Goal: Use online tool/utility: Utilize a website feature to perform a specific function

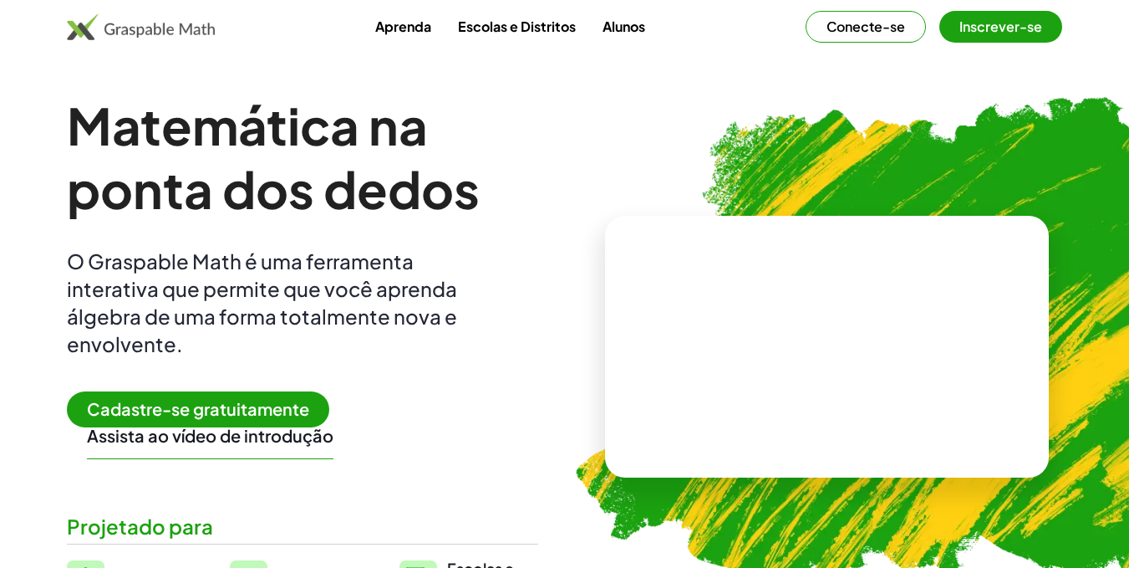
click at [864, 36] on button "Conecte-se" at bounding box center [866, 27] width 120 height 32
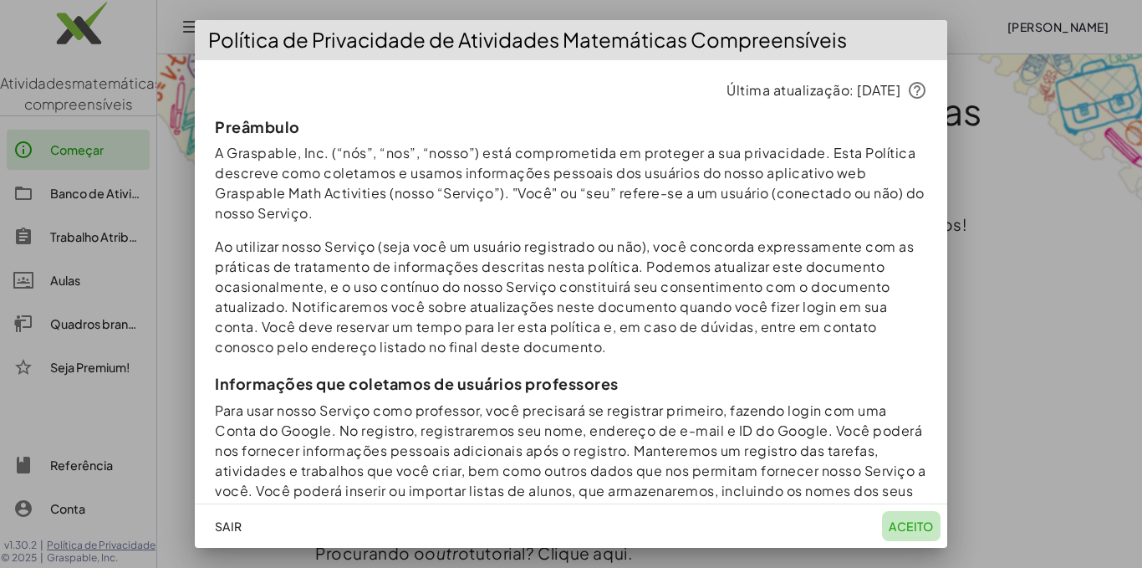
click at [901, 518] on font "aceito" at bounding box center [911, 525] width 45 height 15
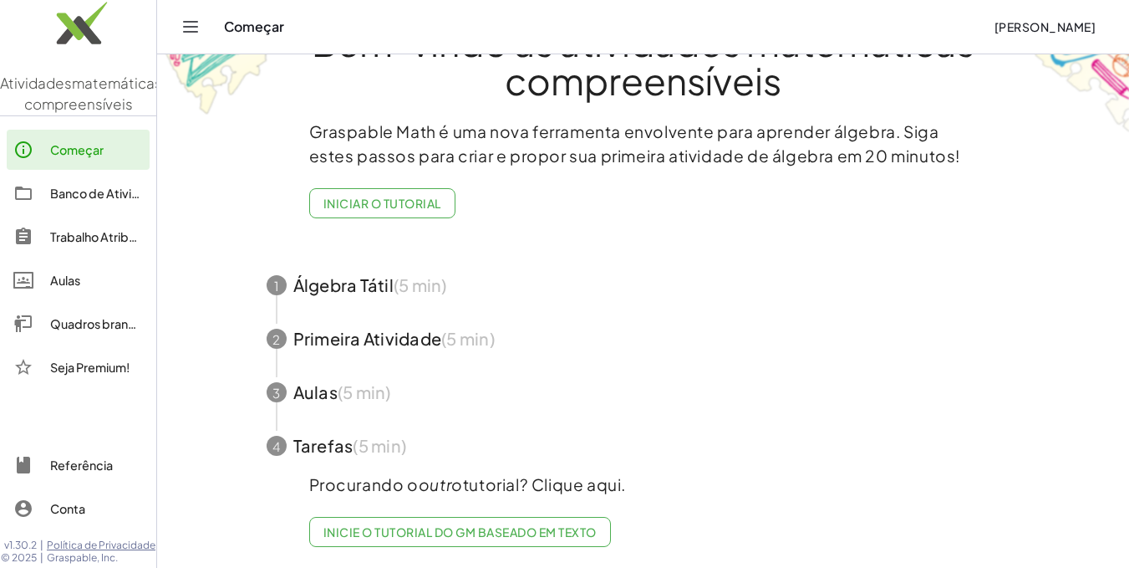
scroll to position [71, 0]
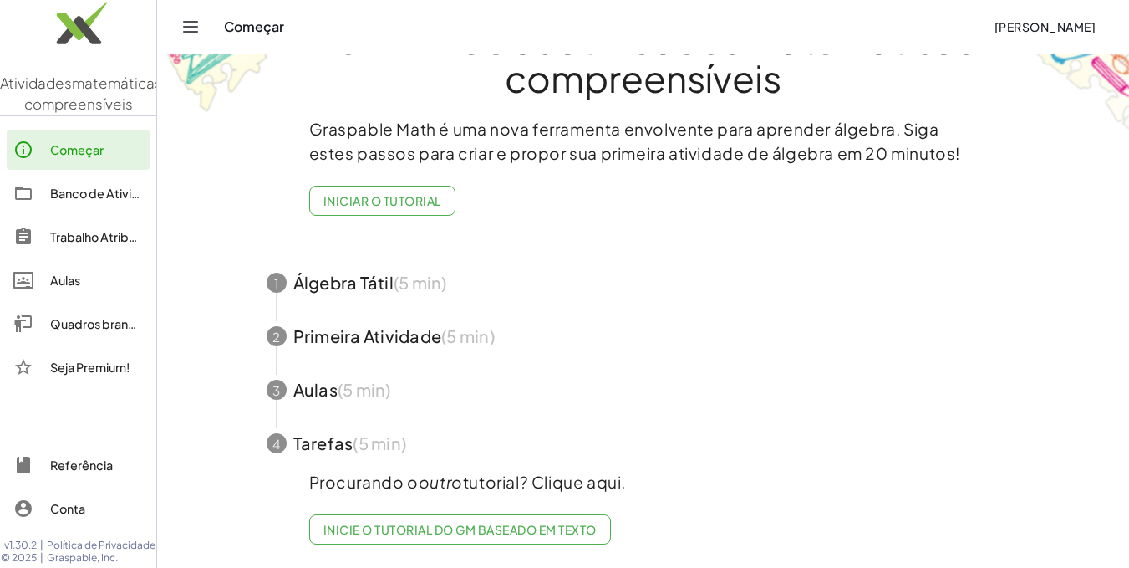
click at [67, 288] on font "Aulas" at bounding box center [65, 280] width 30 height 15
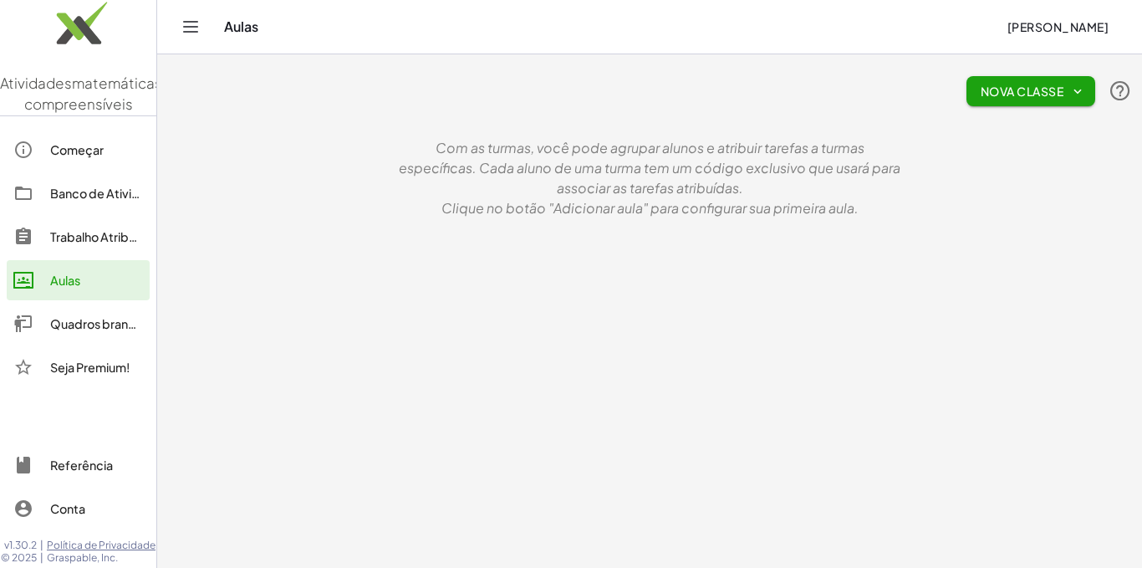
click at [65, 18] on img at bounding box center [78, 27] width 156 height 71
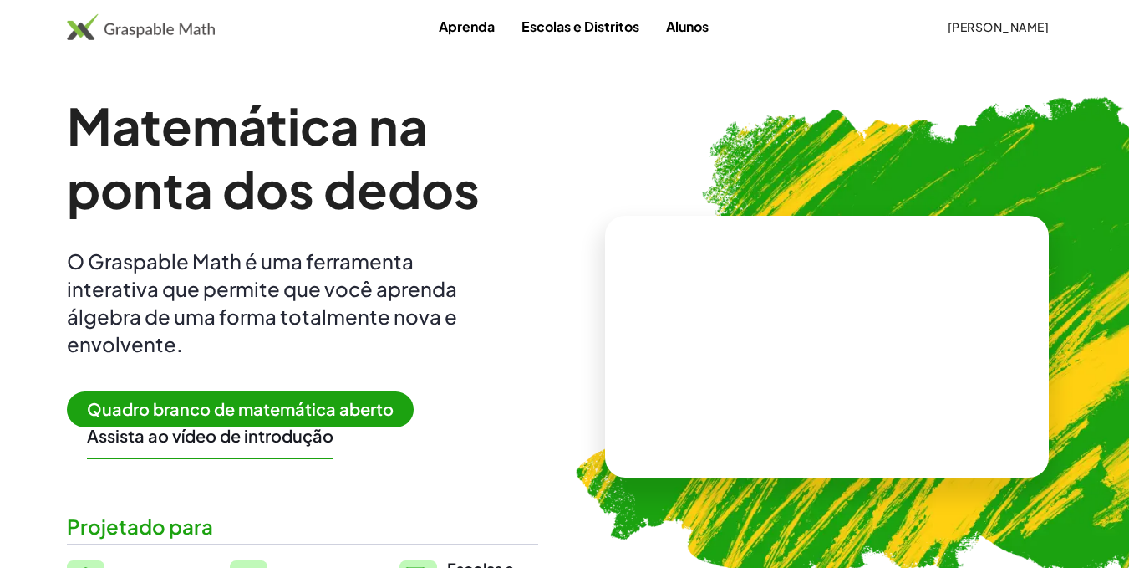
click at [352, 410] on font "Quadro branco de matemática aberto" at bounding box center [240, 408] width 307 height 21
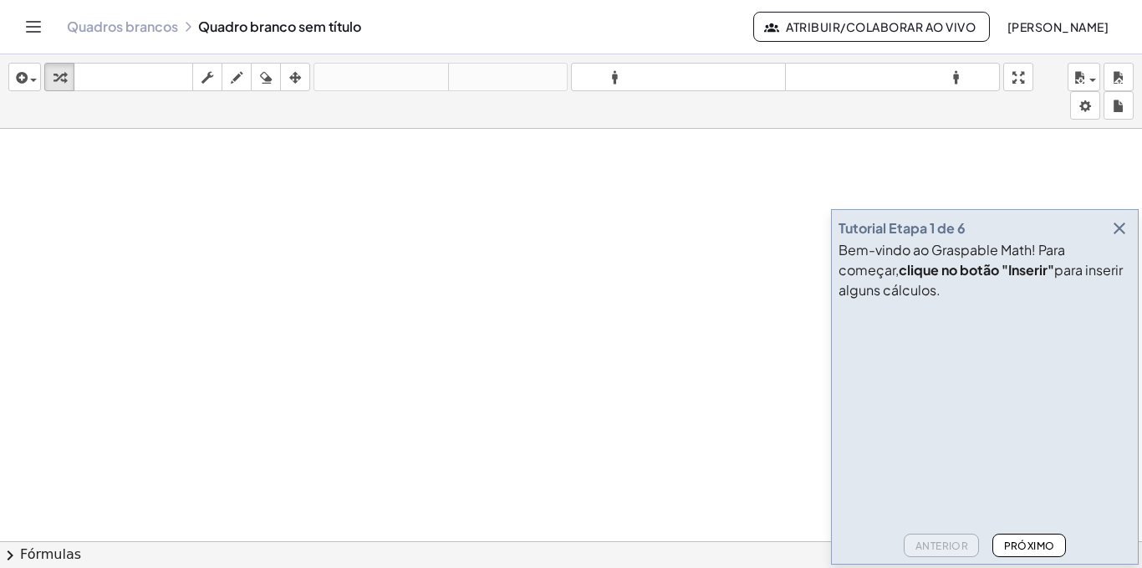
click at [1115, 232] on icon "button" at bounding box center [1119, 228] width 20 height 20
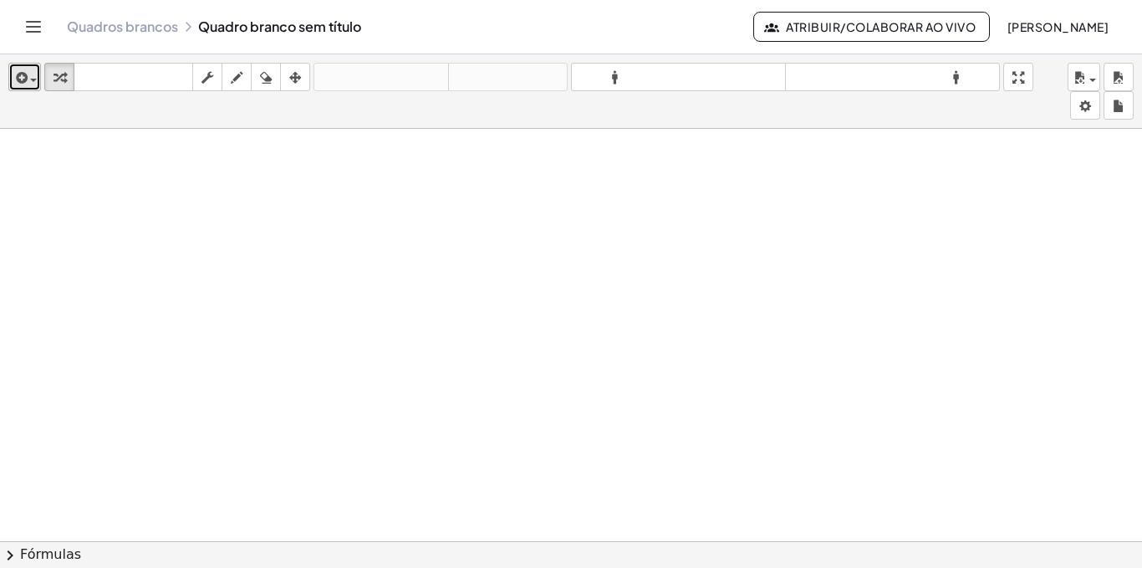
click at [31, 85] on div "button" at bounding box center [25, 77] width 24 height 20
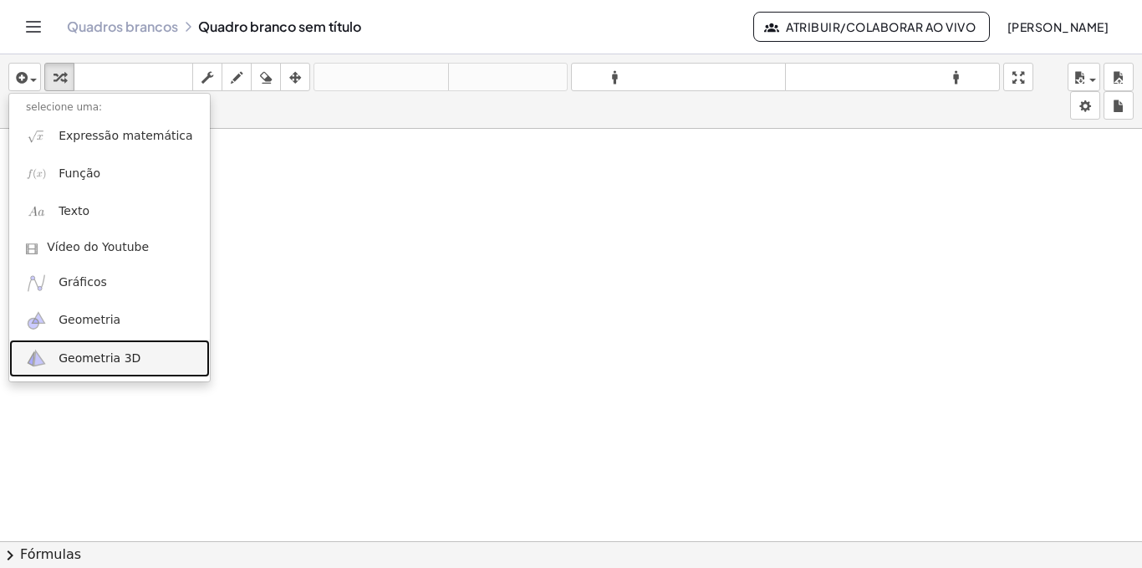
click at [93, 354] on font "Geometria 3D" at bounding box center [100, 357] width 82 height 13
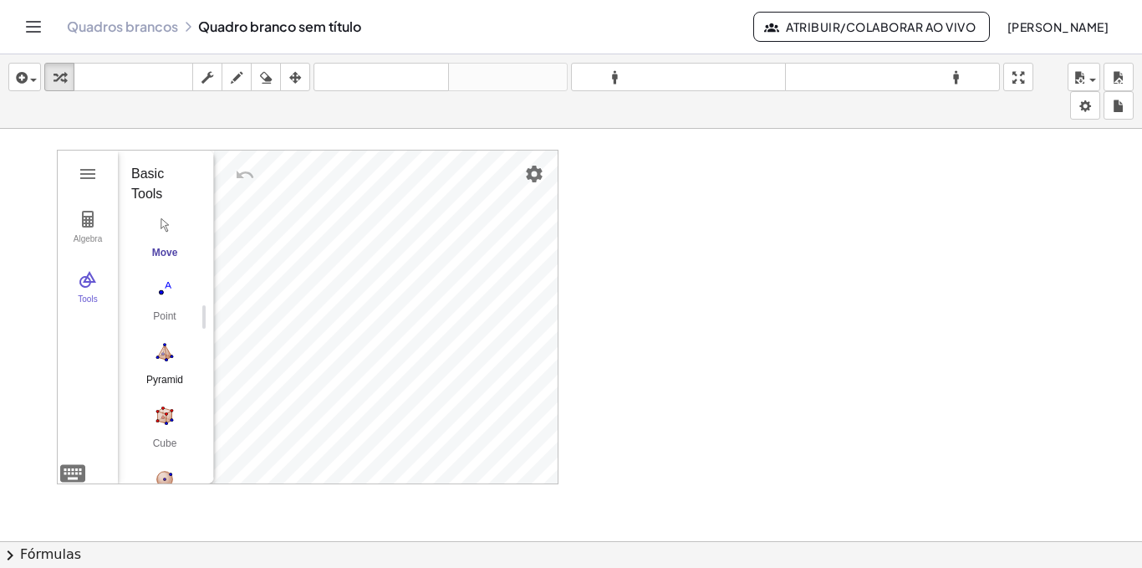
click at [169, 357] on img "Pyramid. Select a polygon for bottom, then select top point" at bounding box center [164, 352] width 67 height 27
click at [368, 316] on div "Algebra Tools GeoGebra 3D Calculator Basic Tools Move Point Pyramid Cube Sphere…" at bounding box center [308, 316] width 500 height 333
click at [172, 446] on img "Move. Drag or select object" at bounding box center [170, 453] width 40 height 40
click at [161, 353] on img "Sphere: Center & Point. Select center point, then point on sphere" at bounding box center [164, 349] width 67 height 27
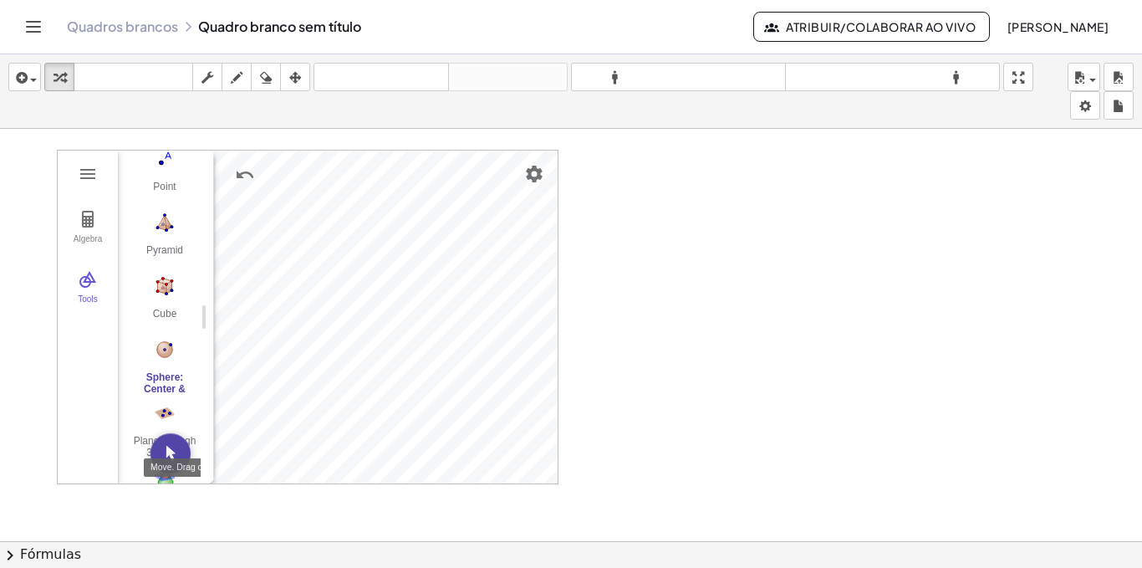
click at [166, 452] on img "Move. Drag or select object" at bounding box center [170, 453] width 40 height 40
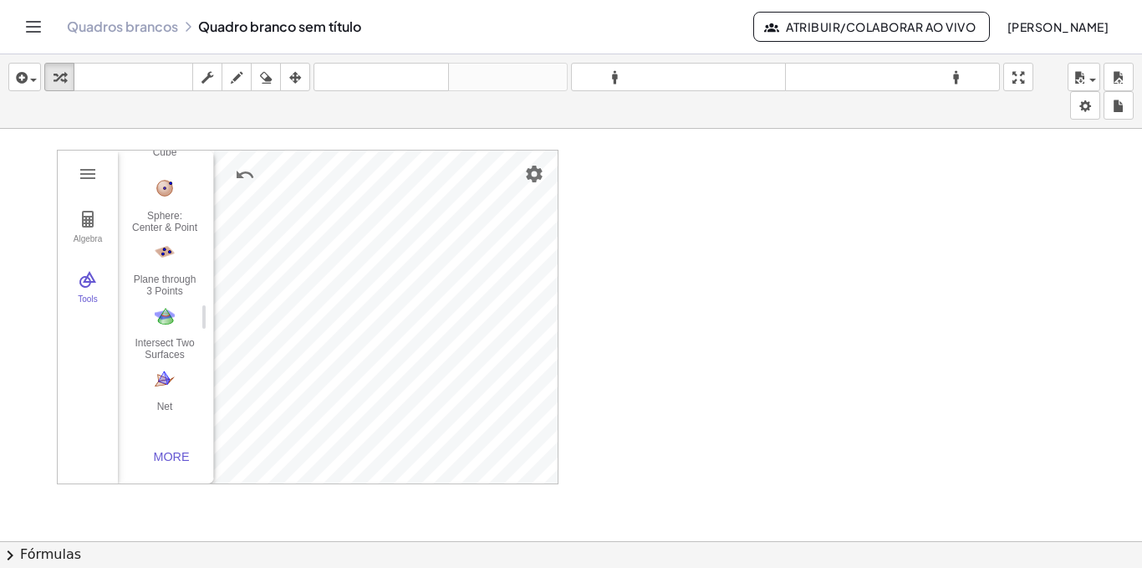
scroll to position [299, 0]
click at [163, 367] on img "Net. Select a polyhedron" at bounding box center [164, 378] width 67 height 27
click at [164, 324] on button "Intersect Two Surfaces" at bounding box center [164, 331] width 67 height 60
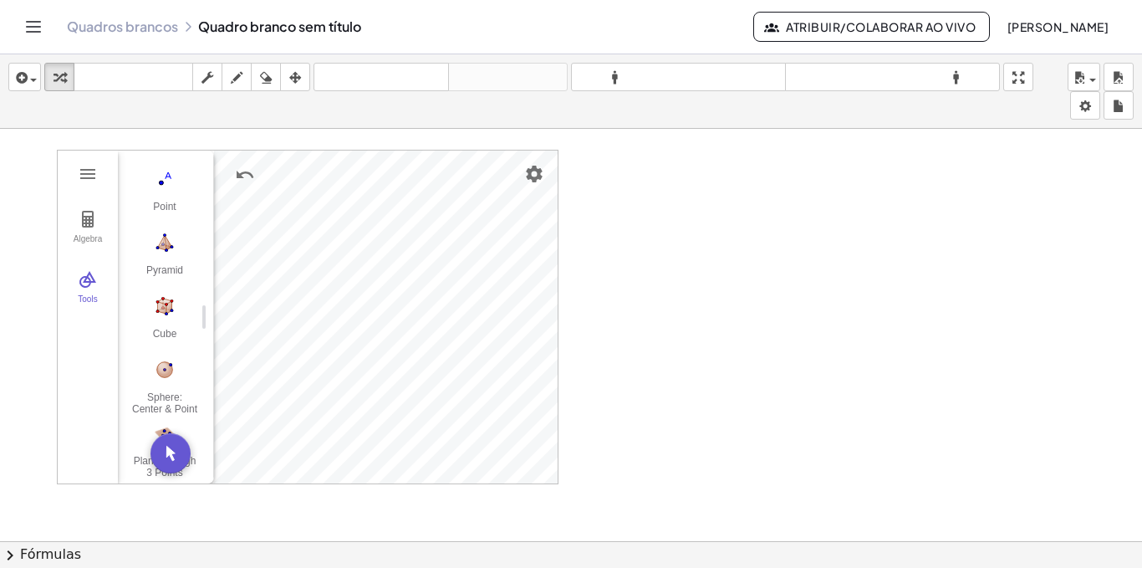
scroll to position [104, 0]
click at [170, 318] on img "Cube. Select two points or other corresponding objects" at bounding box center [164, 311] width 67 height 27
click at [167, 464] on button "Move. Drag or select object" at bounding box center [170, 453] width 40 height 40
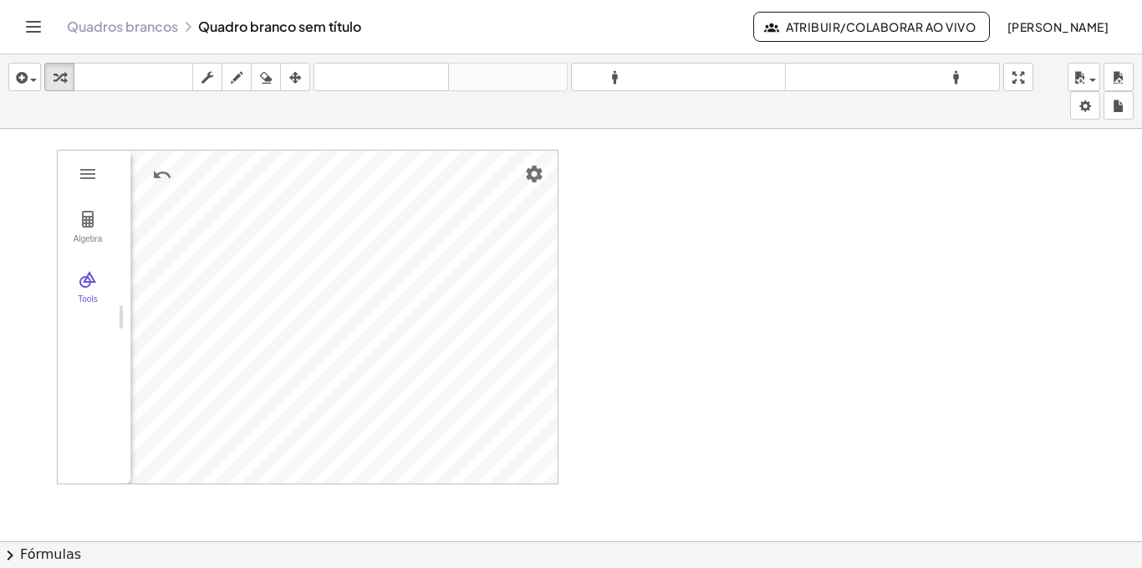
drag, startPoint x: 209, startPoint y: 167, endPoint x: 56, endPoint y: 191, distance: 154.8
click at [33, 80] on span "button" at bounding box center [33, 80] width 7 height 3
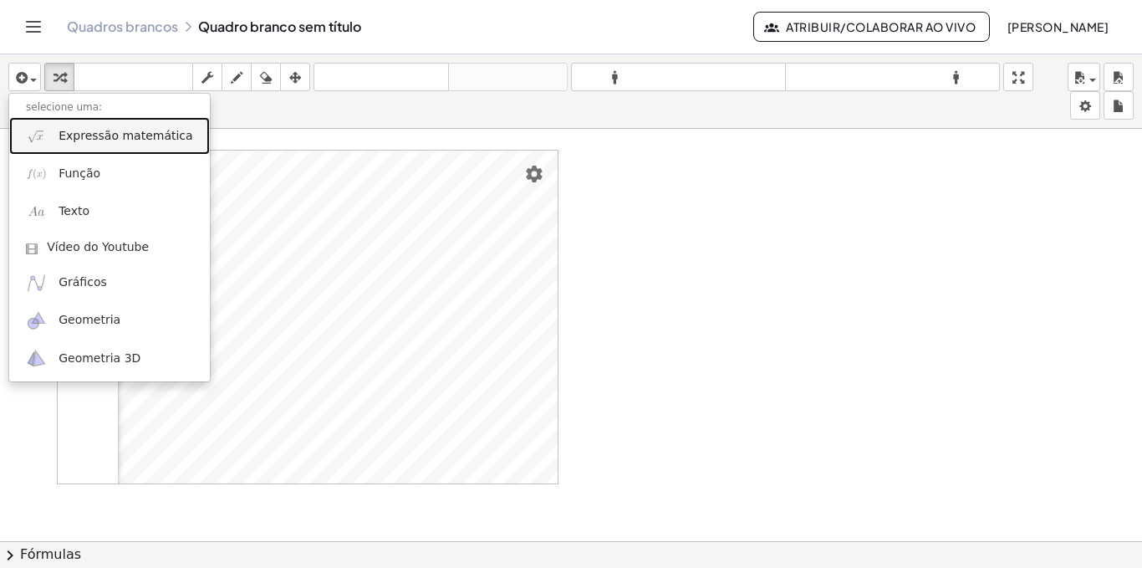
click at [81, 135] on font "Expressão matemática" at bounding box center [126, 135] width 134 height 13
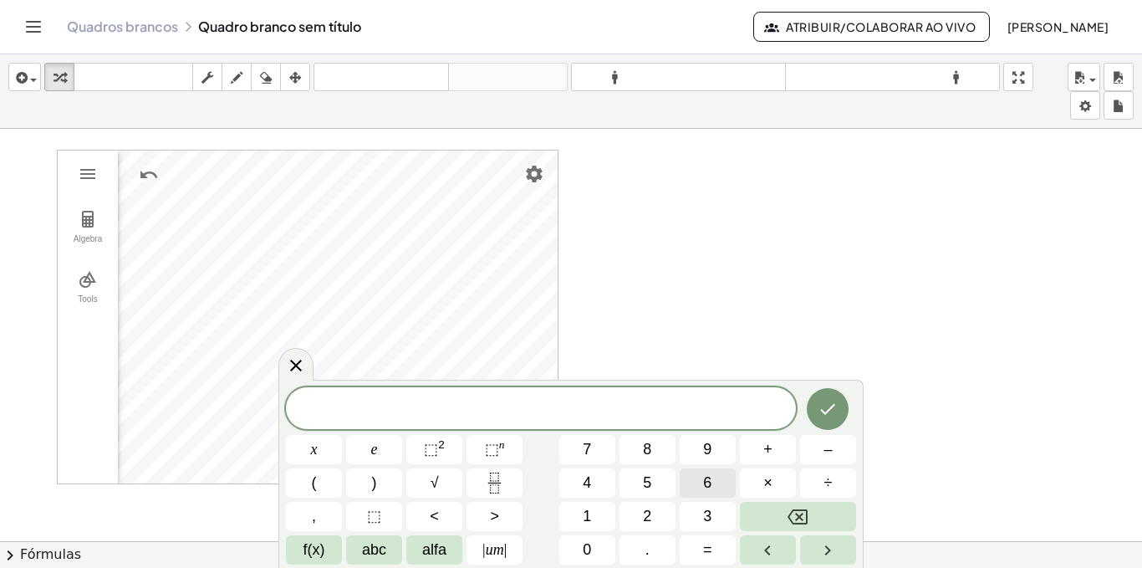
click at [699, 480] on button "6" at bounding box center [708, 482] width 56 height 29
click at [774, 484] on button "×" at bounding box center [768, 482] width 56 height 29
click at [436, 446] on font "⬚" at bounding box center [431, 449] width 14 height 17
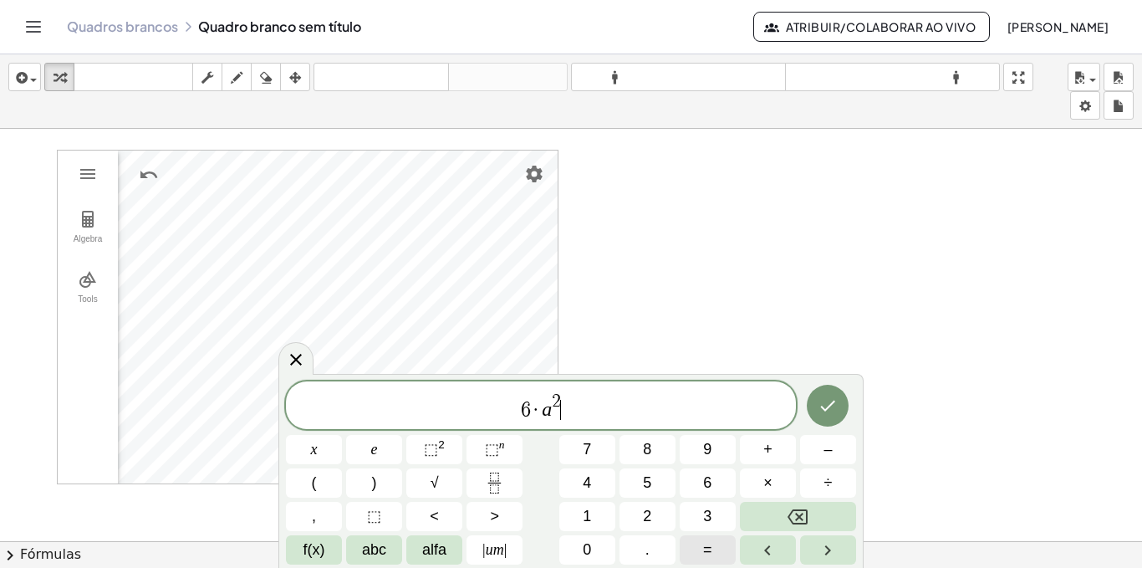
click at [711, 546] on font "=" at bounding box center [707, 549] width 9 height 17
click at [712, 449] on button "9" at bounding box center [708, 449] width 56 height 29
click at [703, 477] on font "6" at bounding box center [707, 482] width 8 height 17
click at [831, 400] on icon "Feito" at bounding box center [828, 405] width 20 height 20
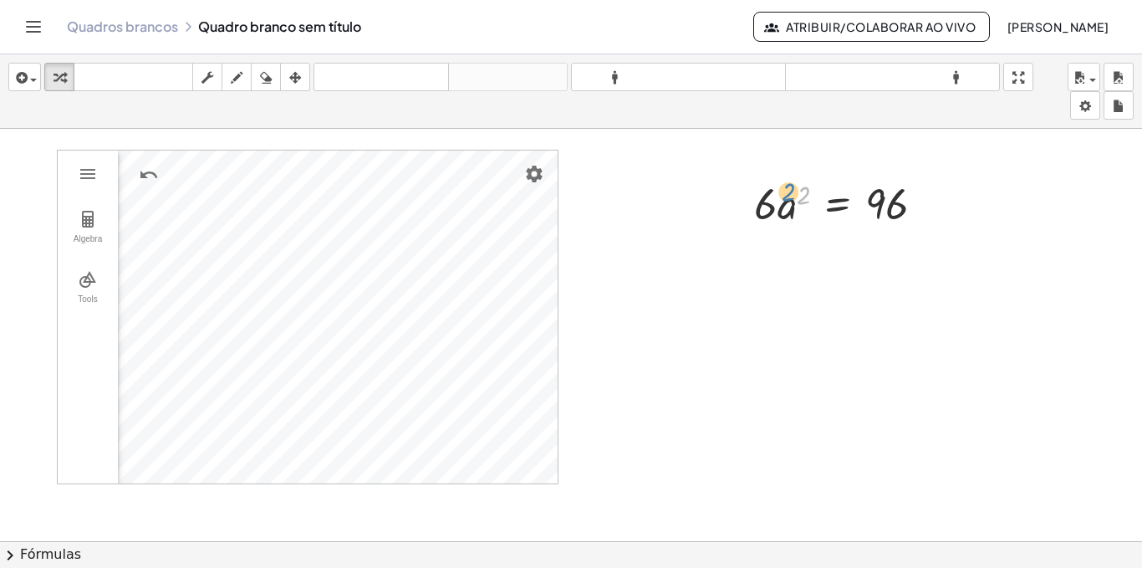
click at [790, 202] on div at bounding box center [846, 202] width 201 height 57
click at [841, 252] on icon at bounding box center [837, 246] width 15 height 14
click at [836, 318] on div at bounding box center [571, 553] width 1142 height 848
drag, startPoint x: 762, startPoint y: 213, endPoint x: 890, endPoint y: 268, distance: 140.1
click at [888, 259] on div at bounding box center [847, 273] width 203 height 84
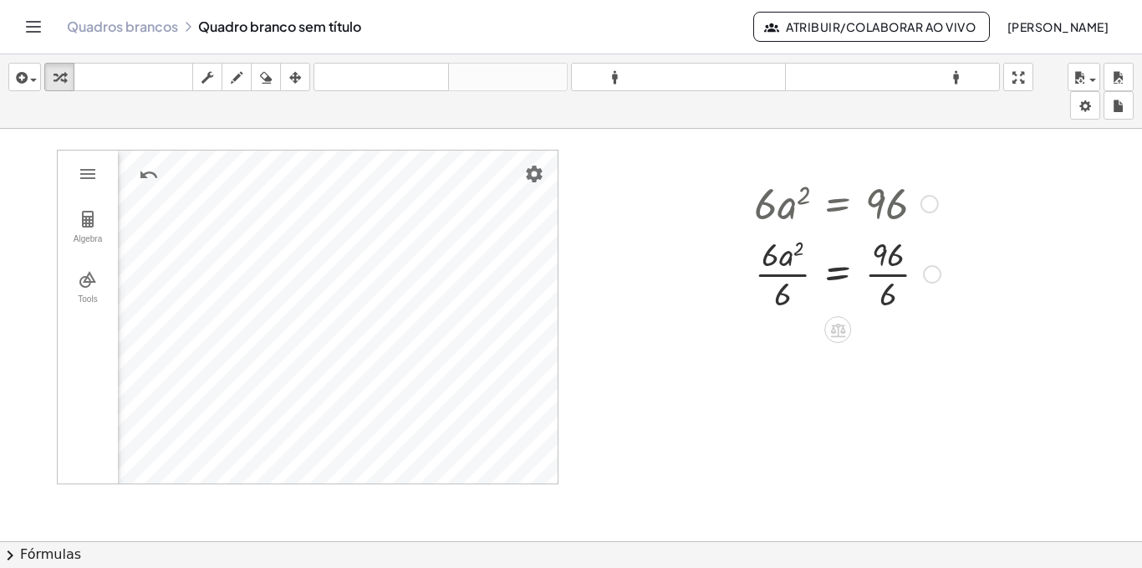
click at [885, 296] on div at bounding box center [847, 273] width 203 height 84
click at [787, 359] on div at bounding box center [847, 356] width 203 height 84
drag, startPoint x: 806, startPoint y: 344, endPoint x: 884, endPoint y: 318, distance: 83.0
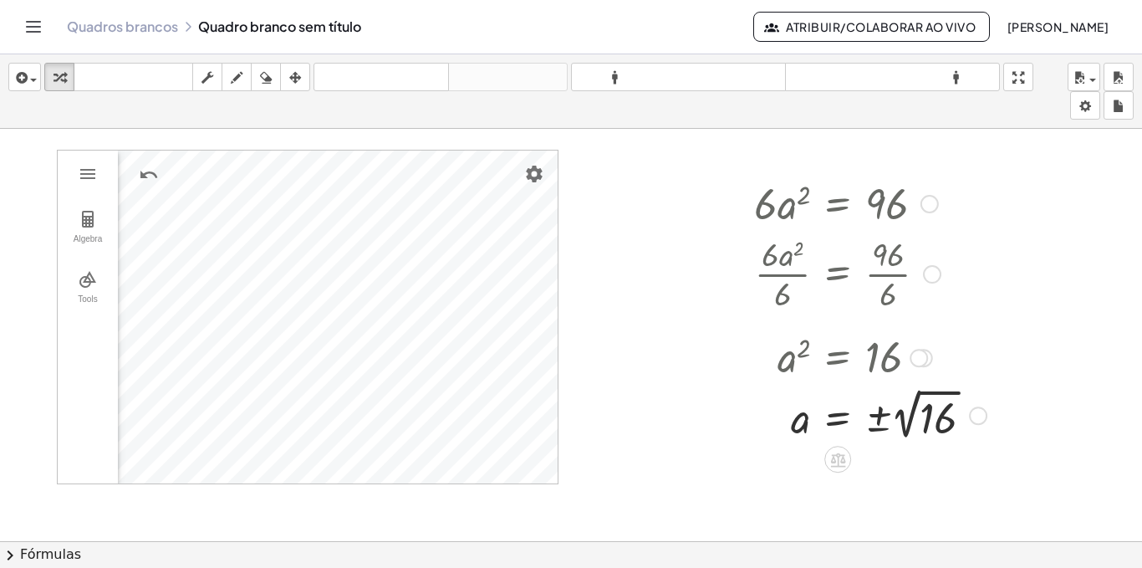
click at [917, 415] on div at bounding box center [870, 414] width 249 height 61
click at [870, 470] on div at bounding box center [870, 472] width 249 height 55
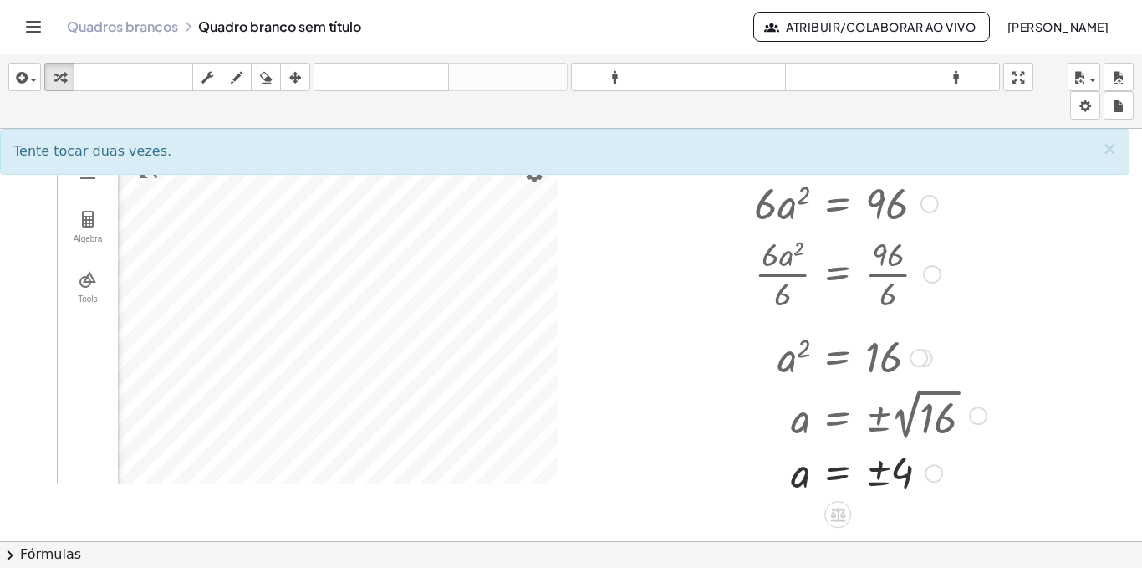
click at [904, 474] on div at bounding box center [870, 472] width 249 height 55
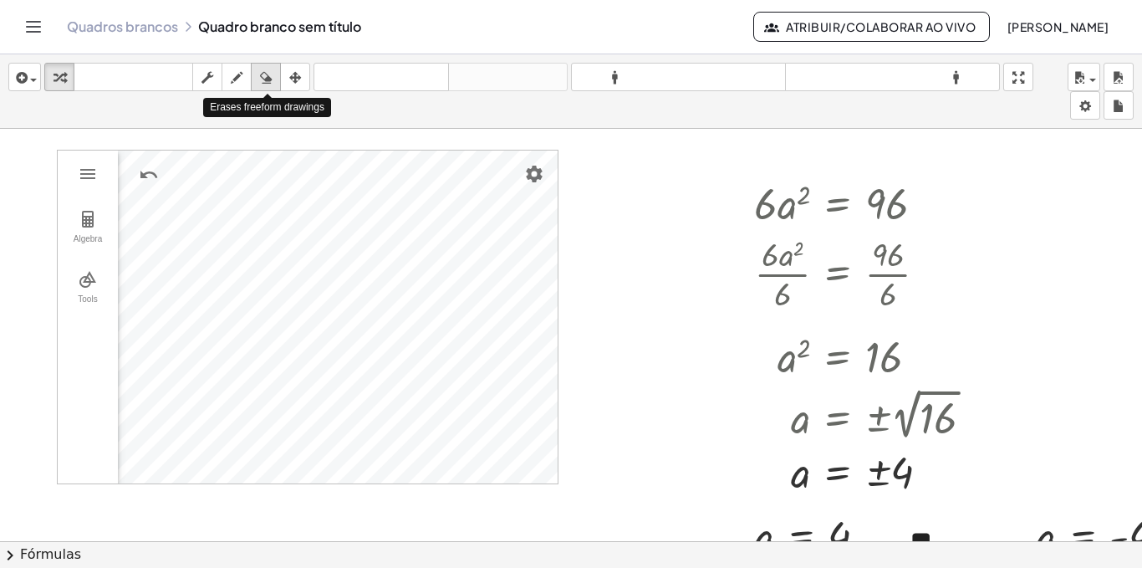
click at [263, 72] on icon "button" at bounding box center [266, 78] width 12 height 20
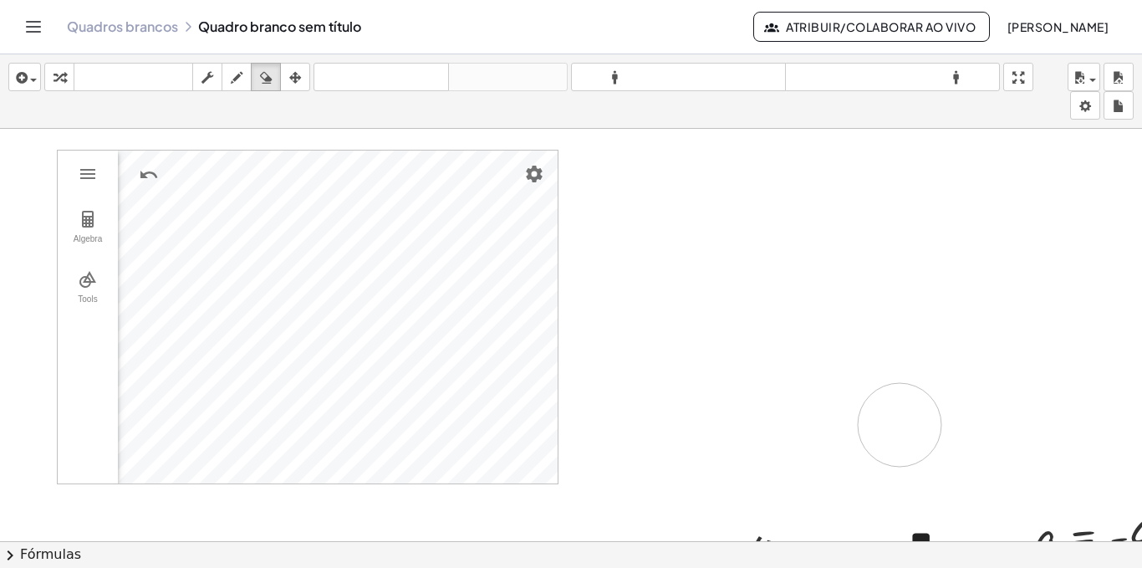
drag, startPoint x: 752, startPoint y: 270, endPoint x: 625, endPoint y: 303, distance: 130.4
click at [627, 303] on div at bounding box center [571, 553] width 1142 height 848
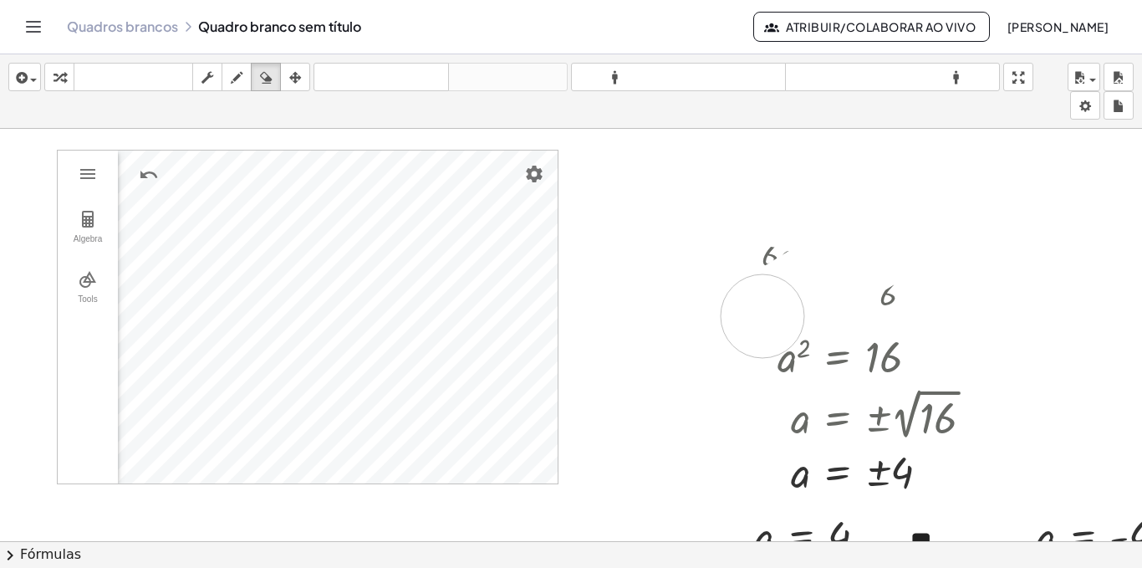
drag, startPoint x: 779, startPoint y: 206, endPoint x: 679, endPoint y: 264, distance: 116.1
click at [675, 261] on div at bounding box center [571, 553] width 1142 height 848
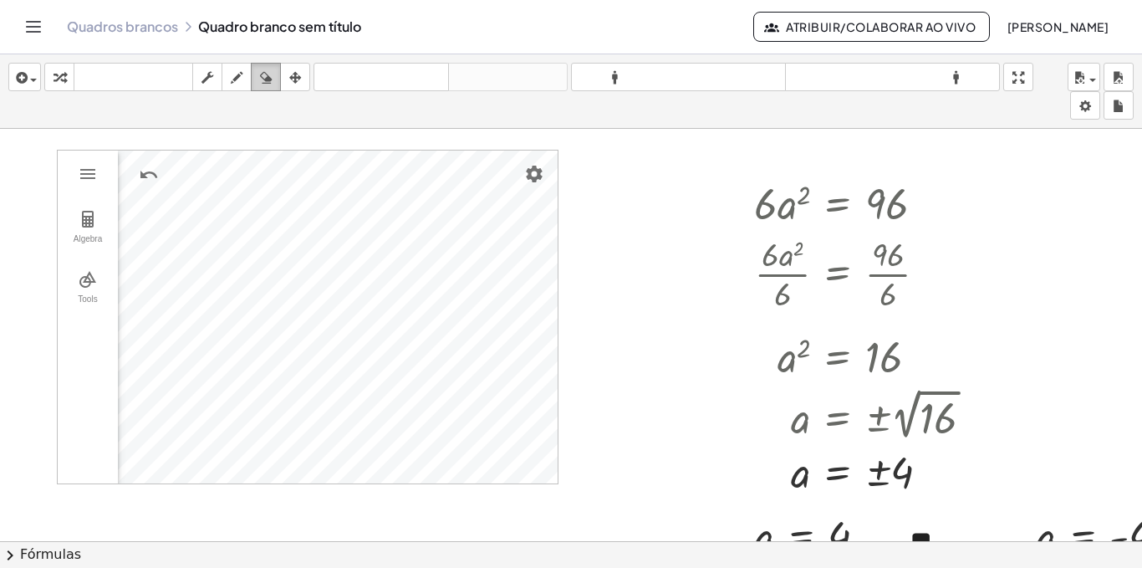
click at [260, 78] on div "button" at bounding box center [266, 77] width 22 height 20
click at [28, 77] on span "button" at bounding box center [29, 80] width 3 height 12
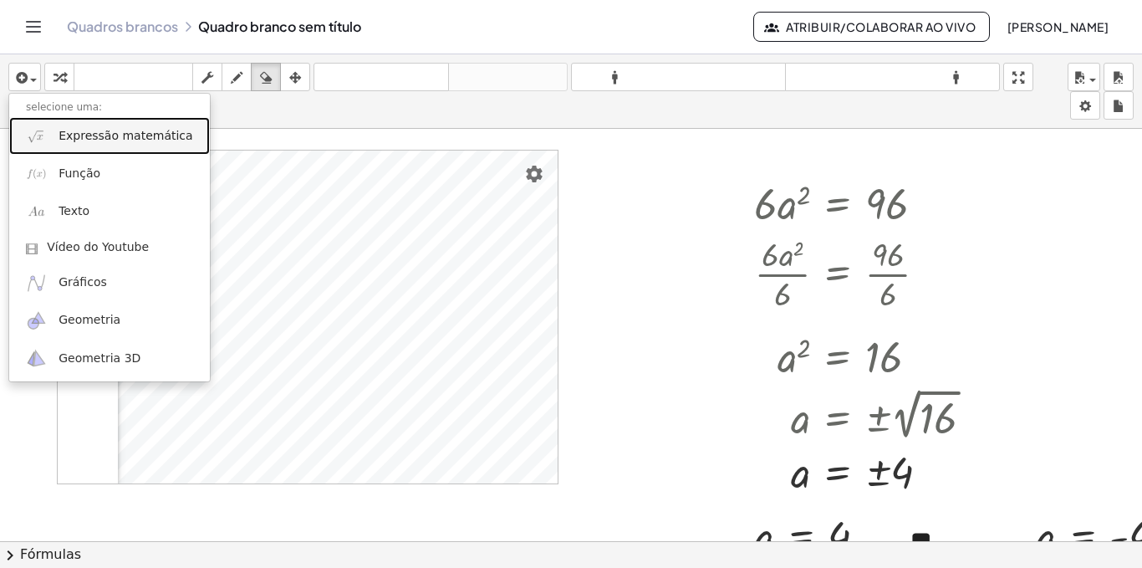
click at [115, 131] on font "Expressão matemática" at bounding box center [126, 135] width 134 height 13
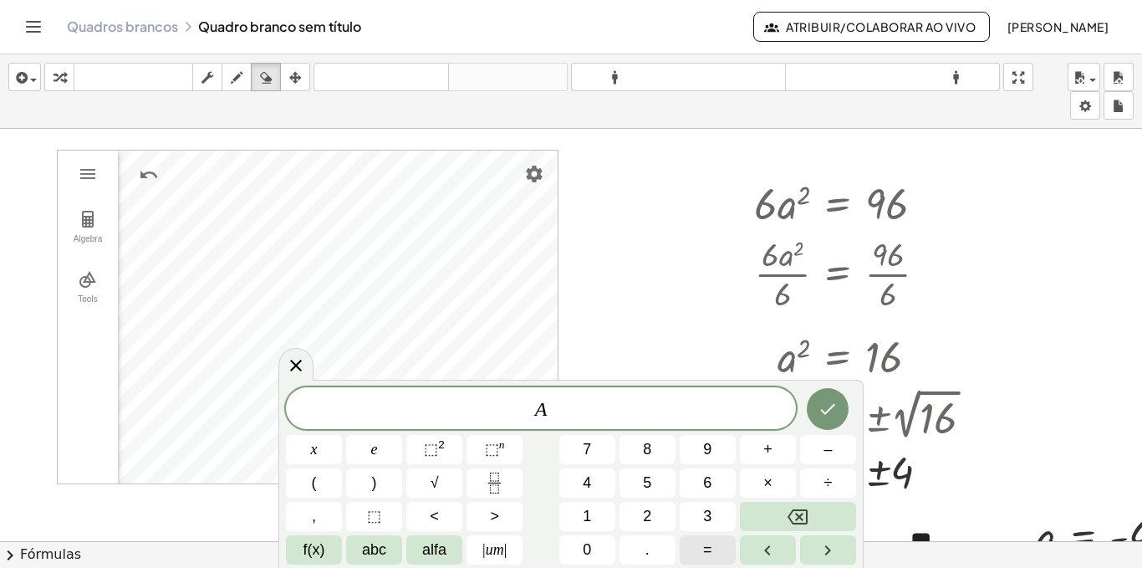
click at [697, 544] on button "=" at bounding box center [708, 549] width 56 height 29
click at [589, 478] on font "4" at bounding box center [587, 482] width 8 height 17
click at [772, 478] on font "×" at bounding box center [767, 482] width 9 height 17
click at [487, 553] on font "um" at bounding box center [495, 549] width 18 height 17
click at [489, 517] on button ">" at bounding box center [494, 516] width 56 height 29
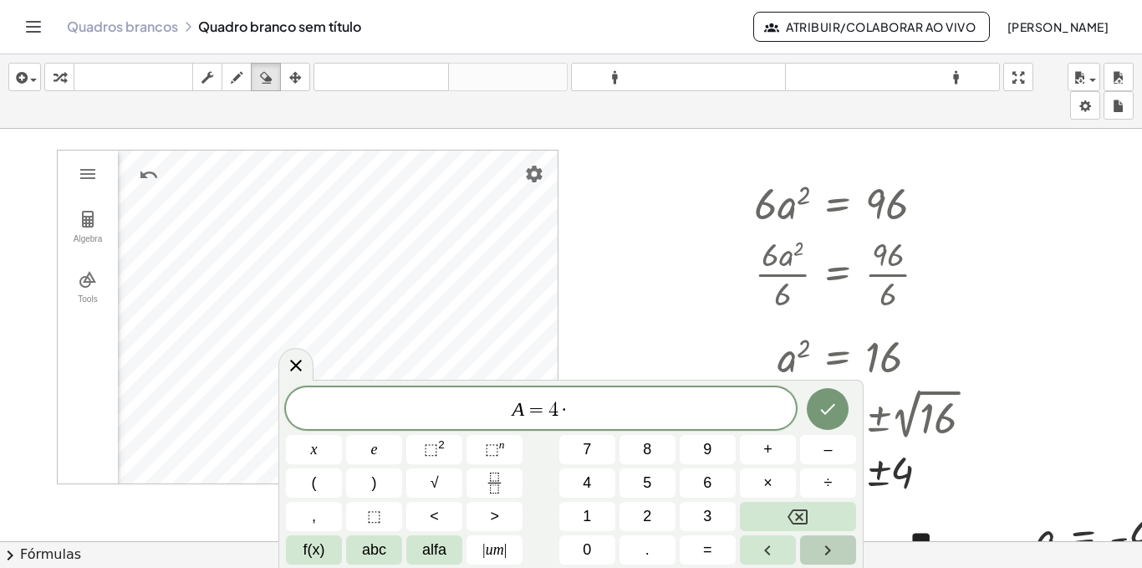
click at [827, 540] on icon "Seta para a direita" at bounding box center [828, 550] width 20 height 20
click at [23, 76] on icon "button" at bounding box center [20, 78] width 15 height 20
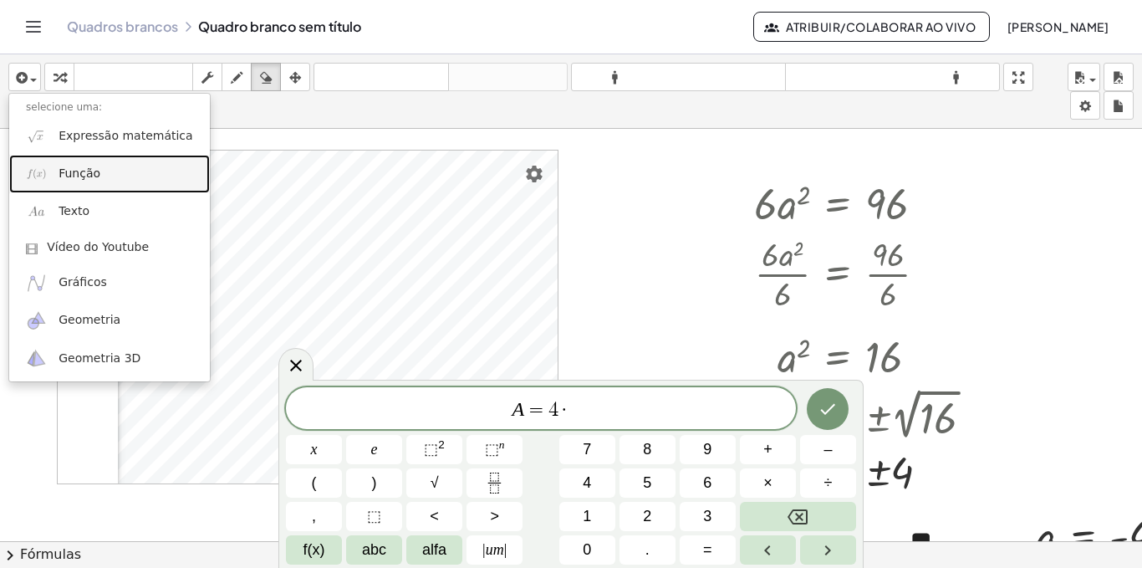
click at [84, 167] on font "Função" at bounding box center [80, 172] width 42 height 13
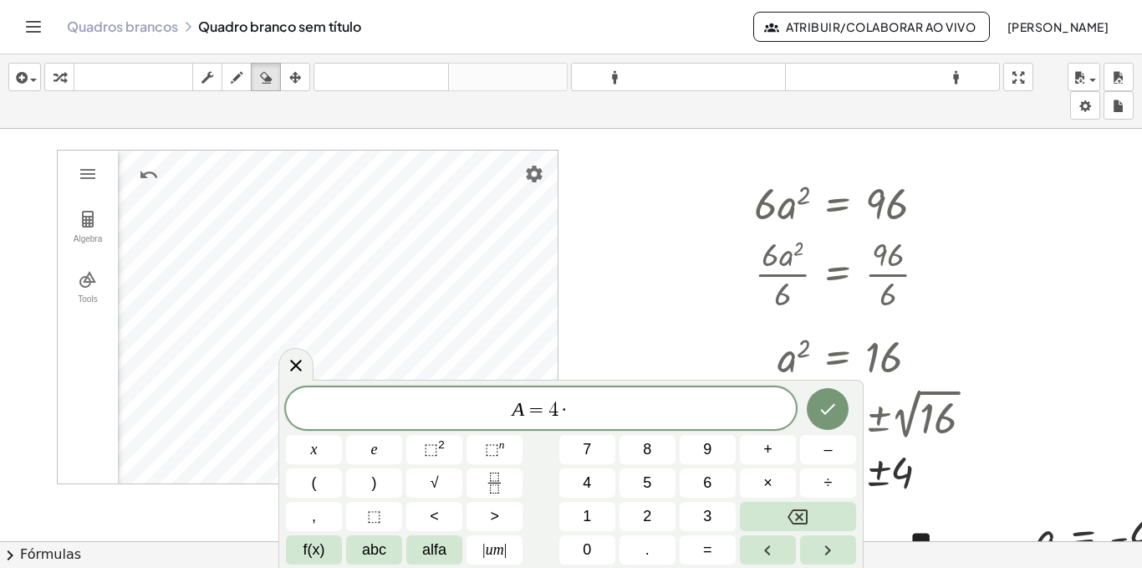
click at [594, 411] on span "A = 4 ·" at bounding box center [541, 409] width 510 height 23
click at [380, 553] on font "abc" at bounding box center [374, 549] width 24 height 17
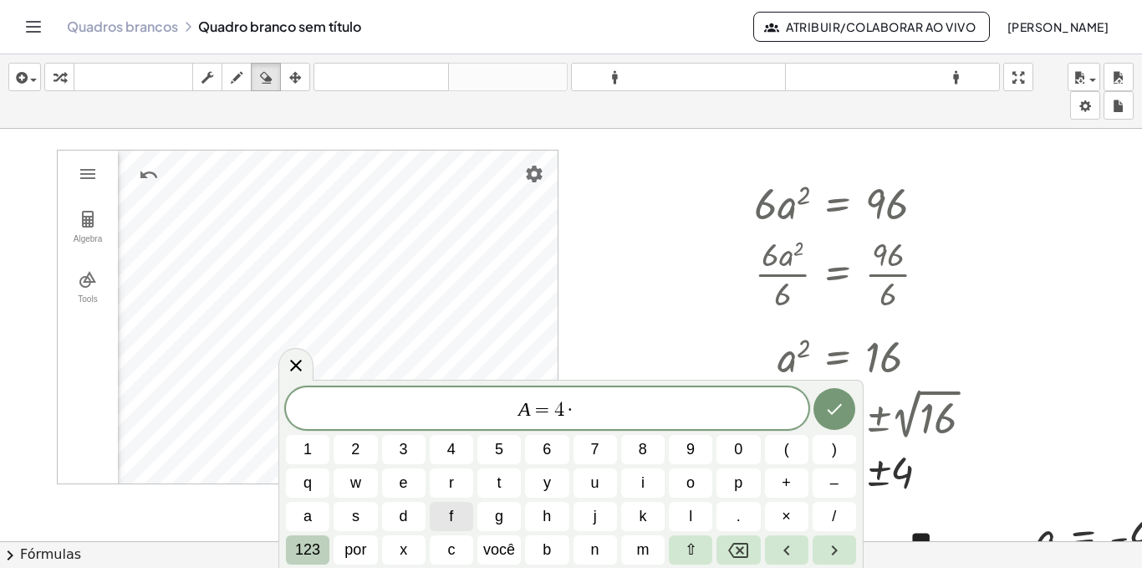
click at [308, 548] on font "123" at bounding box center [307, 549] width 25 height 17
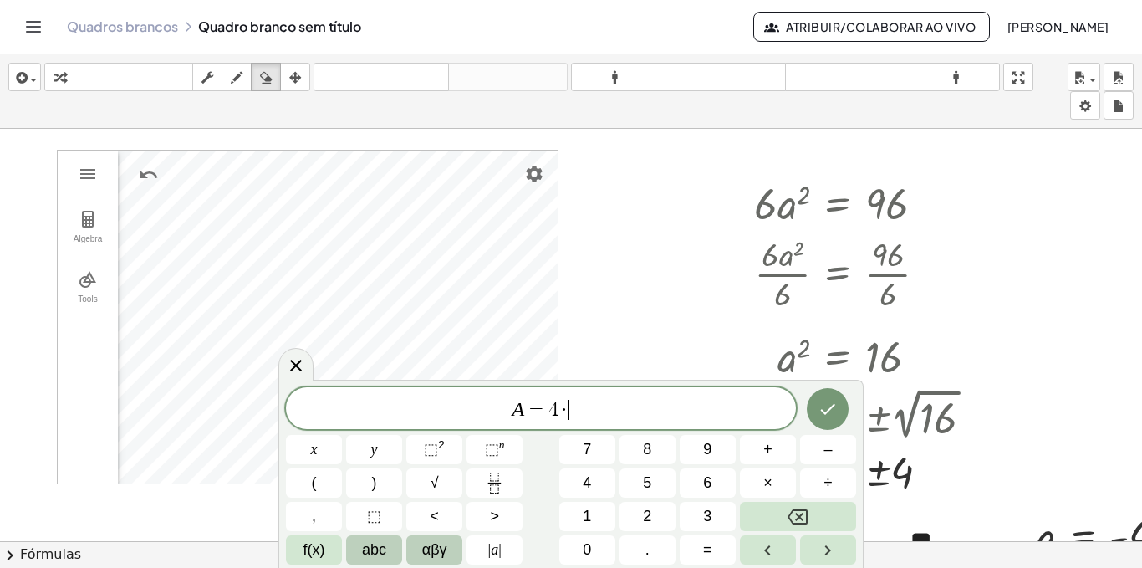
click at [426, 547] on span "αβγ" at bounding box center [434, 549] width 25 height 23
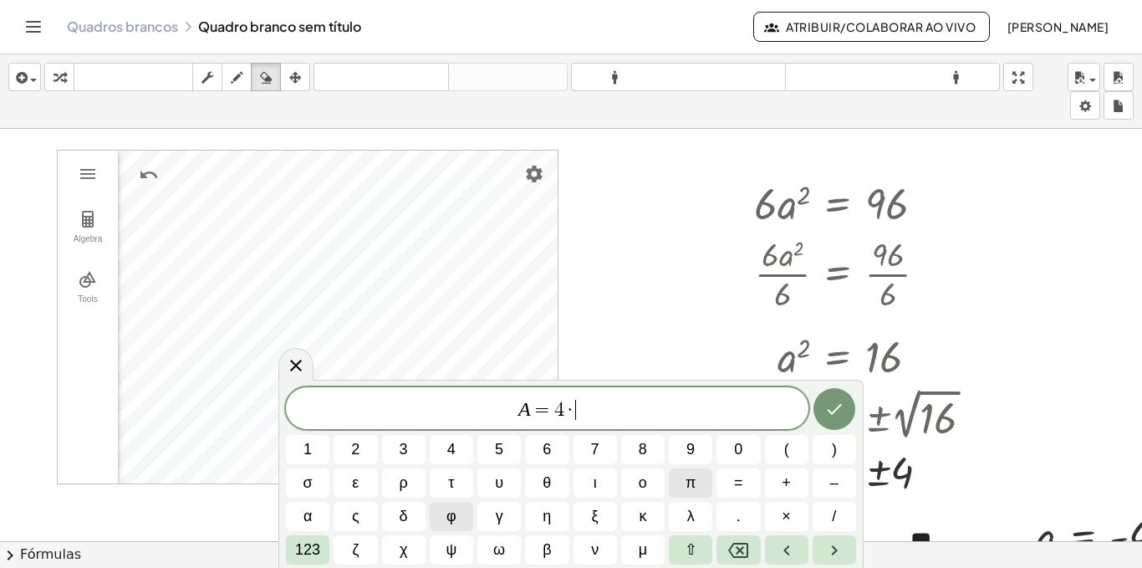
click at [690, 482] on span "π" at bounding box center [691, 483] width 10 height 23
click at [788, 521] on span "×" at bounding box center [786, 516] width 9 height 23
click at [302, 544] on font "123" at bounding box center [307, 549] width 25 height 17
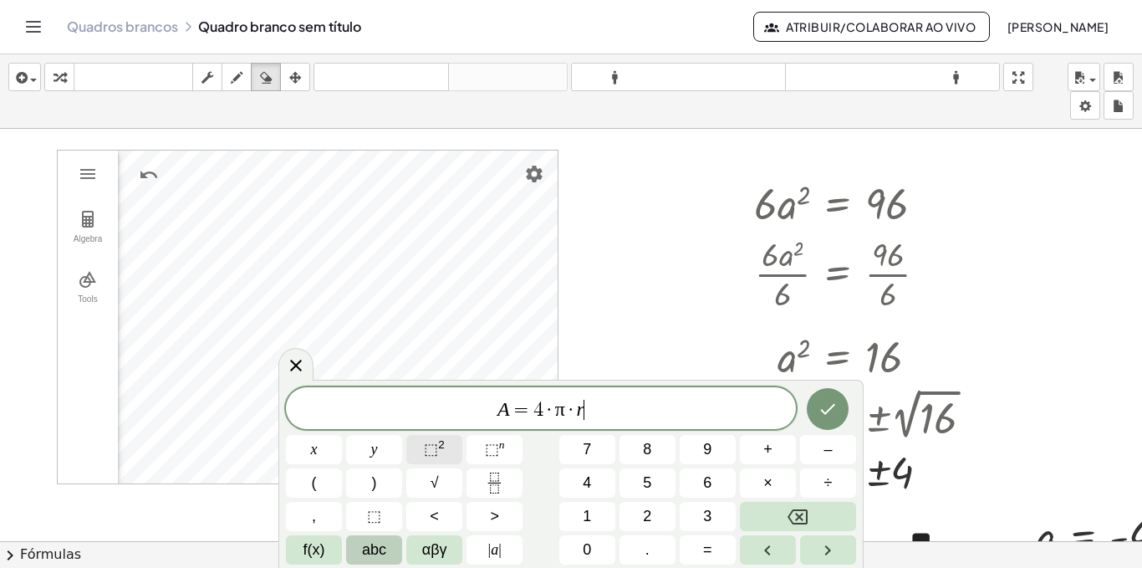
click at [441, 449] on sup "2" at bounding box center [441, 444] width 7 height 13
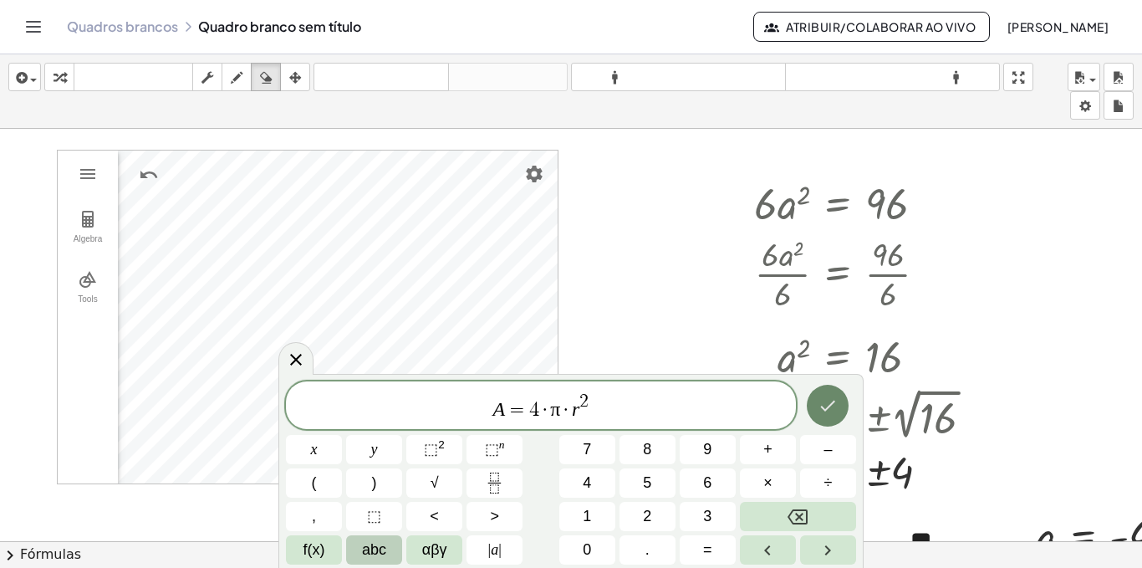
click at [820, 412] on icon "Feito" at bounding box center [828, 405] width 20 height 20
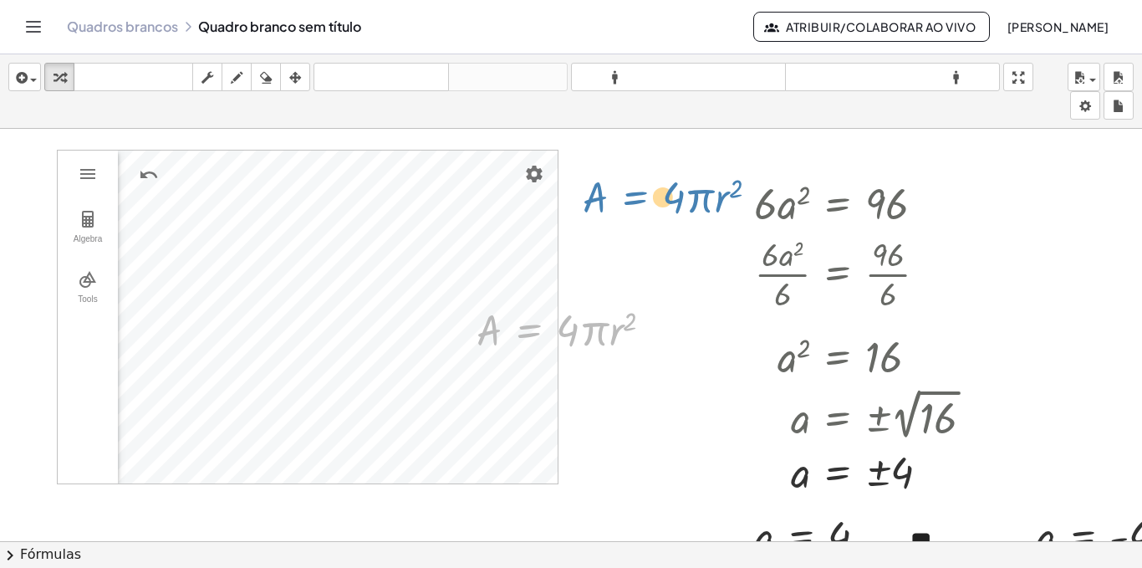
drag, startPoint x: 534, startPoint y: 335, endPoint x: 639, endPoint y: 201, distance: 170.4
click at [640, 201] on div "Algebra Tools 1 × (0, 0, 3) (0, 0, 0) 27 Input… GeoGebra 3D Calculator Basic To…" at bounding box center [571, 553] width 1142 height 848
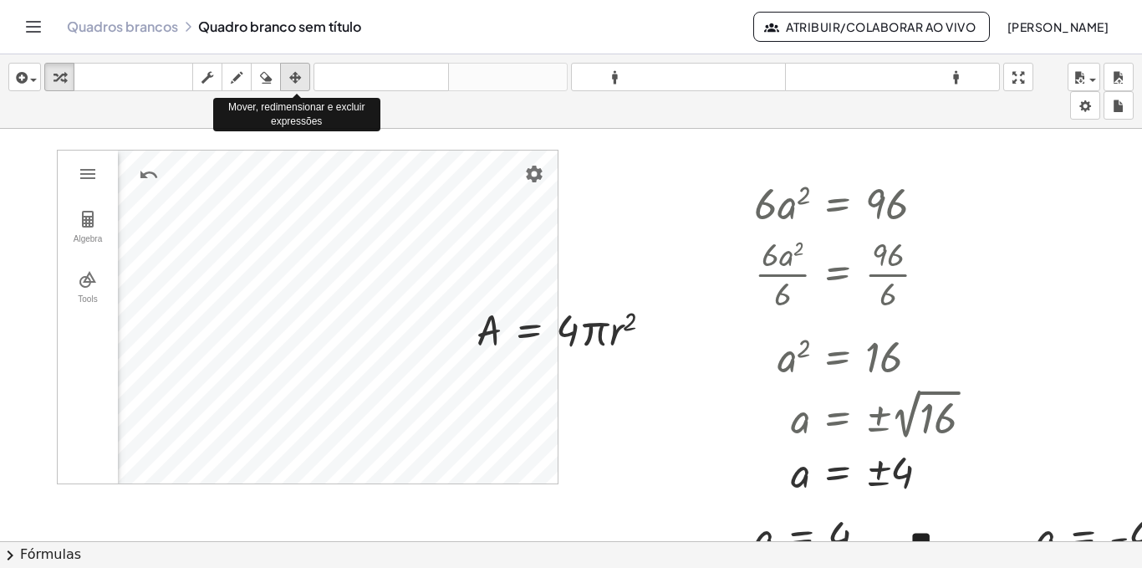
click at [297, 74] on icon "button" at bounding box center [295, 78] width 12 height 20
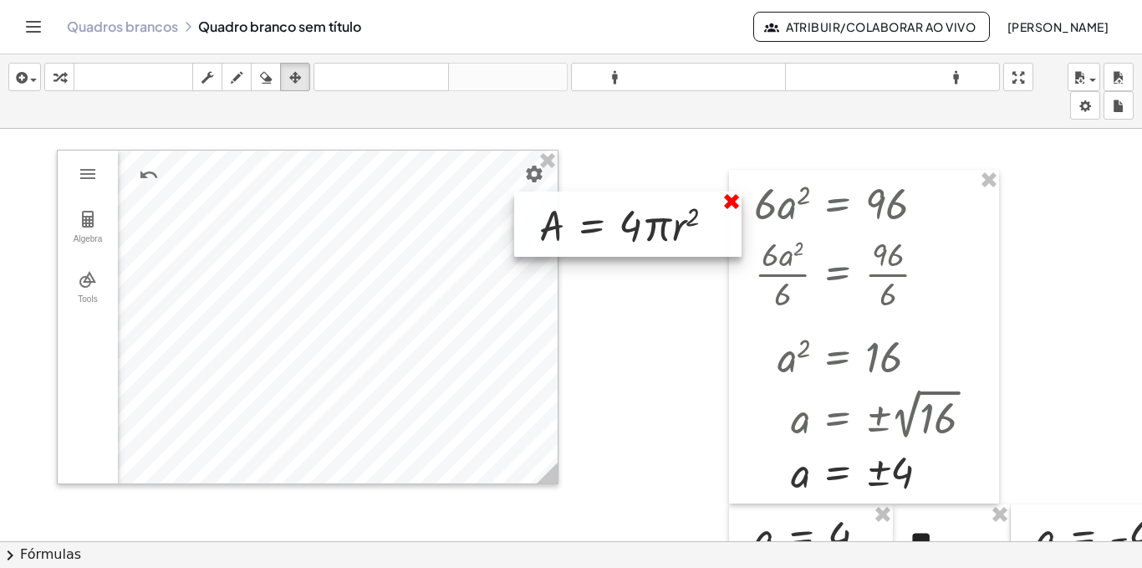
drag, startPoint x: 512, startPoint y: 315, endPoint x: 736, endPoint y: 214, distance: 245.8
click at [576, 212] on div at bounding box center [627, 223] width 227 height 65
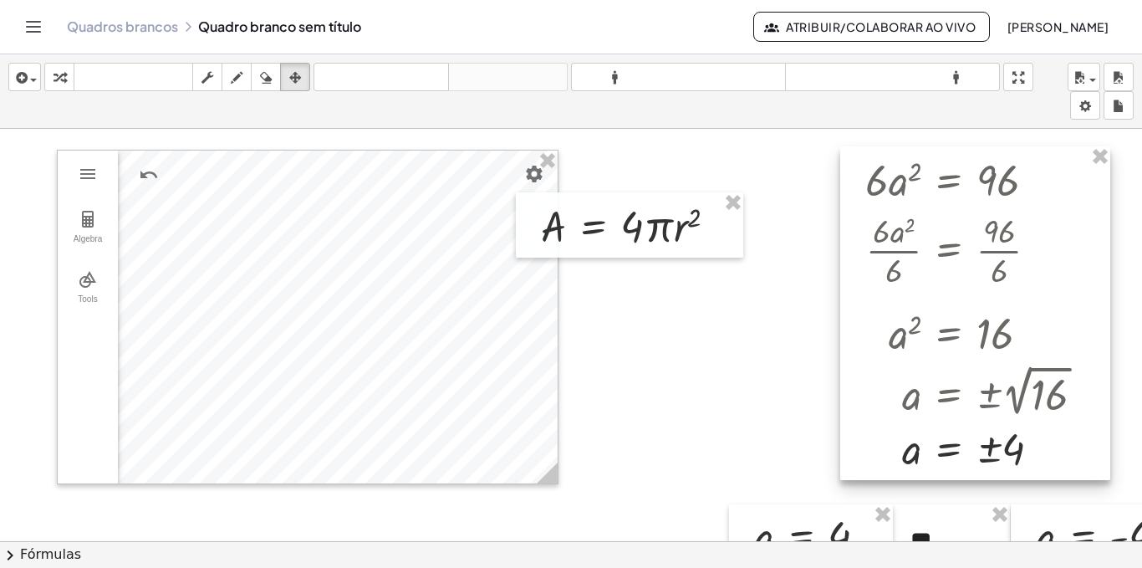
drag, startPoint x: 839, startPoint y: 201, endPoint x: 950, endPoint y: 178, distance: 113.6
click at [950, 178] on div at bounding box center [975, 313] width 270 height 334
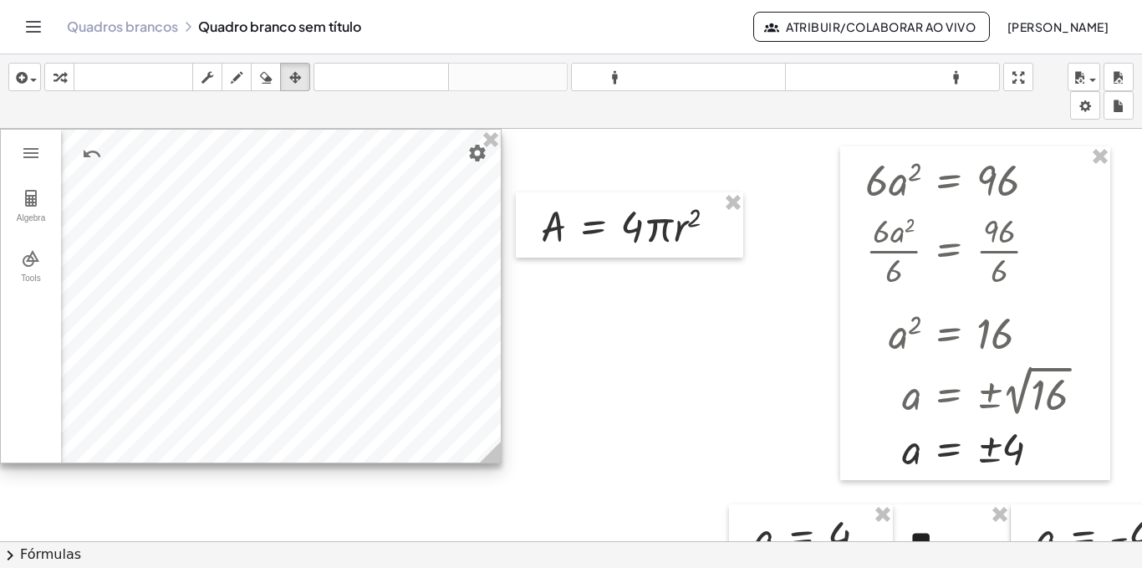
drag, startPoint x: 420, startPoint y: 200, endPoint x: 316, endPoint y: 178, distance: 105.9
click at [316, 178] on div at bounding box center [251, 296] width 500 height 333
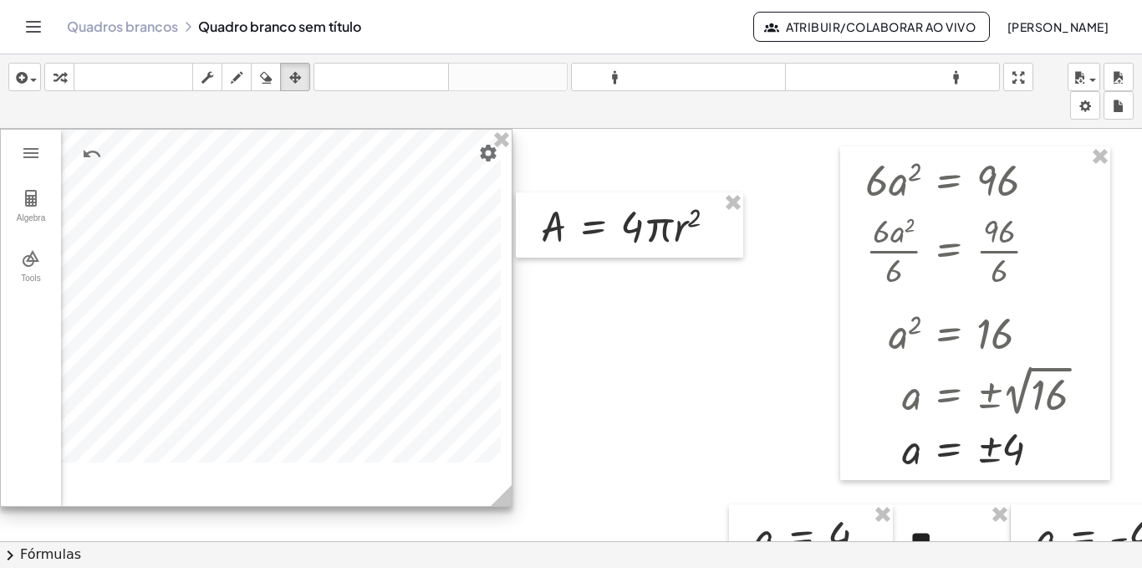
drag, startPoint x: 500, startPoint y: 452, endPoint x: 511, endPoint y: 496, distance: 44.8
click at [511, 496] on icon at bounding box center [501, 495] width 21 height 21
drag, startPoint x: 283, startPoint y: 328, endPoint x: 278, endPoint y: 298, distance: 29.7
click at [278, 298] on div at bounding box center [256, 318] width 511 height 376
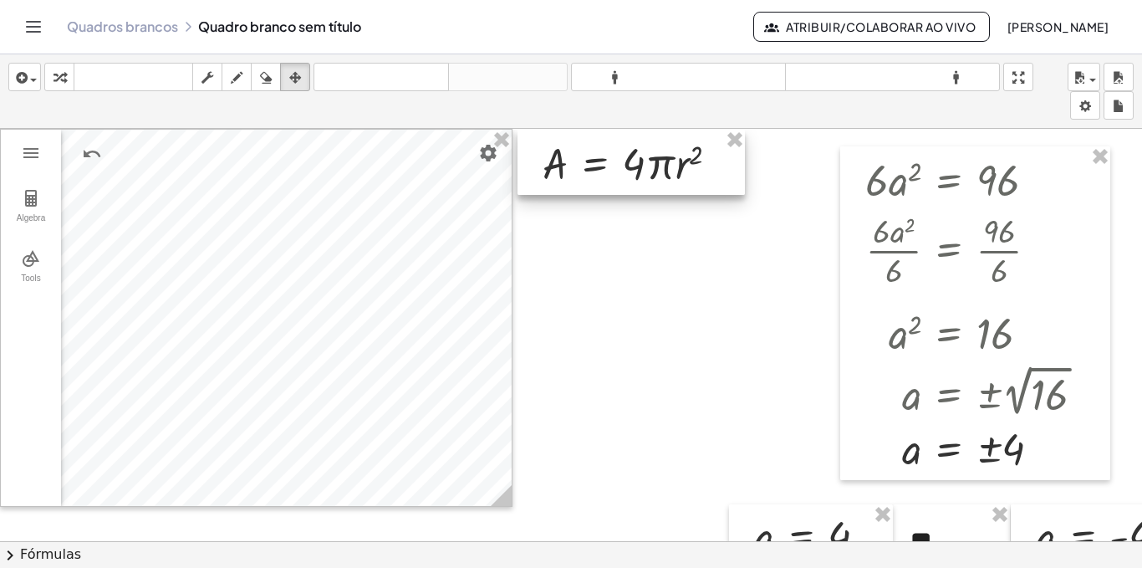
drag, startPoint x: 580, startPoint y: 209, endPoint x: 582, endPoint y: 146, distance: 62.7
click at [582, 146] on div at bounding box center [630, 162] width 227 height 65
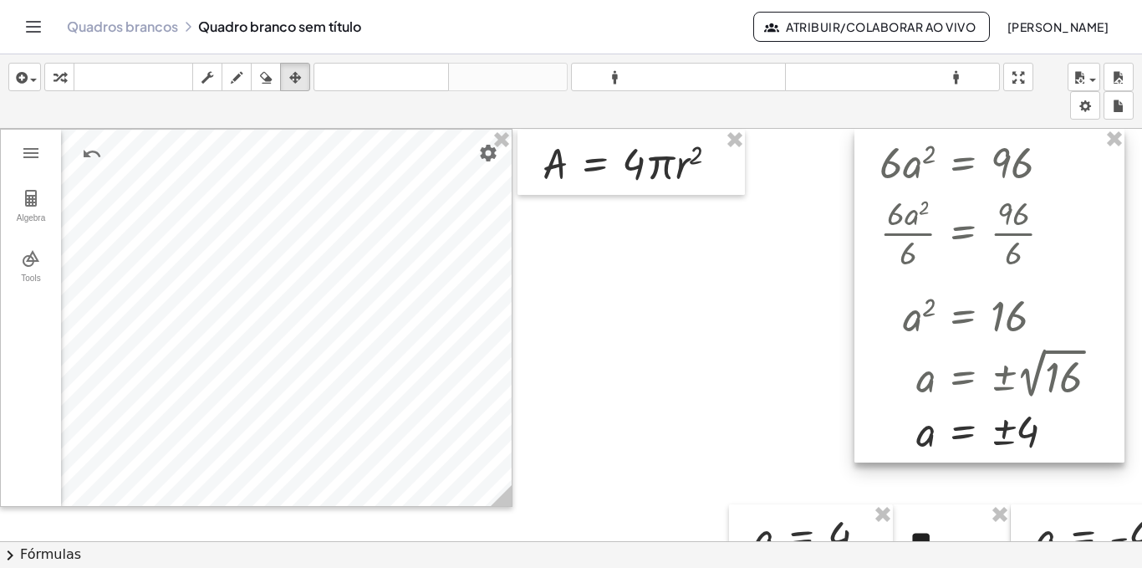
drag, startPoint x: 908, startPoint y: 169, endPoint x: 926, endPoint y: 141, distance: 33.2
click at [926, 141] on div at bounding box center [989, 296] width 270 height 334
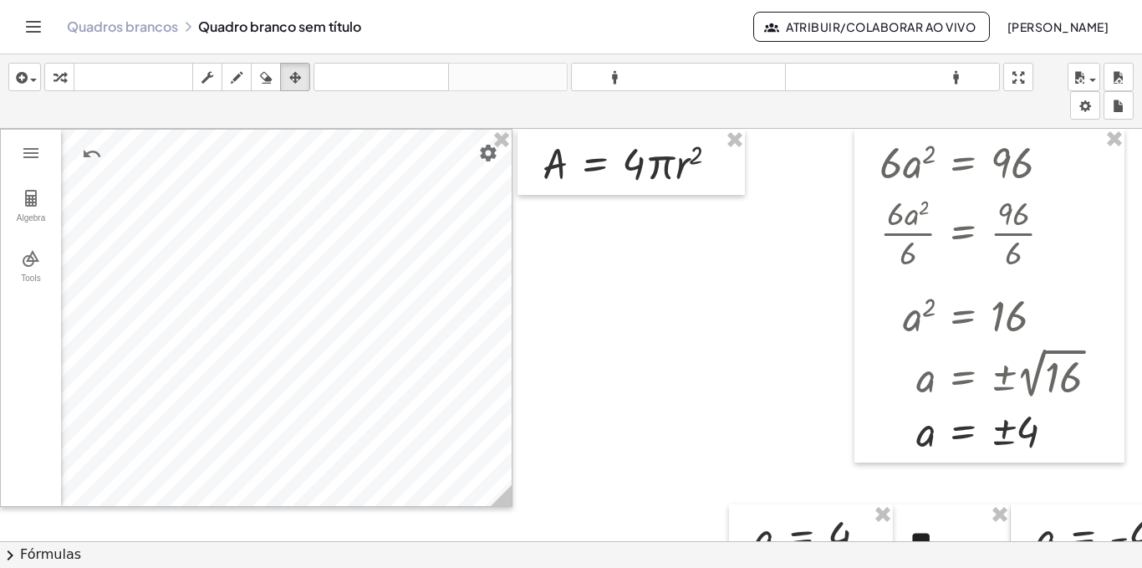
click at [647, 327] on div at bounding box center [571, 553] width 1142 height 848
click at [234, 77] on icon "button" at bounding box center [237, 78] width 12 height 20
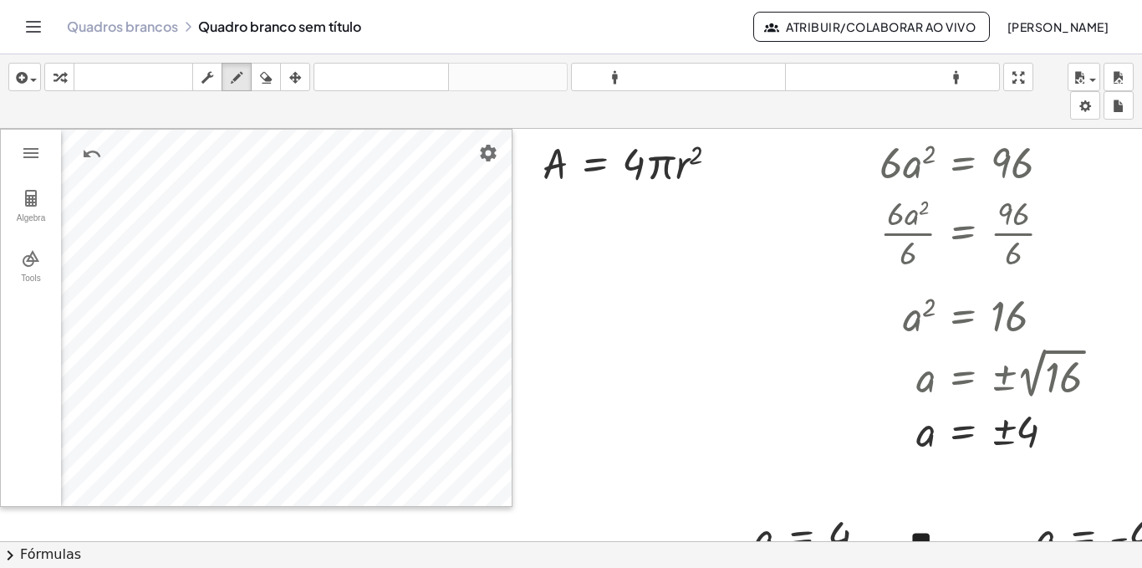
click at [649, 167] on div at bounding box center [571, 553] width 1142 height 848
click at [27, 71] on icon "button" at bounding box center [20, 78] width 15 height 20
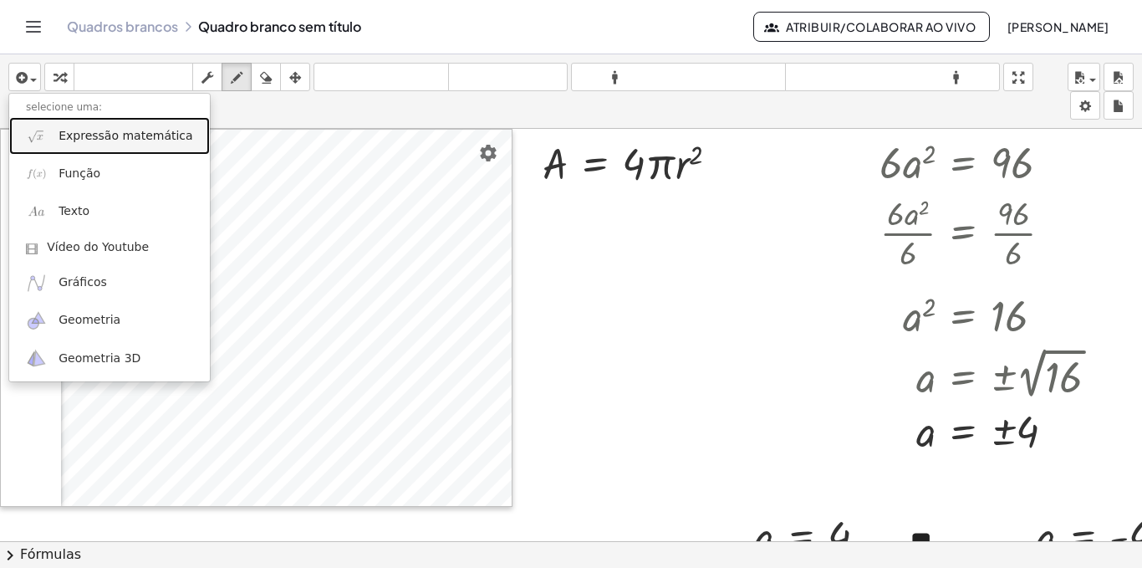
click at [112, 140] on font "Expressão matemática" at bounding box center [126, 135] width 134 height 13
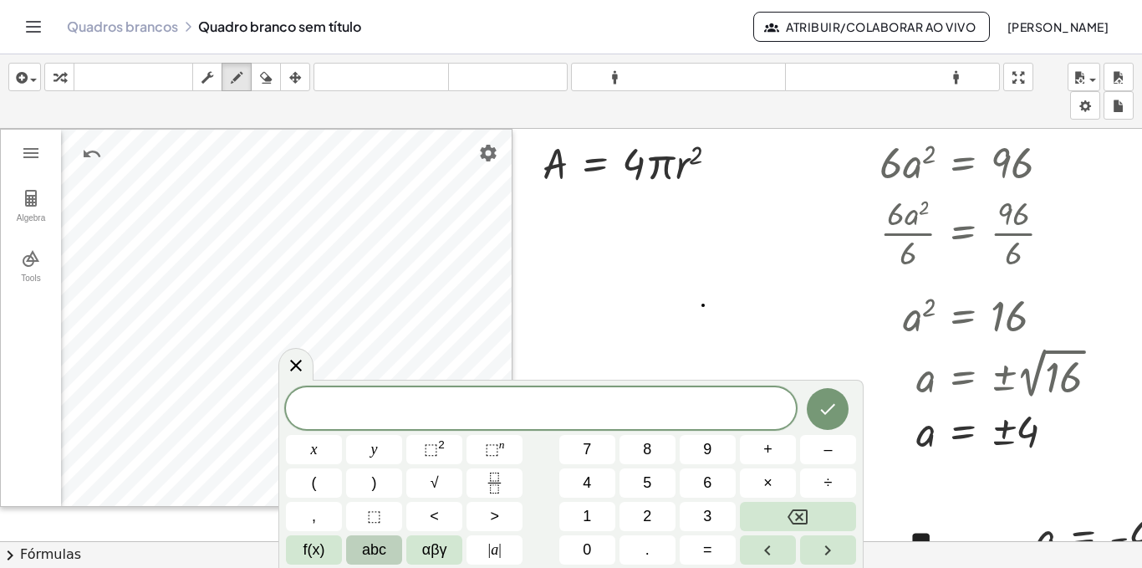
click at [703, 305] on div at bounding box center [571, 553] width 1142 height 848
click at [828, 401] on icon "Feito" at bounding box center [828, 409] width 20 height 20
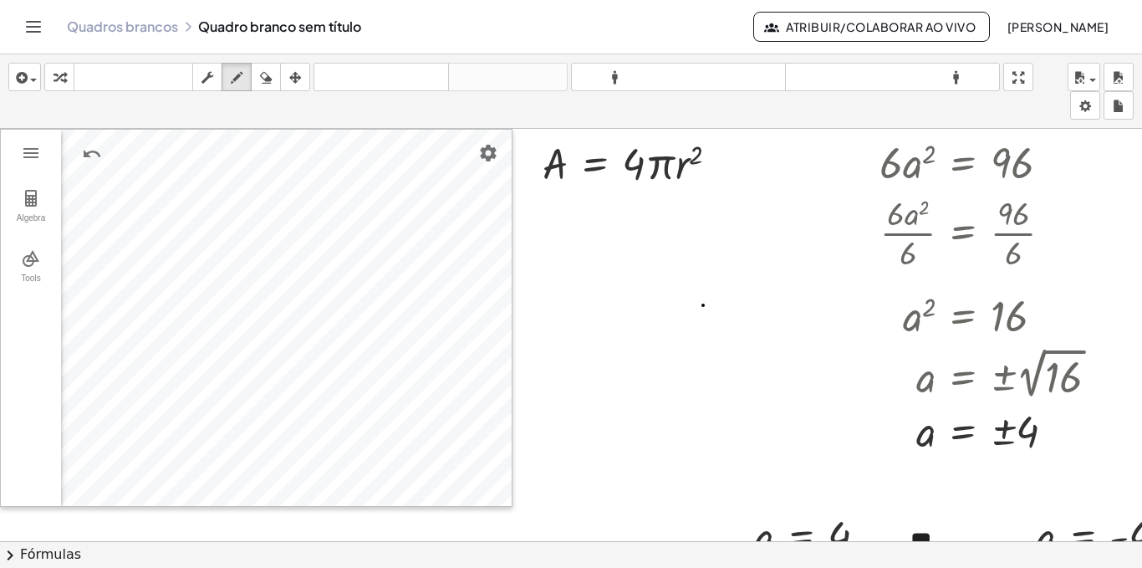
click at [559, 151] on div at bounding box center [571, 553] width 1142 height 848
click at [555, 161] on div at bounding box center [571, 553] width 1142 height 848
click at [210, 82] on icon "button" at bounding box center [207, 78] width 12 height 20
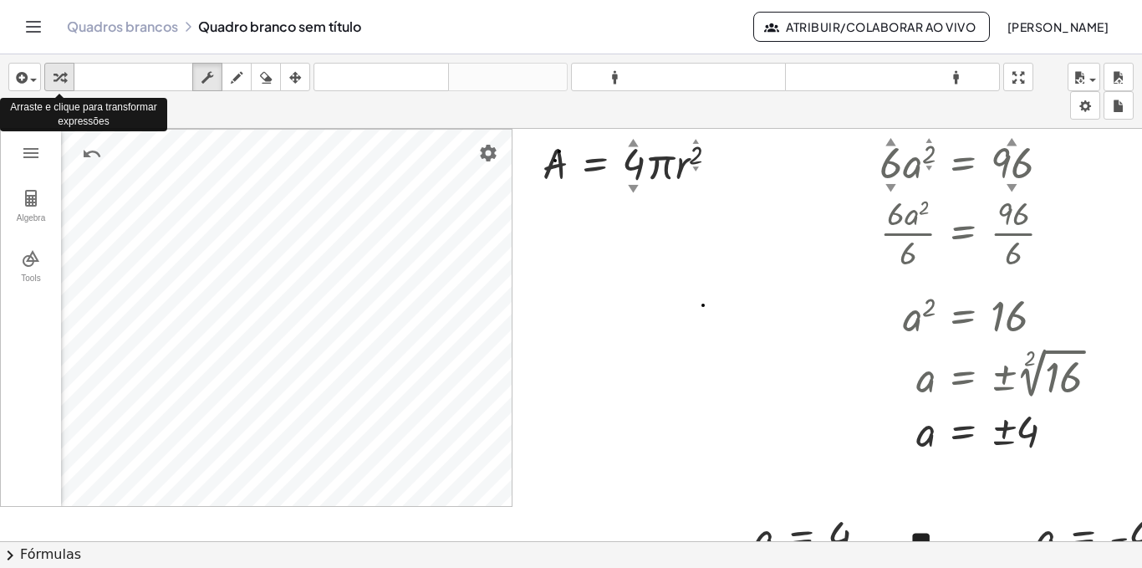
click at [58, 74] on icon "button" at bounding box center [60, 78] width 12 height 20
click at [25, 79] on icon "button" at bounding box center [20, 78] width 15 height 20
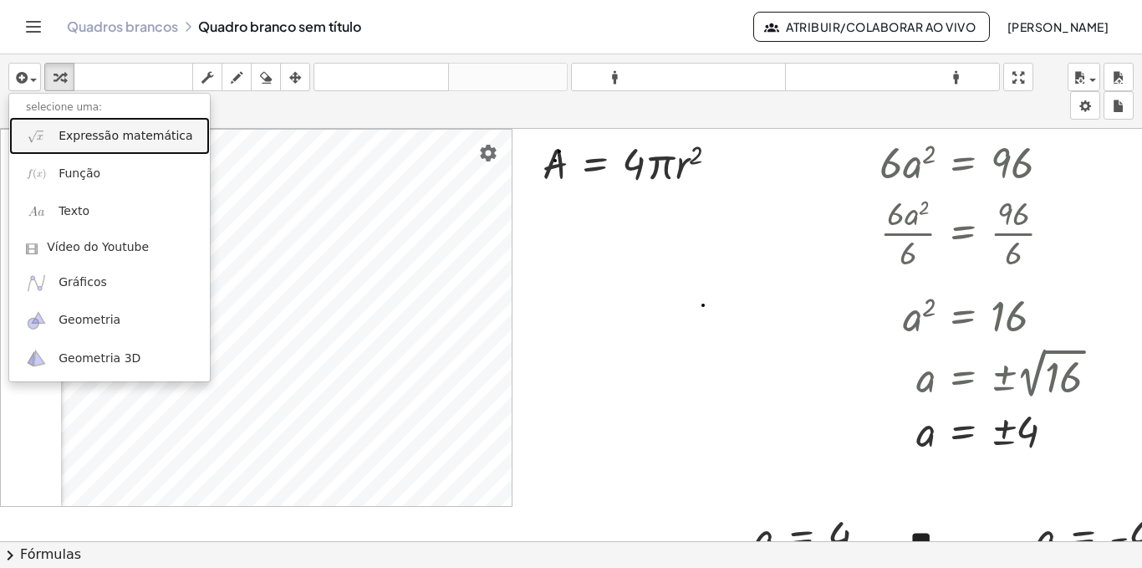
click at [81, 136] on font "Expressão matemática" at bounding box center [126, 135] width 134 height 13
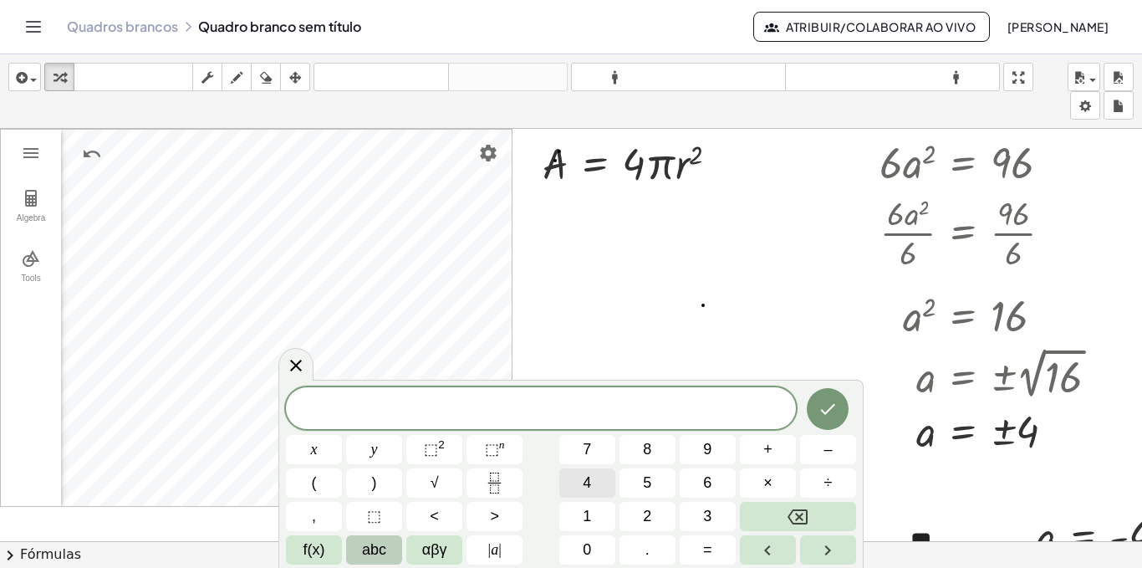
click at [596, 485] on button "4" at bounding box center [587, 482] width 56 height 29
click at [598, 549] on button "0" at bounding box center [587, 549] width 56 height 29
click at [432, 553] on span "αβγ" at bounding box center [434, 549] width 25 height 23
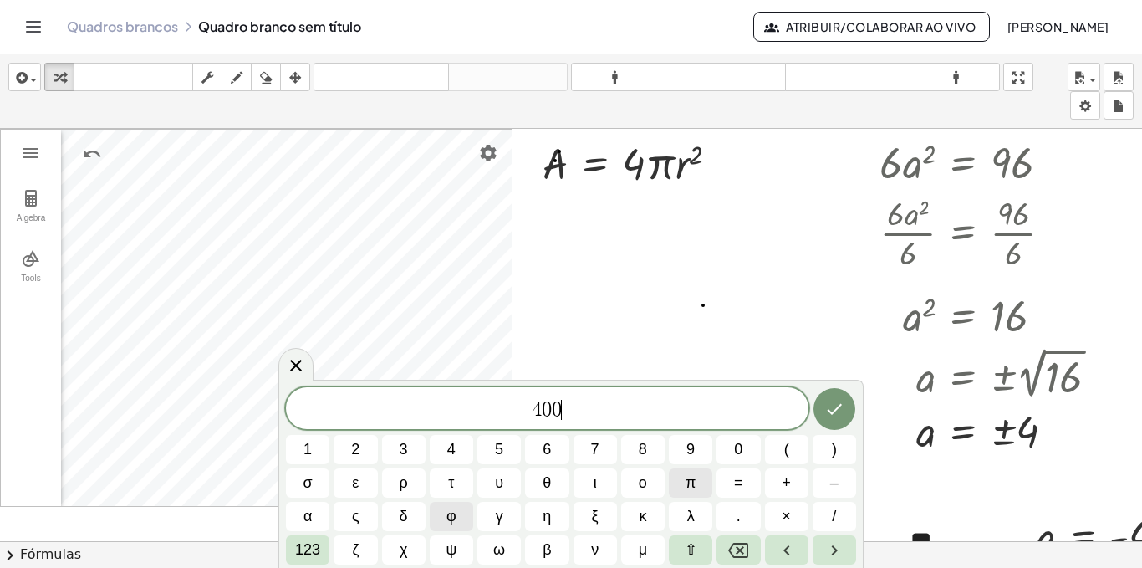
click at [686, 491] on span "π" at bounding box center [691, 483] width 10 height 23
click at [739, 482] on span "=" at bounding box center [738, 483] width 9 height 23
click at [461, 452] on button "4" at bounding box center [451, 449] width 43 height 29
click at [782, 511] on span "×" at bounding box center [786, 516] width 9 height 23
click at [689, 482] on span "π" at bounding box center [691, 483] width 10 height 23
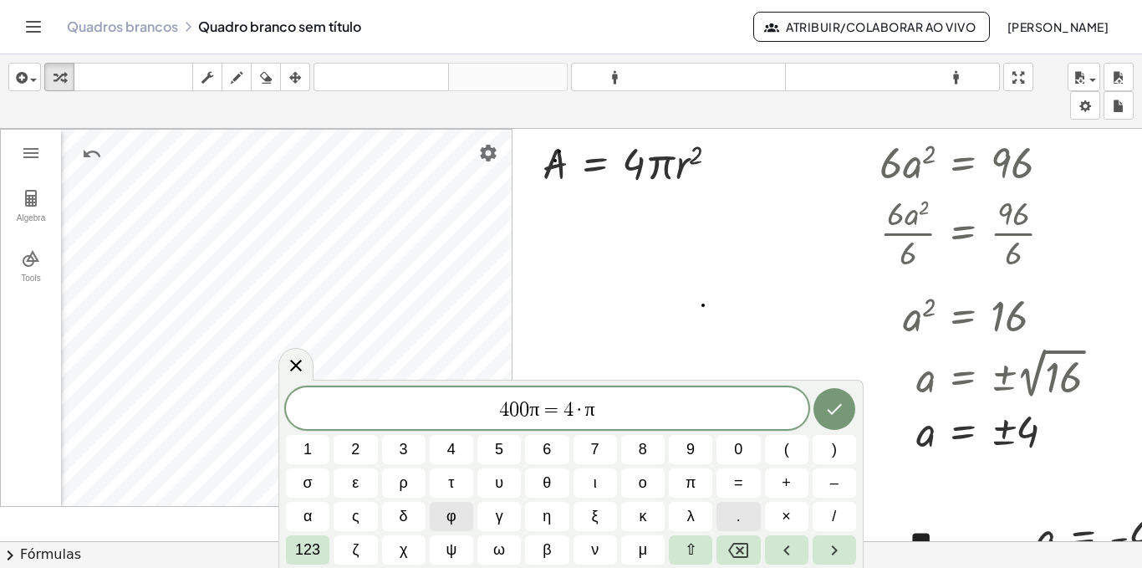
click at [743, 520] on button "." at bounding box center [737, 516] width 43 height 29
click at [308, 548] on font "123" at bounding box center [307, 549] width 25 height 17
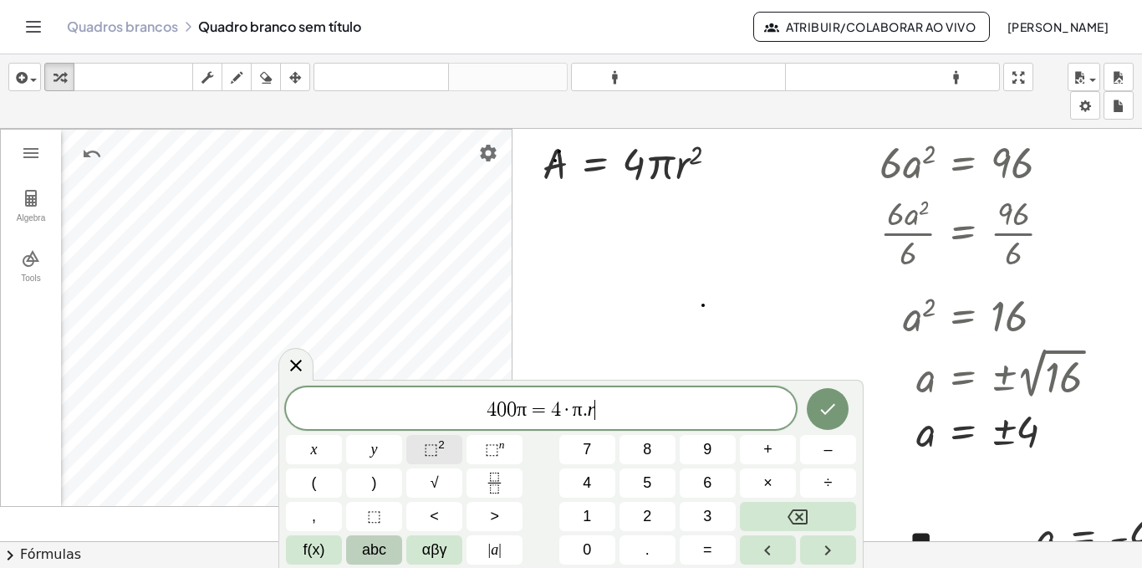
click at [434, 443] on span "⬚" at bounding box center [431, 449] width 14 height 17
click at [834, 404] on icon "Feito" at bounding box center [828, 405] width 20 height 20
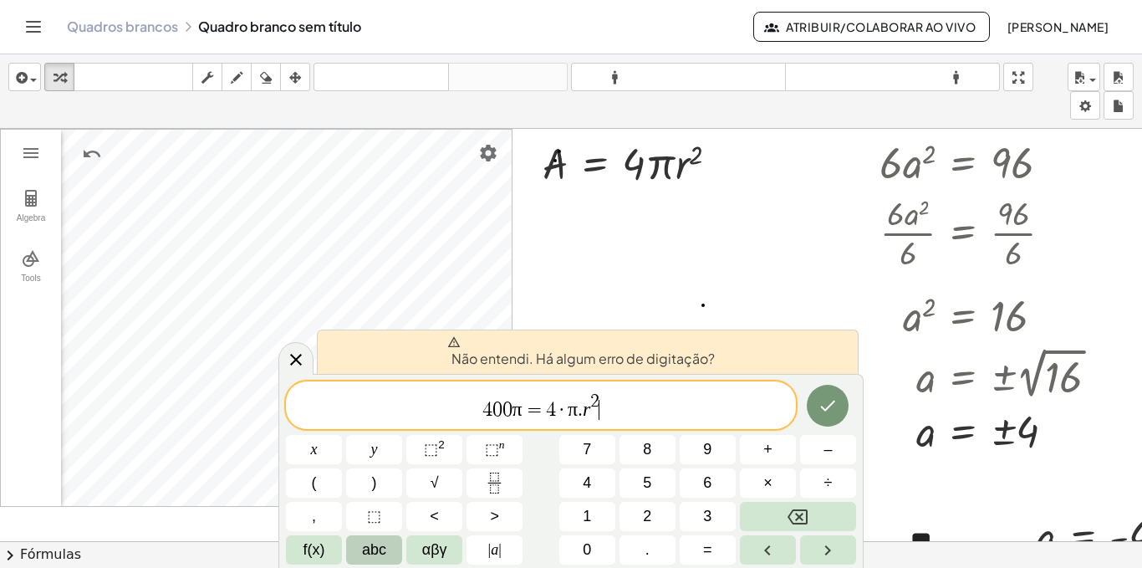
click at [567, 410] on span "4 0 0 π = 4 · π . r 2 ​" at bounding box center [541, 406] width 510 height 30
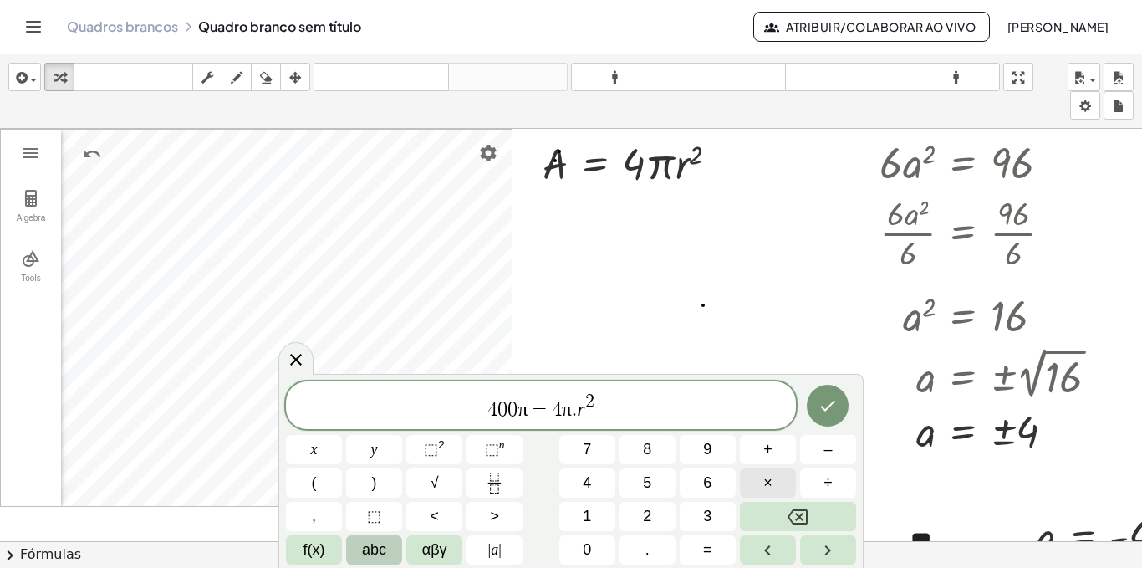
click at [765, 482] on span "×" at bounding box center [767, 483] width 9 height 23
click at [823, 401] on icon "Feito" at bounding box center [828, 405] width 20 height 20
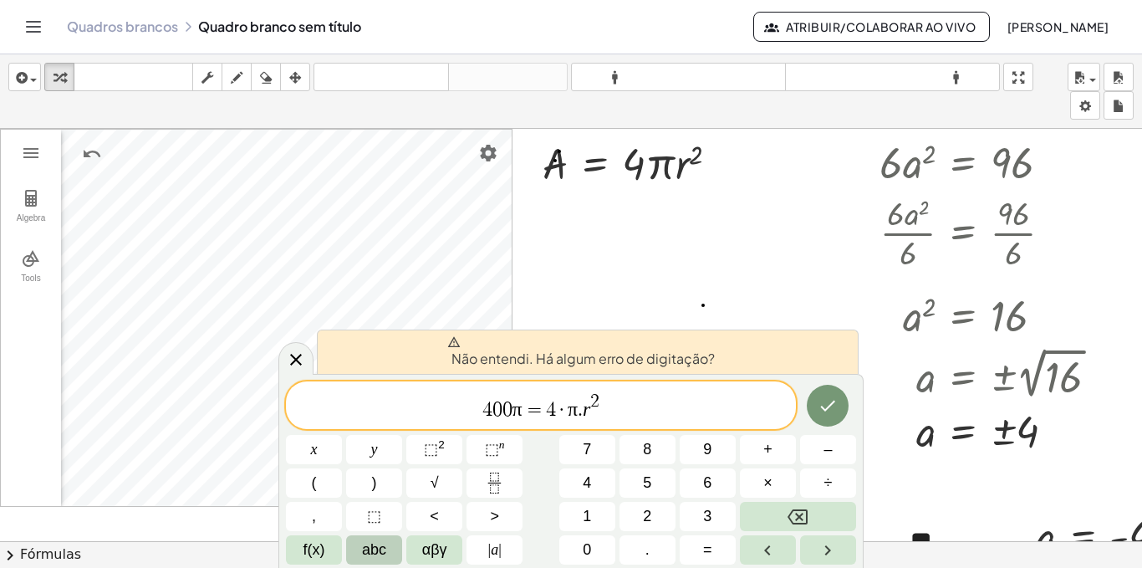
click at [532, 414] on span "=" at bounding box center [534, 410] width 24 height 20
click at [611, 415] on span "4 0 0 π ​ = 4 · π . r 2" at bounding box center [541, 406] width 510 height 30
click at [585, 413] on var "r" at bounding box center [587, 409] width 8 height 22
click at [821, 416] on button "Feito" at bounding box center [828, 406] width 42 height 42
drag, startPoint x: 452, startPoint y: 408, endPoint x: 430, endPoint y: 418, distance: 24.7
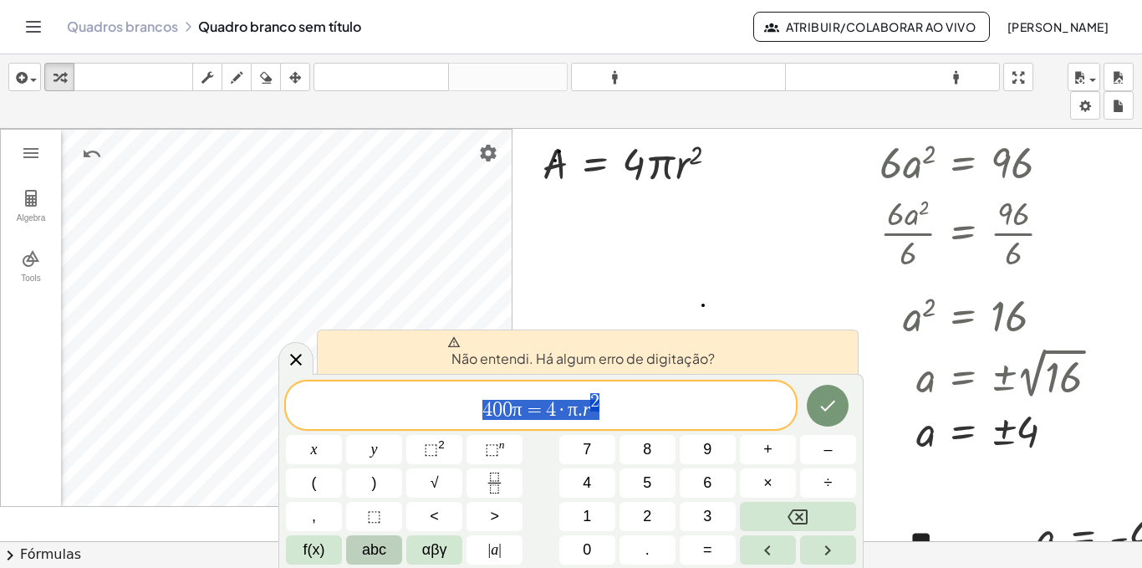
click at [430, 418] on span "4 0 0 π = 4 · π . r 2" at bounding box center [541, 406] width 510 height 30
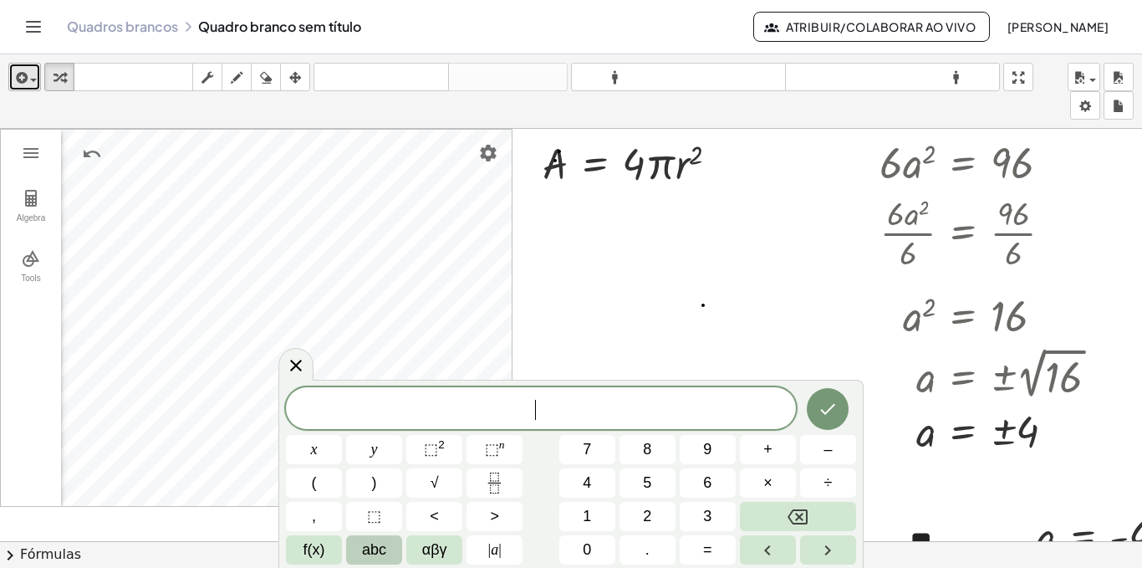
click at [26, 74] on icon "button" at bounding box center [20, 78] width 15 height 20
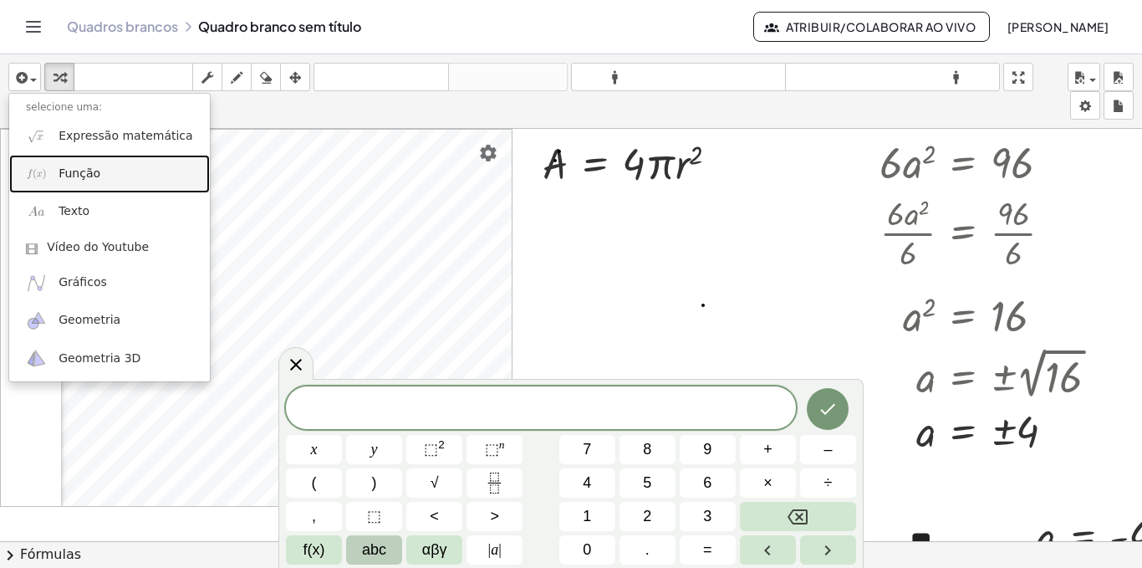
click at [69, 175] on font "Função" at bounding box center [80, 172] width 42 height 13
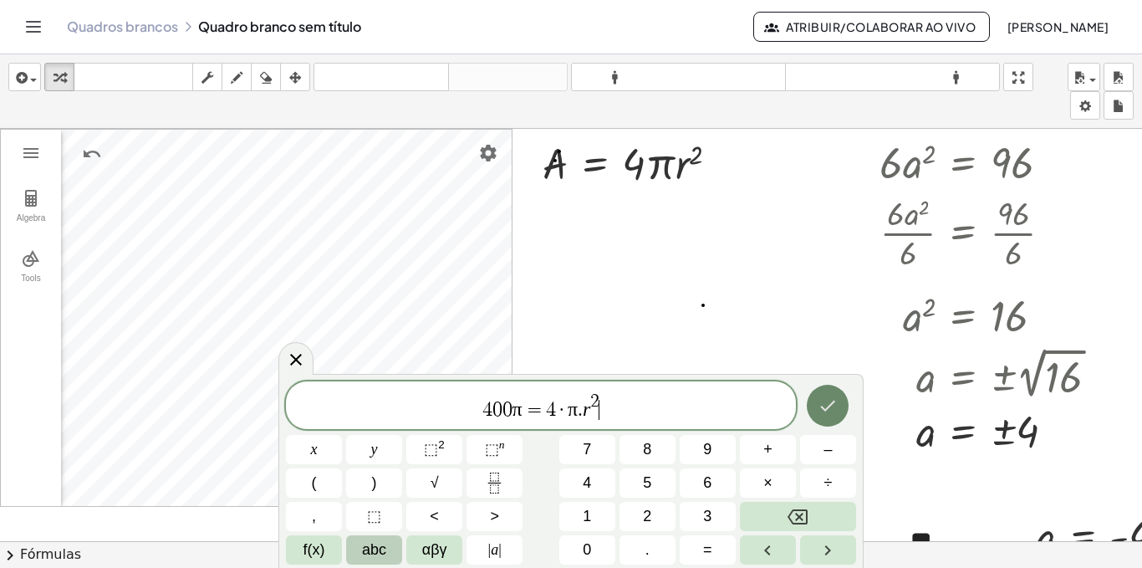
click at [821, 407] on icon "Feito" at bounding box center [828, 405] width 20 height 20
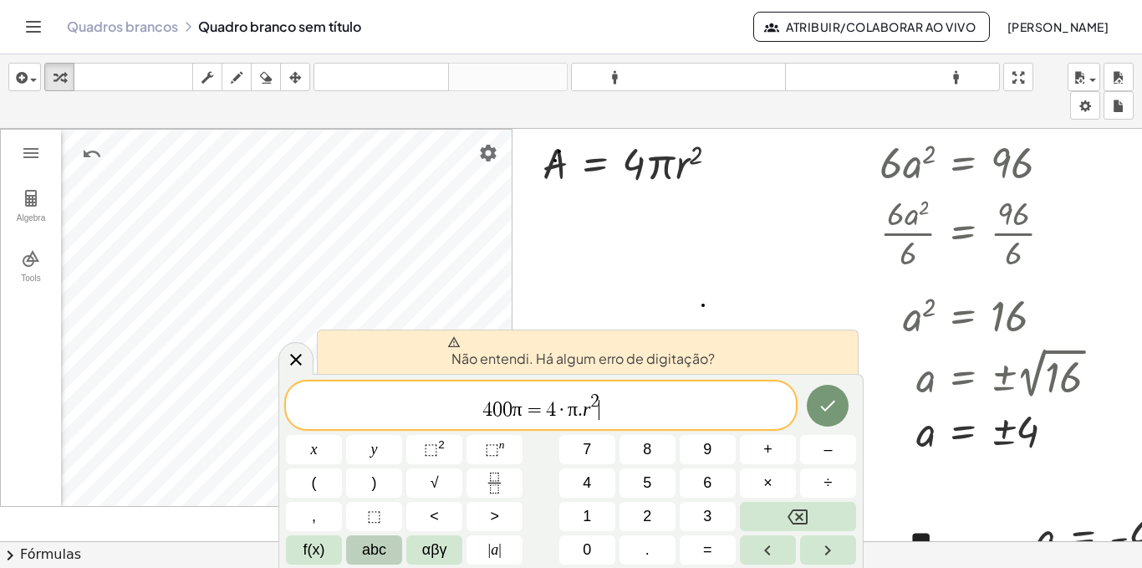
click at [645, 359] on font "Não entendi. Há algum erro de digitação?" at bounding box center [582, 358] width 263 height 18
click at [570, 411] on span "π" at bounding box center [573, 409] width 10 height 22
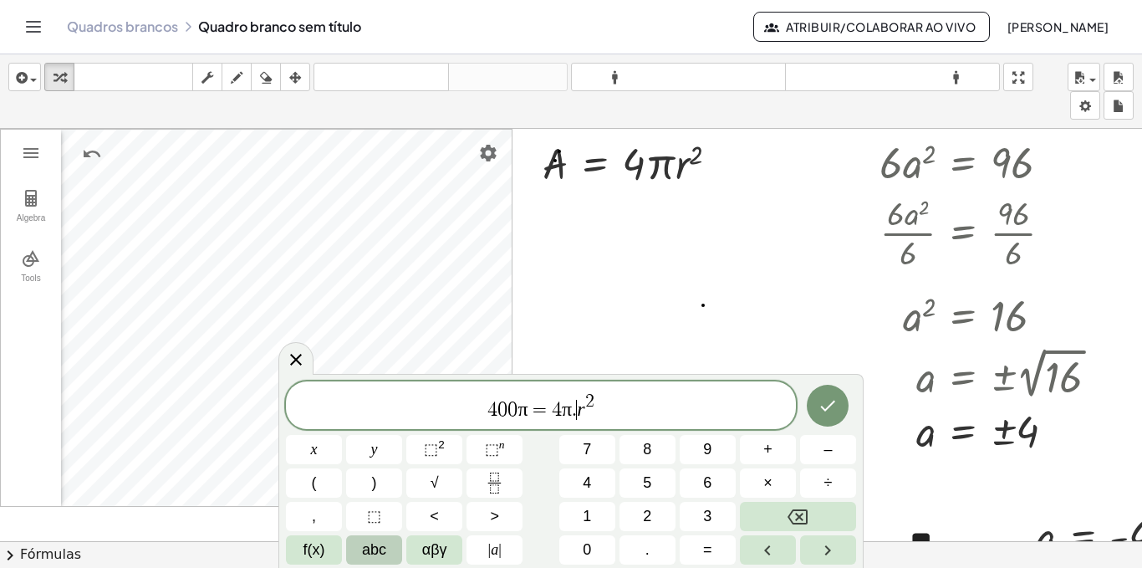
click at [577, 410] on span "4 0 0 π = 4 π . ​ r 2" at bounding box center [541, 406] width 510 height 30
click at [833, 411] on icon "Feito" at bounding box center [828, 405] width 20 height 20
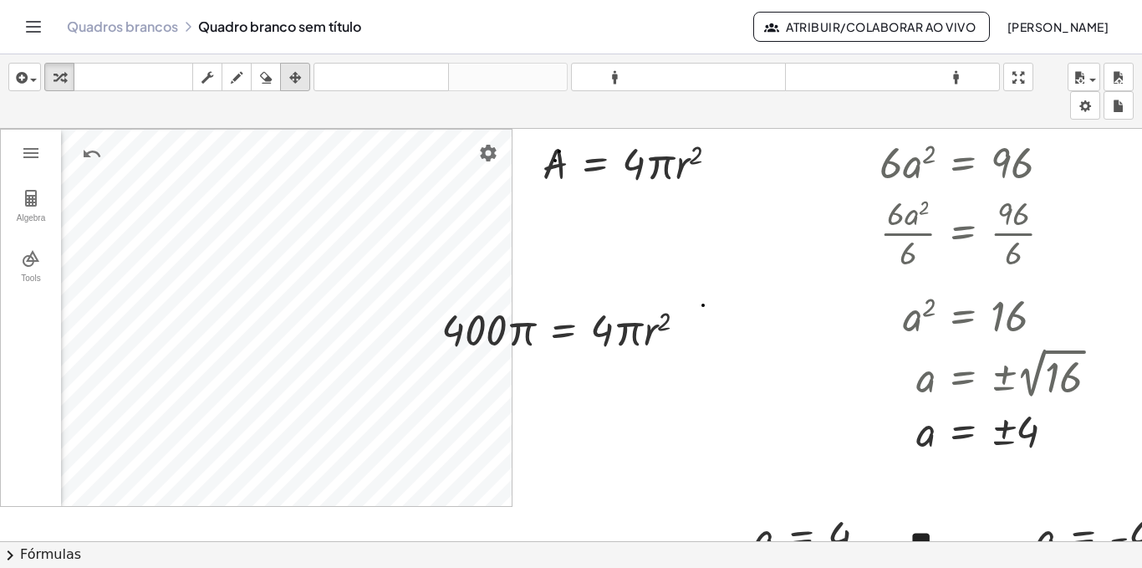
click at [296, 76] on icon "button" at bounding box center [295, 78] width 12 height 20
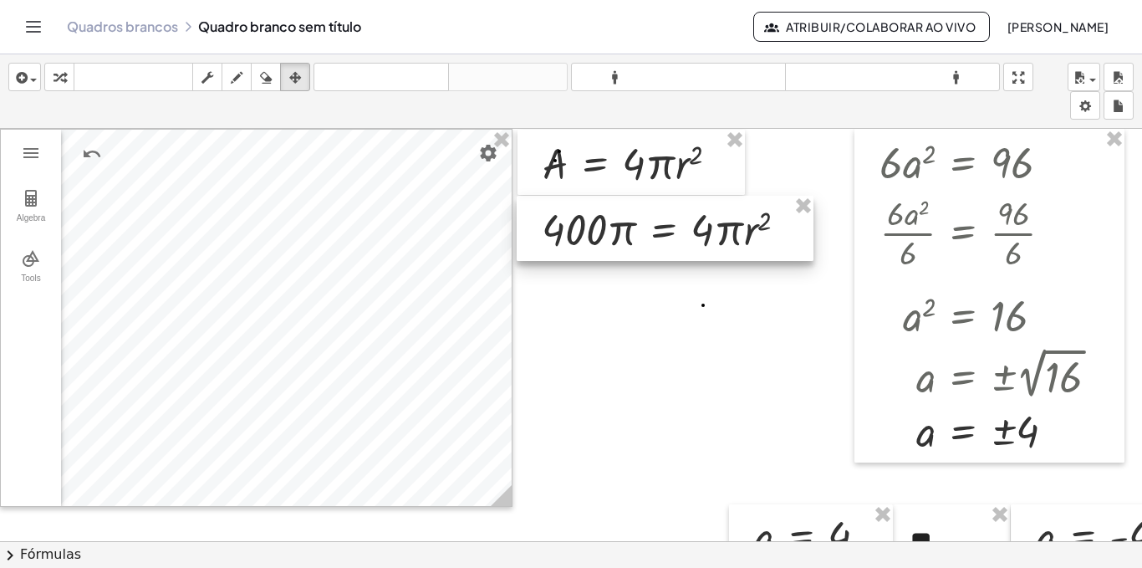
drag, startPoint x: 490, startPoint y: 311, endPoint x: 590, endPoint y: 211, distance: 141.9
click at [590, 211] on div at bounding box center [665, 228] width 297 height 65
click at [598, 380] on div at bounding box center [571, 553] width 1142 height 848
click at [59, 81] on icon "button" at bounding box center [60, 78] width 12 height 20
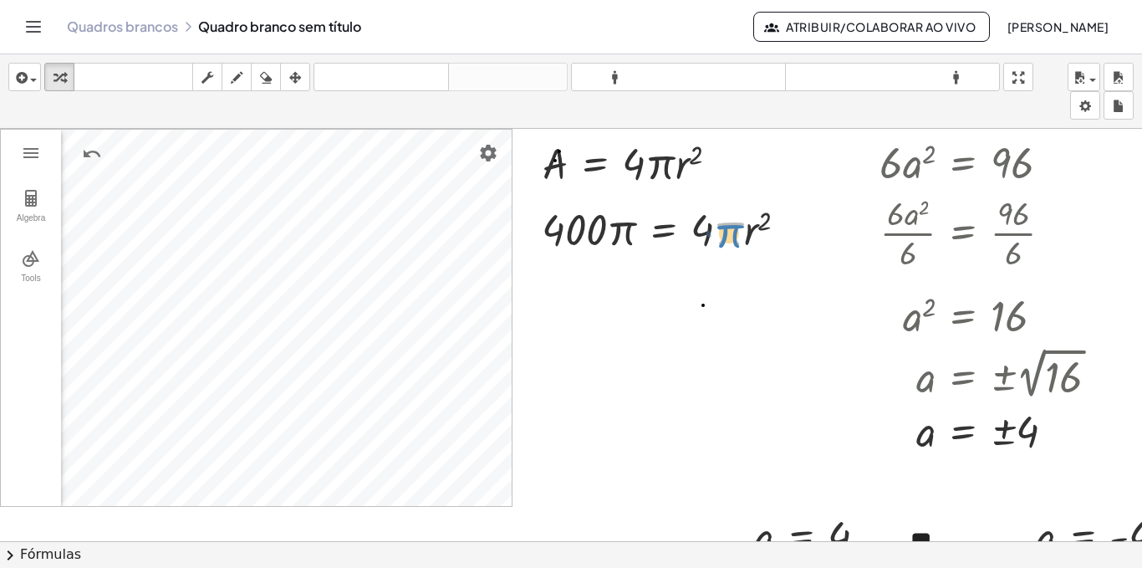
click at [727, 231] on div at bounding box center [671, 228] width 276 height 57
drag, startPoint x: 707, startPoint y: 232, endPoint x: 579, endPoint y: 283, distance: 138.8
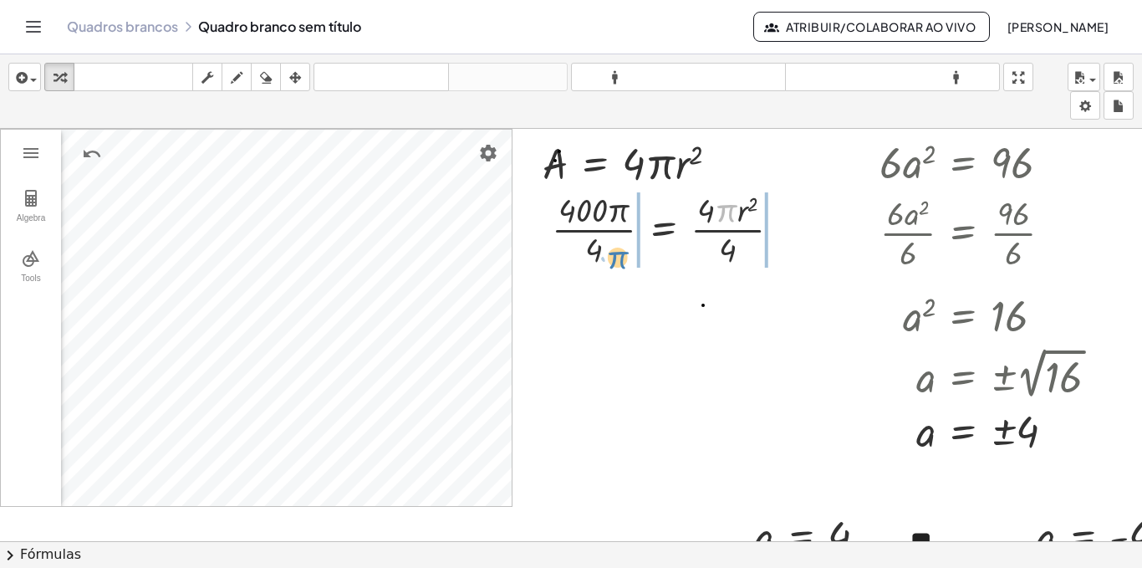
drag, startPoint x: 726, startPoint y: 215, endPoint x: 614, endPoint y: 257, distance: 119.9
click at [614, 257] on div at bounding box center [672, 228] width 259 height 84
click at [586, 222] on div at bounding box center [672, 228] width 259 height 84
click at [721, 223] on div at bounding box center [672, 228] width 261 height 84
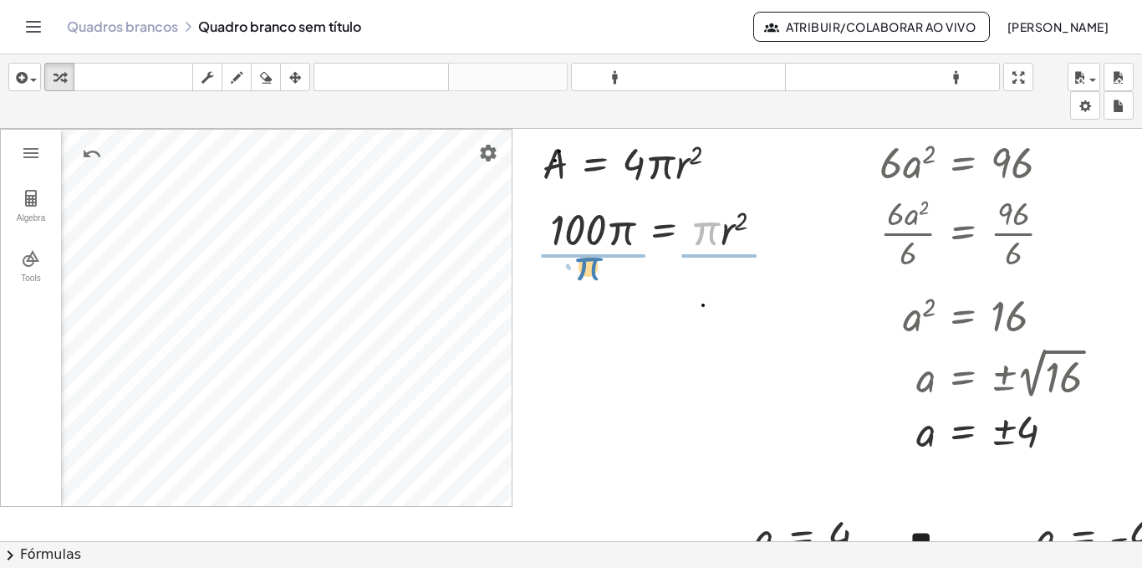
drag, startPoint x: 703, startPoint y: 234, endPoint x: 557, endPoint y: 273, distance: 151.3
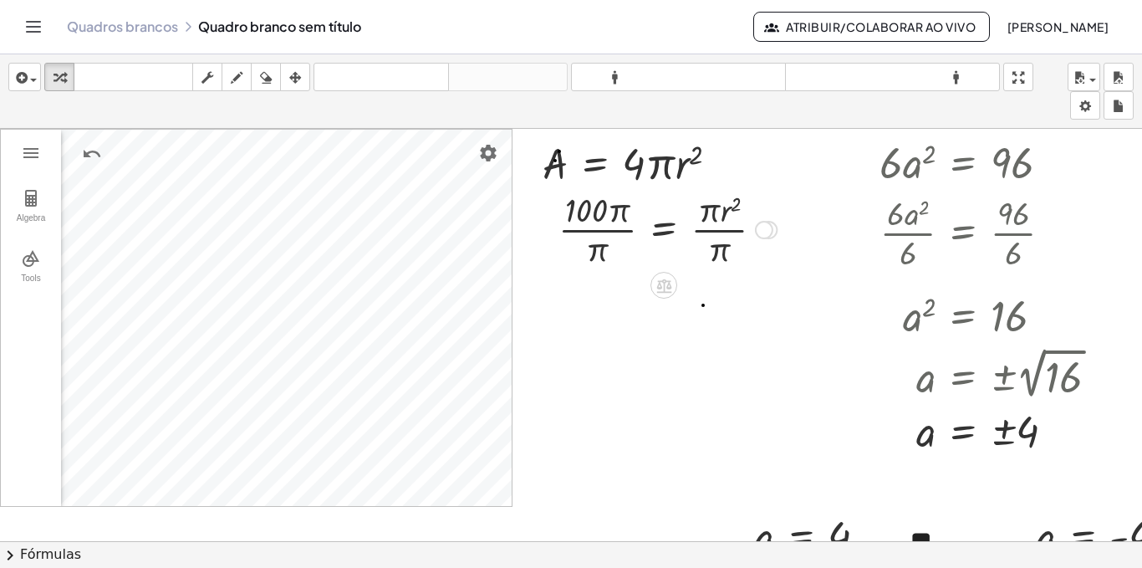
click at [599, 228] on div at bounding box center [667, 228] width 235 height 84
click at [601, 217] on div at bounding box center [667, 228] width 235 height 84
click at [590, 229] on div at bounding box center [667, 228] width 235 height 84
click at [708, 220] on div at bounding box center [667, 228] width 235 height 84
click at [713, 228] on div at bounding box center [667, 228] width 235 height 84
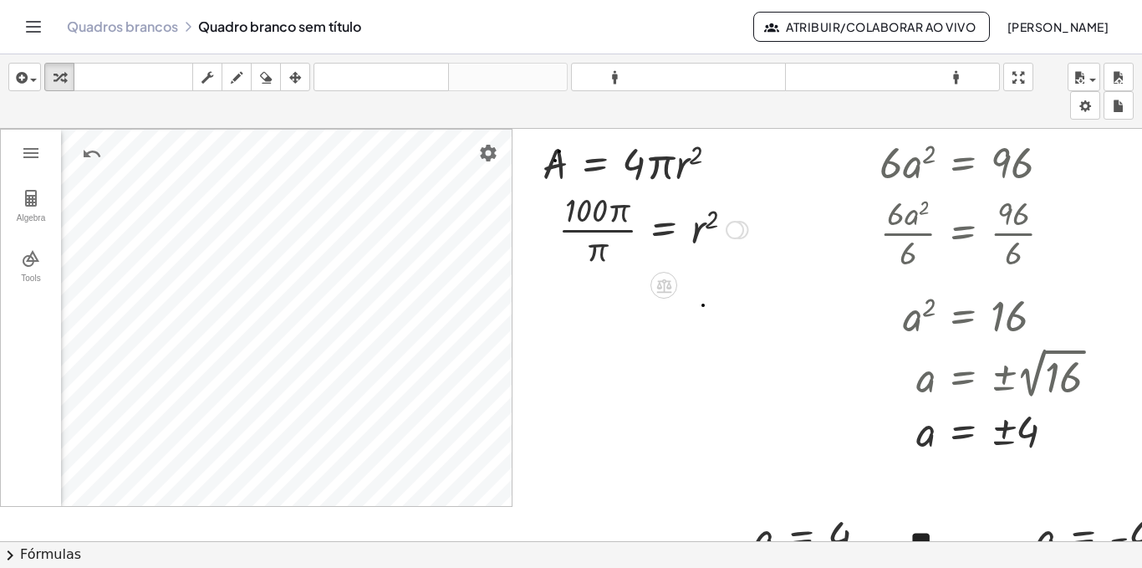
click at [599, 217] on div at bounding box center [653, 228] width 206 height 84
click at [598, 255] on div at bounding box center [653, 228] width 206 height 84
click at [594, 221] on div at bounding box center [653, 228] width 206 height 84
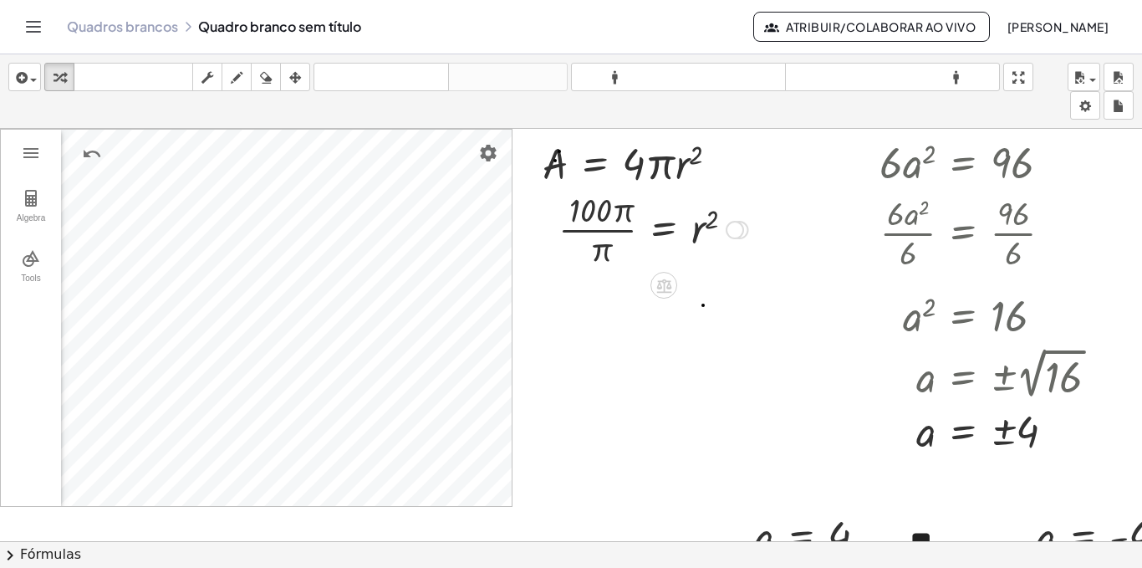
click at [594, 221] on div at bounding box center [653, 228] width 206 height 84
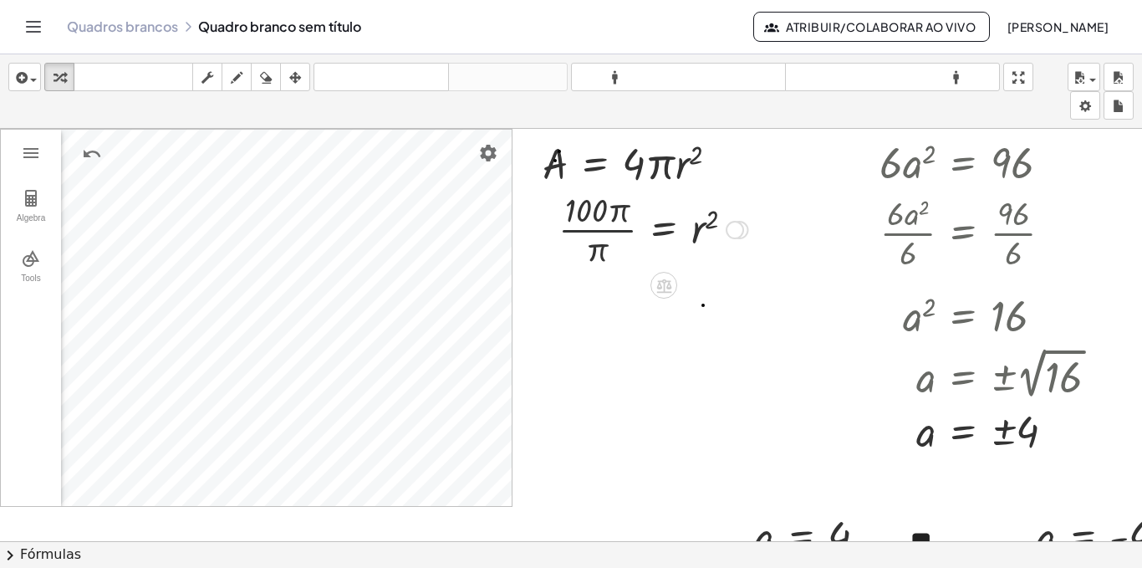
click at [594, 221] on div at bounding box center [653, 228] width 206 height 84
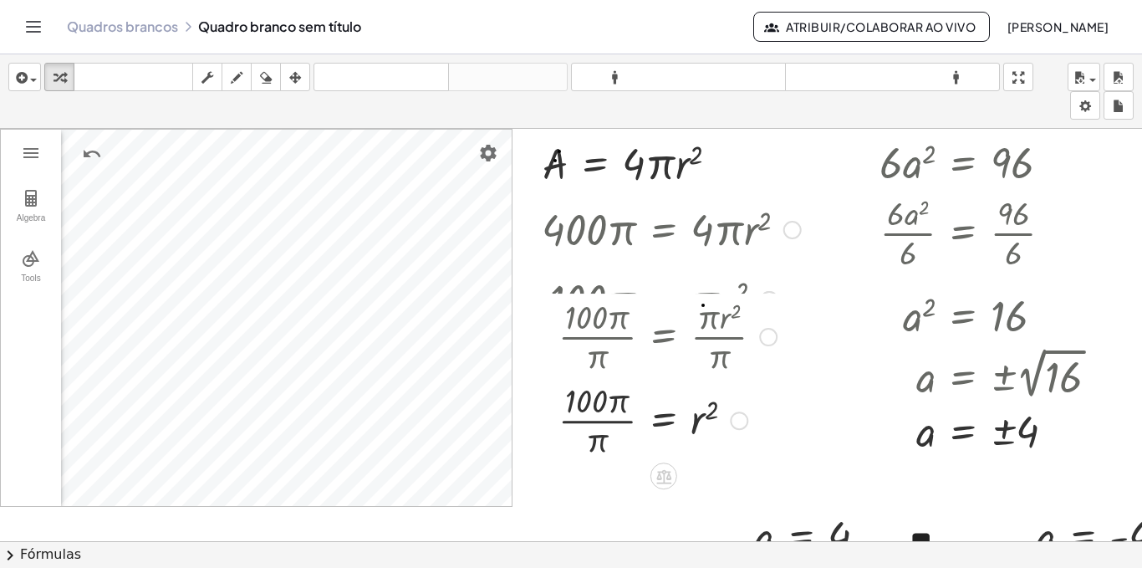
drag, startPoint x: 732, startPoint y: 235, endPoint x: 681, endPoint y: 440, distance: 211.3
click at [664, 421] on div "· · π = r 2 100 · π" at bounding box center [664, 421] width 0 height 0
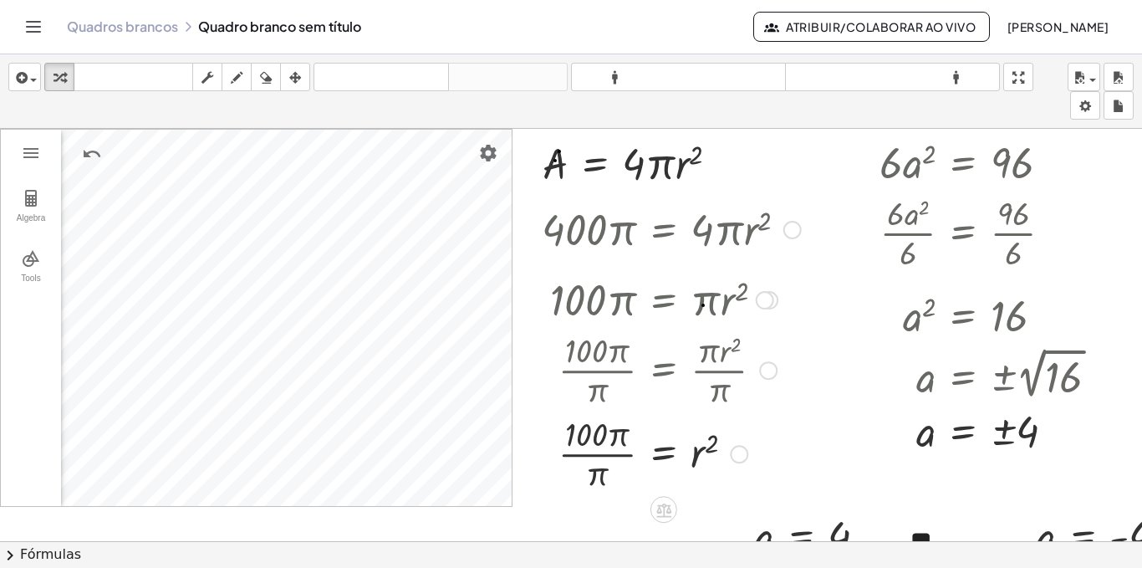
click at [598, 456] on div at bounding box center [671, 452] width 276 height 84
click at [692, 451] on div at bounding box center [671, 452] width 276 height 84
click at [594, 472] on div at bounding box center [671, 452] width 276 height 84
drag, startPoint x: 599, startPoint y: 477, endPoint x: 733, endPoint y: 451, distance: 137.1
click at [733, 451] on div at bounding box center [671, 452] width 276 height 84
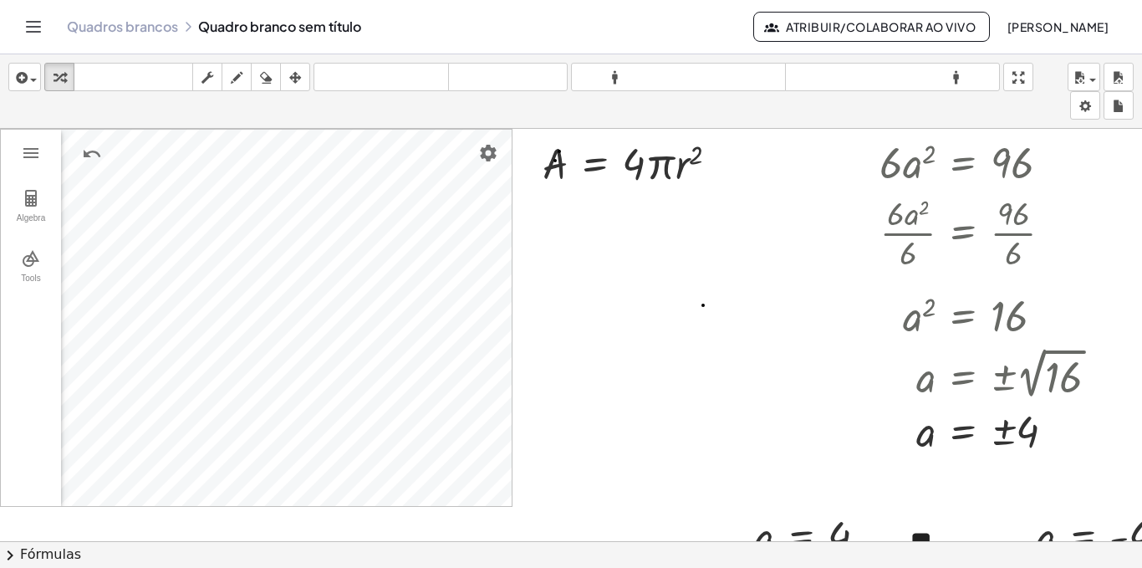
click at [593, 487] on div "Algebra Tools 1 × (0, 0, 3) (0, 0, 0) 27 Input… GeoGebra 3D Calculator Basic To…" at bounding box center [571, 553] width 1142 height 848
click at [30, 82] on span "button" at bounding box center [29, 80] width 3 height 12
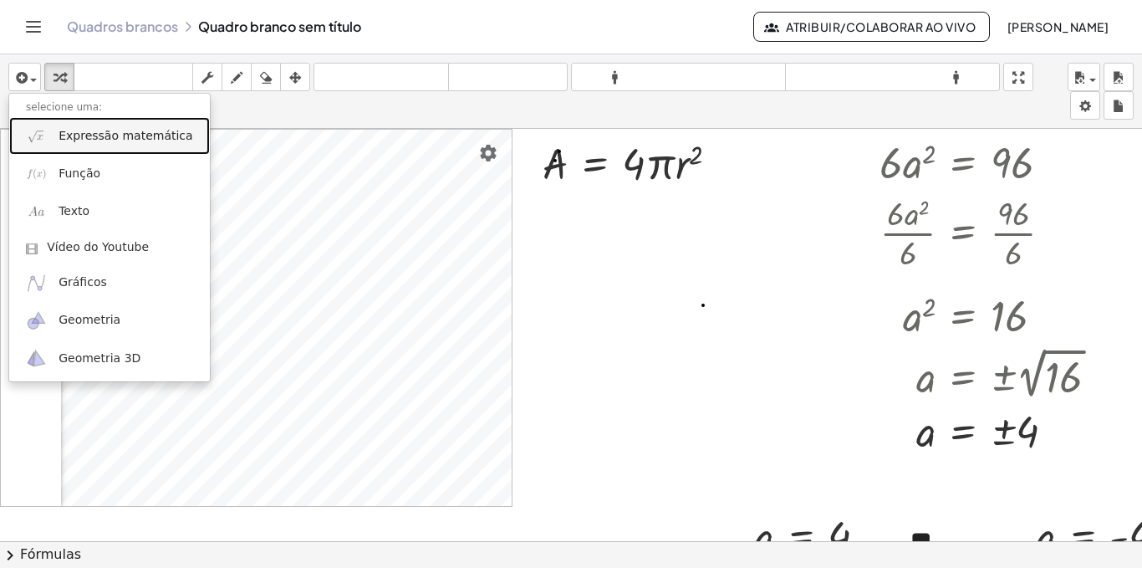
click at [60, 126] on link "Expressão matemática" at bounding box center [109, 136] width 201 height 38
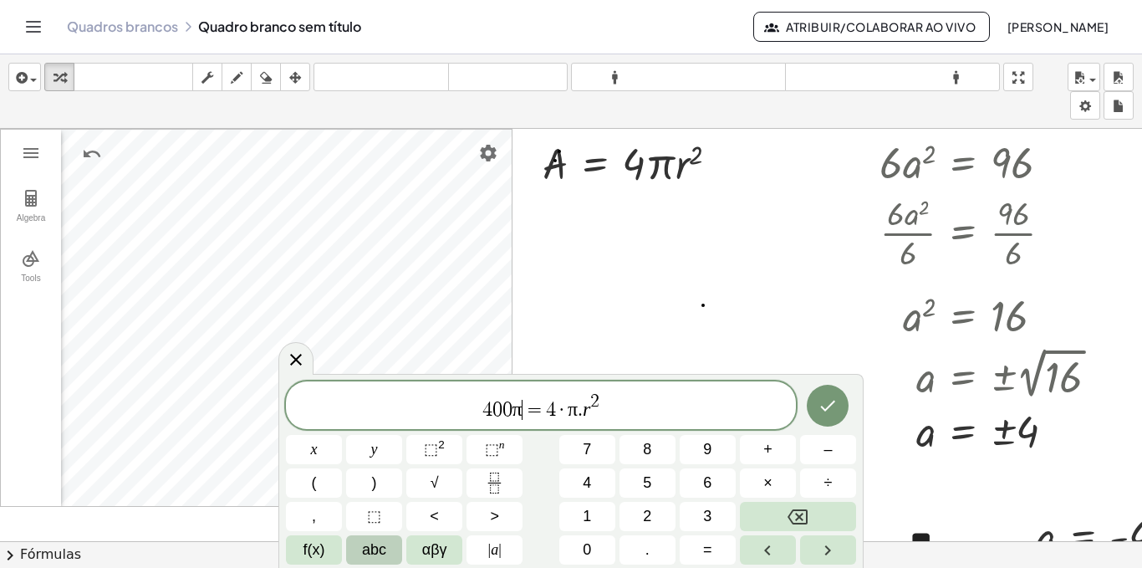
click at [522, 410] on span "4 0 0 π ​ = 4 · π . r 2" at bounding box center [541, 406] width 510 height 30
click at [659, 386] on div "4 0 0 ​ = 4 · π . r 2" at bounding box center [541, 405] width 510 height 48
click at [572, 416] on span "4 0 0 = 4 · π . r 2 ​" at bounding box center [541, 406] width 510 height 30
click at [827, 409] on icon "Feito" at bounding box center [828, 405] width 15 height 11
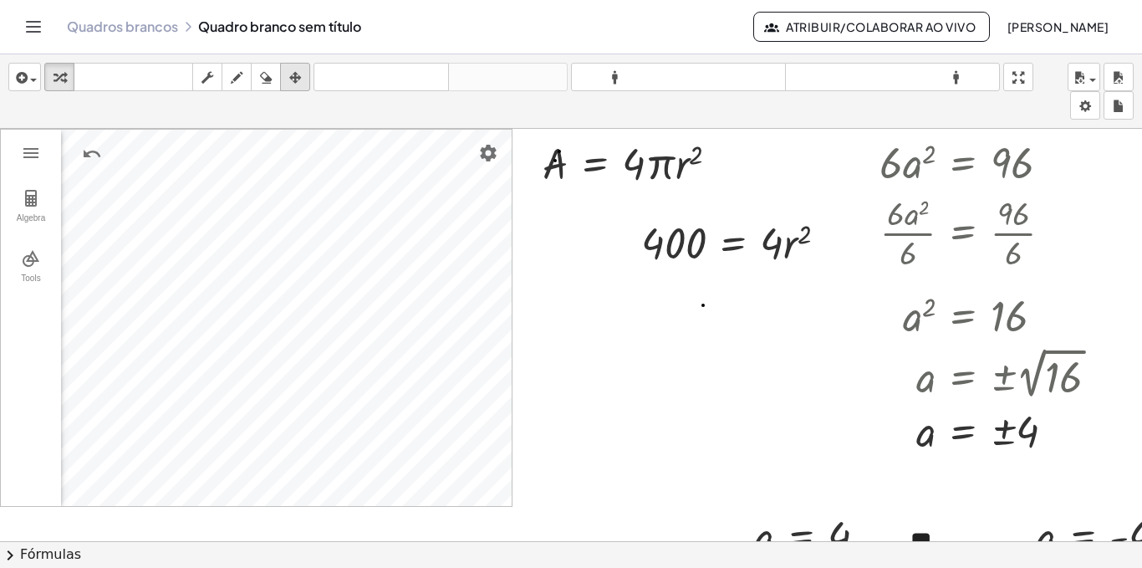
click at [289, 72] on div "button" at bounding box center [295, 77] width 22 height 20
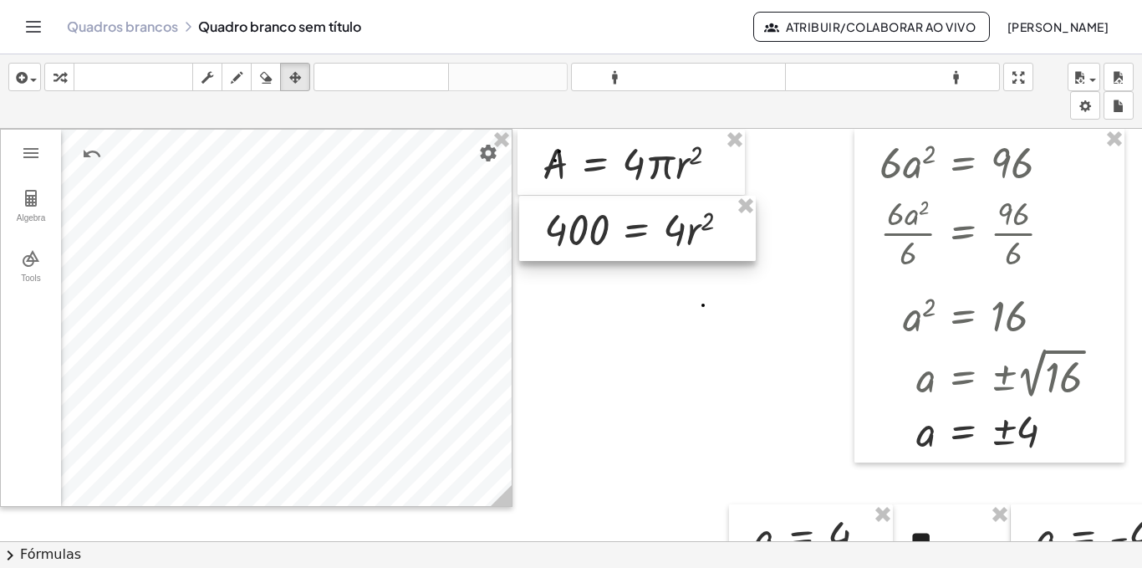
drag, startPoint x: 687, startPoint y: 230, endPoint x: 590, endPoint y: 217, distance: 97.9
click at [590, 217] on div at bounding box center [637, 228] width 237 height 65
click at [60, 80] on icon "button" at bounding box center [60, 78] width 12 height 20
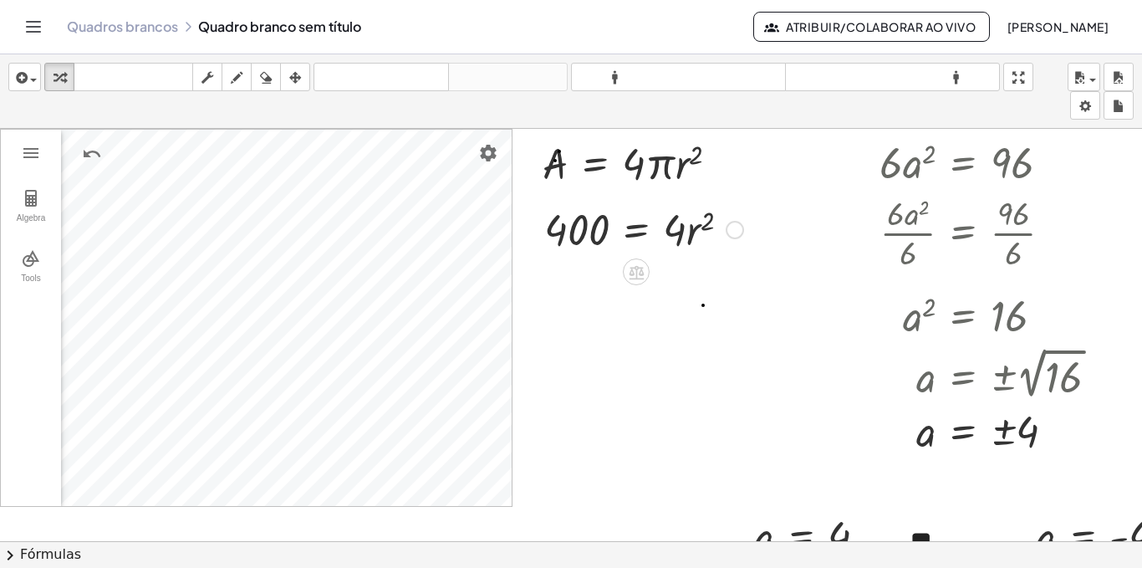
click at [672, 228] on div at bounding box center [644, 228] width 216 height 57
drag, startPoint x: 672, startPoint y: 228, endPoint x: 577, endPoint y: 271, distance: 104.4
click at [579, 225] on div at bounding box center [645, 228] width 214 height 84
click at [682, 229] on div at bounding box center [648, 228] width 208 height 84
drag, startPoint x: 686, startPoint y: 214, endPoint x: 566, endPoint y: 186, distance: 123.7
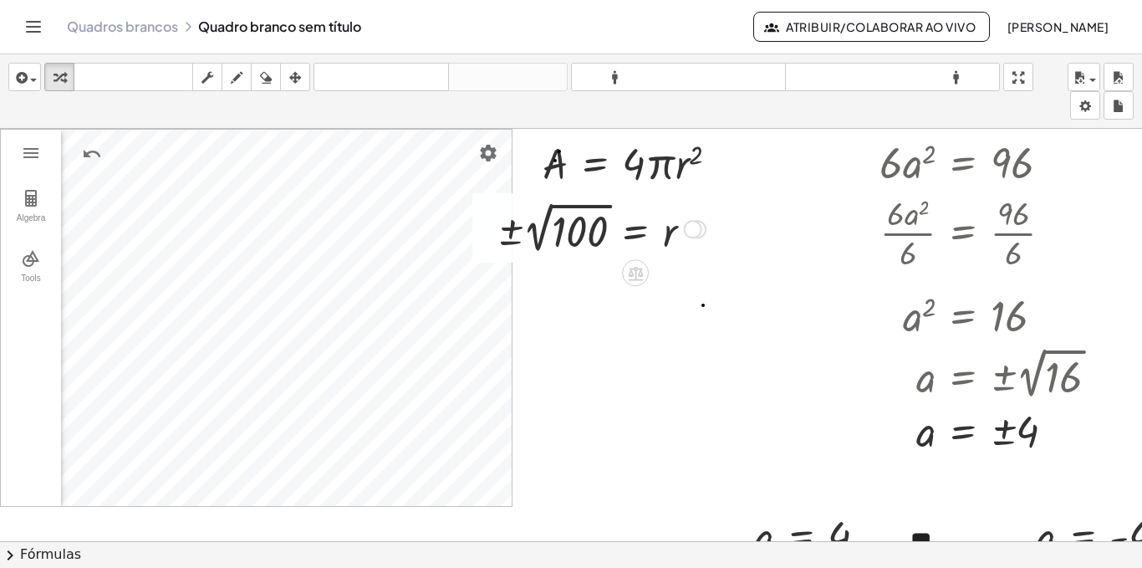
click at [556, 237] on div at bounding box center [601, 227] width 225 height 61
click at [590, 370] on div at bounding box center [571, 553] width 1142 height 848
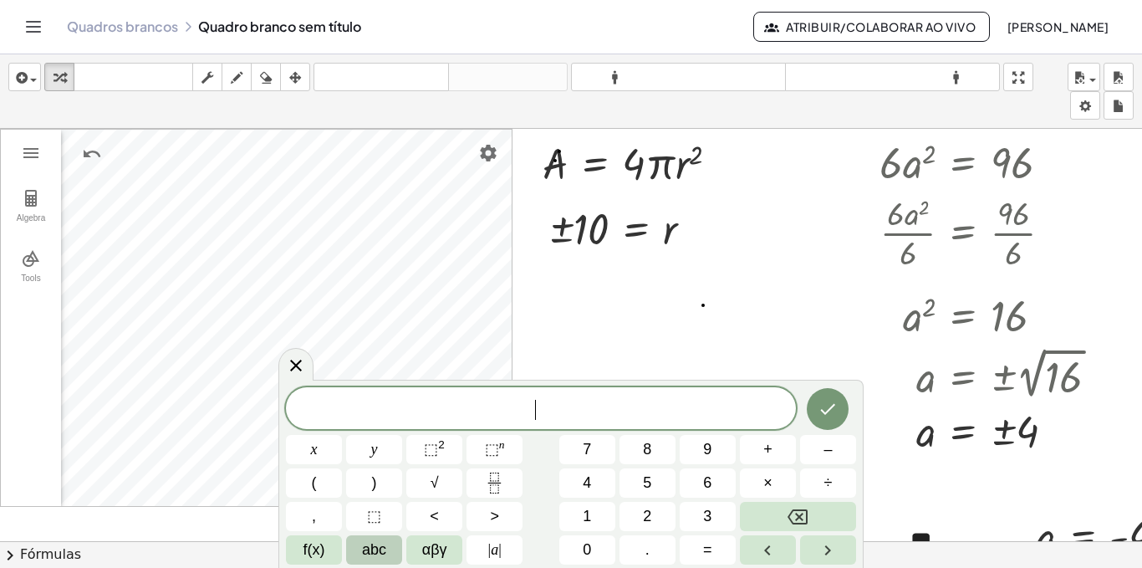
click at [767, 313] on div at bounding box center [571, 553] width 1142 height 848
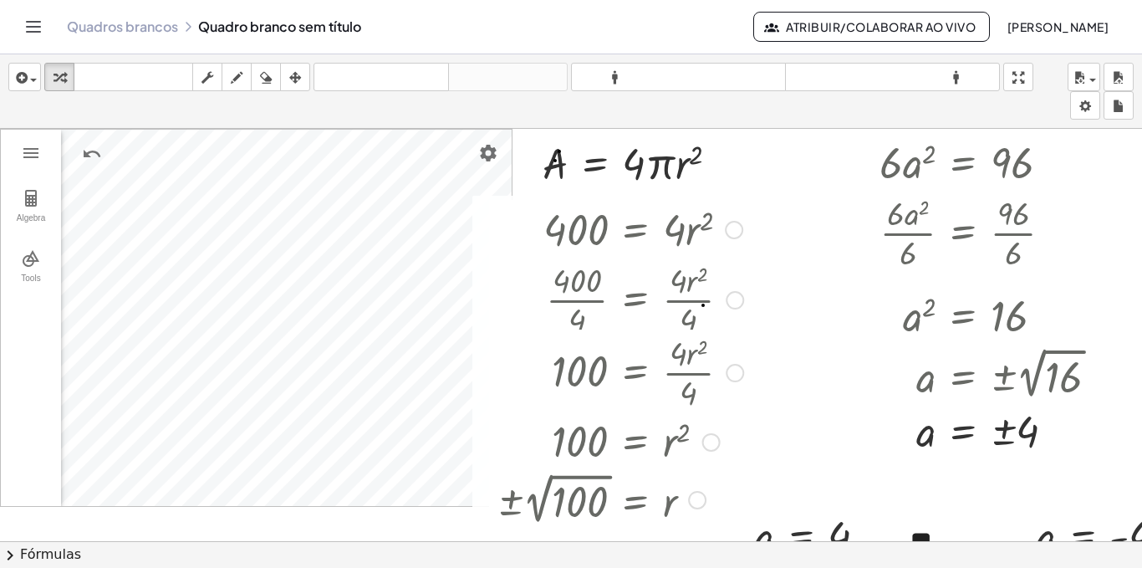
drag, startPoint x: 684, startPoint y: 227, endPoint x: 676, endPoint y: 568, distance: 342.0
click at [676, 567] on html "Atividades matemáticas compreensíveis Começar Banco de Atividades Trabalho Atri…" at bounding box center [571, 284] width 1142 height 568
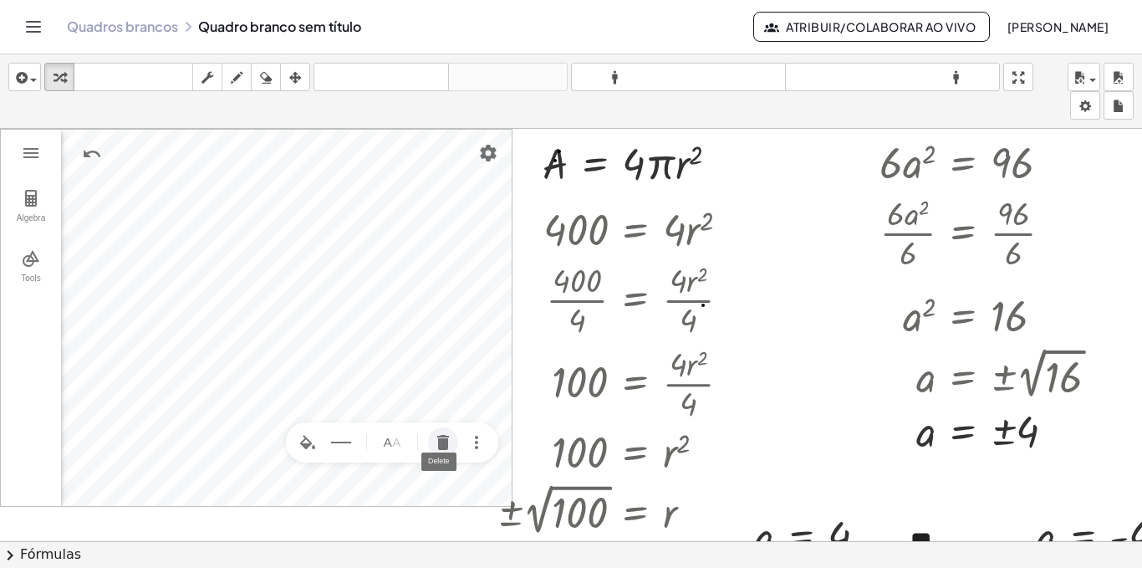
click at [439, 445] on img "Delete" at bounding box center [443, 442] width 20 height 20
click at [489, 147] on img "Settings" at bounding box center [488, 153] width 20 height 20
click at [124, 108] on div "inserir selecione uma: Expressão matemática Função Texto Vídeo do Youtube Gráfi…" at bounding box center [571, 91] width 1142 height 74
click at [288, 74] on div "button" at bounding box center [295, 77] width 22 height 20
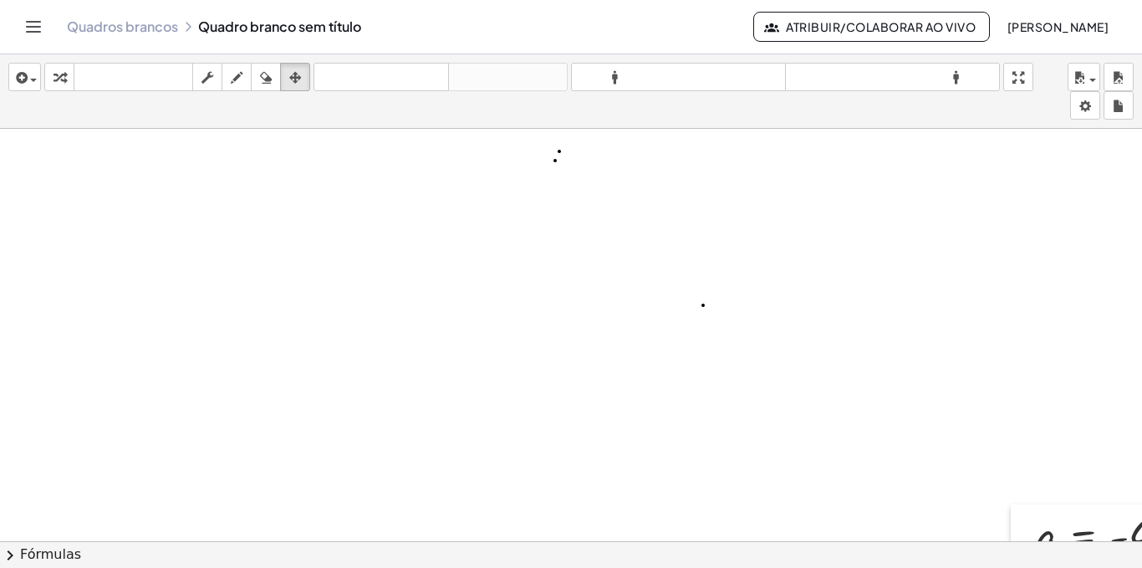
click at [19, 552] on span "chevron_right" at bounding box center [10, 555] width 20 height 20
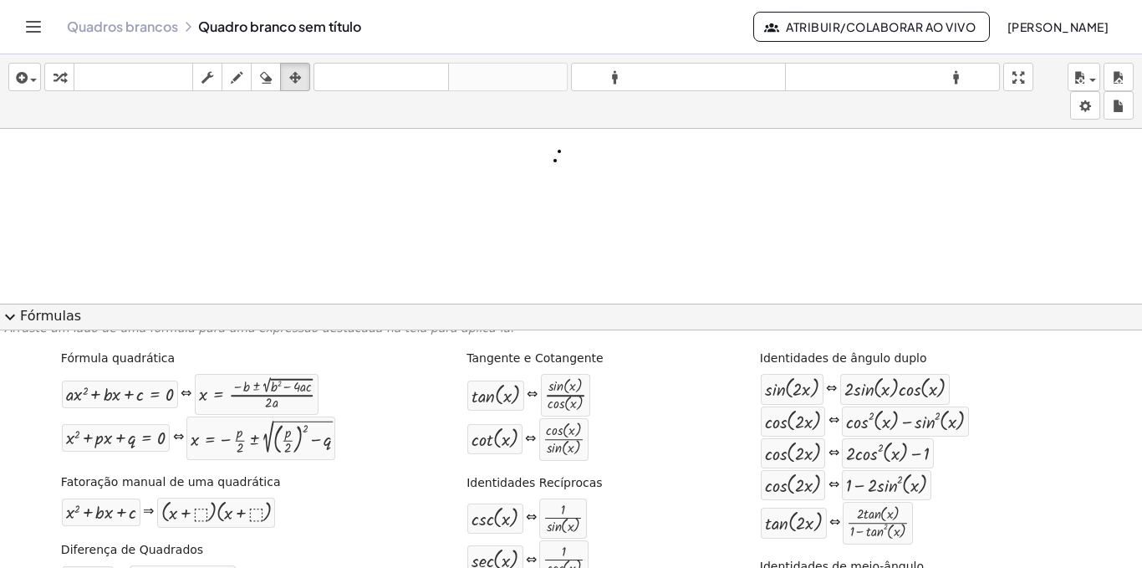
scroll to position [0, 0]
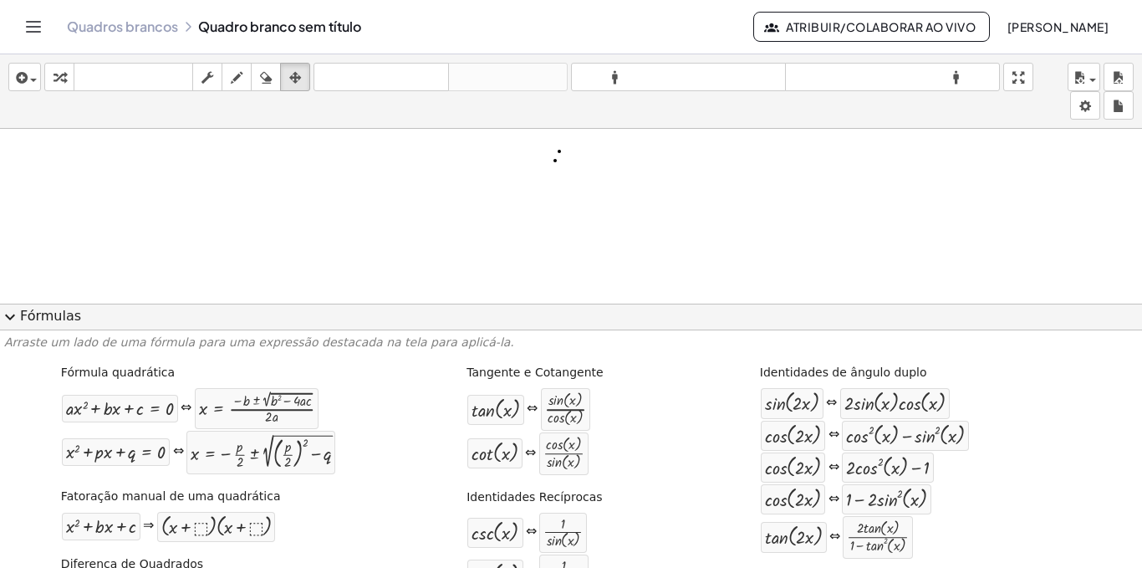
click at [16, 316] on span "expand_more" at bounding box center [10, 317] width 20 height 20
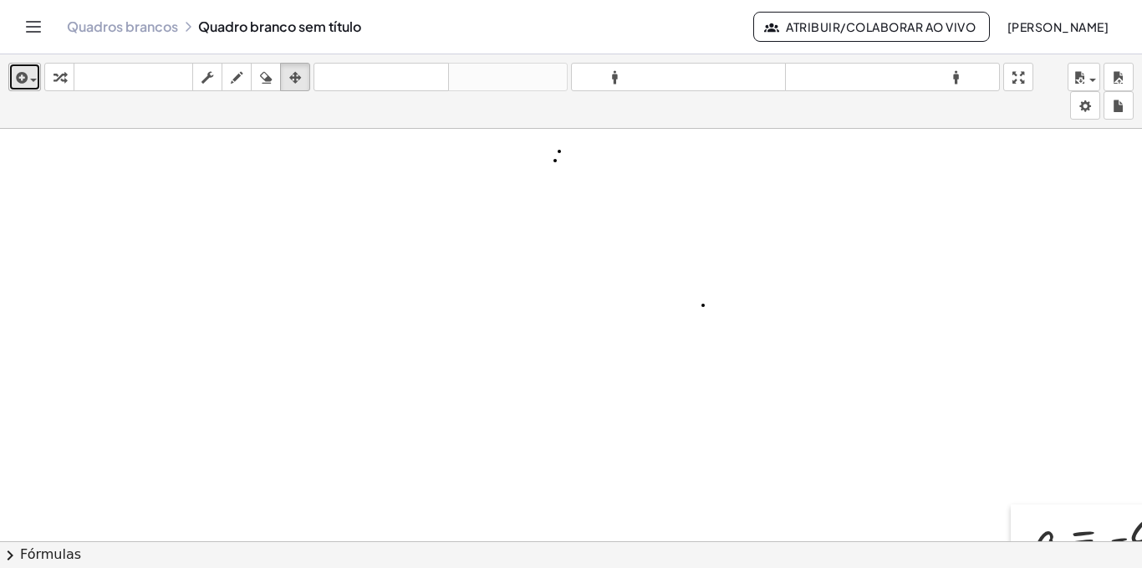
click at [26, 78] on icon "button" at bounding box center [20, 78] width 15 height 20
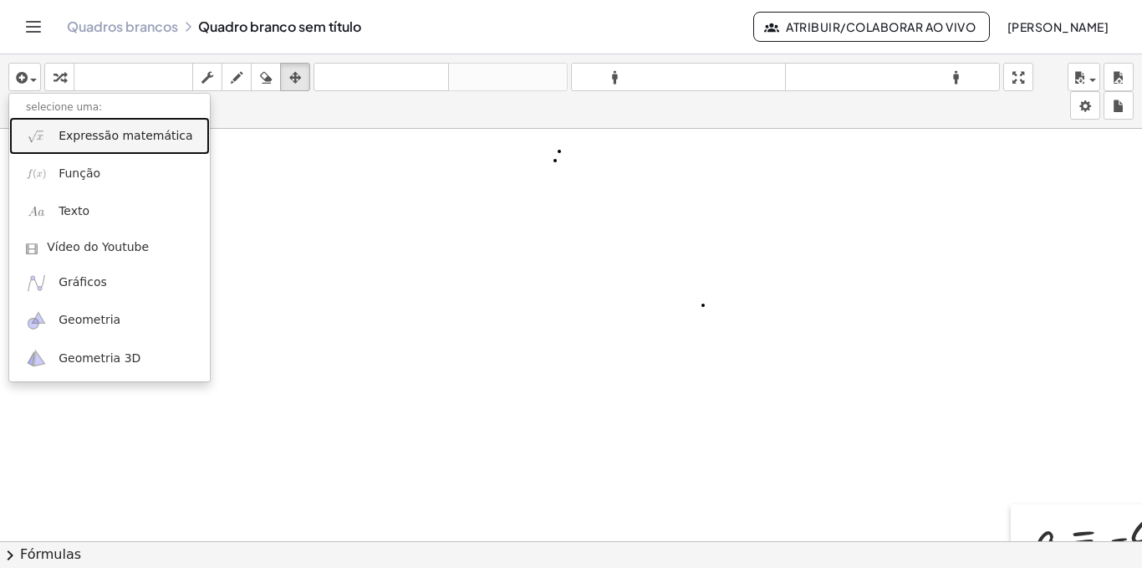
click at [94, 140] on font "Expressão matemática" at bounding box center [126, 135] width 134 height 13
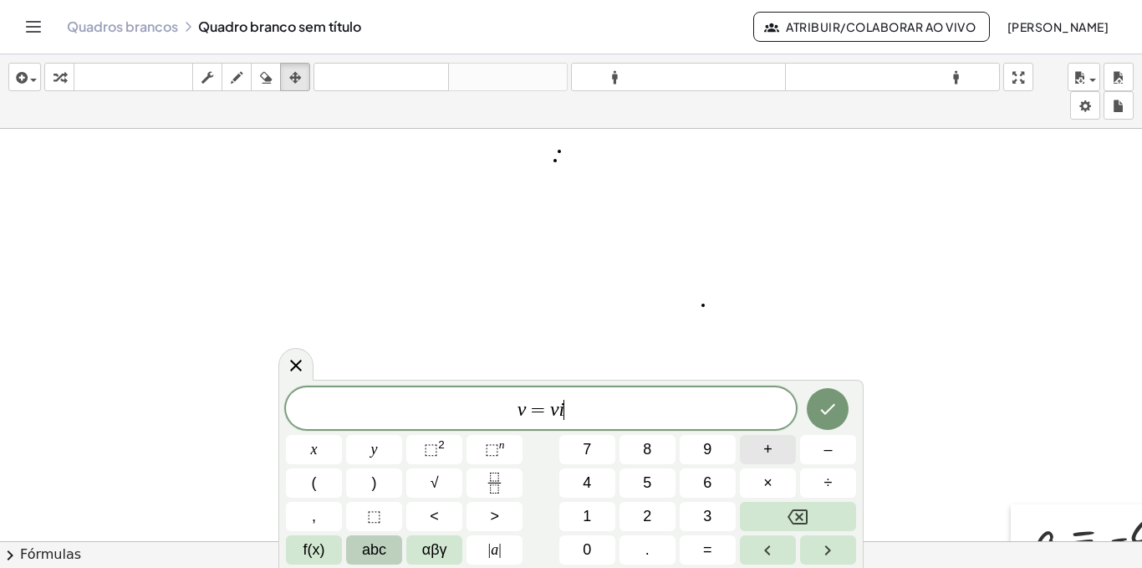
click at [763, 451] on span "+" at bounding box center [767, 449] width 9 height 23
click at [830, 406] on icon "Feito" at bounding box center [828, 409] width 20 height 20
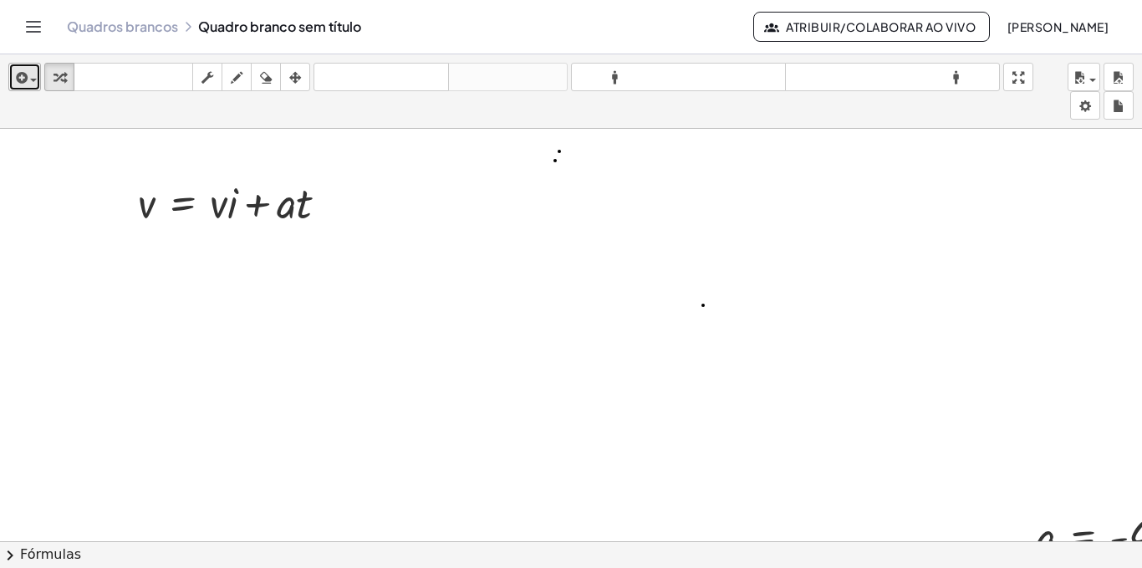
click at [33, 79] on span "button" at bounding box center [33, 80] width 7 height 3
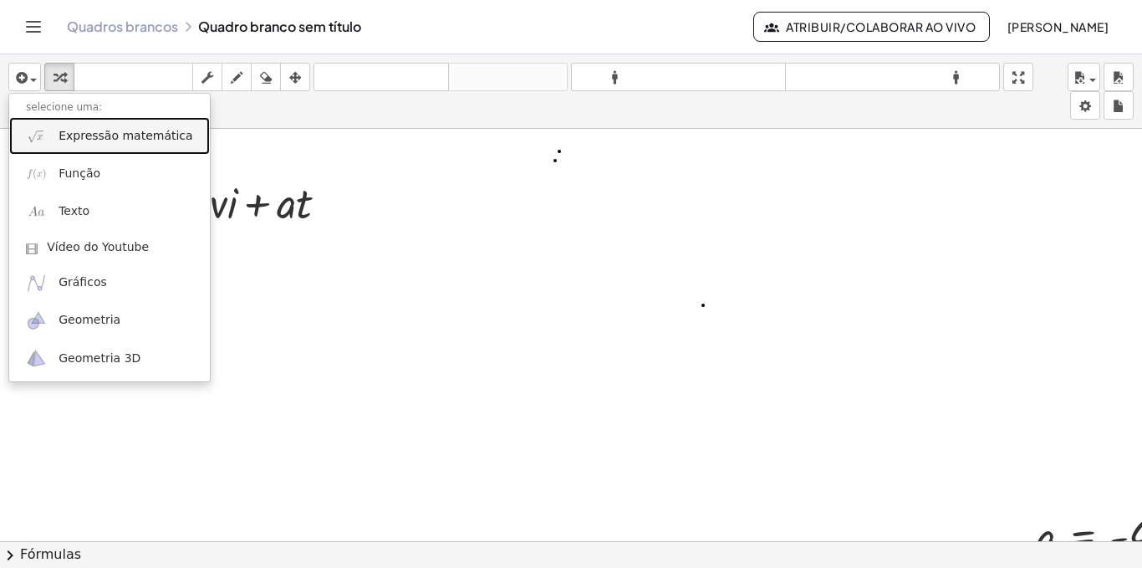
click at [92, 136] on font "Expressão matemática" at bounding box center [126, 135] width 134 height 13
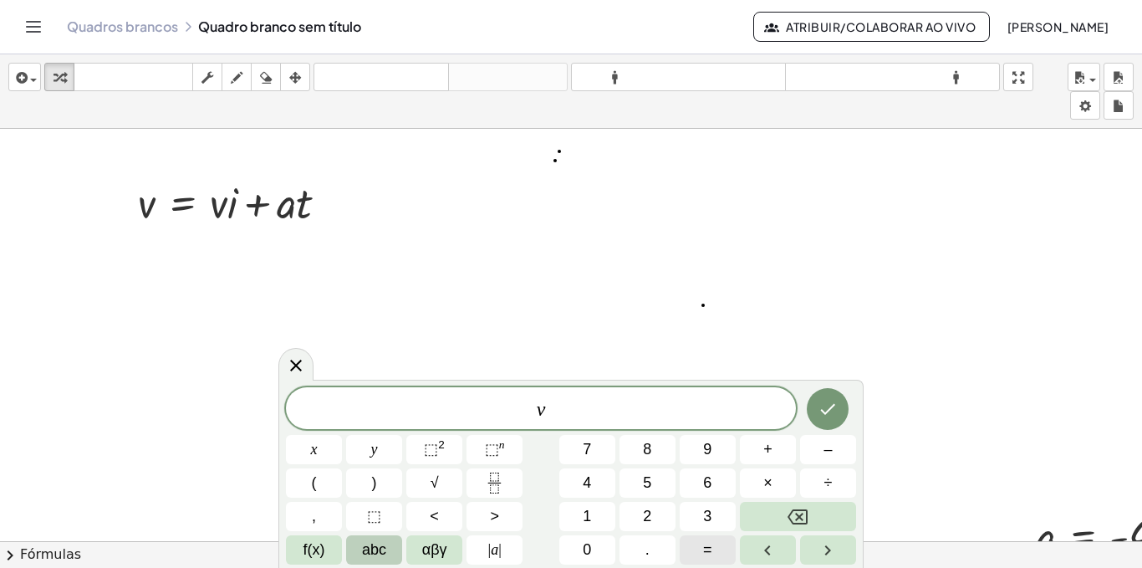
click at [706, 548] on span "=" at bounding box center [707, 549] width 9 height 23
click at [652, 477] on button "5" at bounding box center [647, 482] width 56 height 29
click at [777, 455] on button "+" at bounding box center [768, 449] width 56 height 29
click at [699, 514] on button "3" at bounding box center [708, 516] width 56 height 29
click at [777, 483] on button "×" at bounding box center [768, 482] width 56 height 29
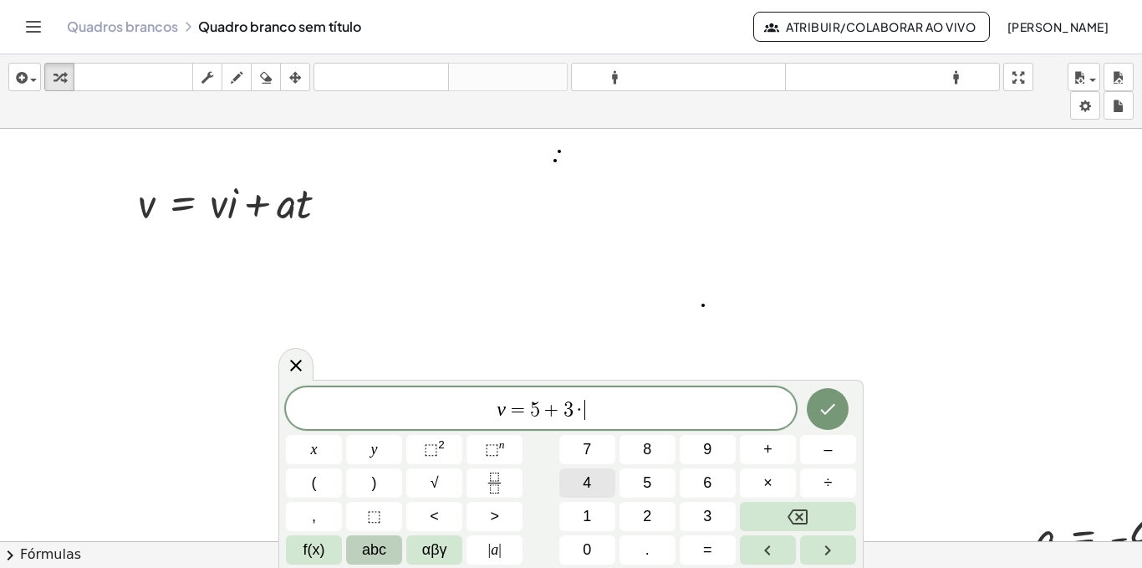
click at [594, 484] on button "4" at bounding box center [587, 482] width 56 height 29
click at [828, 405] on icon "Feito" at bounding box center [828, 409] width 20 height 20
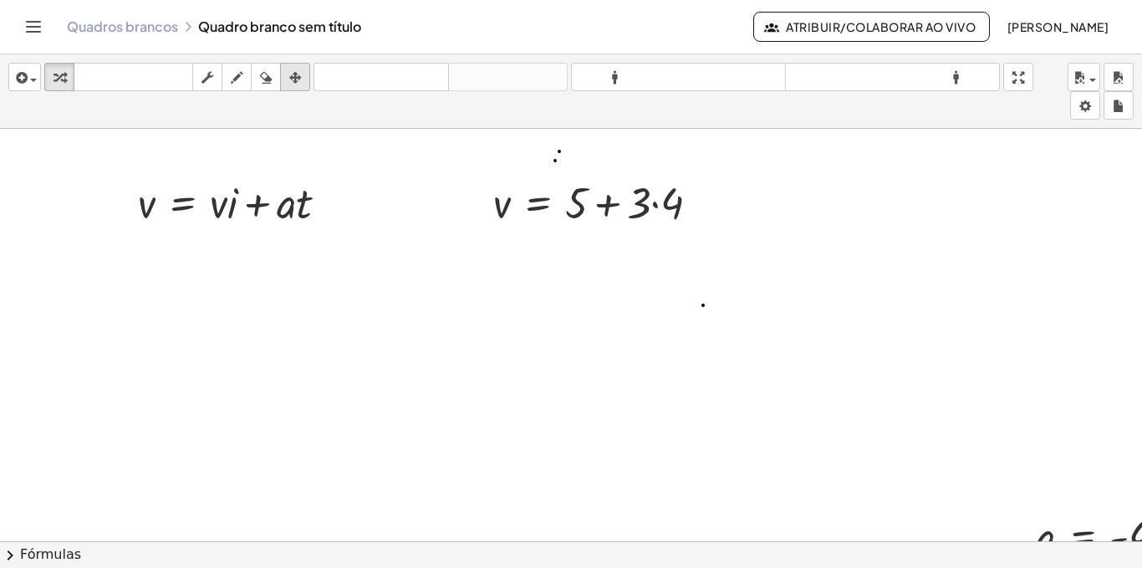
click at [288, 79] on div "button" at bounding box center [295, 77] width 22 height 20
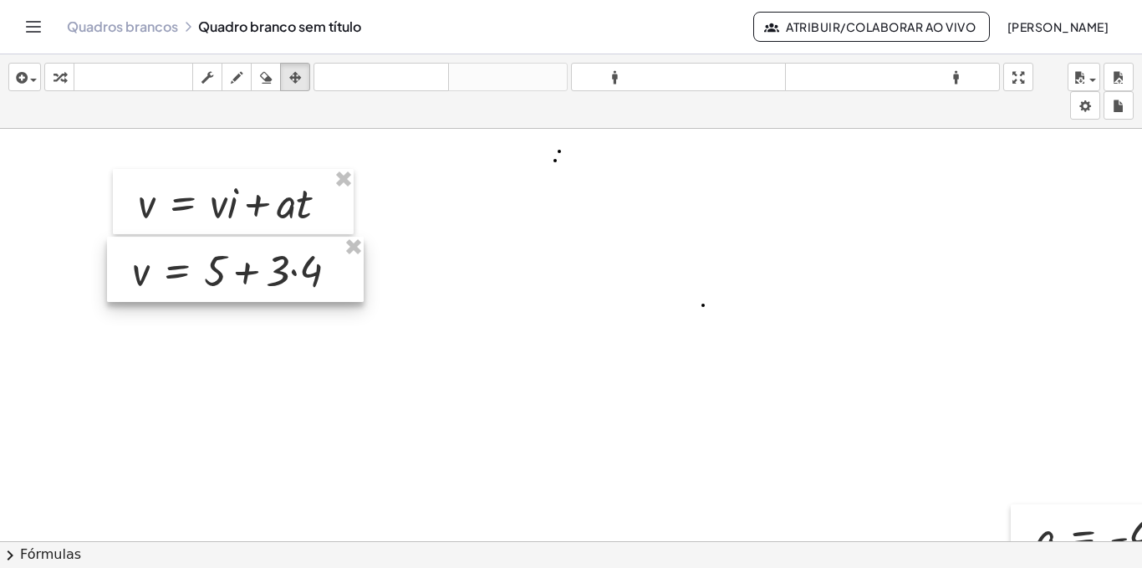
drag, startPoint x: 603, startPoint y: 218, endPoint x: 242, endPoint y: 286, distance: 367.4
click at [242, 286] on div at bounding box center [235, 269] width 257 height 65
click at [66, 84] on div "button" at bounding box center [59, 77] width 22 height 20
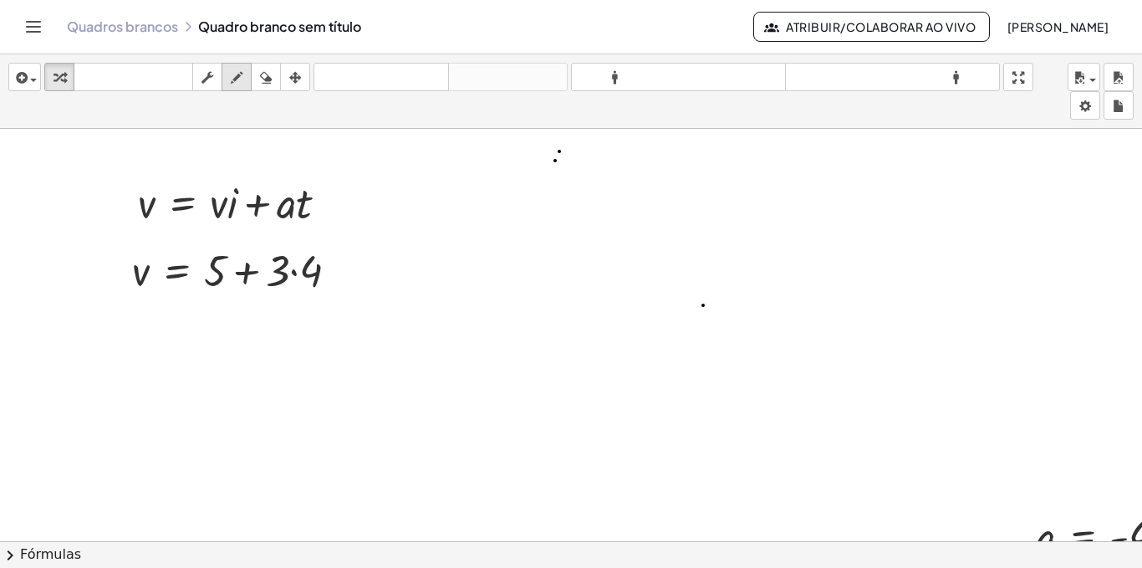
click at [242, 74] on icon "button" at bounding box center [237, 78] width 12 height 20
drag, startPoint x: 220, startPoint y: 222, endPoint x: 220, endPoint y: 243, distance: 21.7
click at [220, 243] on div at bounding box center [571, 553] width 1142 height 848
drag, startPoint x: 283, startPoint y: 223, endPoint x: 280, endPoint y: 247, distance: 24.4
click at [280, 247] on div at bounding box center [571, 553] width 1142 height 848
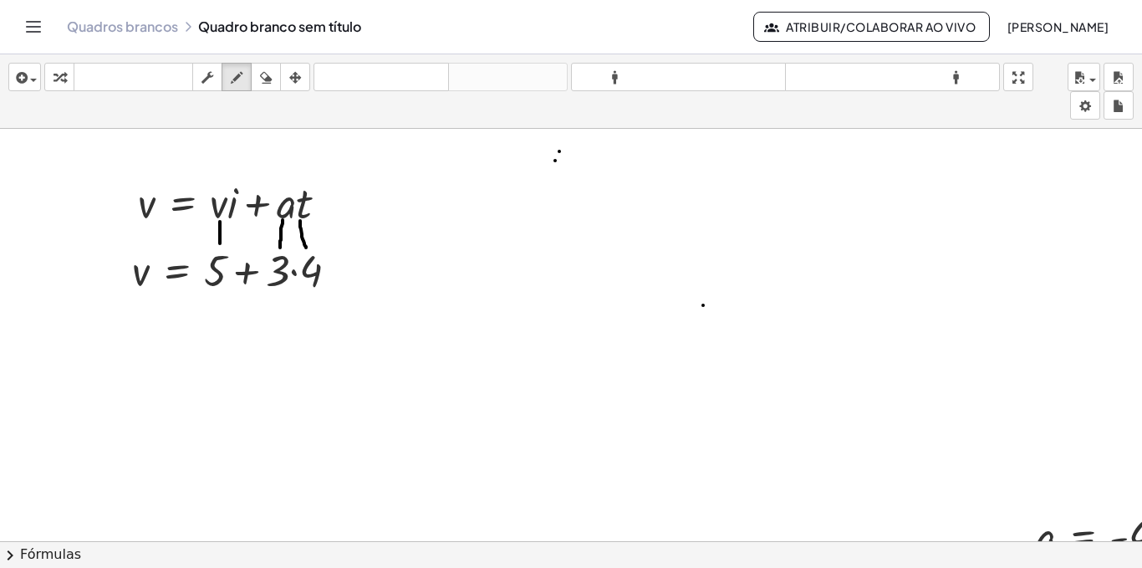
drag, startPoint x: 300, startPoint y: 221, endPoint x: 306, endPoint y: 247, distance: 27.4
click at [306, 247] on div at bounding box center [571, 553] width 1142 height 848
click at [311, 240] on div at bounding box center [571, 553] width 1142 height 848
drag, startPoint x: 299, startPoint y: 245, endPoint x: 308, endPoint y: 239, distance: 10.9
click at [311, 239] on div at bounding box center [571, 553] width 1142 height 848
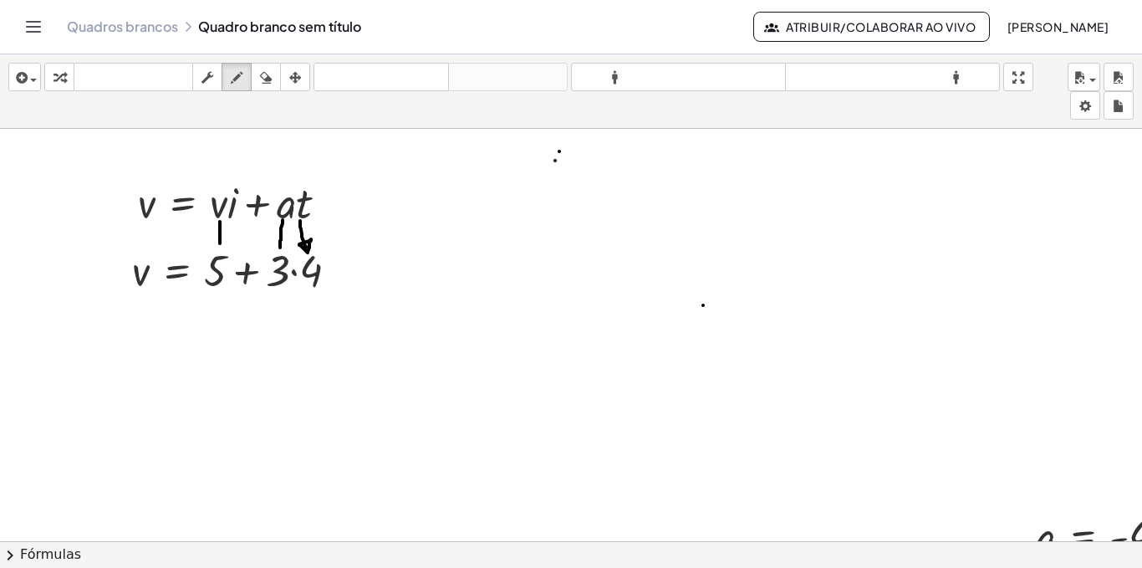
click at [272, 244] on div at bounding box center [571, 553] width 1142 height 848
click at [280, 244] on div at bounding box center [571, 553] width 1142 height 848
drag, startPoint x: 228, startPoint y: 237, endPoint x: 217, endPoint y: 238, distance: 11.7
click at [217, 238] on div at bounding box center [571, 553] width 1142 height 848
click at [217, 242] on div at bounding box center [571, 553] width 1142 height 848
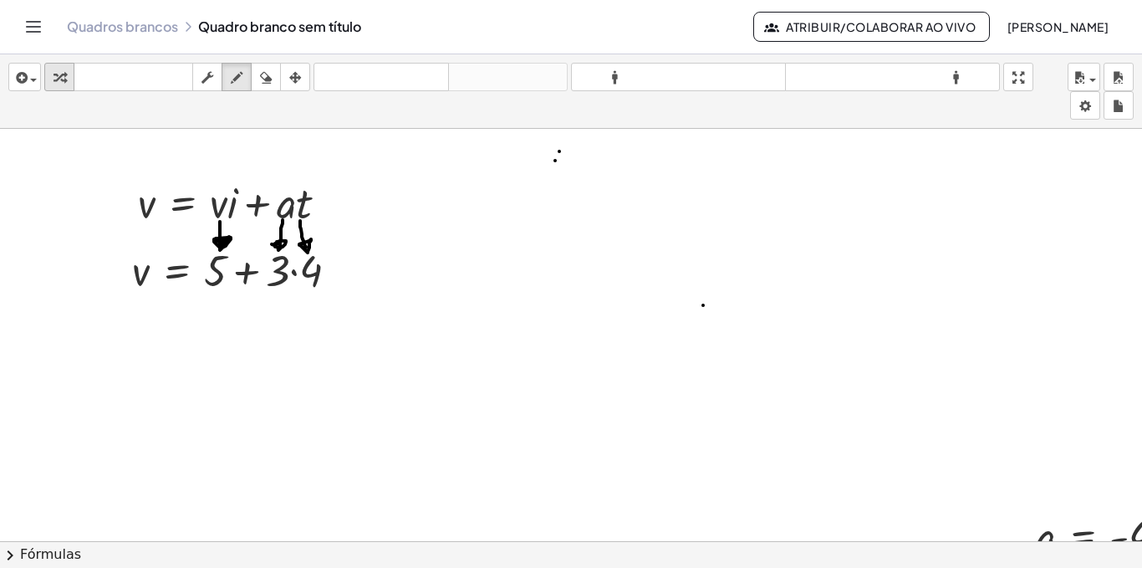
click at [61, 76] on icon "button" at bounding box center [60, 78] width 12 height 20
click at [273, 281] on div at bounding box center [242, 269] width 236 height 57
click at [281, 278] on div at bounding box center [242, 269] width 236 height 57
click at [298, 273] on div at bounding box center [242, 269] width 236 height 57
click at [298, 273] on div at bounding box center [232, 269] width 217 height 57
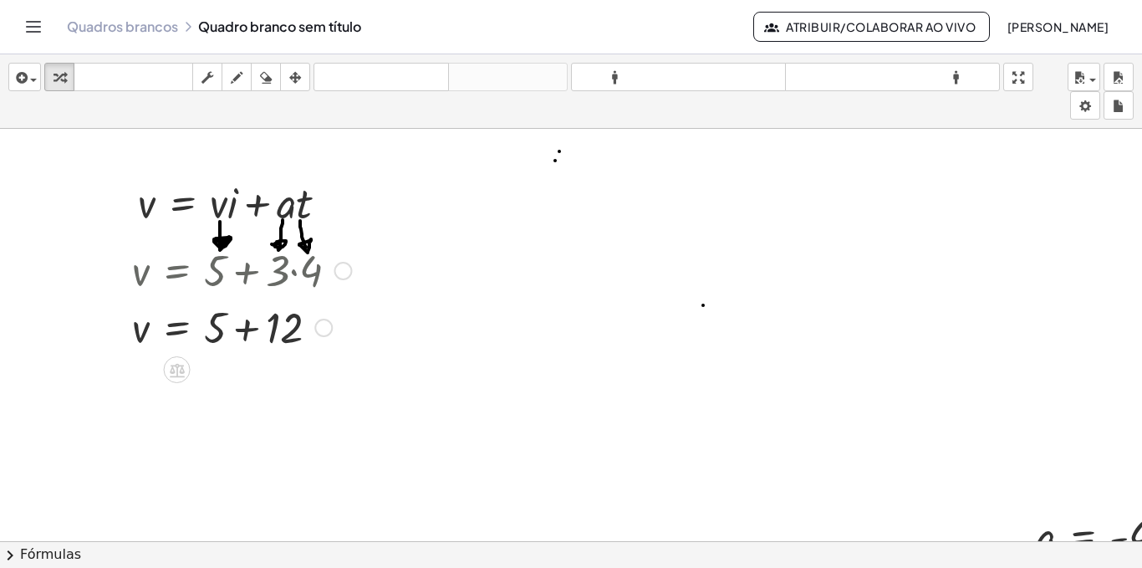
click at [264, 334] on div at bounding box center [242, 326] width 236 height 57
click at [177, 328] on div "v = + 5 + 12 17" at bounding box center [177, 328] width 0 height 0
drag, startPoint x: 257, startPoint y: 327, endPoint x: 257, endPoint y: 395, distance: 68.6
click at [177, 384] on div "v = 17 Linha de transformação Copiar linha como LaTeX Copiar derivação como LaT…" at bounding box center [177, 384] width 0 height 0
click at [236, 74] on icon "button" at bounding box center [237, 78] width 12 height 20
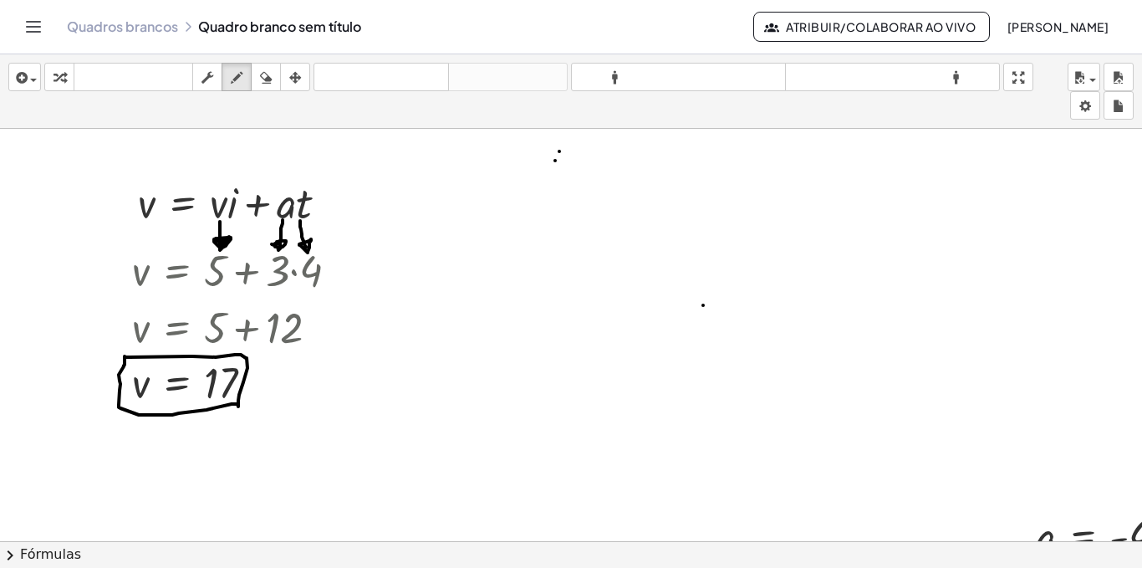
drag, startPoint x: 216, startPoint y: 357, endPoint x: 125, endPoint y: 356, distance: 91.1
click at [125, 356] on div at bounding box center [571, 553] width 1142 height 848
click at [267, 78] on icon "button" at bounding box center [266, 78] width 12 height 20
drag, startPoint x: 541, startPoint y: 146, endPoint x: 553, endPoint y: 205, distance: 59.7
click at [542, 205] on div at bounding box center [571, 553] width 1142 height 848
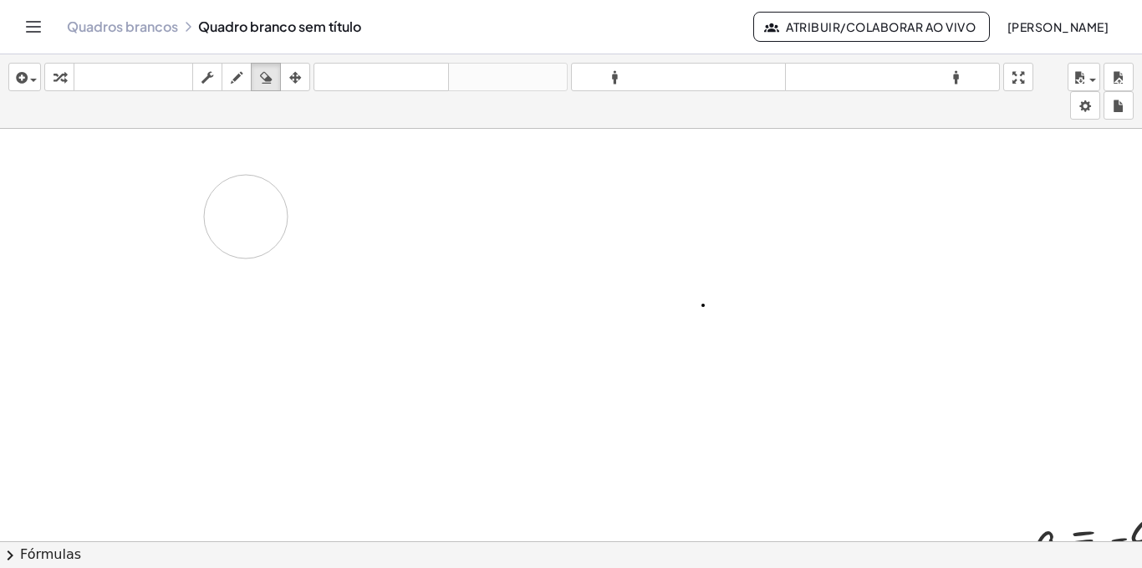
drag, startPoint x: 307, startPoint y: 206, endPoint x: 432, endPoint y: 333, distance: 177.9
click at [320, 239] on div at bounding box center [571, 553] width 1142 height 848
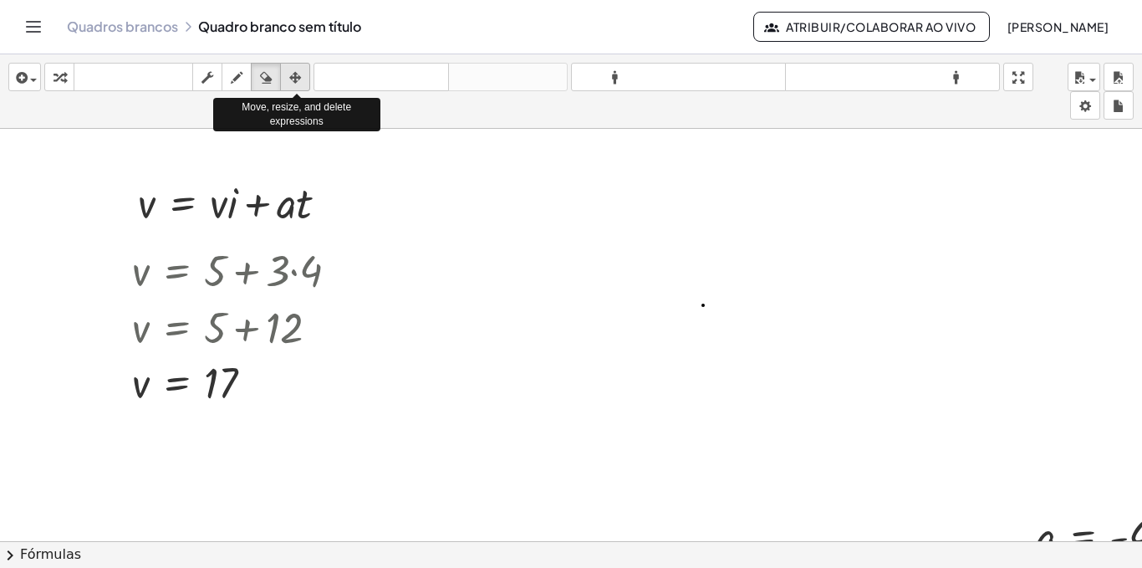
click at [294, 74] on icon "button" at bounding box center [295, 78] width 12 height 20
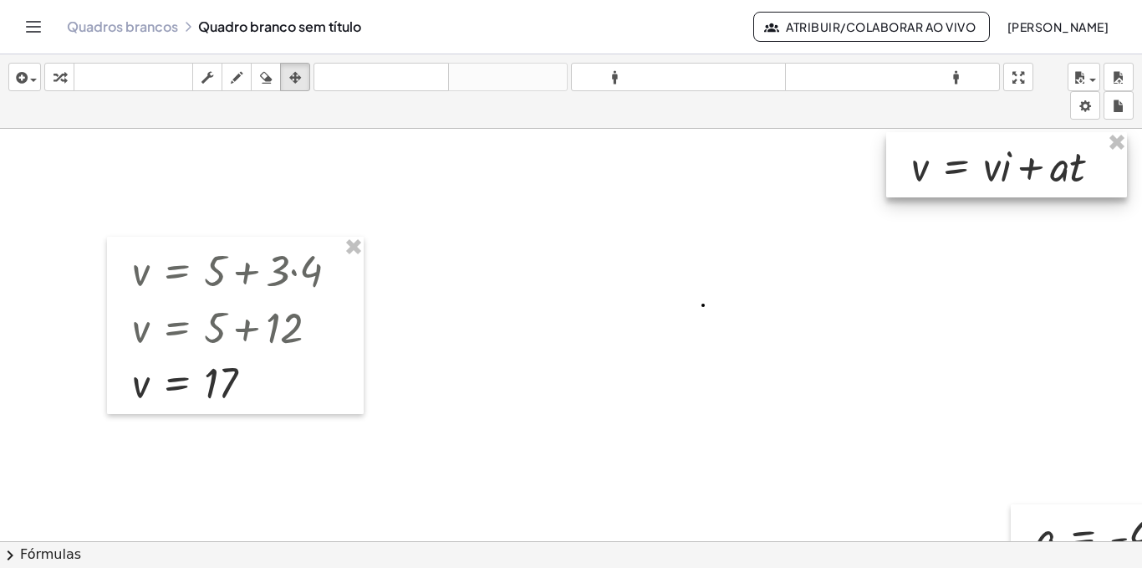
drag, startPoint x: 226, startPoint y: 210, endPoint x: 1000, endPoint y: 173, distance: 775.0
click at [1000, 173] on div at bounding box center [1006, 164] width 241 height 65
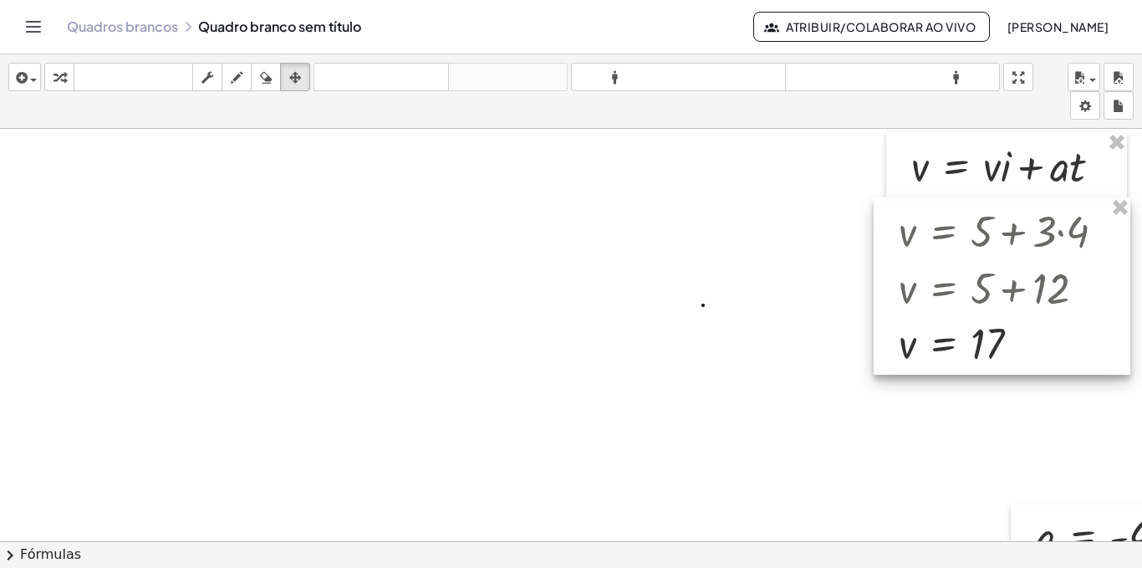
drag, startPoint x: 628, startPoint y: 319, endPoint x: 1022, endPoint y: 243, distance: 400.9
click at [1022, 243] on div at bounding box center [1002, 285] width 257 height 177
click at [244, 84] on div "button" at bounding box center [237, 77] width 22 height 20
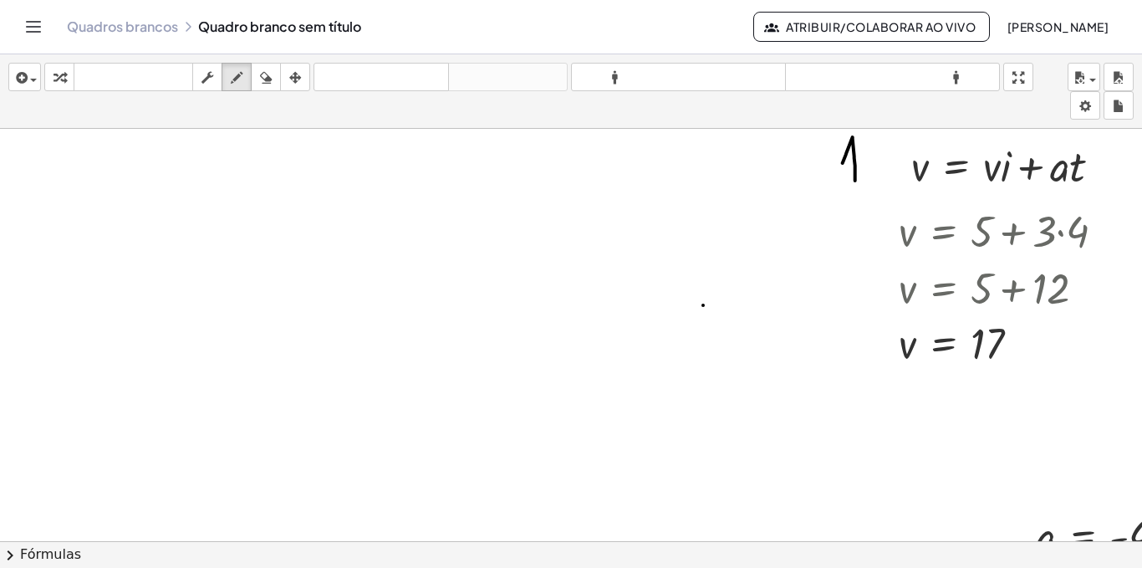
drag, startPoint x: 847, startPoint y: 152, endPoint x: 855, endPoint y: 181, distance: 29.6
click at [855, 181] on div at bounding box center [571, 553] width 1142 height 848
drag, startPoint x: 853, startPoint y: 181, endPoint x: 867, endPoint y: 181, distance: 14.2
click at [867, 181] on div at bounding box center [571, 553] width 1142 height 848
drag, startPoint x: 858, startPoint y: 125, endPoint x: 876, endPoint y: 152, distance: 33.2
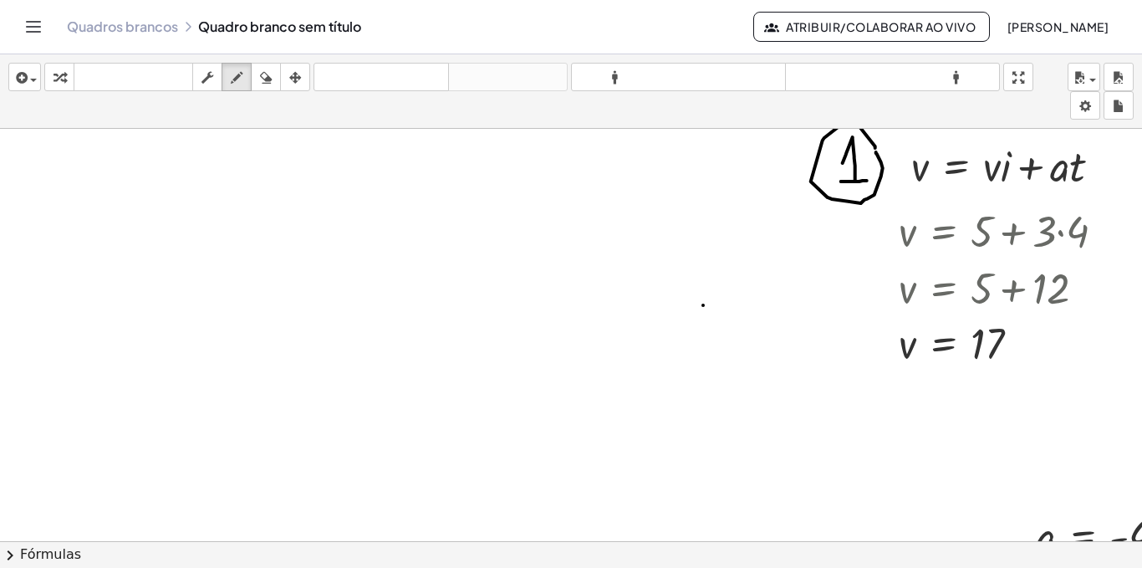
click at [876, 152] on div at bounding box center [571, 553] width 1142 height 848
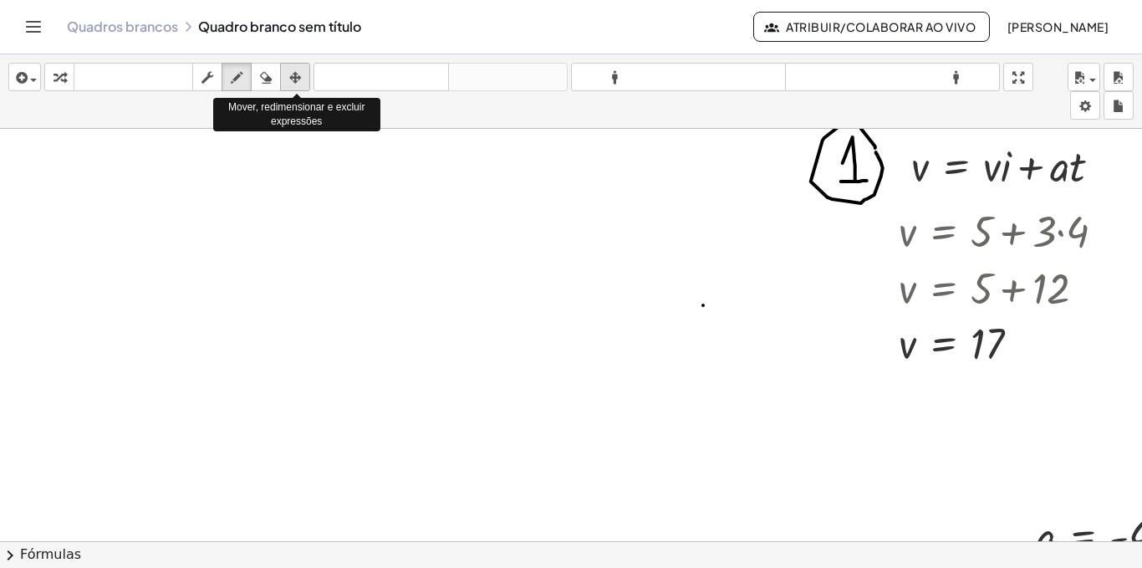
click at [294, 79] on icon "button" at bounding box center [295, 78] width 12 height 20
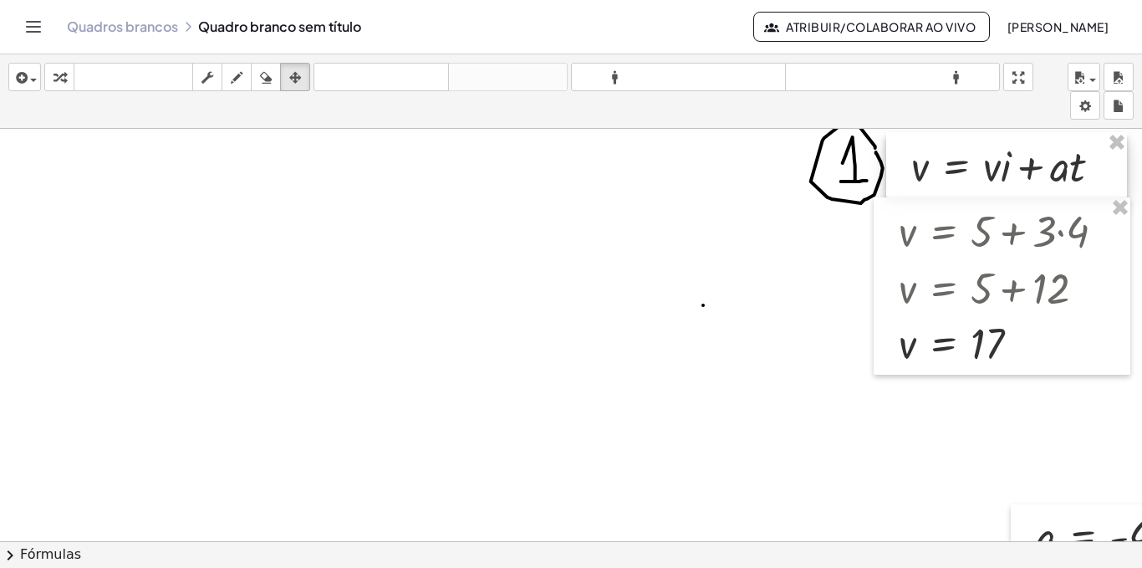
click at [953, 166] on div at bounding box center [1006, 164] width 241 height 65
click at [367, 213] on div at bounding box center [571, 553] width 1142 height 848
click at [951, 155] on div at bounding box center [1006, 164] width 241 height 65
drag, startPoint x: 951, startPoint y: 155, endPoint x: 1031, endPoint y: 162, distance: 80.5
click at [1031, 162] on div at bounding box center [1006, 164] width 241 height 65
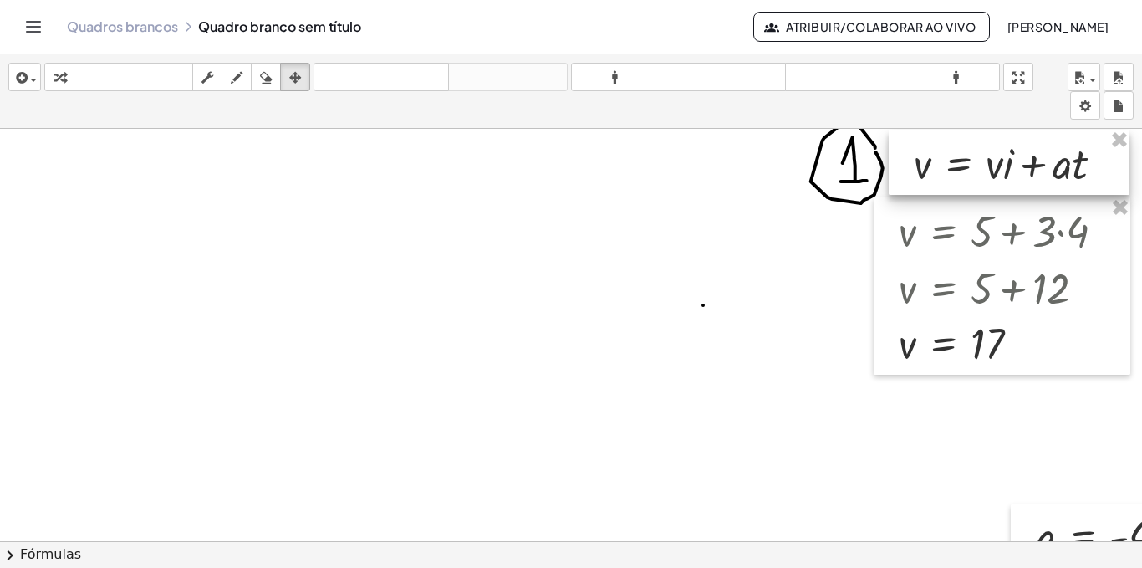
click at [1014, 163] on div at bounding box center [1009, 162] width 241 height 65
click at [48, 83] on button "transformar" at bounding box center [59, 77] width 30 height 28
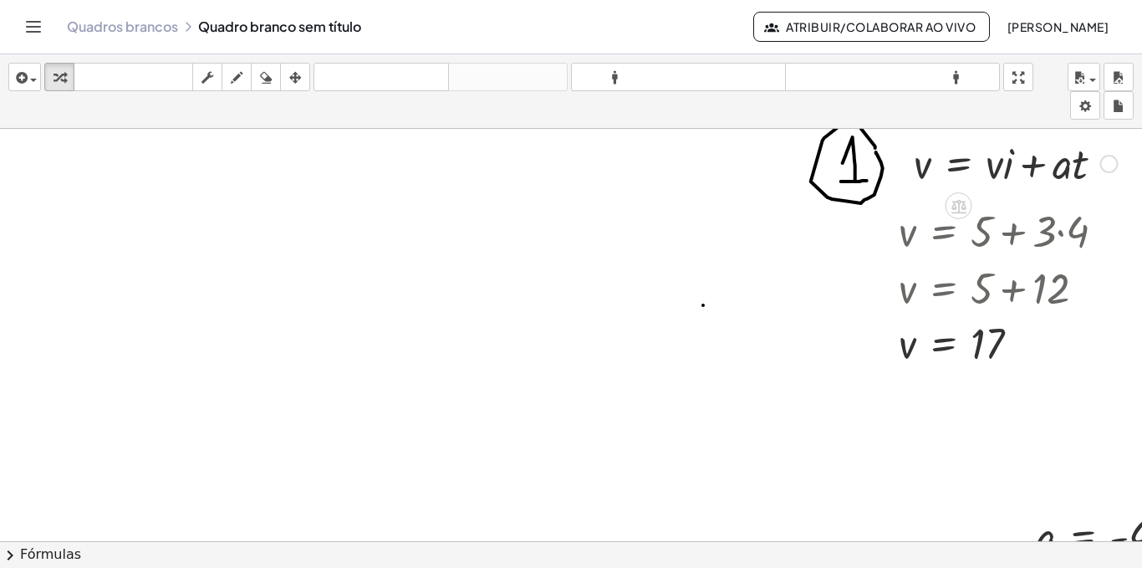
click at [986, 171] on div at bounding box center [1015, 162] width 220 height 57
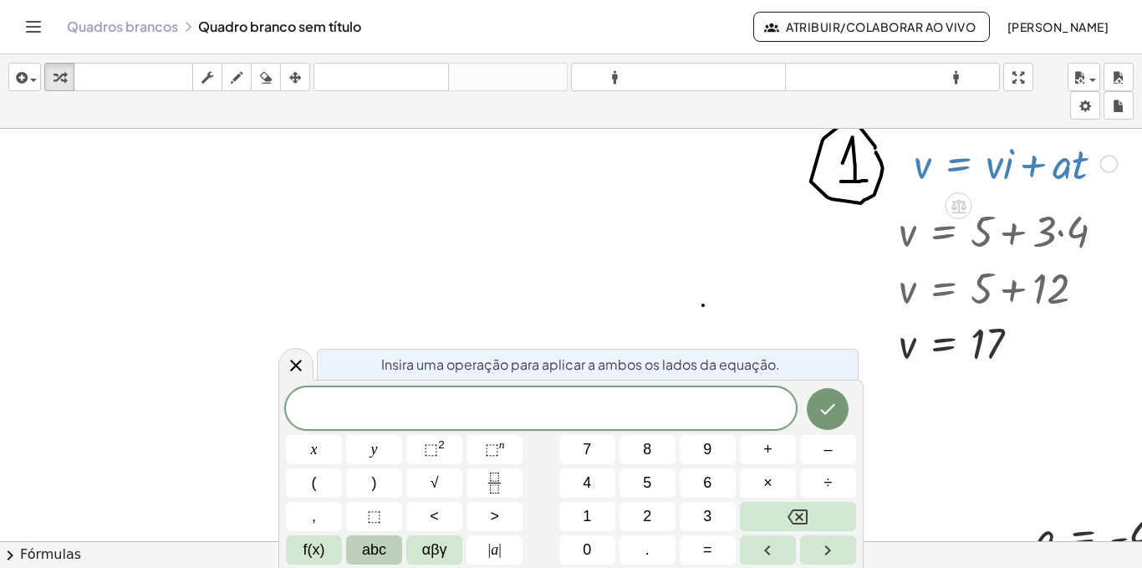
click at [1022, 165] on div at bounding box center [1015, 162] width 220 height 57
click at [713, 548] on button "=" at bounding box center [708, 549] width 56 height 29
click at [701, 513] on button "3" at bounding box center [708, 516] width 56 height 29
click at [772, 450] on button "+" at bounding box center [768, 449] width 56 height 29
click at [646, 484] on span "5" at bounding box center [647, 483] width 8 height 23
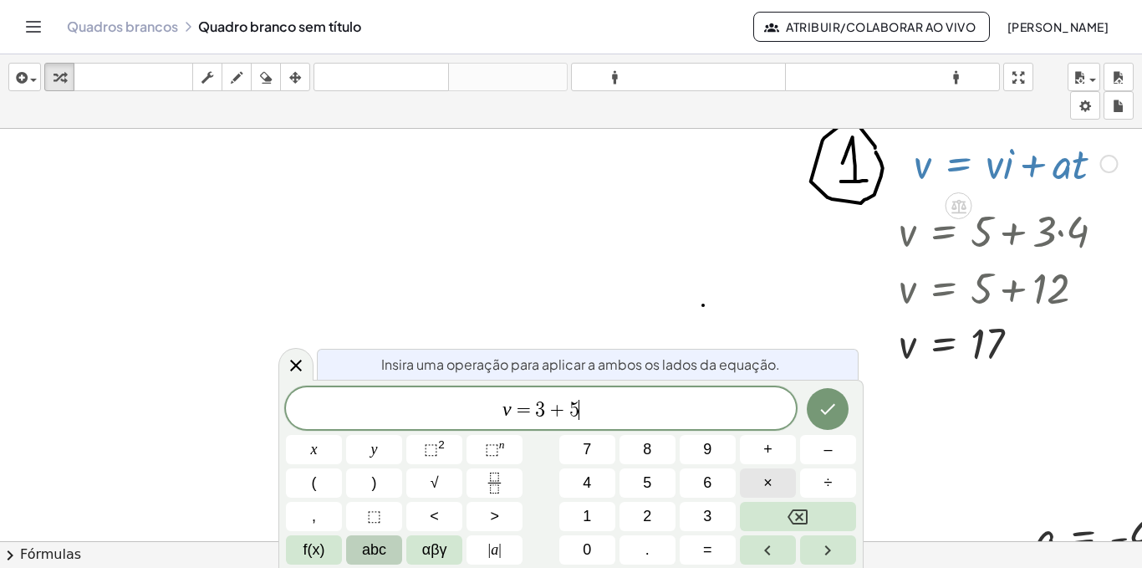
click at [768, 487] on span "×" at bounding box center [767, 483] width 9 height 23
click at [703, 487] on span "6" at bounding box center [707, 483] width 8 height 23
click at [818, 409] on icon "Feito" at bounding box center [828, 409] width 20 height 20
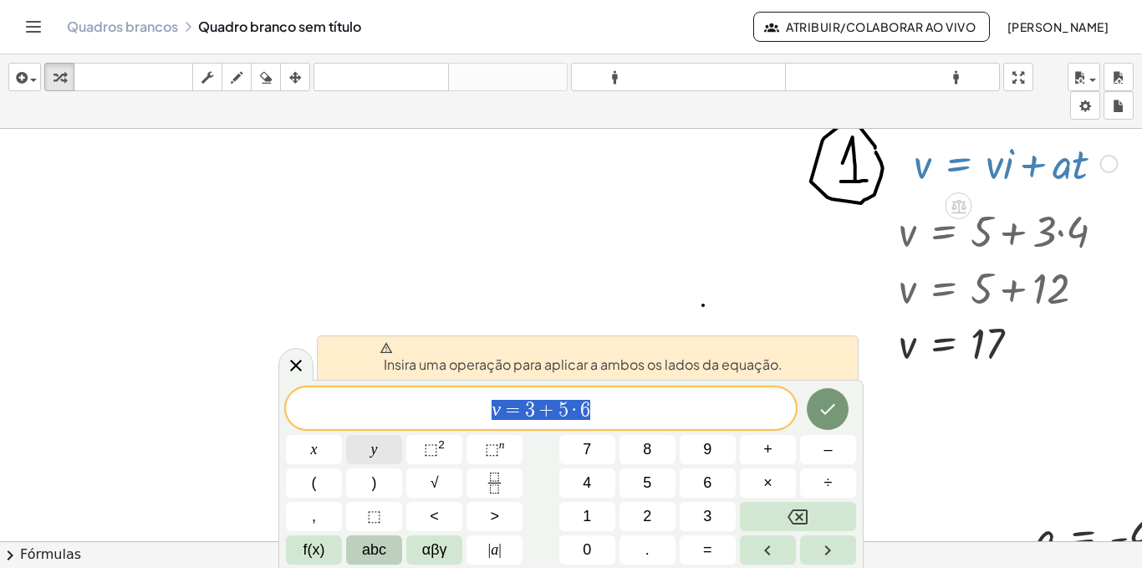
drag, startPoint x: 599, startPoint y: 407, endPoint x: 349, endPoint y: 453, distance: 255.0
click at [349, 453] on div "**********" at bounding box center [571, 475] width 570 height 177
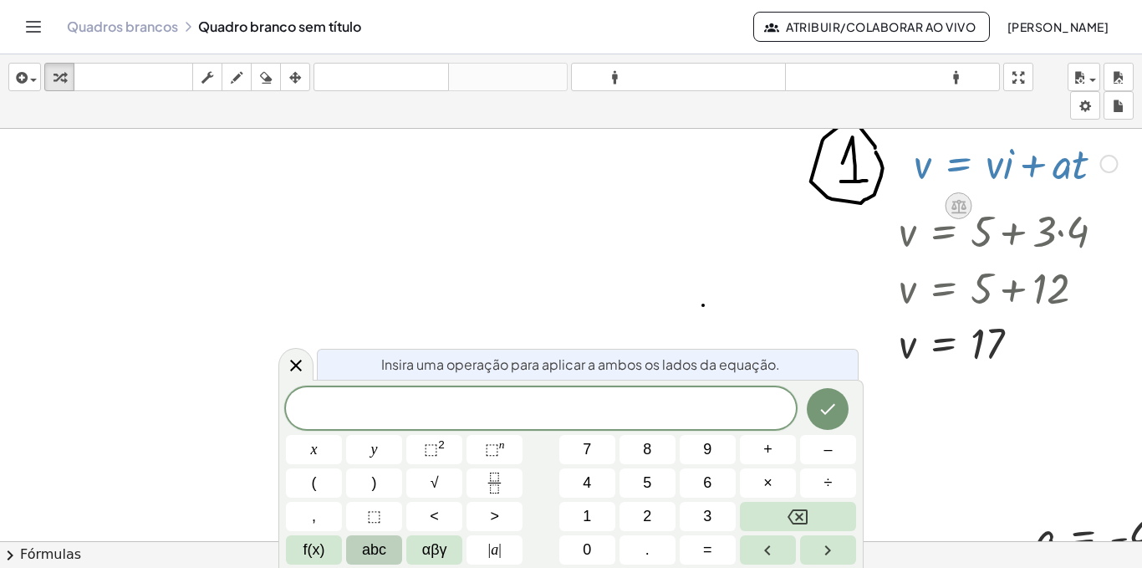
click at [960, 201] on icon at bounding box center [958, 206] width 15 height 14
click at [890, 201] on font "+" at bounding box center [892, 205] width 10 height 18
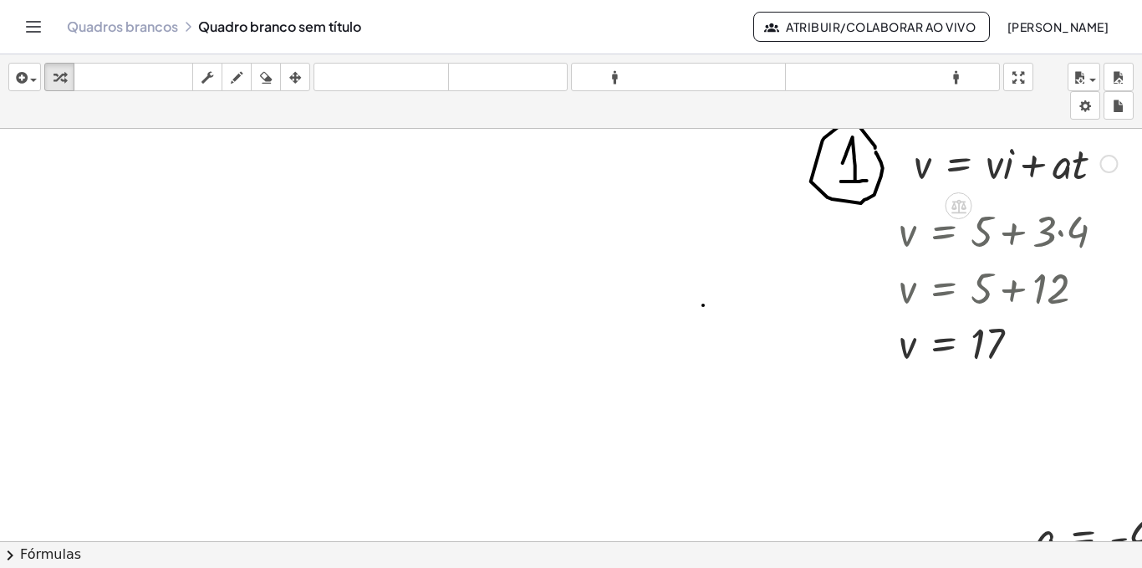
click at [925, 171] on div at bounding box center [1015, 162] width 220 height 57
click at [963, 211] on icon at bounding box center [959, 206] width 18 height 18
click at [1030, 199] on icon at bounding box center [1025, 205] width 15 height 15
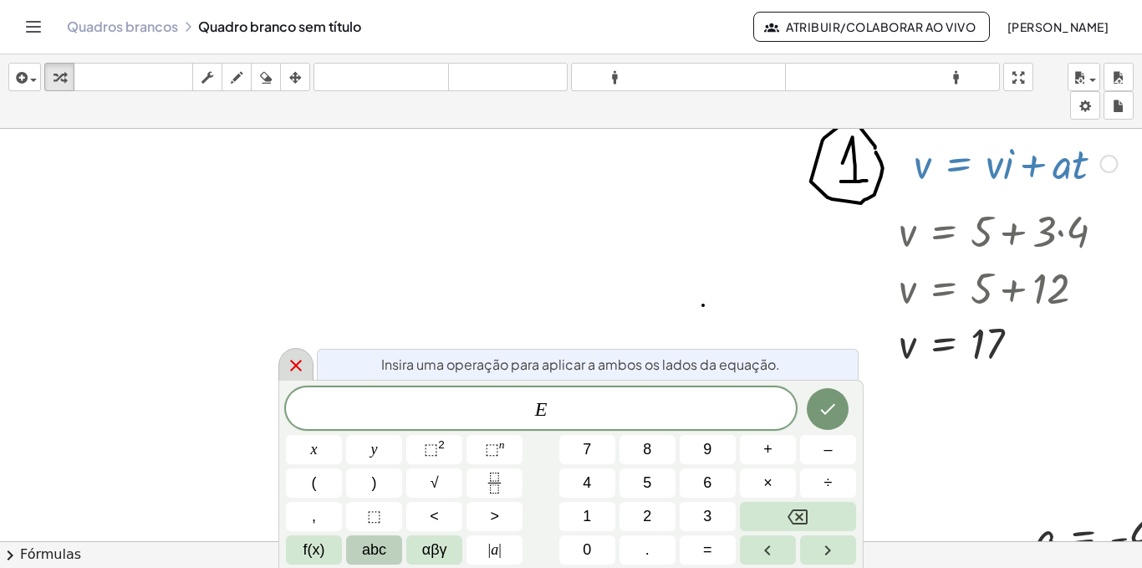
click at [292, 356] on icon at bounding box center [296, 365] width 20 height 20
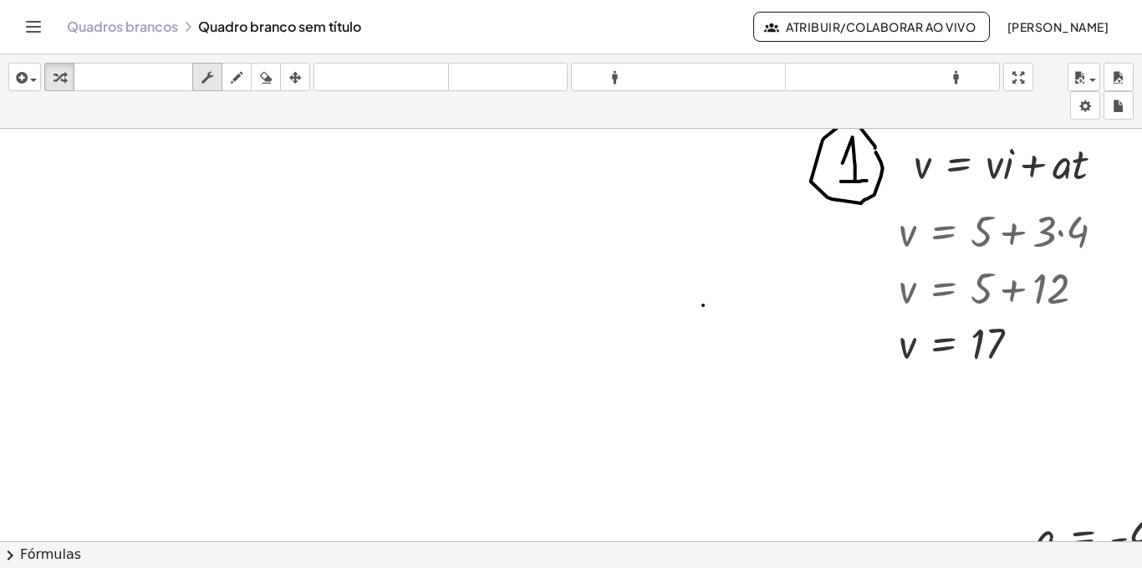
click at [213, 77] on icon "button" at bounding box center [207, 78] width 12 height 20
click at [942, 179] on div at bounding box center [1015, 162] width 220 height 57
click at [997, 161] on div at bounding box center [1015, 162] width 220 height 57
click at [918, 160] on div at bounding box center [1015, 162] width 220 height 57
click at [923, 166] on div at bounding box center [1015, 162] width 220 height 57
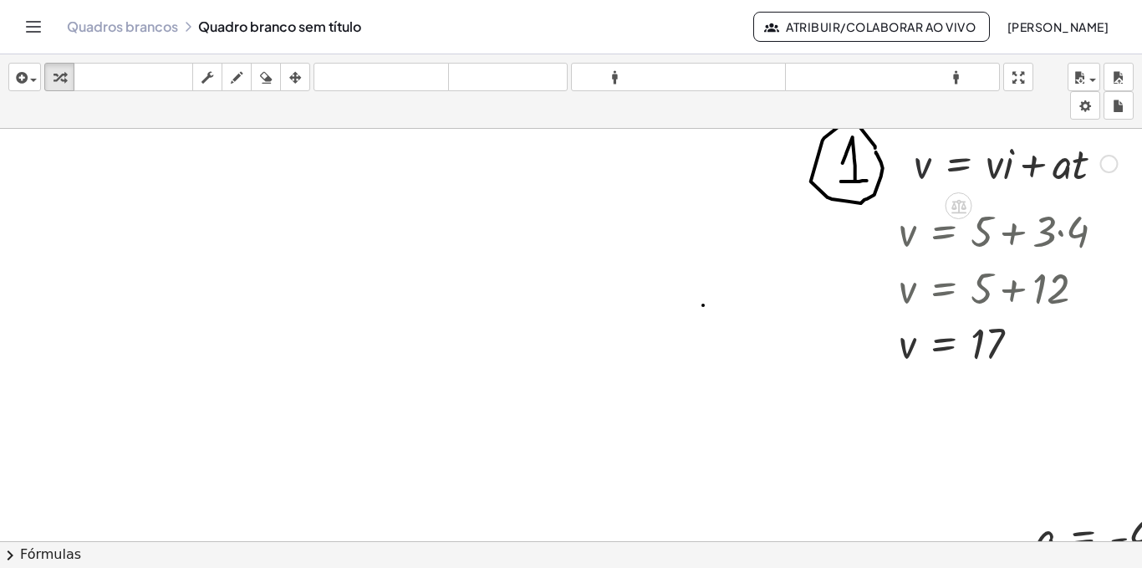
click at [923, 166] on div at bounding box center [1015, 162] width 220 height 57
click at [216, 81] on div "button" at bounding box center [207, 77] width 22 height 20
click at [921, 169] on div at bounding box center [1015, 162] width 220 height 57
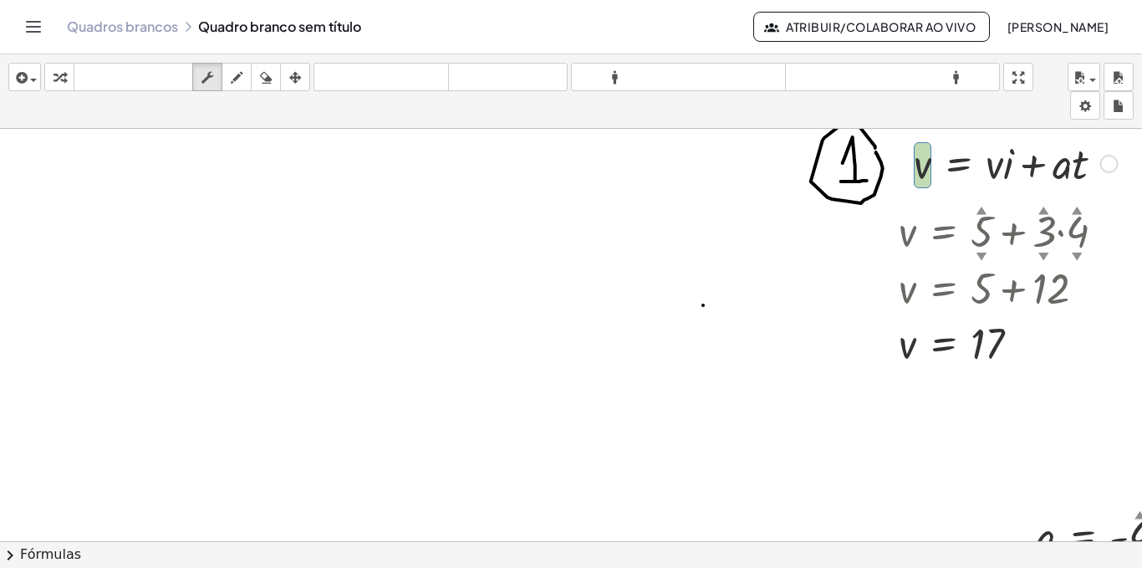
click at [921, 169] on div at bounding box center [1015, 162] width 220 height 57
click at [983, 237] on div at bounding box center [1008, 229] width 236 height 57
click at [209, 204] on div at bounding box center [604, 553] width 1209 height 848
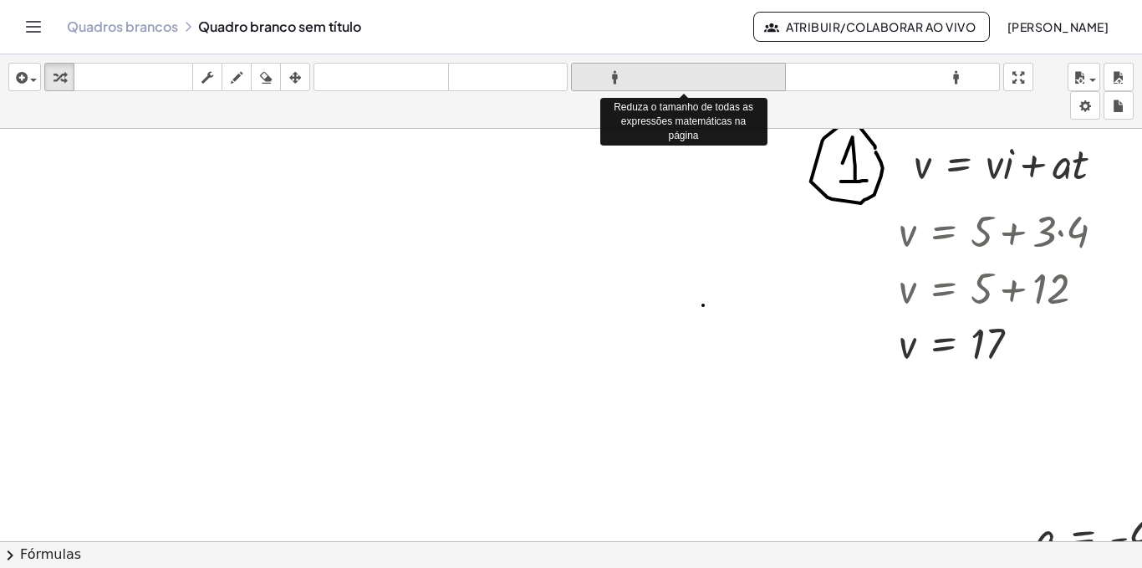
click at [650, 78] on font "formato_tamanho" at bounding box center [678, 77] width 206 height 16
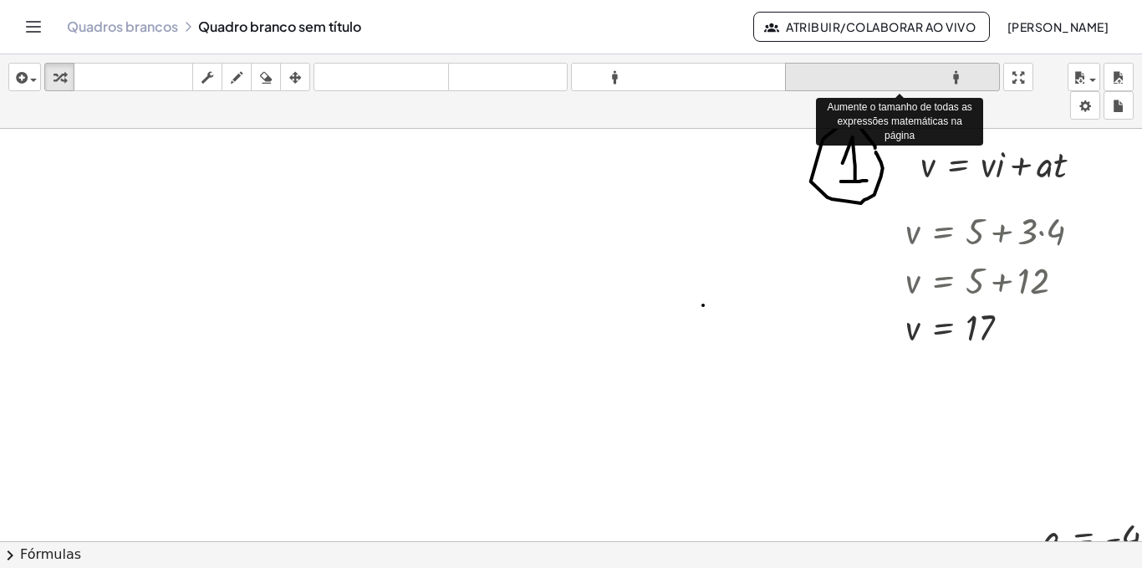
click at [831, 74] on font "formato_tamanho" at bounding box center [892, 77] width 206 height 16
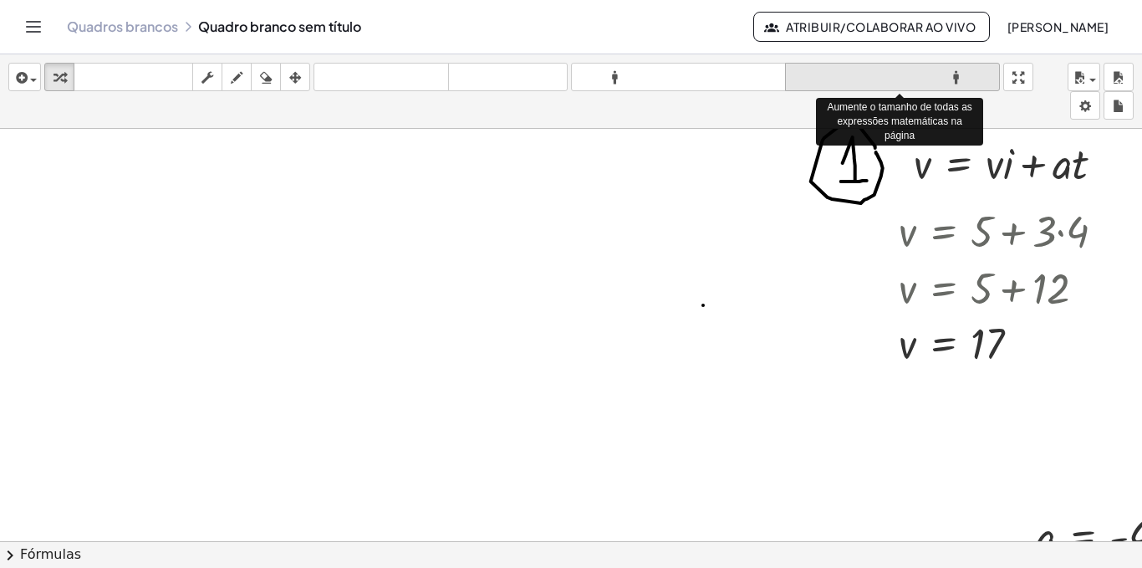
click at [832, 74] on font "formato_tamanho" at bounding box center [892, 77] width 206 height 16
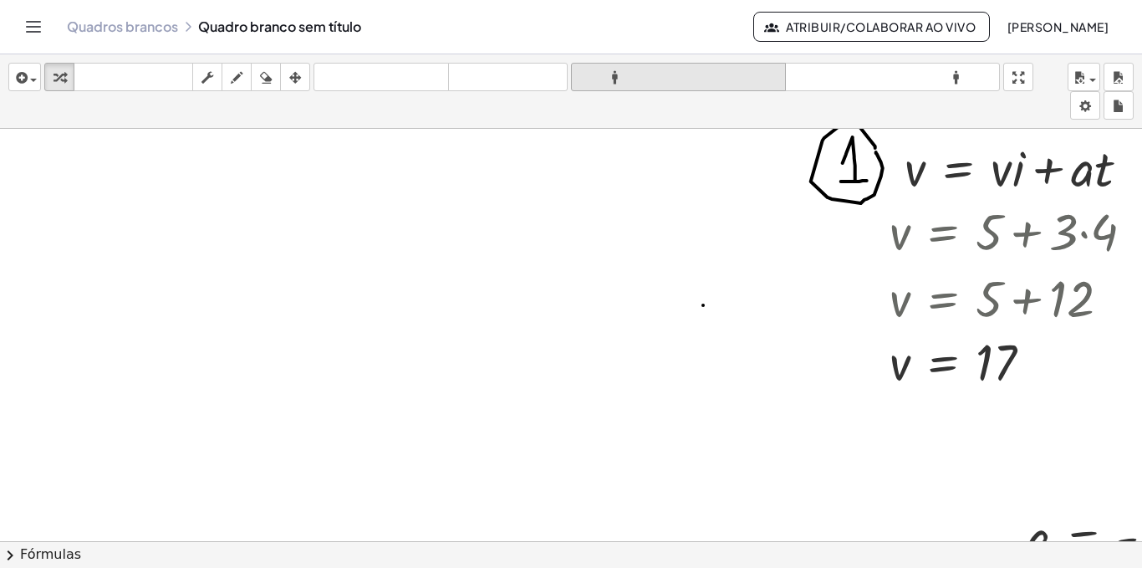
click at [722, 74] on font "formato_tamanho" at bounding box center [678, 77] width 206 height 16
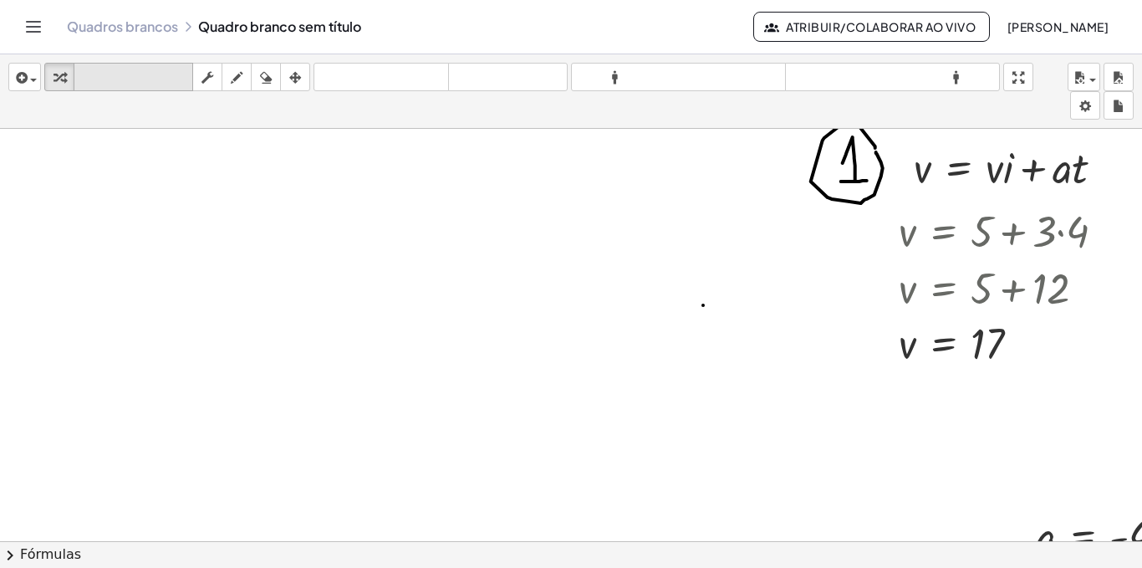
click at [155, 83] on font "teclado" at bounding box center [133, 77] width 111 height 16
click at [348, 301] on div at bounding box center [604, 553] width 1209 height 848
click at [131, 83] on font "teclado" at bounding box center [133, 77] width 111 height 16
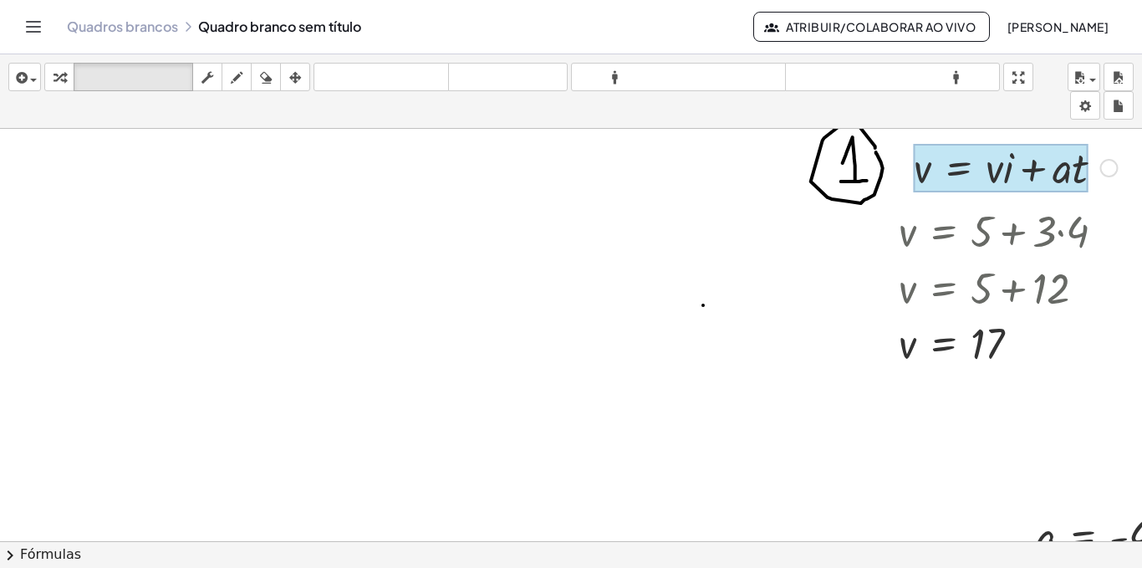
click at [936, 170] on div at bounding box center [1001, 168] width 174 height 48
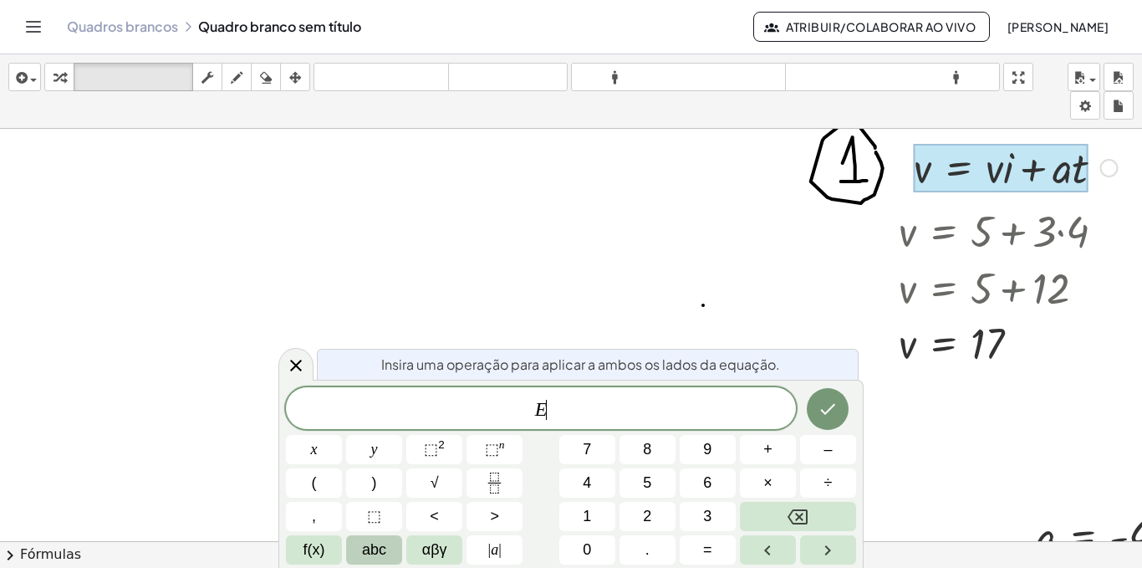
click at [953, 243] on div at bounding box center [1008, 229] width 236 height 57
click at [468, 339] on div at bounding box center [604, 553] width 1209 height 848
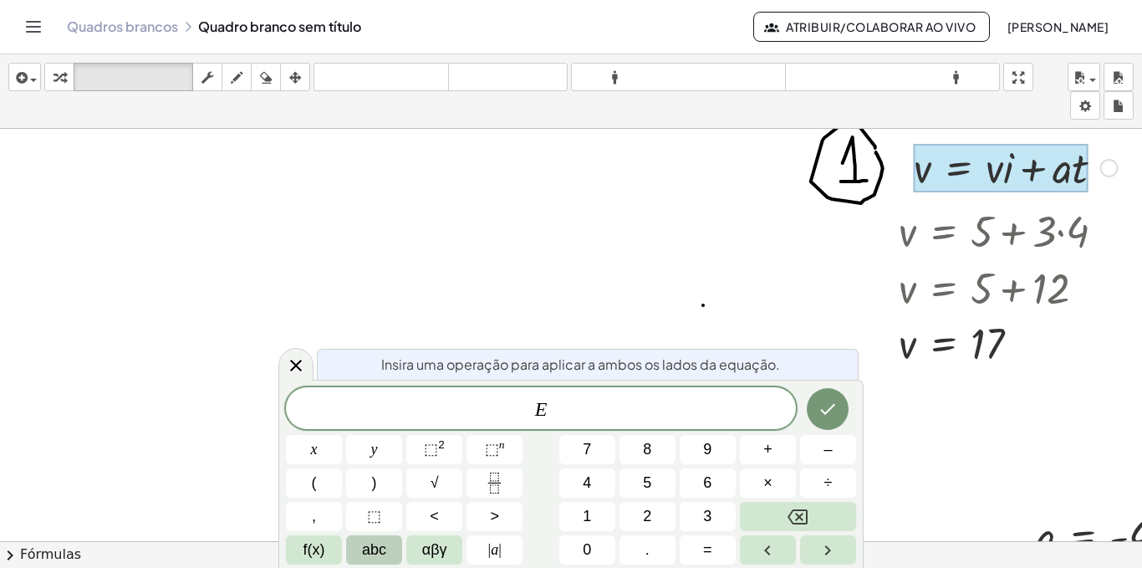
click at [468, 339] on div at bounding box center [604, 553] width 1209 height 848
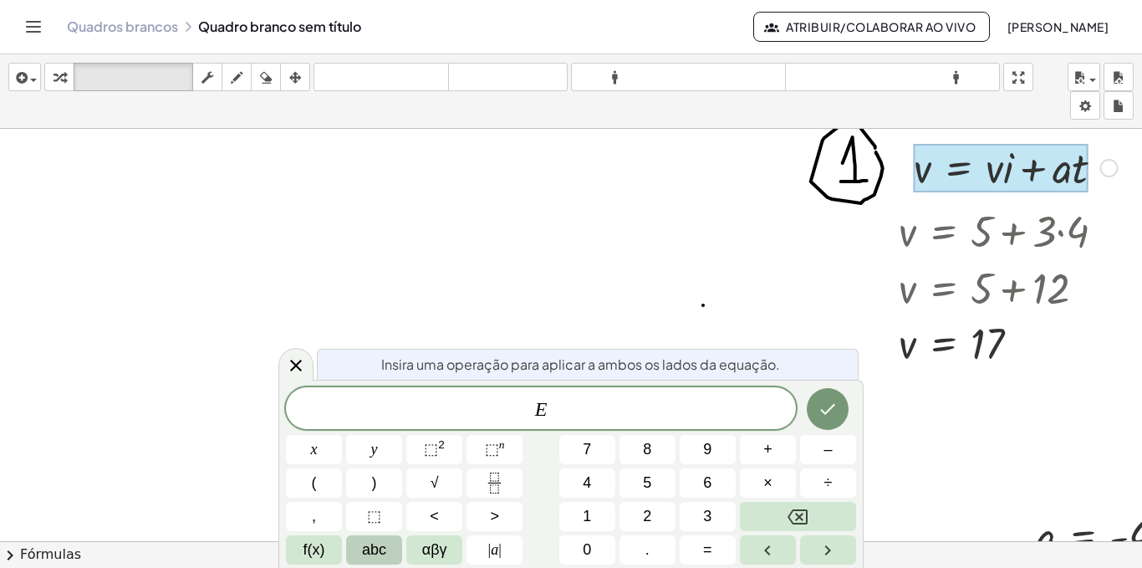
click at [468, 339] on div at bounding box center [604, 553] width 1209 height 848
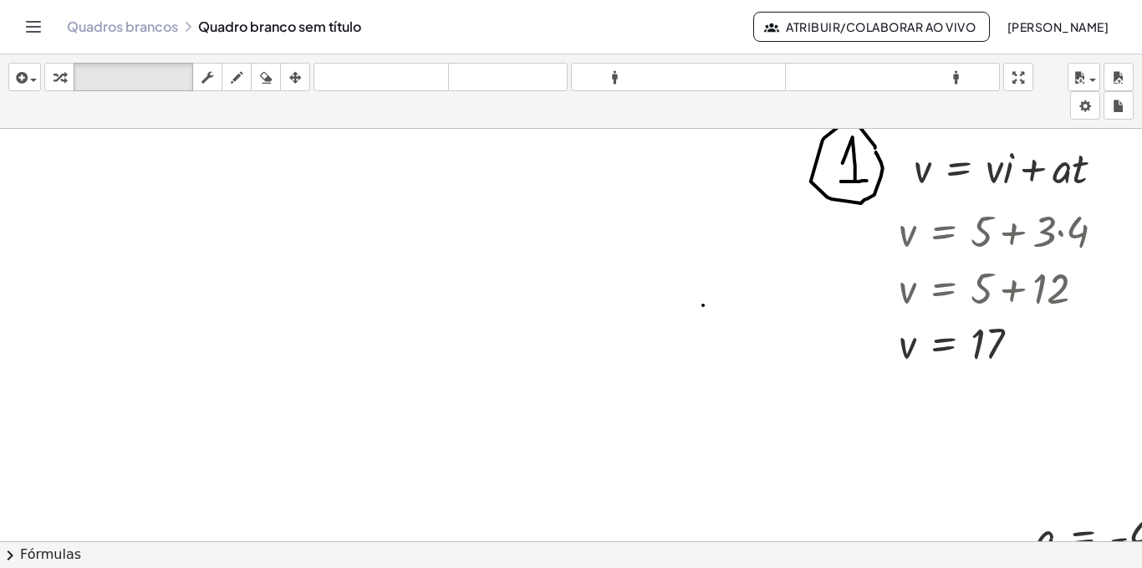
click at [388, 281] on div at bounding box center [604, 553] width 1209 height 848
click at [28, 80] on span "button" at bounding box center [29, 80] width 3 height 12
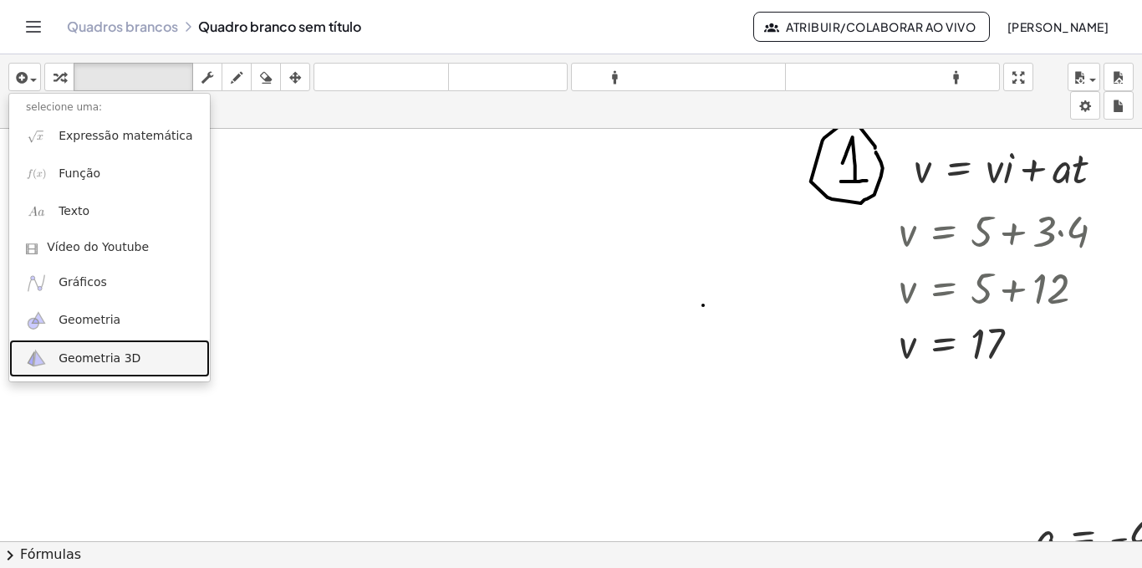
click at [86, 369] on link "Geometria 3D" at bounding box center [109, 358] width 201 height 38
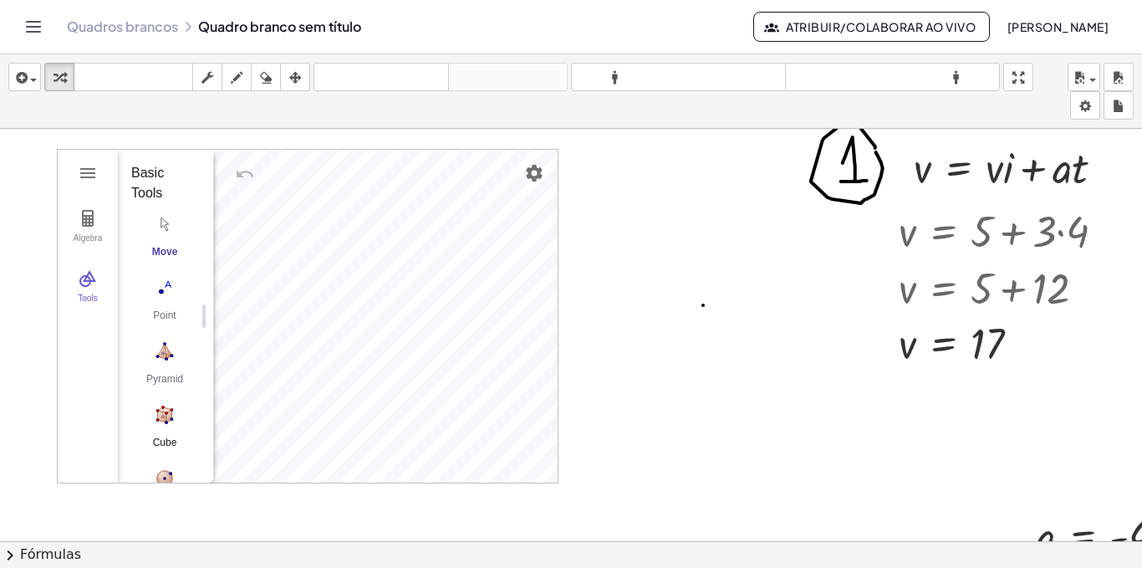
click at [166, 415] on img "Cube. Select two points or other corresponding objects" at bounding box center [164, 414] width 67 height 27
drag, startPoint x: 207, startPoint y: 272, endPoint x: 180, endPoint y: 271, distance: 27.6
click at [290, 76] on icon "button" at bounding box center [295, 78] width 12 height 20
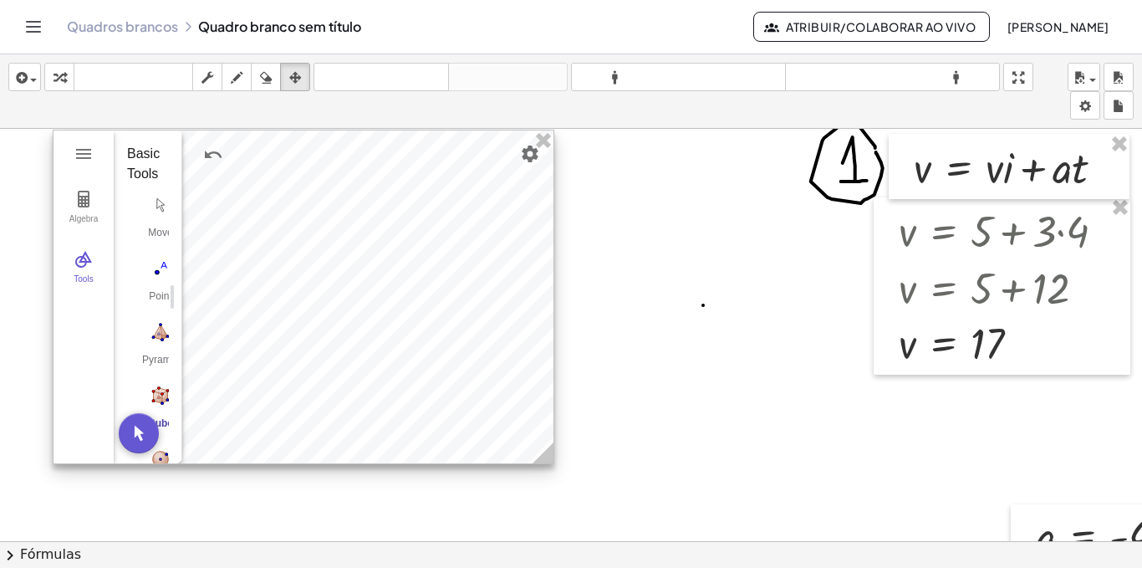
drag, startPoint x: 523, startPoint y: 213, endPoint x: 519, endPoint y: 193, distance: 20.5
click at [519, 193] on div at bounding box center [304, 296] width 500 height 333
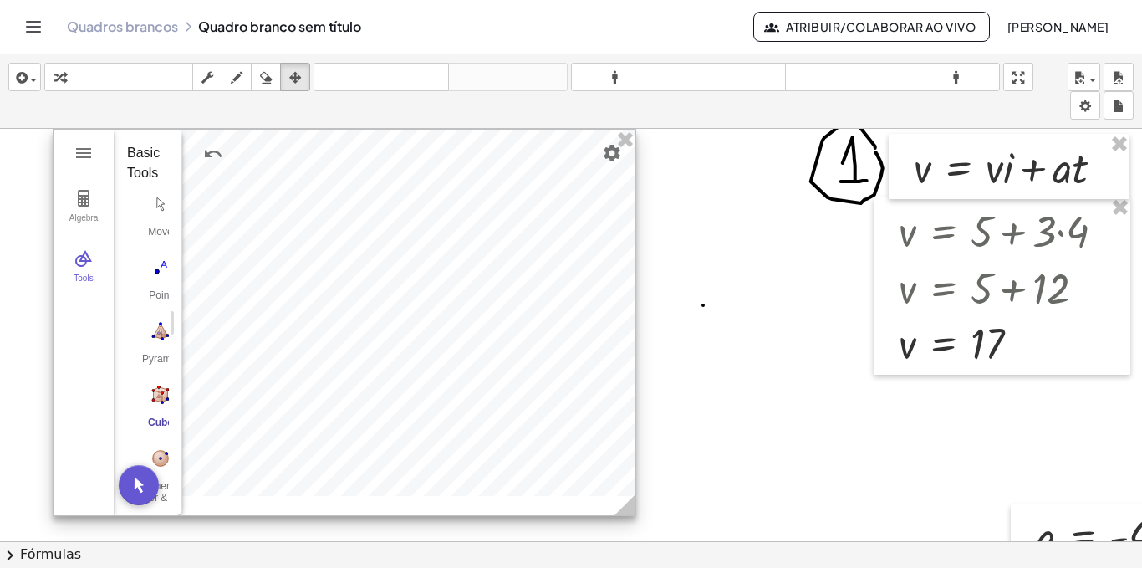
drag, startPoint x: 603, startPoint y: 449, endPoint x: 636, endPoint y: 507, distance: 67.4
click at [635, 508] on icon at bounding box center [624, 504] width 21 height 21
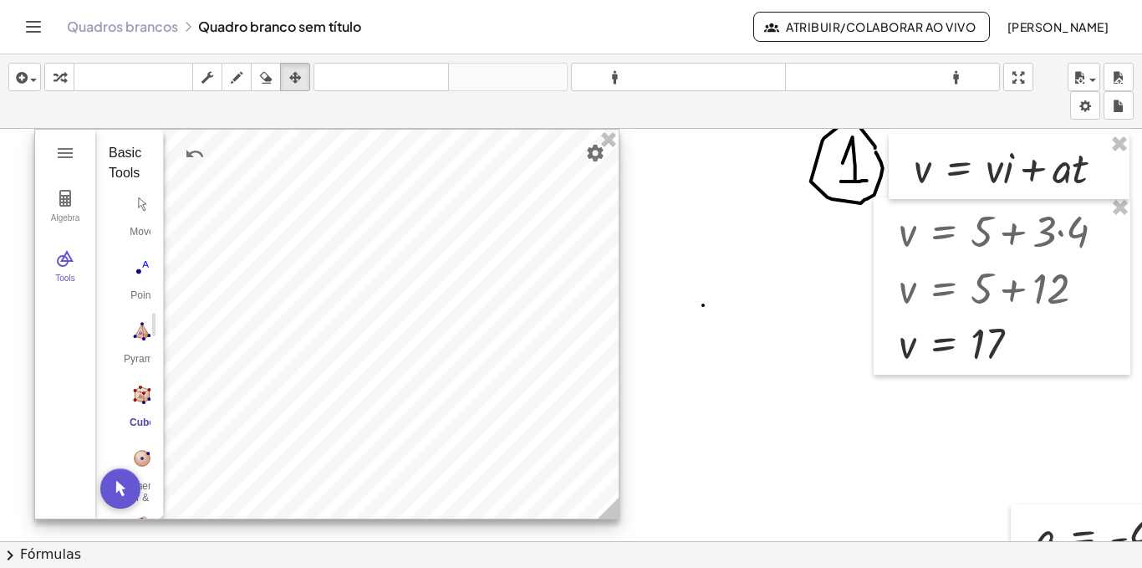
drag, startPoint x: 471, startPoint y: 319, endPoint x: 452, endPoint y: 257, distance: 63.7
click at [452, 257] on div at bounding box center [327, 324] width 584 height 389
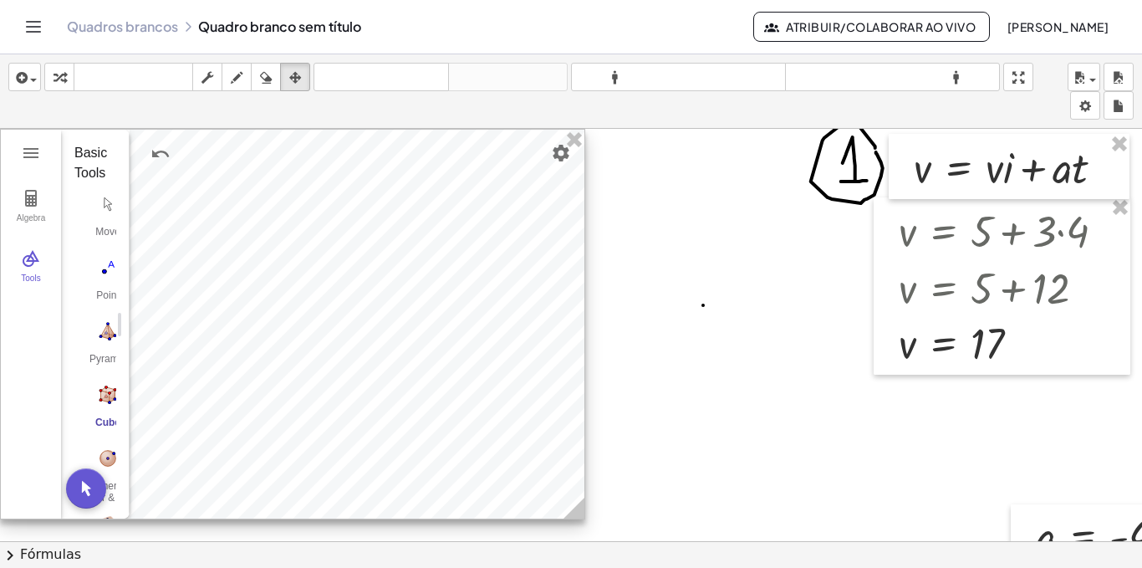
drag, startPoint x: 211, startPoint y: 293, endPoint x: 125, endPoint y: 286, distance: 85.6
click at [125, 286] on div "Algebra Tools 1 × (0, 0, 4) 1 × (0, 0, -1) 125 GeoGebra 3D Calculator Basic Too…" at bounding box center [292, 324] width 585 height 390
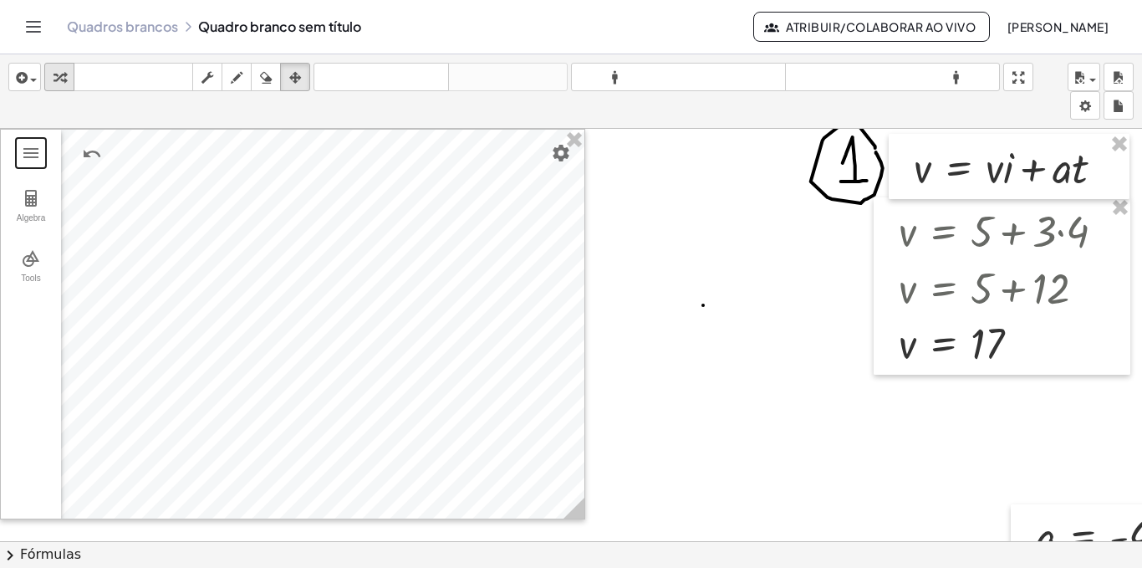
click at [67, 79] on div "button" at bounding box center [59, 77] width 22 height 20
click at [32, 157] on img "3D Calculator" at bounding box center [31, 153] width 20 height 20
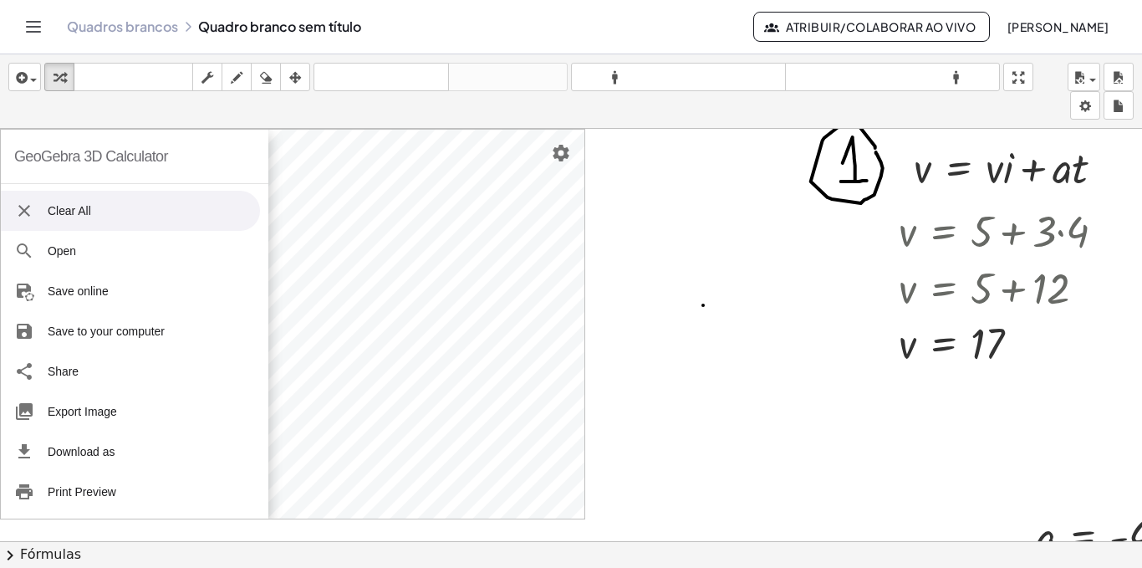
click at [24, 211] on img "3D Calculator" at bounding box center [24, 211] width 20 height 20
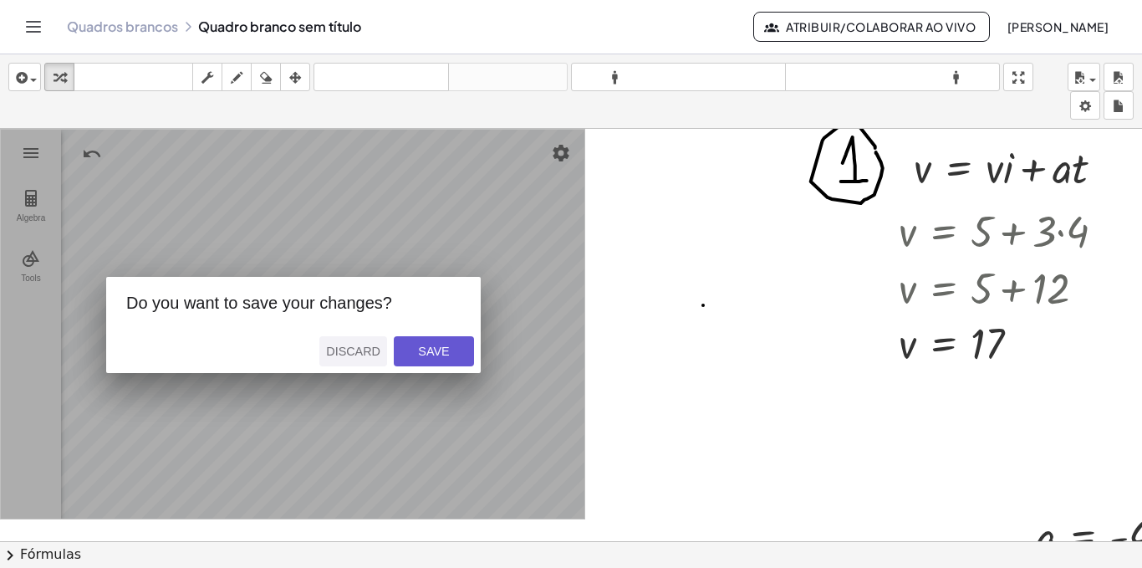
click at [358, 351] on div "Discard" at bounding box center [353, 350] width 54 height 13
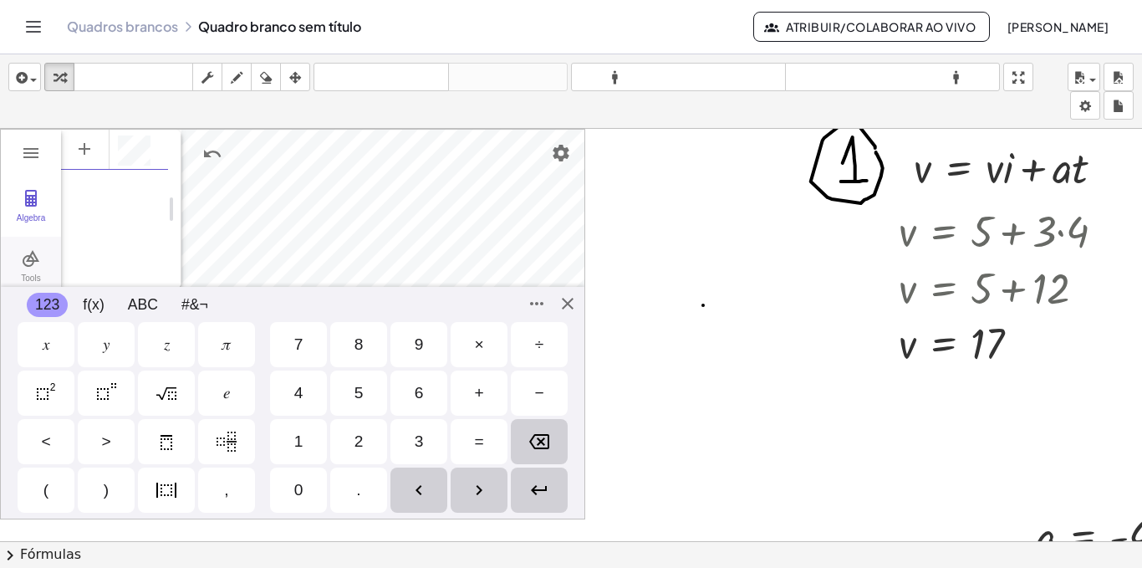
scroll to position [9, 0]
click at [32, 246] on button "Tools" at bounding box center [31, 267] width 60 height 60
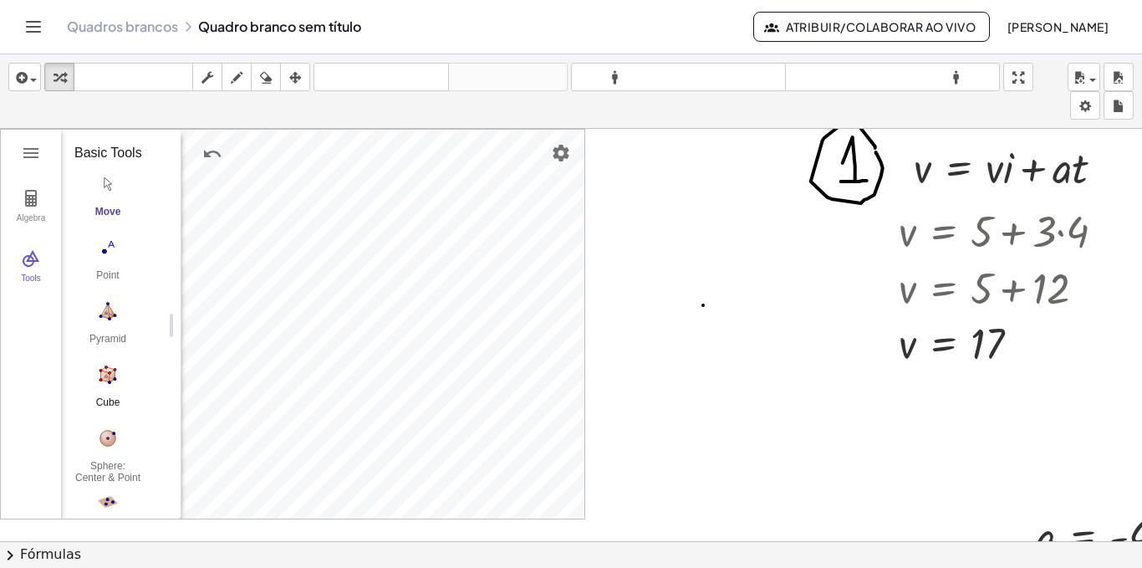
click at [110, 375] on img "Cube. Select two points or other corresponding objects" at bounding box center [107, 374] width 67 height 27
click at [130, 488] on img "Move. Drag or select object" at bounding box center [138, 490] width 40 height 40
click at [98, 375] on img "Cube. Select two points or other corresponding objects" at bounding box center [107, 374] width 67 height 27
click at [110, 438] on img "Sphere: Center & Point. Select center point, then point on sphere" at bounding box center [107, 438] width 67 height 27
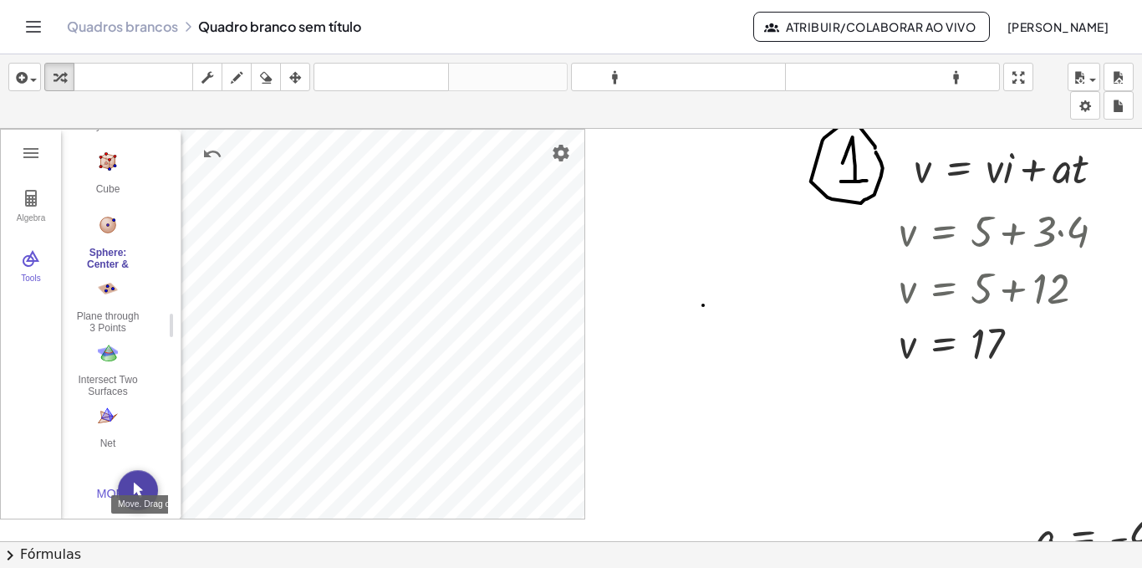
click at [142, 491] on img "Move. Drag or select object" at bounding box center [138, 490] width 40 height 40
click at [1028, 144] on div "inserir selecione uma: Expressão matemática Função Texto Vídeo do Youtube Gráfi…" at bounding box center [571, 310] width 1142 height 513
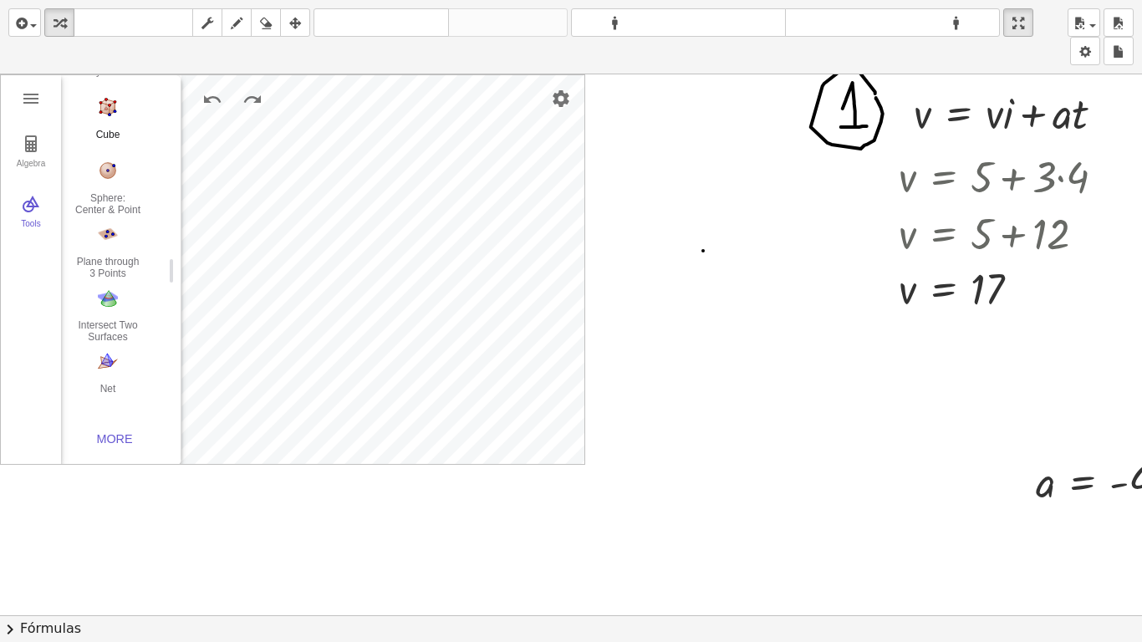
click at [110, 130] on div "Cube" at bounding box center [107, 140] width 67 height 23
click at [132, 447] on button "Move. Drag or select object" at bounding box center [138, 435] width 40 height 40
click at [106, 171] on img "Sphere: Center & Point. Select center point, then point on sphere" at bounding box center [107, 170] width 67 height 27
click at [141, 444] on button "Move. Drag or select object" at bounding box center [138, 435] width 40 height 40
click at [104, 195] on div "Sphere: Center & Point" at bounding box center [107, 203] width 67 height 23
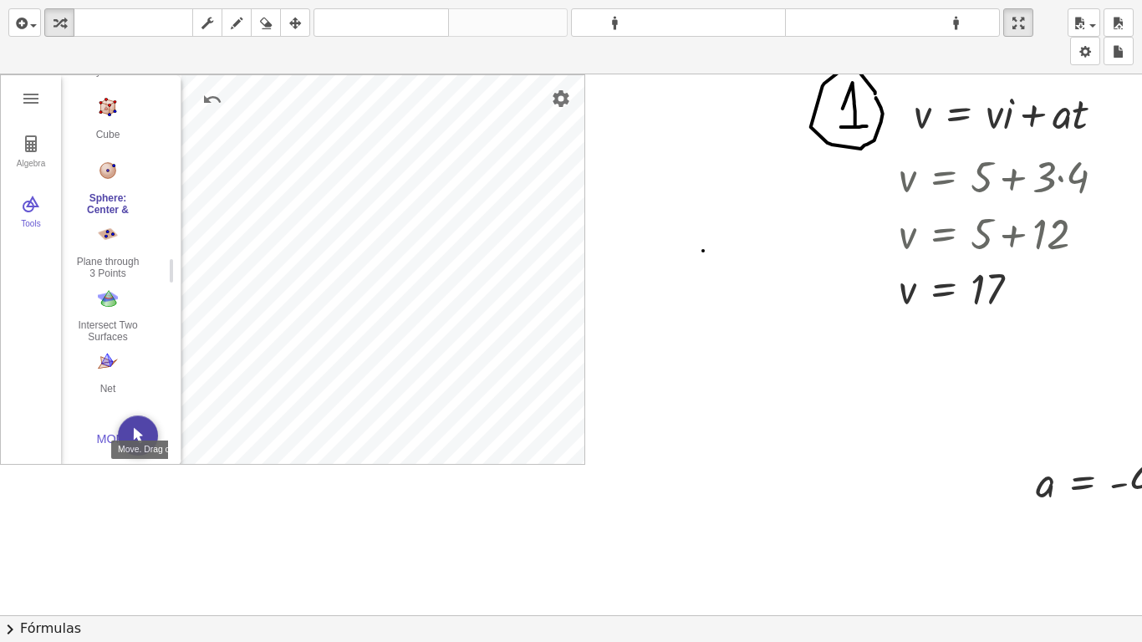
click at [136, 432] on img "Move. Drag or select object" at bounding box center [138, 435] width 40 height 40
click at [109, 175] on img "Sphere: Center & Point. Select center point, then point on sphere" at bounding box center [107, 170] width 67 height 27
click at [130, 446] on button "Move. Drag or select object" at bounding box center [138, 435] width 40 height 40
click at [406, 292] on img "More" at bounding box center [410, 290] width 20 height 20
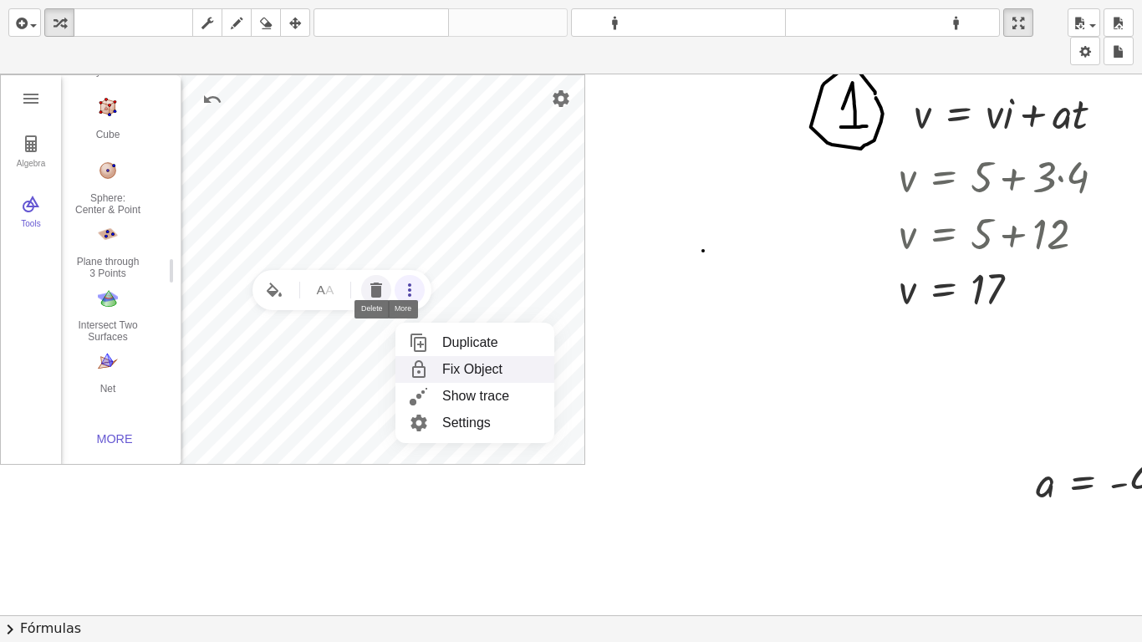
click at [380, 292] on img "Delete" at bounding box center [376, 290] width 20 height 20
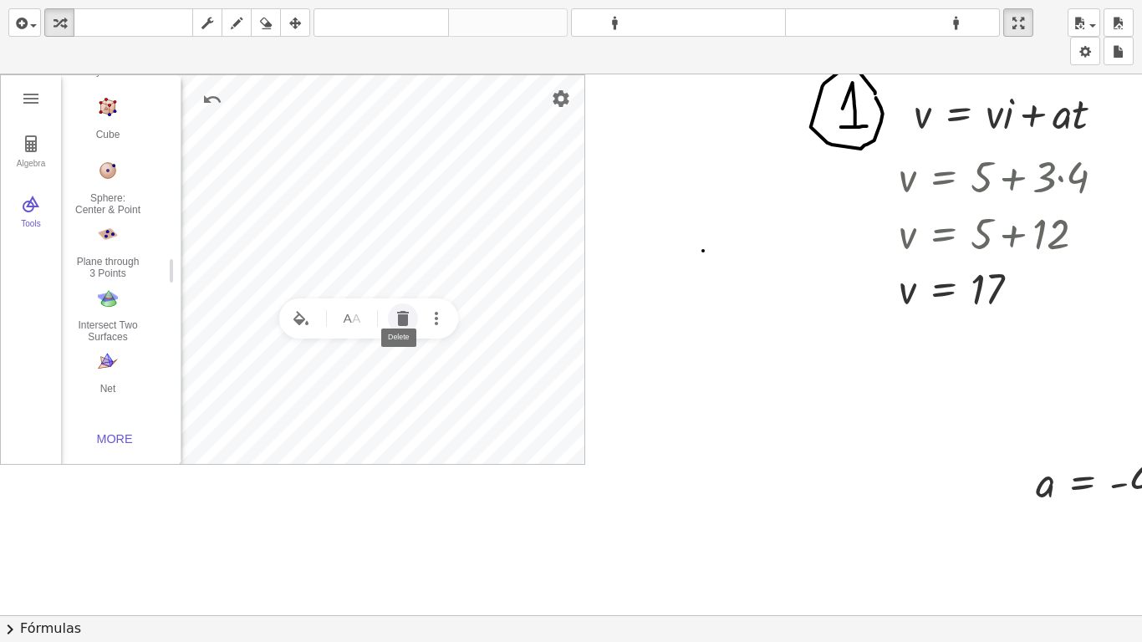
click at [409, 318] on img "Delete" at bounding box center [403, 318] width 20 height 20
click at [368, 311] on img "Delete" at bounding box center [367, 310] width 20 height 20
click at [110, 171] on img "Sphere: Center & Point. Select center point, then point on sphere" at bounding box center [107, 170] width 67 height 27
click at [149, 430] on img "Move. Drag or select object" at bounding box center [138, 435] width 40 height 40
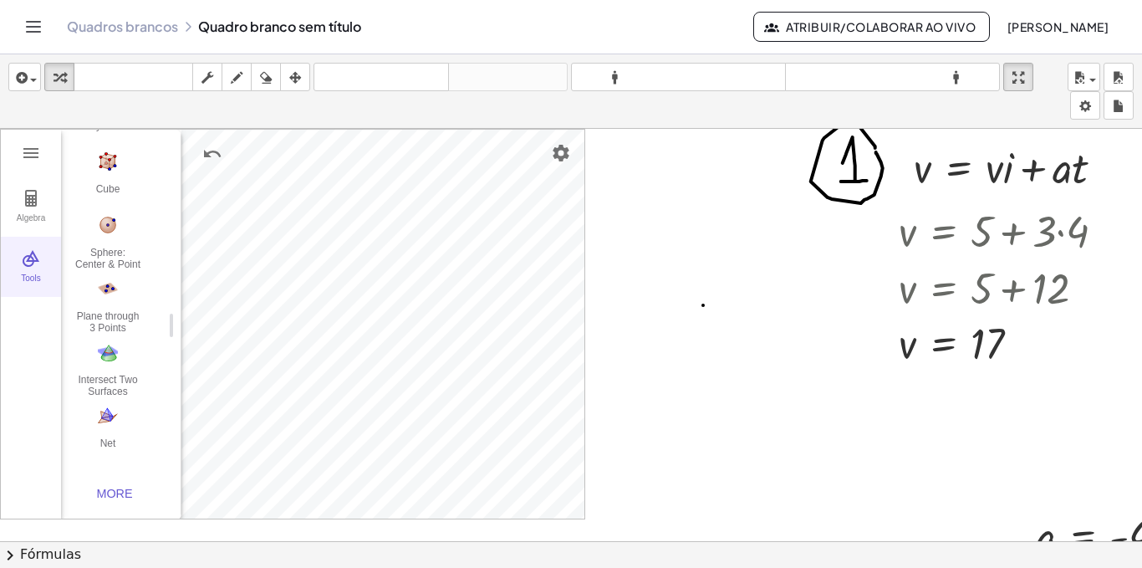
click at [33, 264] on img "3D Calculator" at bounding box center [31, 258] width 20 height 20
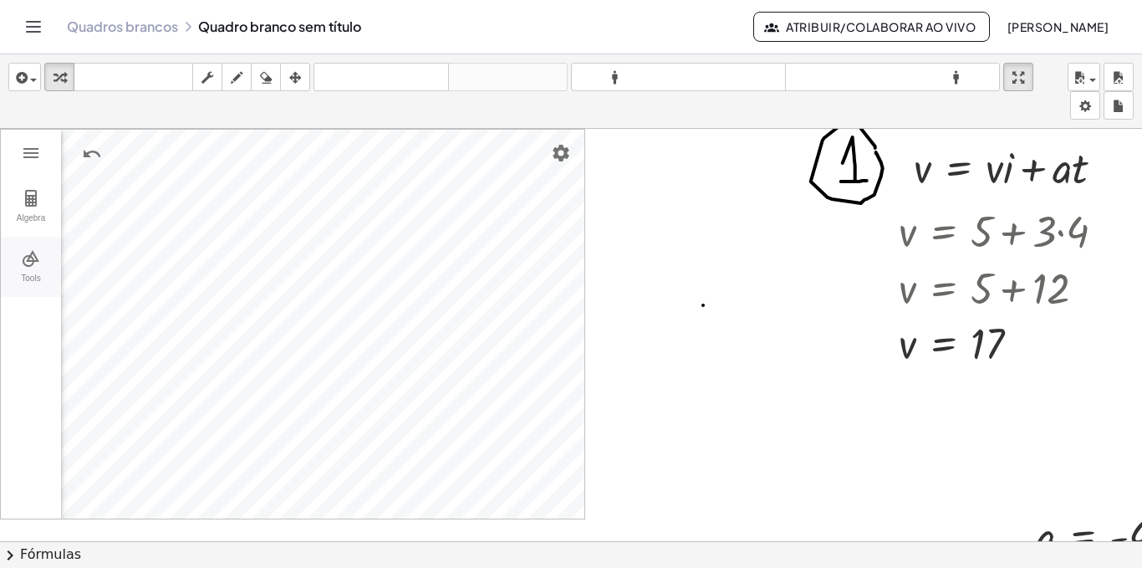
click at [23, 252] on img "3D Calculator" at bounding box center [31, 258] width 20 height 20
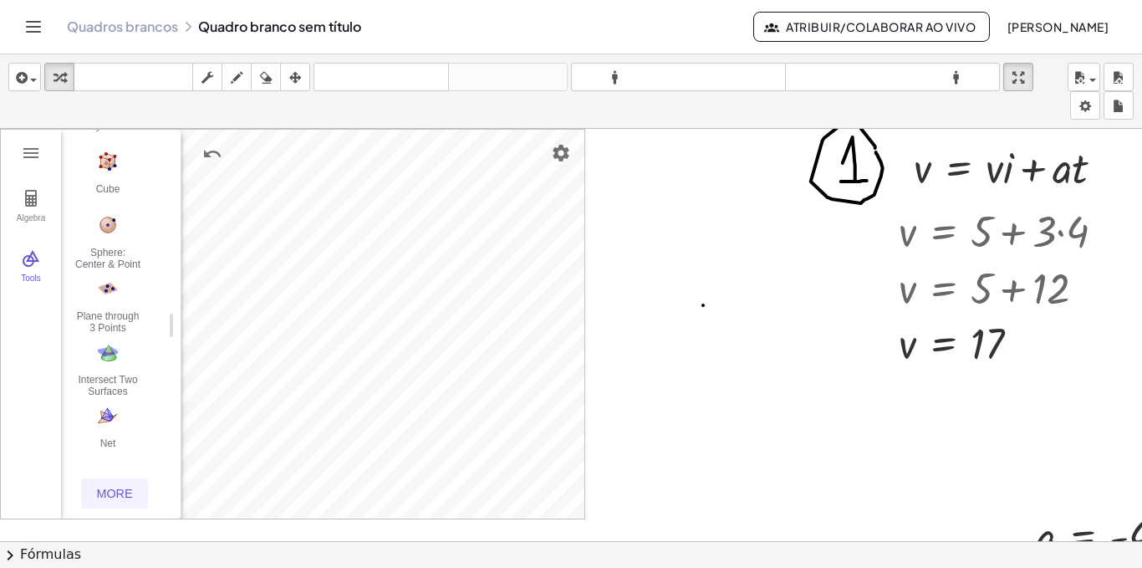
click at [115, 485] on button "More" at bounding box center [114, 493] width 67 height 30
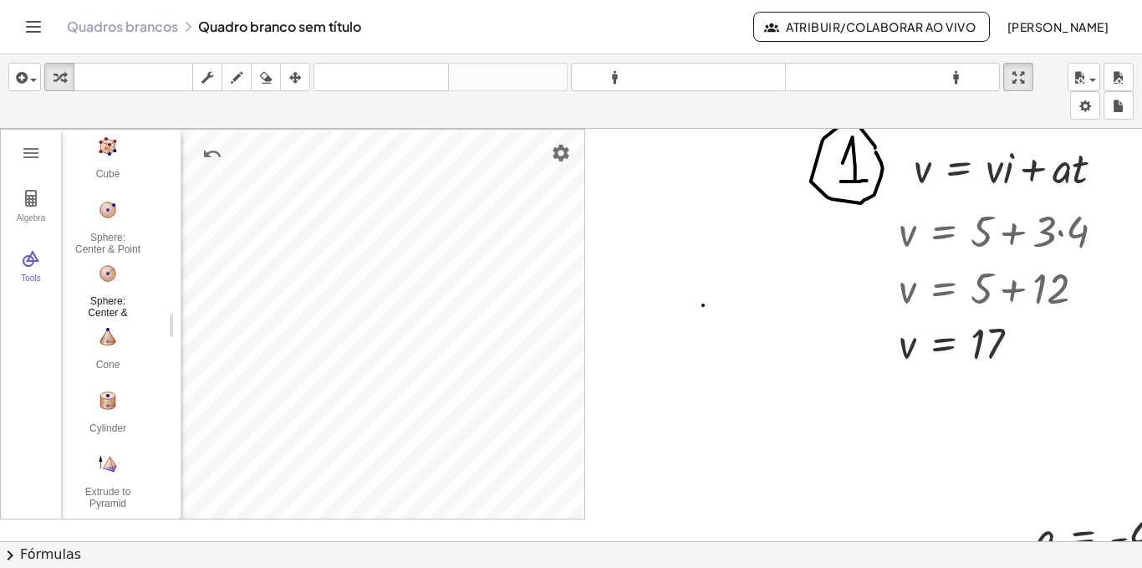
click at [108, 278] on img "Sphere: Center & Radius. Select the sphere's center point, and enter radius" at bounding box center [107, 273] width 67 height 27
click at [112, 279] on img "Sphere: Center & Radius. Select the sphere's center point, and enter radius" at bounding box center [107, 273] width 67 height 27
click at [139, 498] on button "Move. Drag or select object" at bounding box center [138, 490] width 40 height 40
click at [110, 275] on img "Sphere: Center & Radius. Select the sphere's center point, and enter radius" at bounding box center [107, 273] width 67 height 27
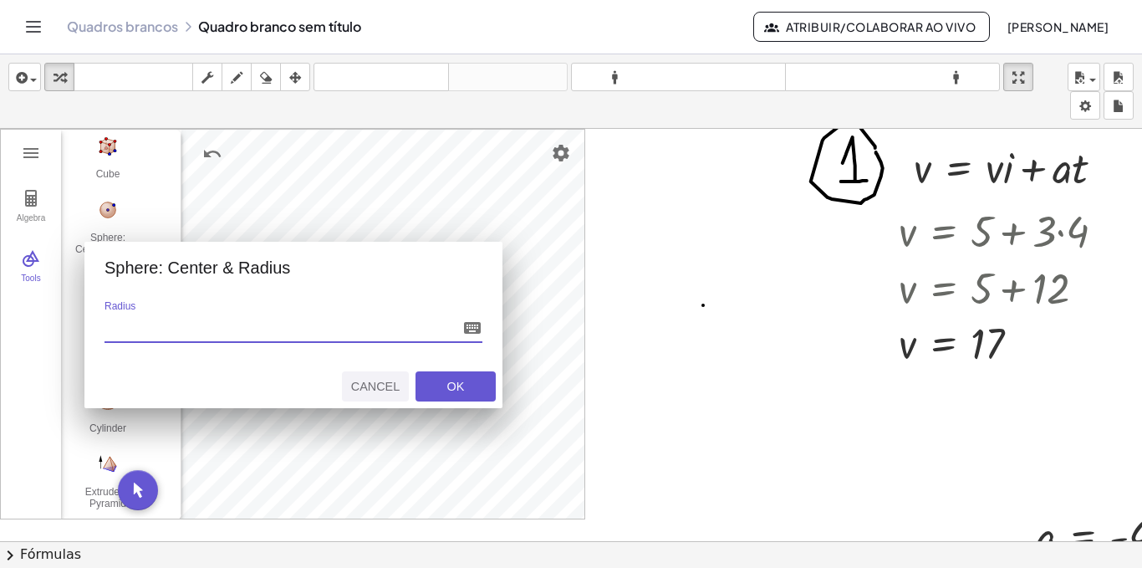
click at [377, 385] on div "Cancel" at bounding box center [376, 386] width 54 height 13
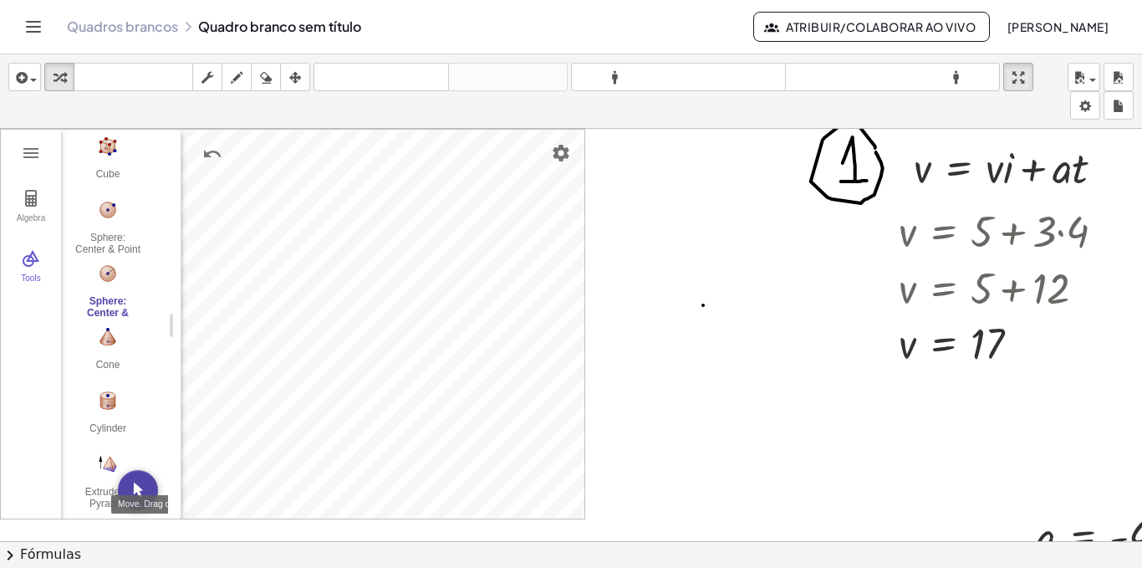
click at [138, 497] on button "Move. Drag or select object" at bounding box center [138, 490] width 40 height 40
click at [105, 283] on img "Sphere: Center & Radius. Select the sphere's center point, and enter radius" at bounding box center [107, 273] width 67 height 27
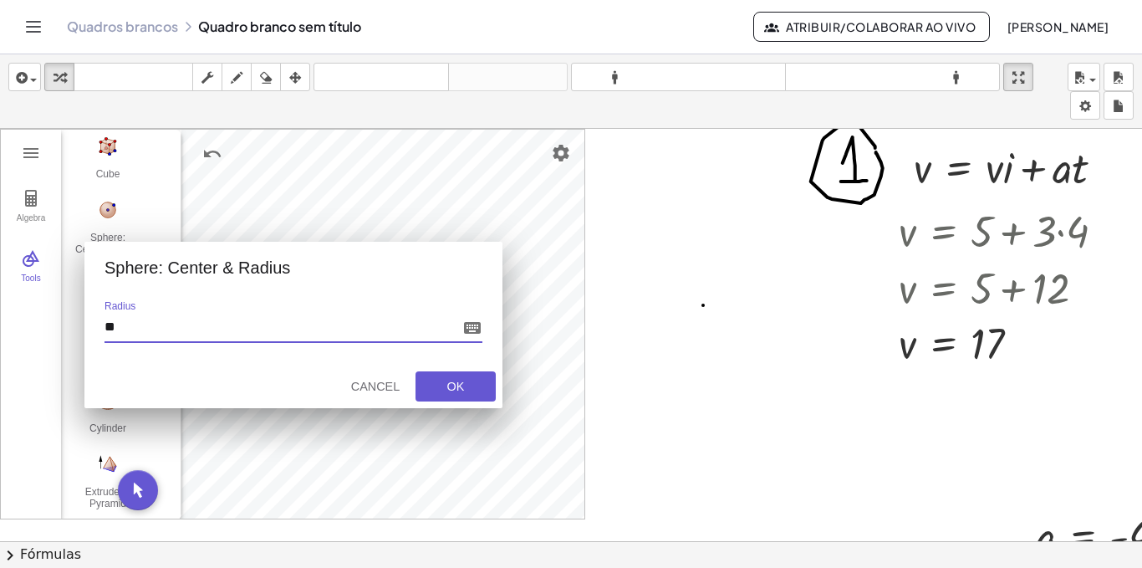
type input "***"
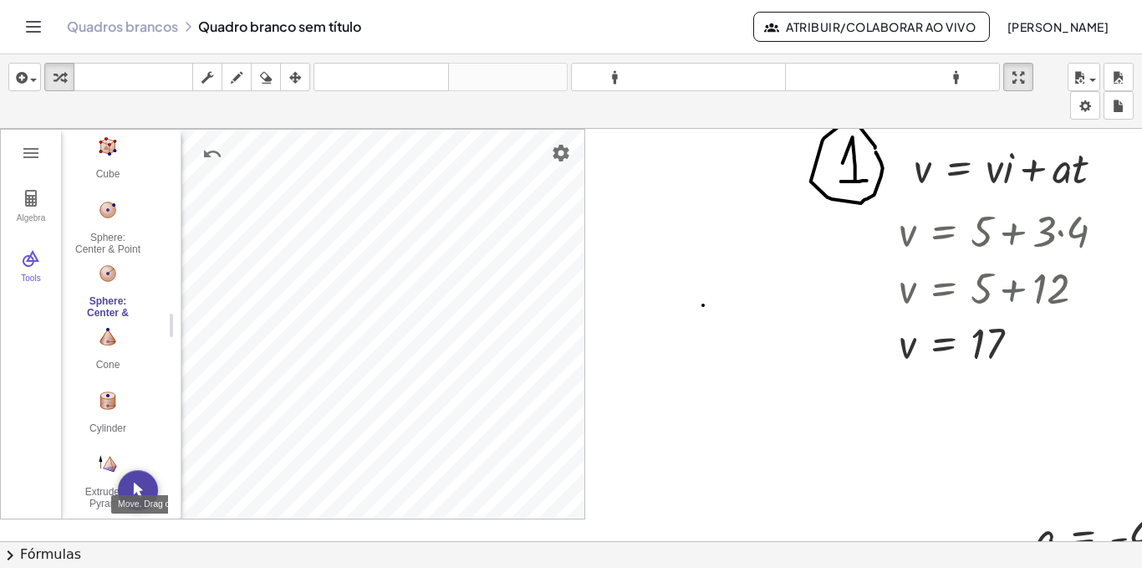
click at [146, 489] on img "Move. Drag or select object" at bounding box center [138, 490] width 40 height 40
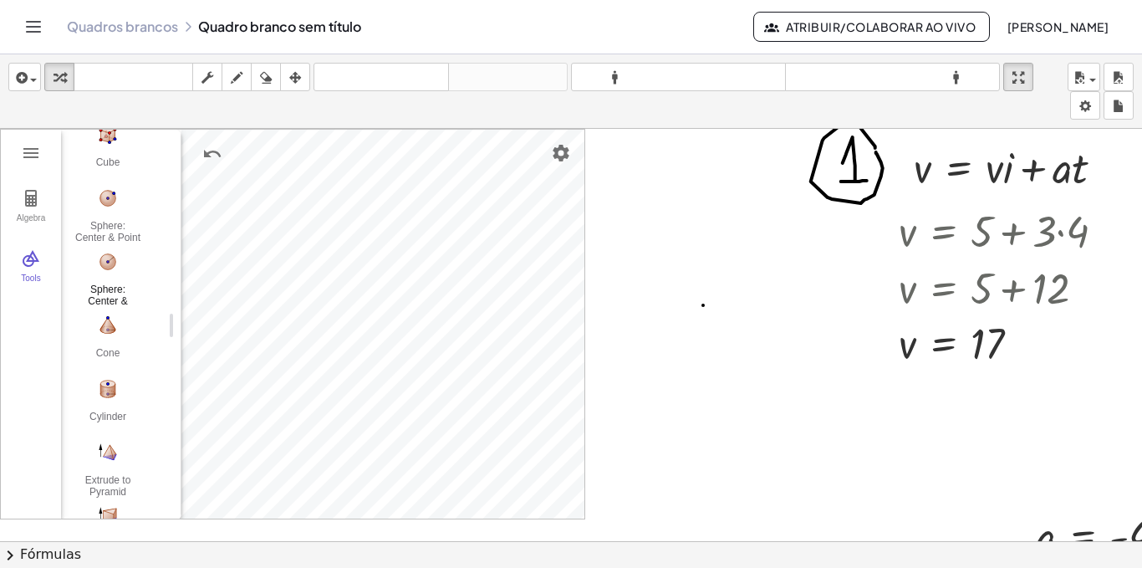
click at [115, 257] on img "Sphere: Center & Radius. Select the sphere's center point, and enter radius" at bounding box center [107, 261] width 67 height 27
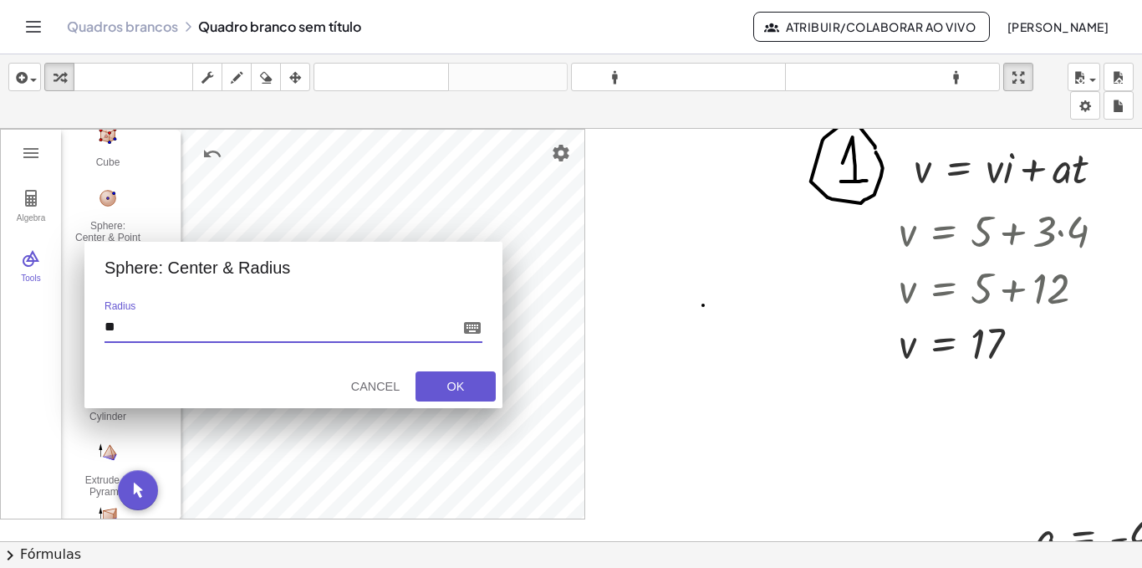
type input "***"
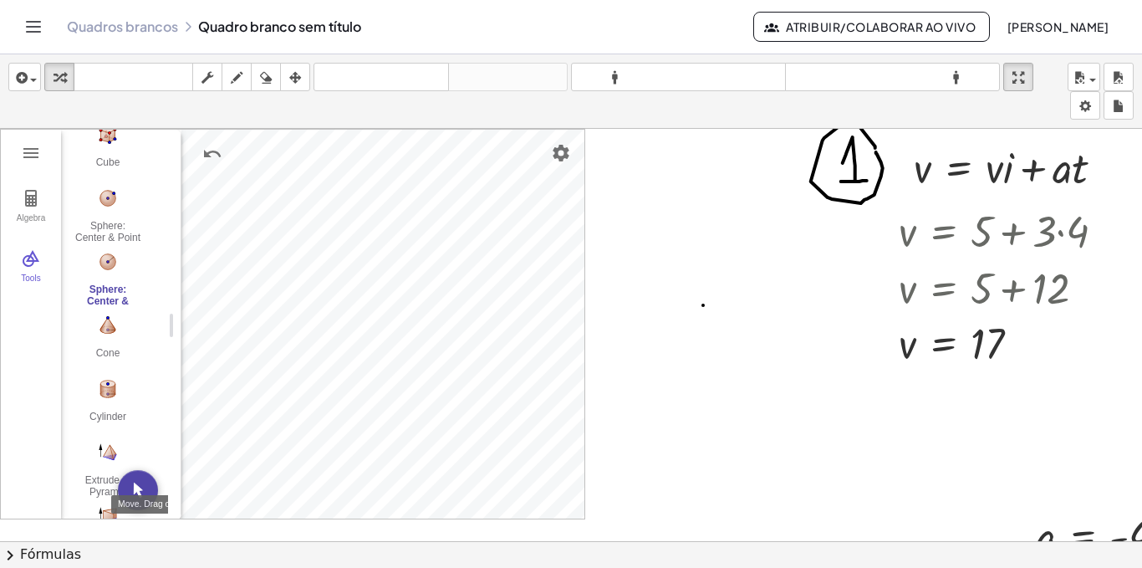
click at [130, 495] on button "Move. Drag or select object" at bounding box center [138, 490] width 40 height 40
click at [479, 410] on div "a = - 4 v = + · v · i + · a · t v = + 5 + · 3 · 4 v = + 5 + 12 v = 17 Linha de …" at bounding box center [604, 553] width 1209 height 848
click at [103, 273] on img "Sphere: Center & Radius. Select the sphere's center point, and enter radius" at bounding box center [107, 261] width 67 height 27
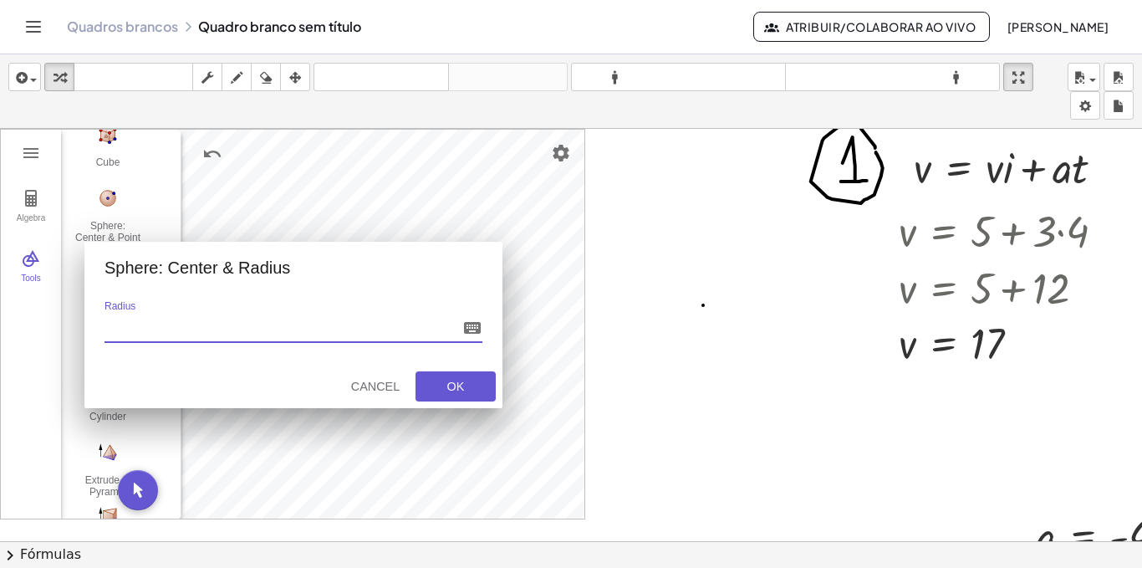
type input "*"
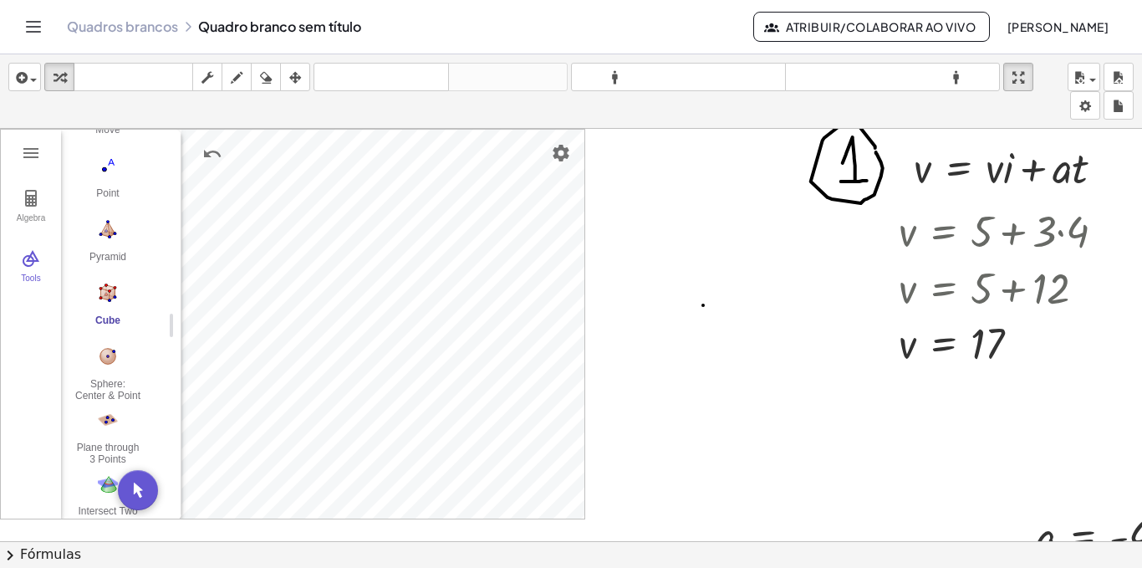
scroll to position [35, 0]
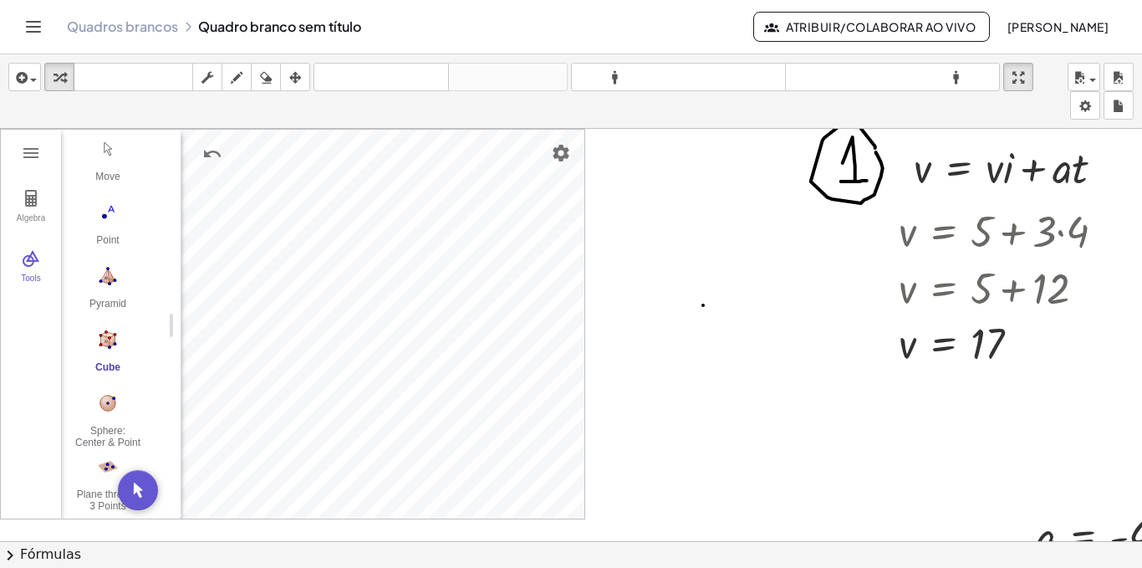
click at [101, 335] on img "Cube. Select two points or other corresponding objects" at bounding box center [107, 339] width 67 height 27
click at [145, 487] on img "Move. Drag or select object" at bounding box center [138, 490] width 40 height 40
click at [101, 328] on img "Cube. Select two points or other corresponding objects" at bounding box center [107, 339] width 67 height 27
click at [209, 150] on img "Undo" at bounding box center [212, 154] width 20 height 20
click at [101, 149] on img "Move. Drag or select object" at bounding box center [107, 148] width 67 height 27
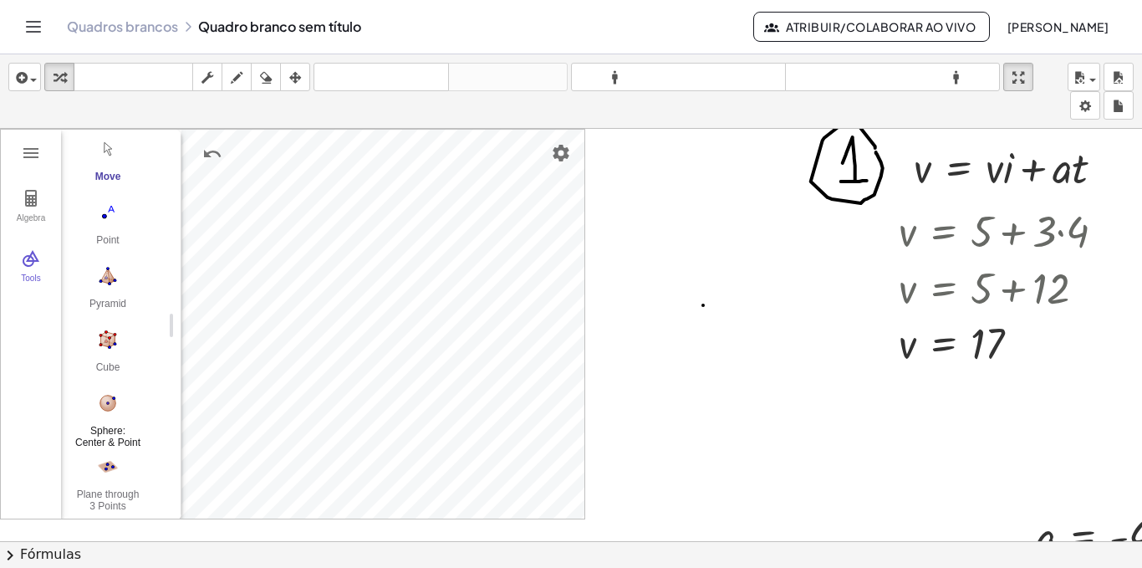
click at [110, 410] on img "Sphere: Center & Point. Select center point, then point on sphere" at bounding box center [107, 403] width 67 height 27
click at [106, 343] on img "Cube. Select two points or other corresponding objects" at bounding box center [107, 339] width 67 height 27
click at [143, 489] on img "Move. Drag or select object" at bounding box center [138, 490] width 40 height 40
click at [105, 212] on img "Point. Select position or line, function, or curve" at bounding box center [107, 212] width 67 height 27
click at [103, 411] on img "Sphere: Center & Point. Select center point, then point on sphere" at bounding box center [107, 403] width 67 height 27
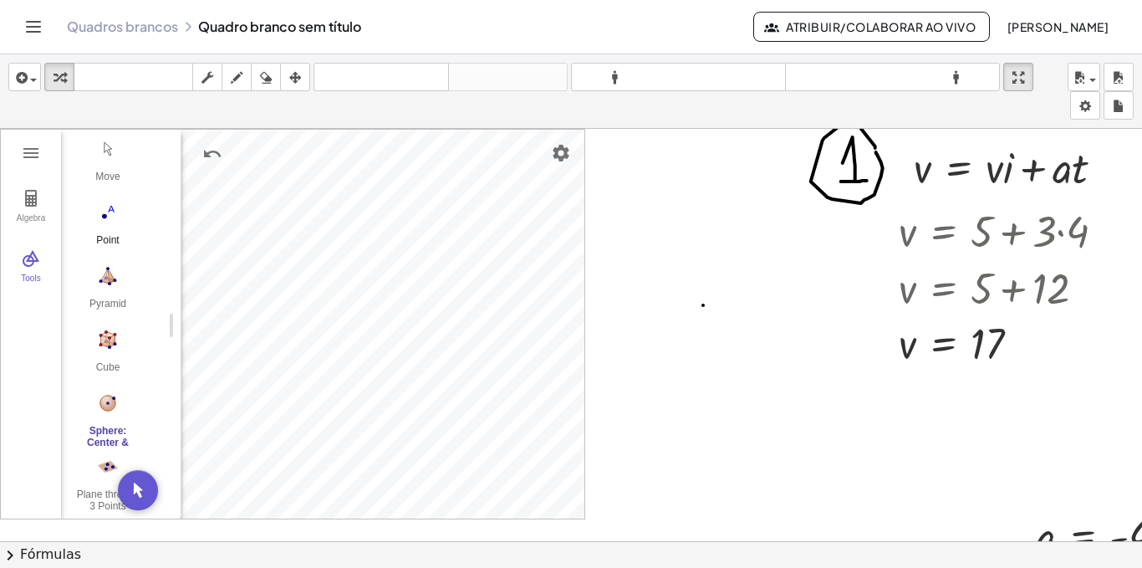
click at [108, 221] on img "Point. Select position or line, function, or curve" at bounding box center [107, 212] width 67 height 27
click at [210, 155] on img "Undo" at bounding box center [212, 154] width 20 height 20
click at [288, 74] on div "button" at bounding box center [295, 77] width 22 height 20
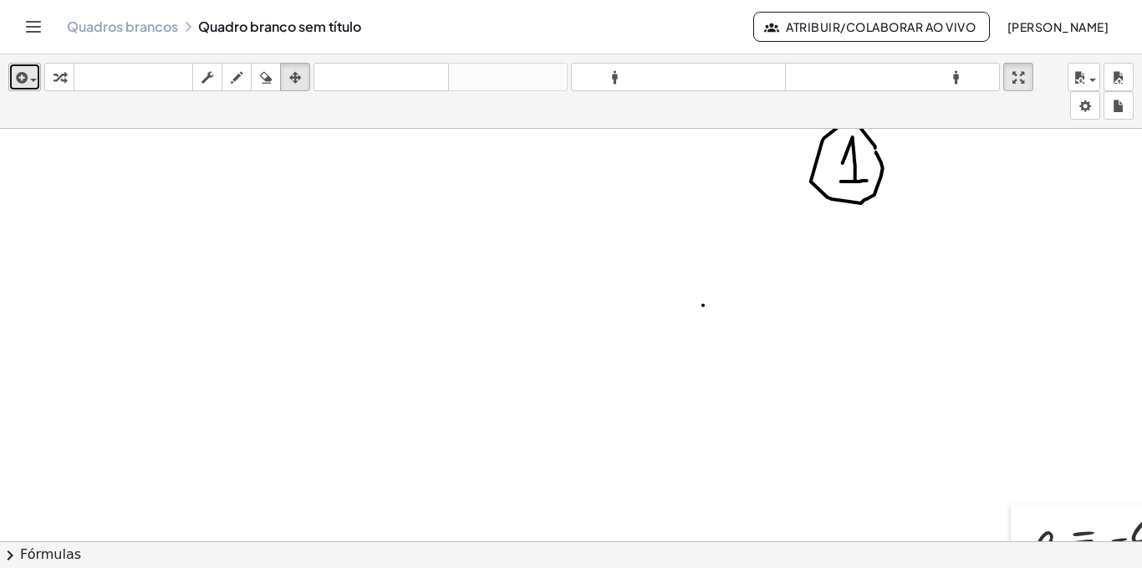
click at [25, 78] on icon "button" at bounding box center [20, 78] width 15 height 20
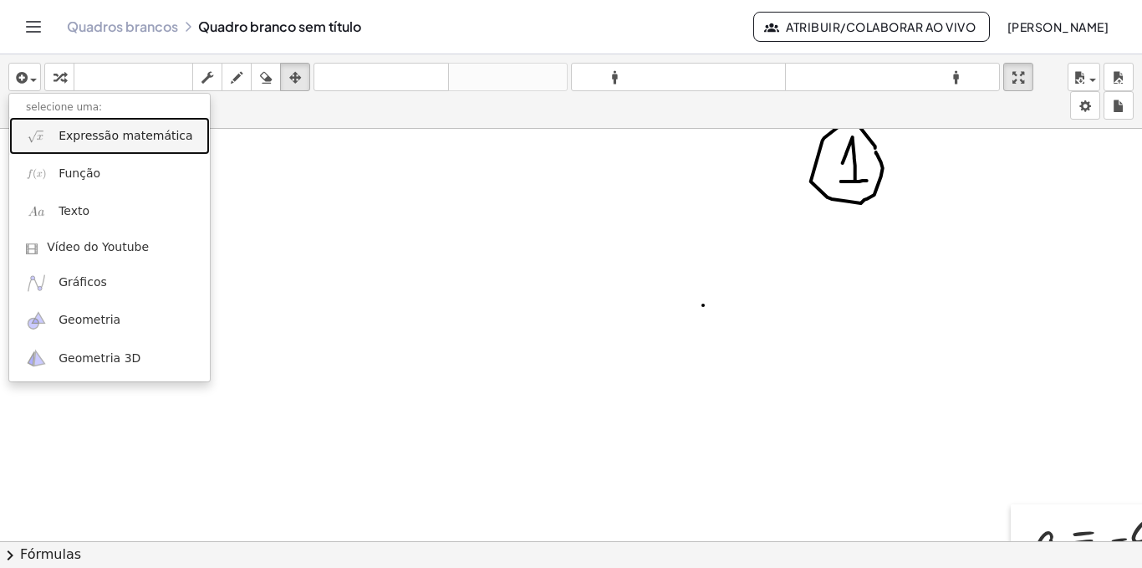
click at [105, 145] on link "Expressão matemática" at bounding box center [109, 136] width 201 height 38
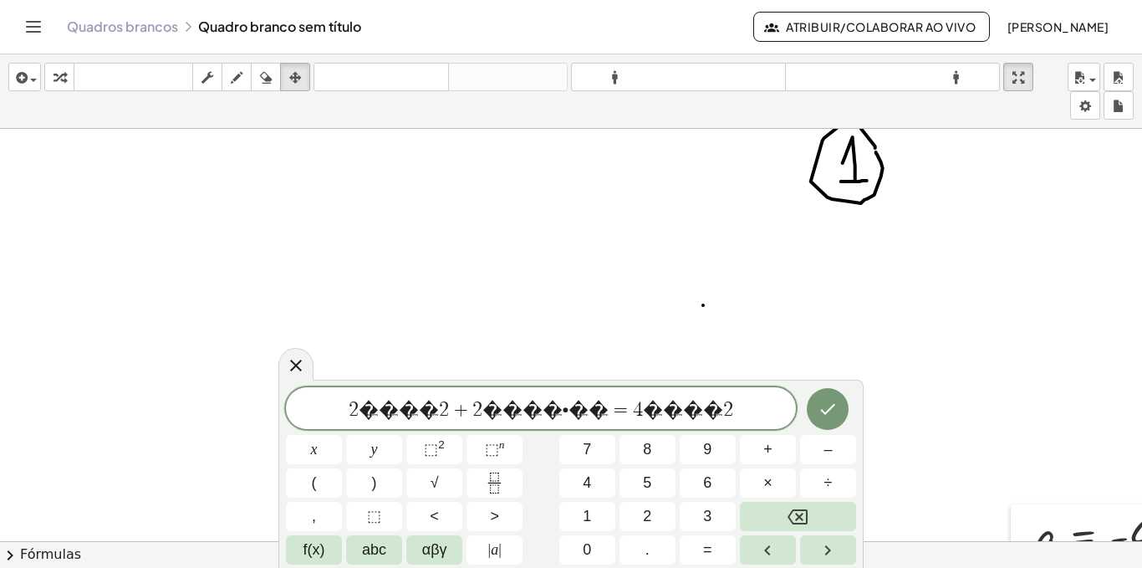
click at [491, 415] on span "2 � � � � 2 + 2 � � � � ∙ � � = 4 � � � � 2 ​" at bounding box center [541, 409] width 510 height 23
click at [564, 409] on span "�" at bounding box center [567, 410] width 20 height 20
click at [827, 414] on icon "Feito" at bounding box center [828, 409] width 20 height 20
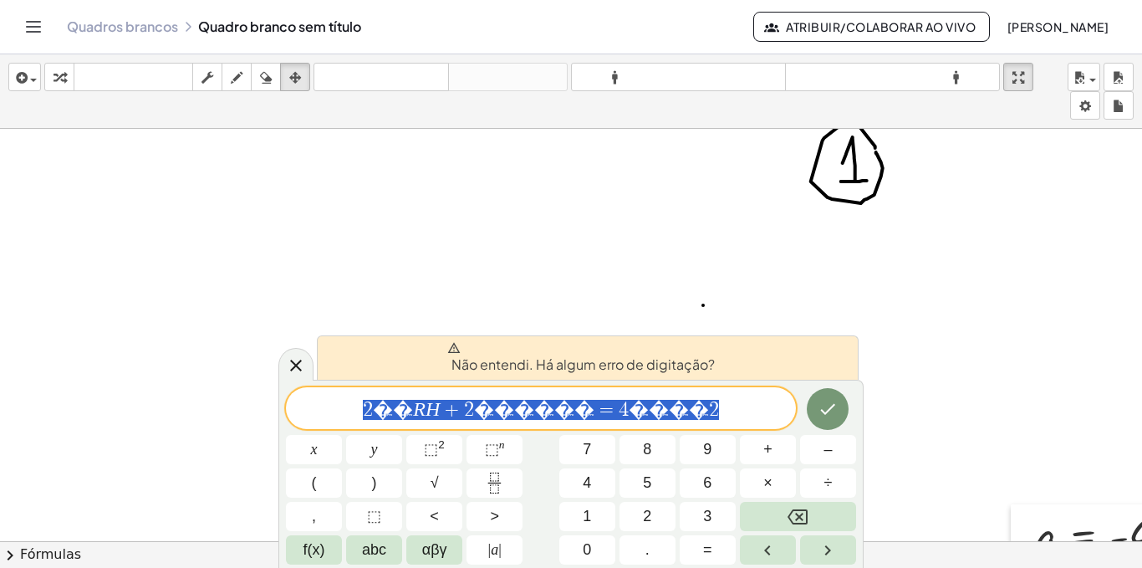
drag, startPoint x: 638, startPoint y: 405, endPoint x: 344, endPoint y: 384, distance: 295.0
click at [344, 384] on div "**********" at bounding box center [570, 474] width 585 height 188
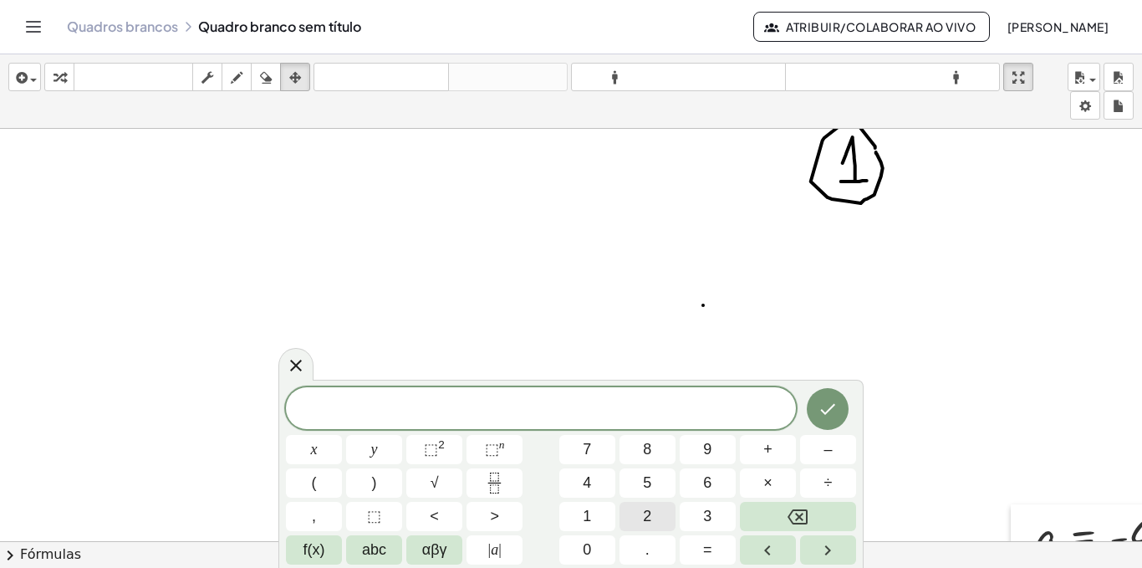
click at [644, 522] on span "2" at bounding box center [647, 516] width 8 height 23
click at [436, 552] on span "αβγ" at bounding box center [434, 549] width 25 height 23
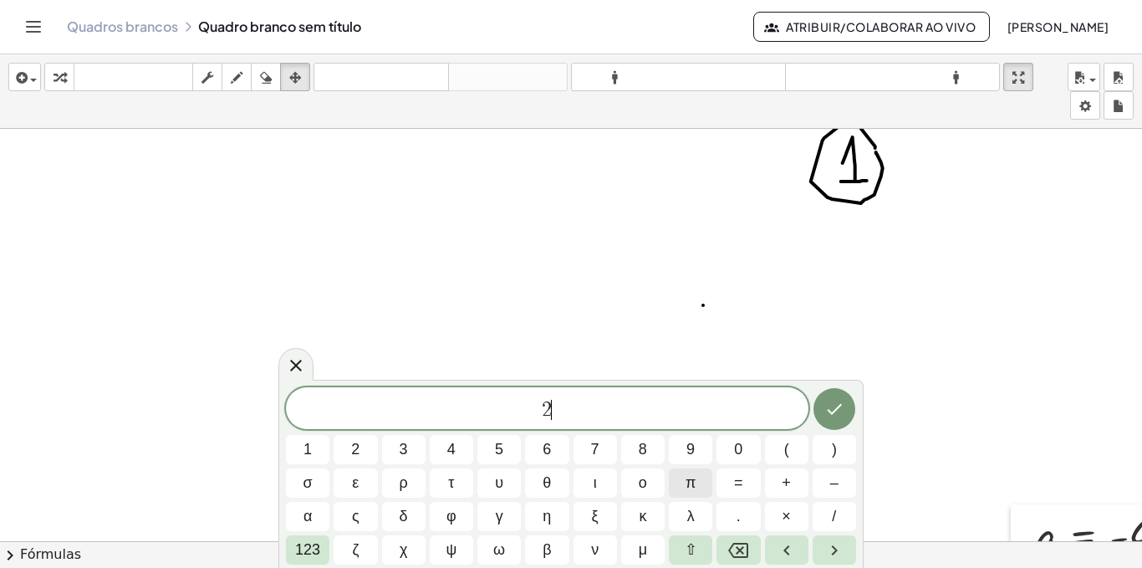
click at [694, 486] on span "π" at bounding box center [691, 483] width 10 height 23
click at [784, 483] on span "+" at bounding box center [786, 483] width 9 height 23
click at [558, 412] on span "+" at bounding box center [568, 410] width 24 height 20
click at [323, 546] on button "123" at bounding box center [307, 549] width 43 height 29
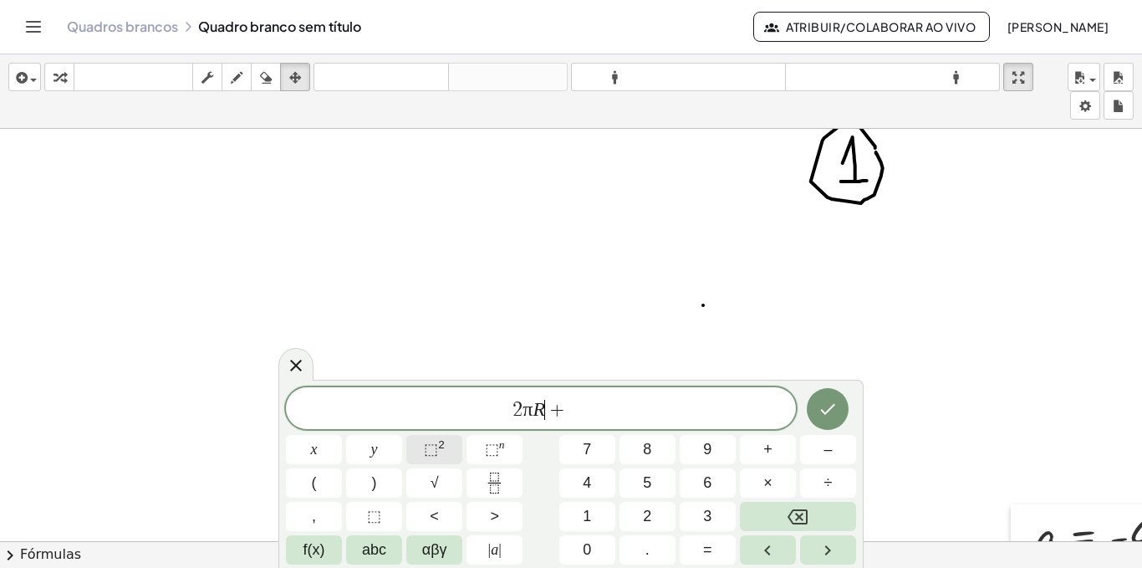
click at [439, 446] on sup "2" at bounding box center [441, 444] width 7 height 13
click at [594, 413] on span "2 π R 2 + ​" at bounding box center [541, 406] width 510 height 30
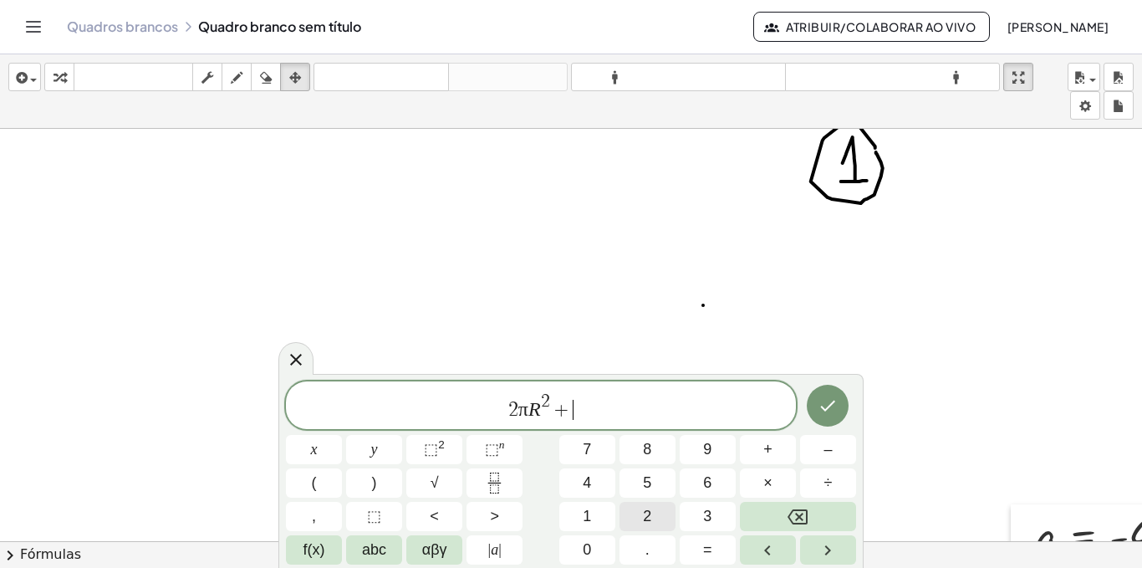
click at [643, 509] on span "2" at bounding box center [647, 516] width 8 height 23
click at [439, 557] on span "αβγ" at bounding box center [434, 549] width 25 height 23
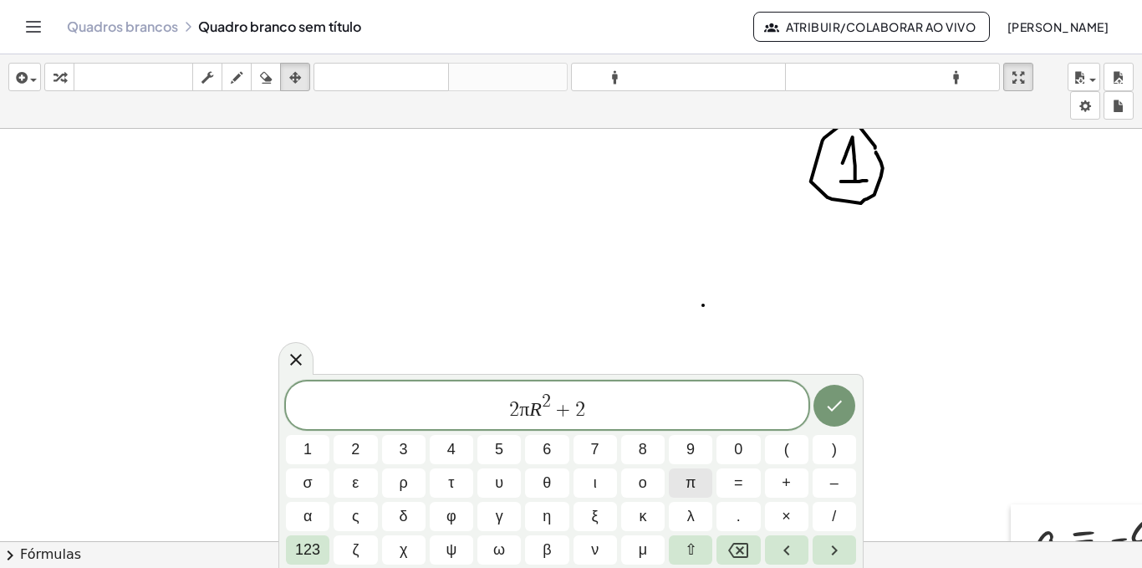
click at [698, 486] on button "π" at bounding box center [690, 482] width 43 height 29
click at [736, 483] on span "=" at bounding box center [738, 483] width 9 height 23
click at [448, 447] on span "4" at bounding box center [451, 449] width 8 height 23
click at [687, 487] on span "π" at bounding box center [691, 483] width 10 height 23
click at [313, 554] on font "123" at bounding box center [307, 549] width 25 height 17
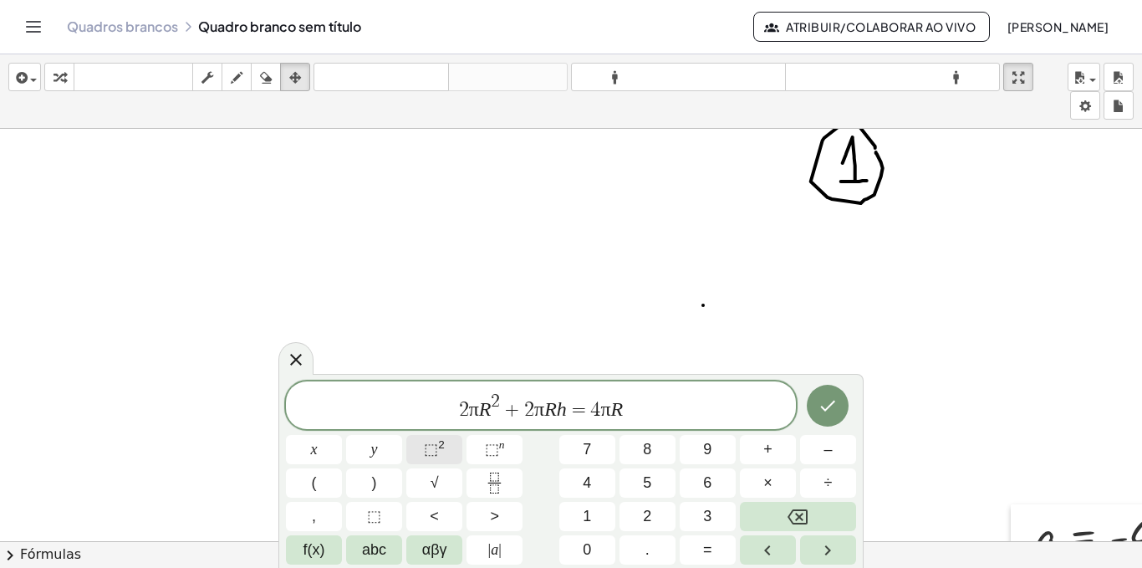
click at [438, 455] on span "⬚ 2" at bounding box center [434, 449] width 21 height 23
click at [812, 405] on button "Feito" at bounding box center [828, 406] width 42 height 42
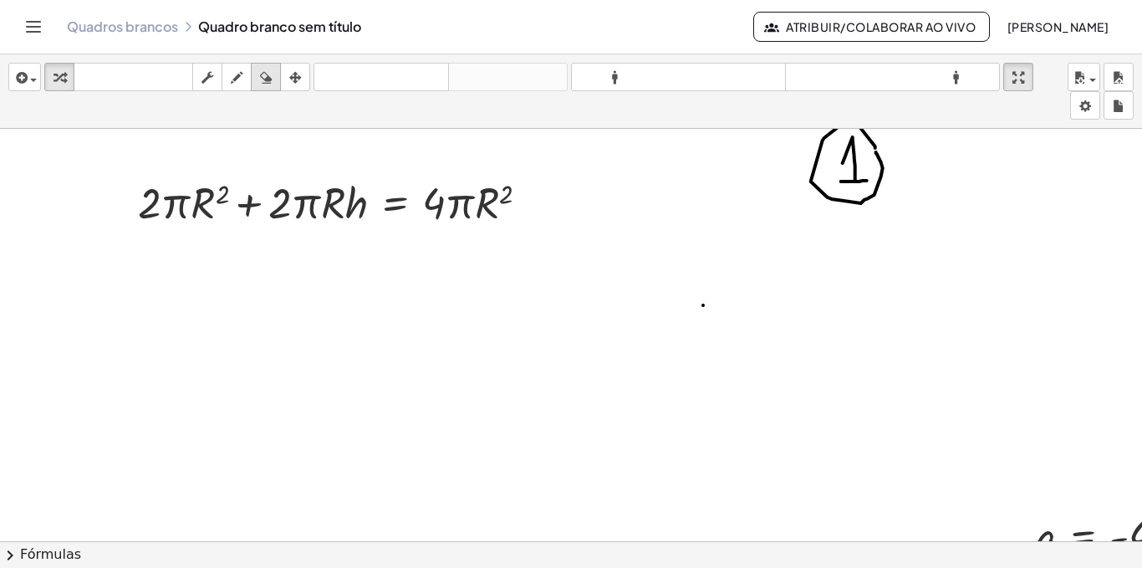
click at [267, 73] on icon "button" at bounding box center [266, 78] width 12 height 20
drag, startPoint x: 837, startPoint y: 136, endPoint x: 473, endPoint y: 271, distance: 387.8
click at [674, 230] on div at bounding box center [604, 553] width 1209 height 848
click at [299, 77] on icon "button" at bounding box center [295, 78] width 12 height 20
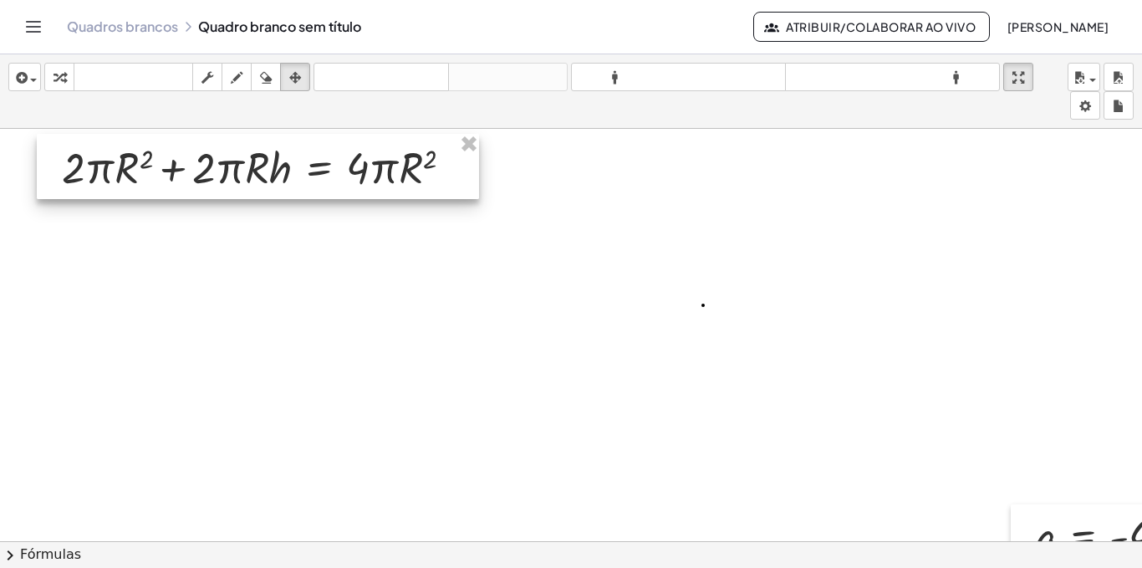
drag, startPoint x: 257, startPoint y: 200, endPoint x: 181, endPoint y: 164, distance: 84.1
click at [181, 164] on div at bounding box center [258, 166] width 442 height 65
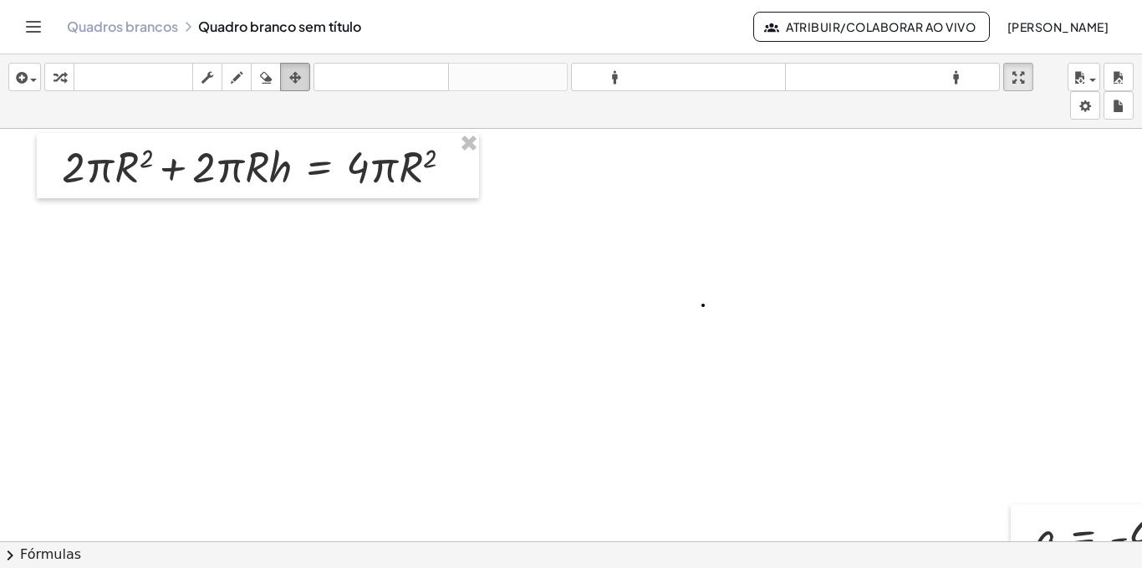
click at [298, 75] on icon "button" at bounding box center [295, 78] width 12 height 20
click at [56, 82] on icon "button" at bounding box center [60, 78] width 12 height 20
click at [233, 71] on icon "button" at bounding box center [237, 78] width 12 height 20
click at [278, 135] on div "inserir selecione uma: Expressão matemática Função Texto Vídeo do Youtube Gráfi…" at bounding box center [571, 310] width 1142 height 513
drag, startPoint x: 281, startPoint y: 211, endPoint x: 279, endPoint y: 197, distance: 13.5
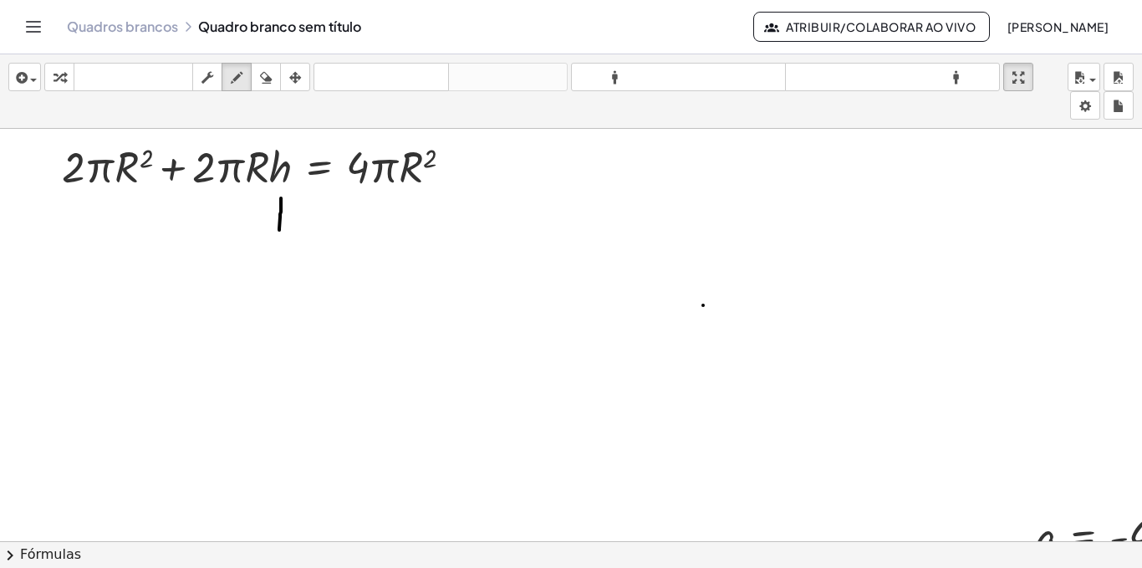
click at [281, 196] on div at bounding box center [604, 553] width 1209 height 848
click at [287, 200] on div at bounding box center [604, 553] width 1209 height 848
drag, startPoint x: 273, startPoint y: 196, endPoint x: 285, endPoint y: 196, distance: 12.5
click at [285, 196] on div at bounding box center [604, 553] width 1209 height 848
click at [283, 195] on div at bounding box center [604, 553] width 1209 height 848
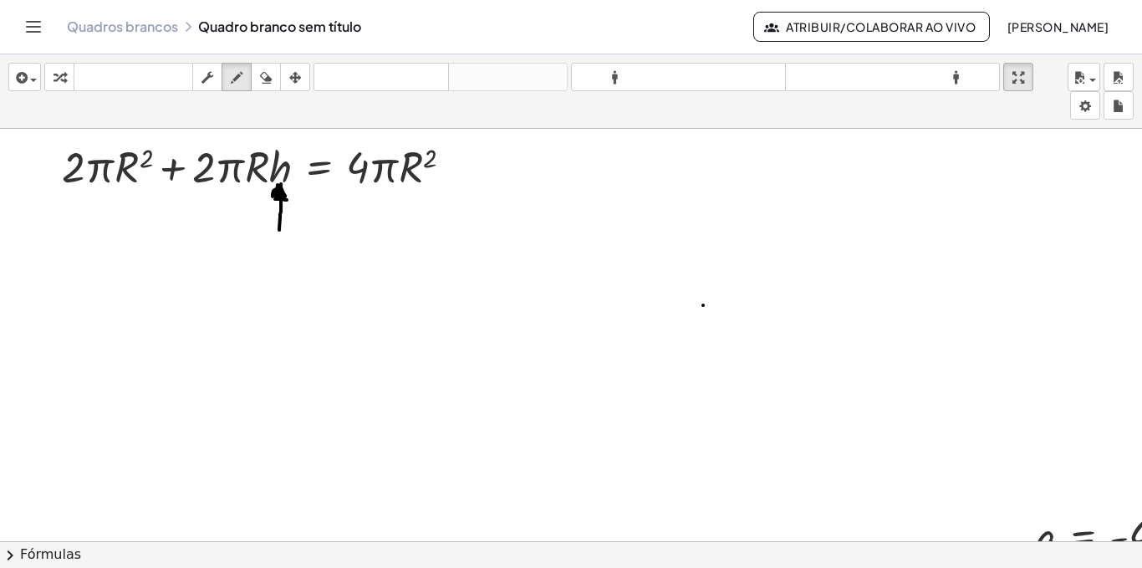
click at [284, 197] on div at bounding box center [604, 553] width 1209 height 848
drag, startPoint x: 274, startPoint y: 299, endPoint x: 293, endPoint y: 307, distance: 19.9
click at [293, 307] on div at bounding box center [604, 553] width 1209 height 848
click at [134, 159] on div at bounding box center [604, 553] width 1209 height 848
click at [64, 73] on icon "button" at bounding box center [60, 78] width 12 height 20
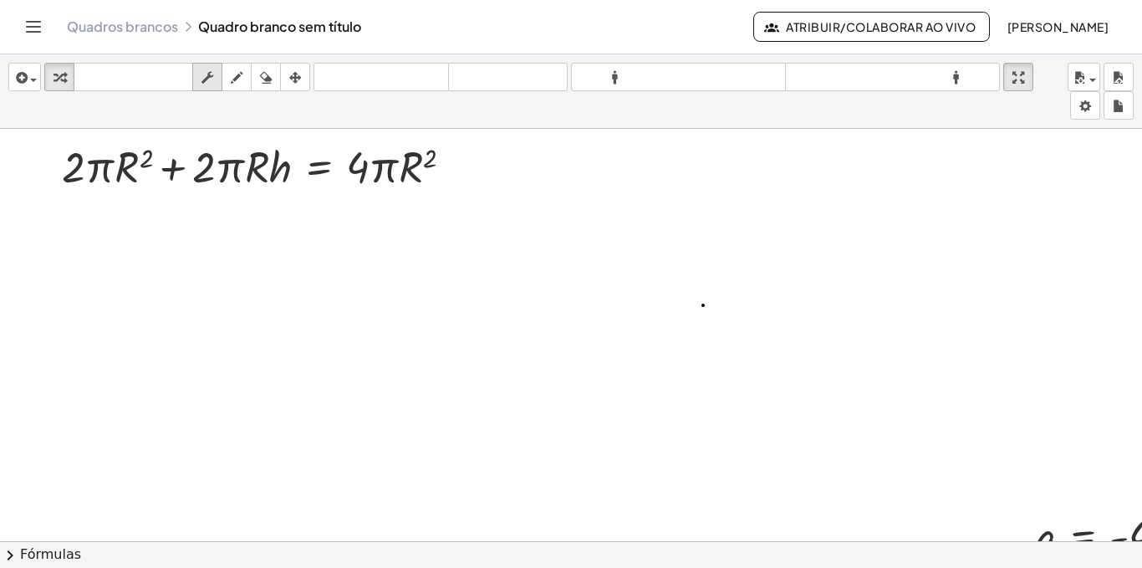
click at [207, 77] on icon "button" at bounding box center [207, 78] width 12 height 20
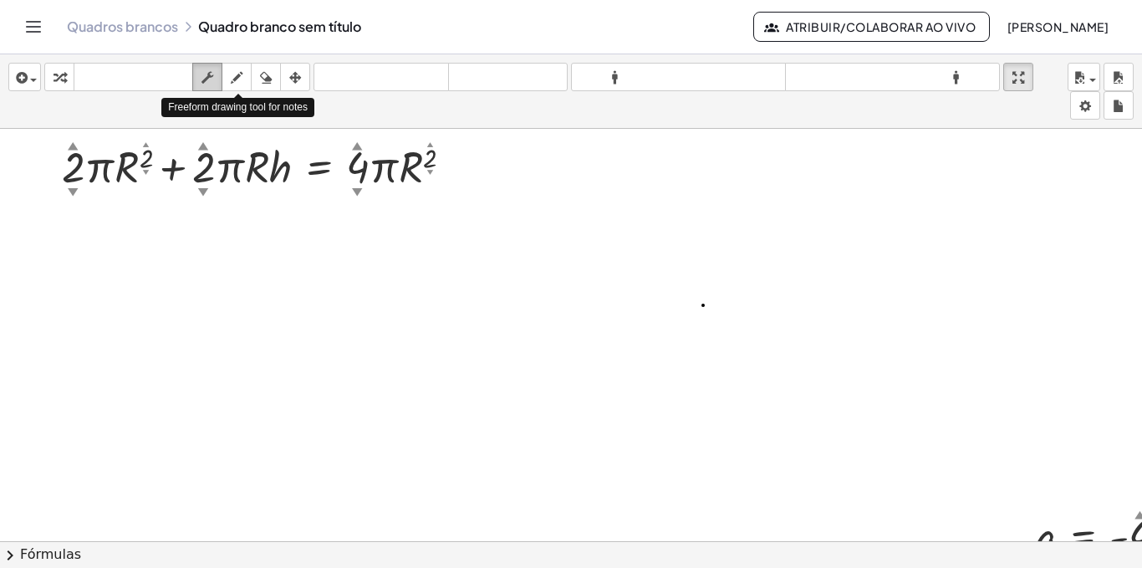
click at [217, 78] on div "button" at bounding box center [207, 77] width 22 height 20
click at [59, 79] on icon "button" at bounding box center [60, 78] width 12 height 20
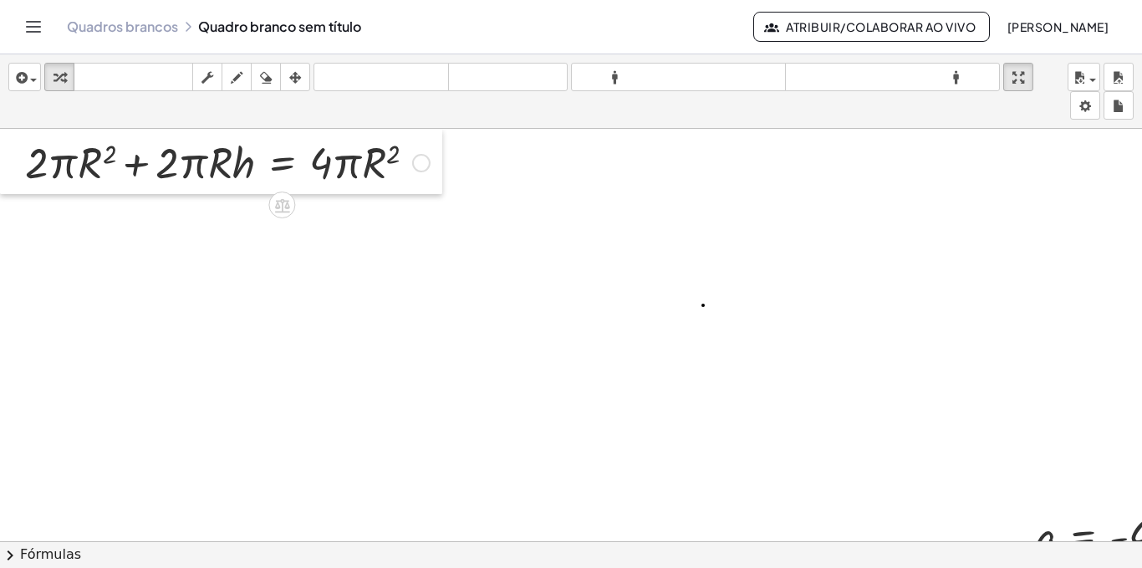
drag, startPoint x: 54, startPoint y: 171, endPoint x: 11, endPoint y: 158, distance: 45.2
click at [11, 158] on div at bounding box center [12, 161] width 25 height 65
click at [55, 83] on icon "button" at bounding box center [60, 78] width 12 height 20
click at [39, 161] on div at bounding box center [227, 161] width 421 height 57
click at [64, 80] on icon "button" at bounding box center [60, 78] width 12 height 20
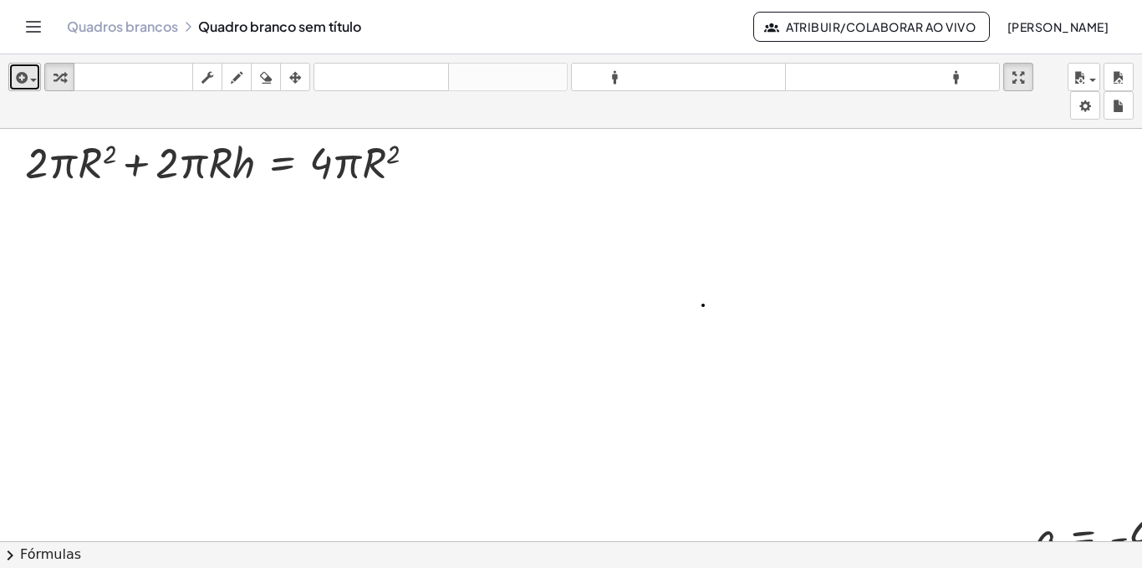
click at [19, 70] on icon "button" at bounding box center [20, 78] width 15 height 20
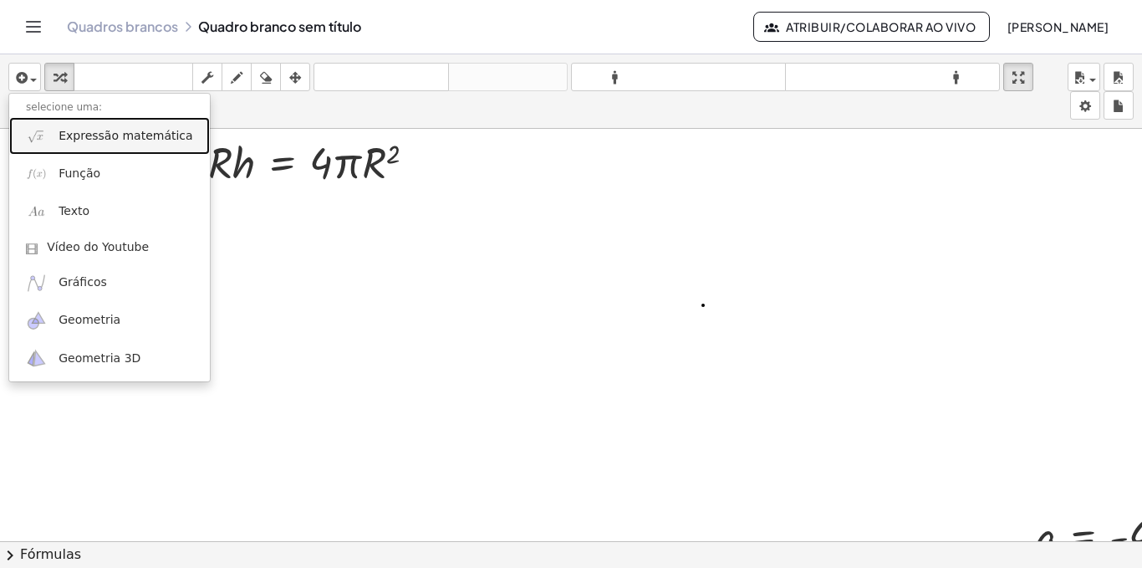
click at [74, 134] on font "Expressão matemática" at bounding box center [126, 135] width 134 height 13
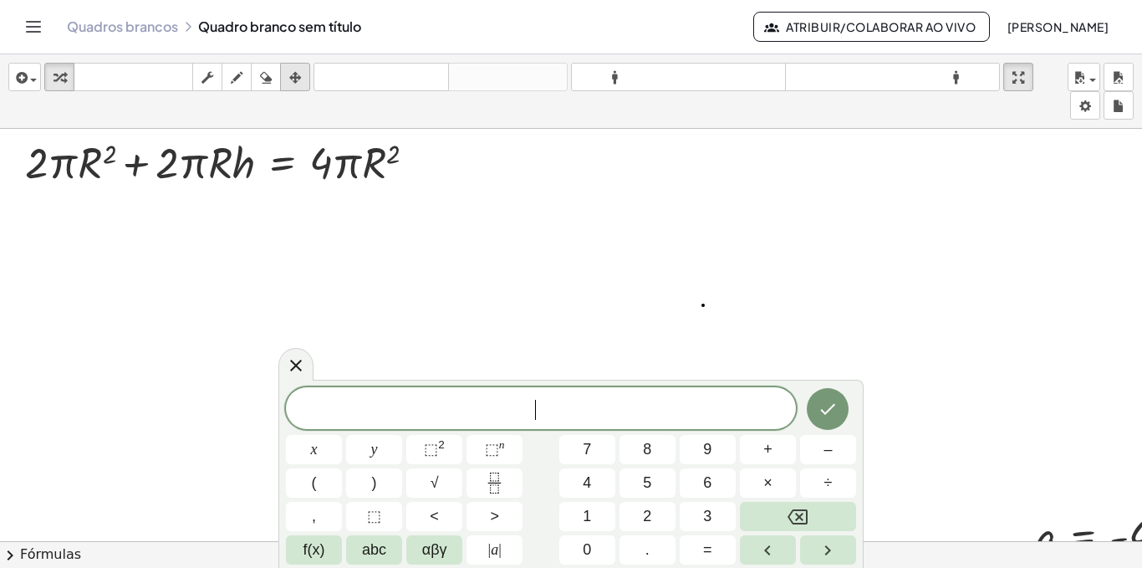
click at [301, 74] on icon "button" at bounding box center [295, 78] width 12 height 20
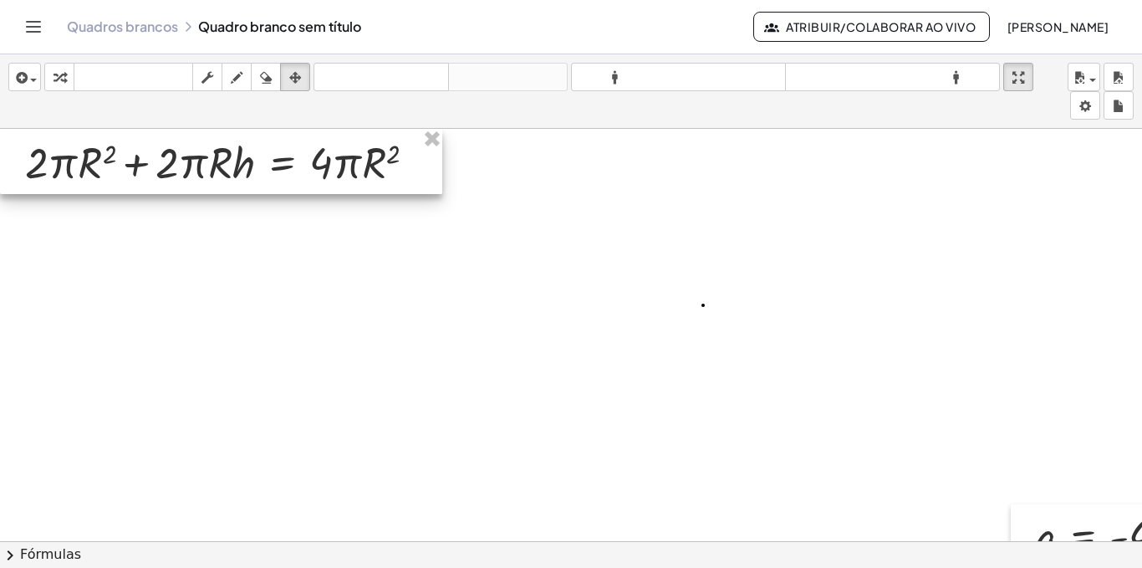
click at [257, 178] on div at bounding box center [221, 161] width 442 height 65
click at [242, 163] on div at bounding box center [221, 161] width 442 height 65
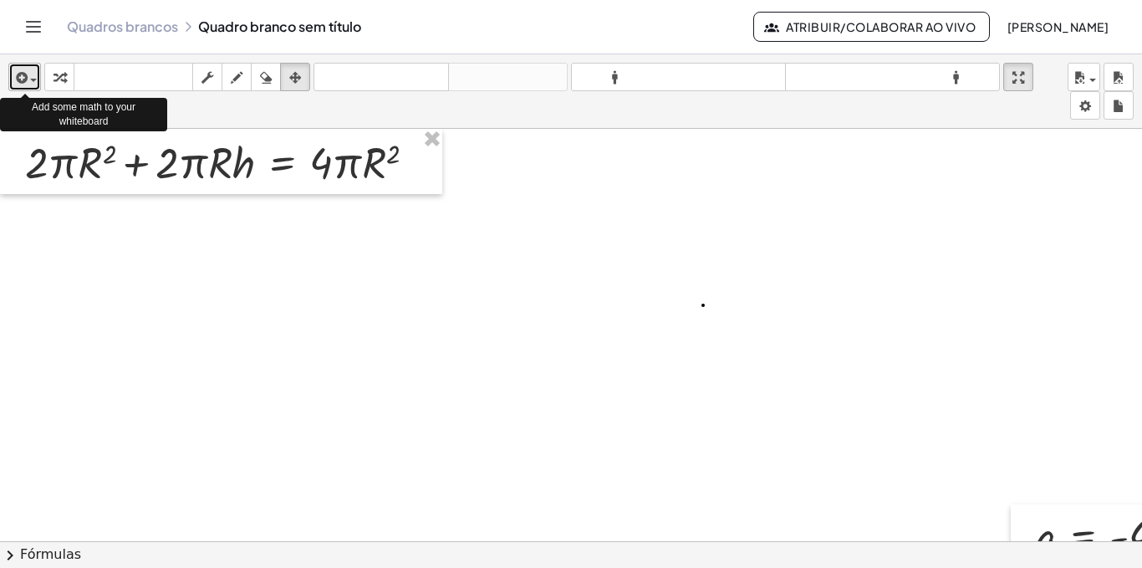
click at [28, 77] on span "button" at bounding box center [29, 80] width 3 height 12
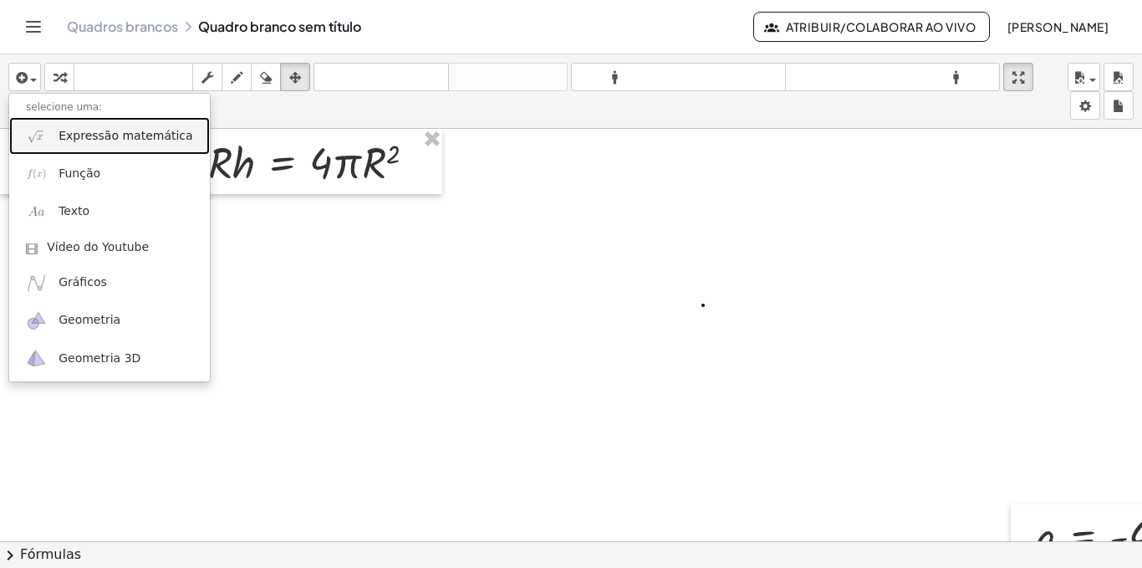
click at [118, 135] on font "Expressão matemática" at bounding box center [126, 135] width 134 height 13
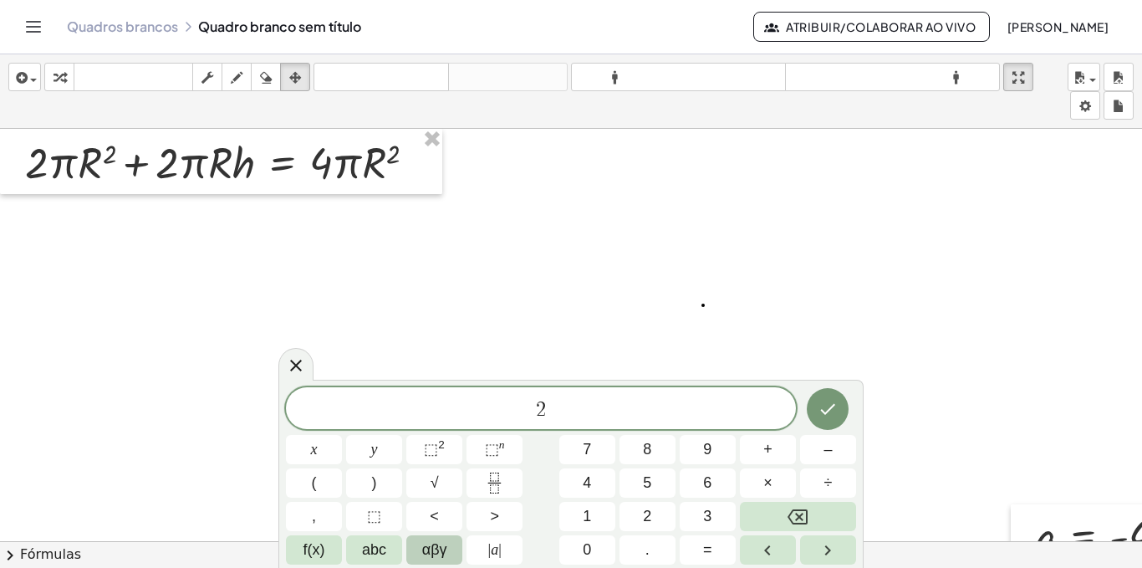
click at [441, 551] on span "αβγ" at bounding box center [434, 549] width 25 height 23
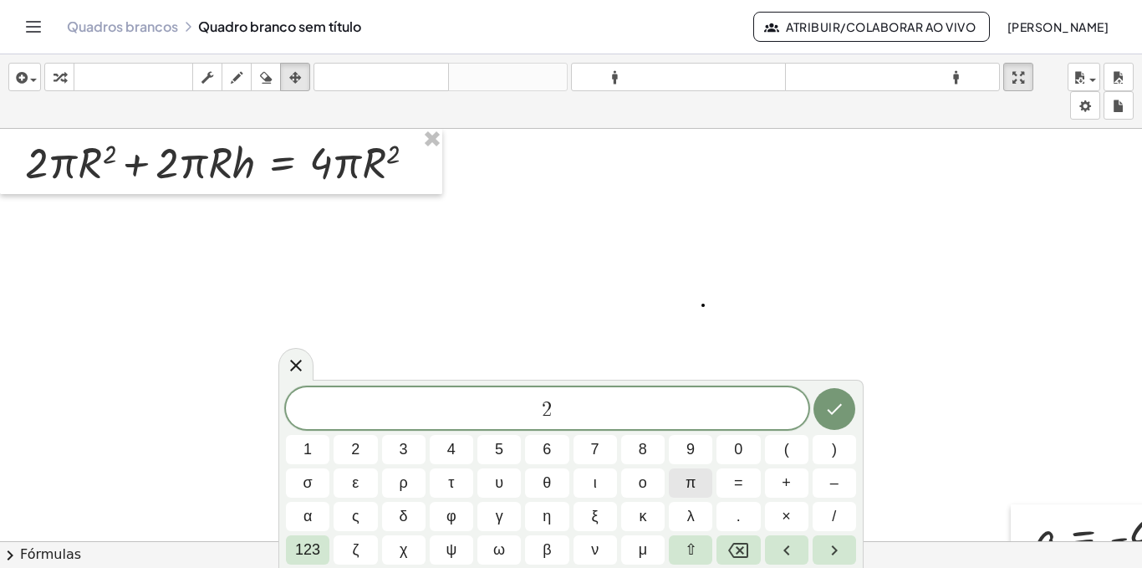
click at [692, 486] on span "π" at bounding box center [691, 483] width 10 height 23
click at [309, 544] on font "123" at bounding box center [307, 549] width 25 height 17
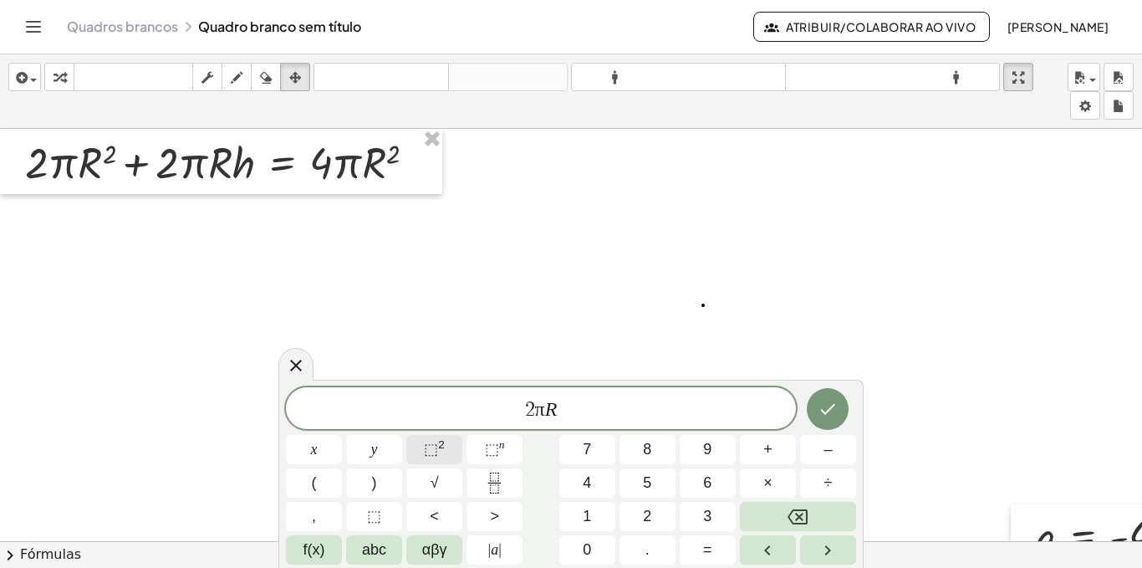
click at [435, 448] on span "⬚" at bounding box center [431, 449] width 14 height 17
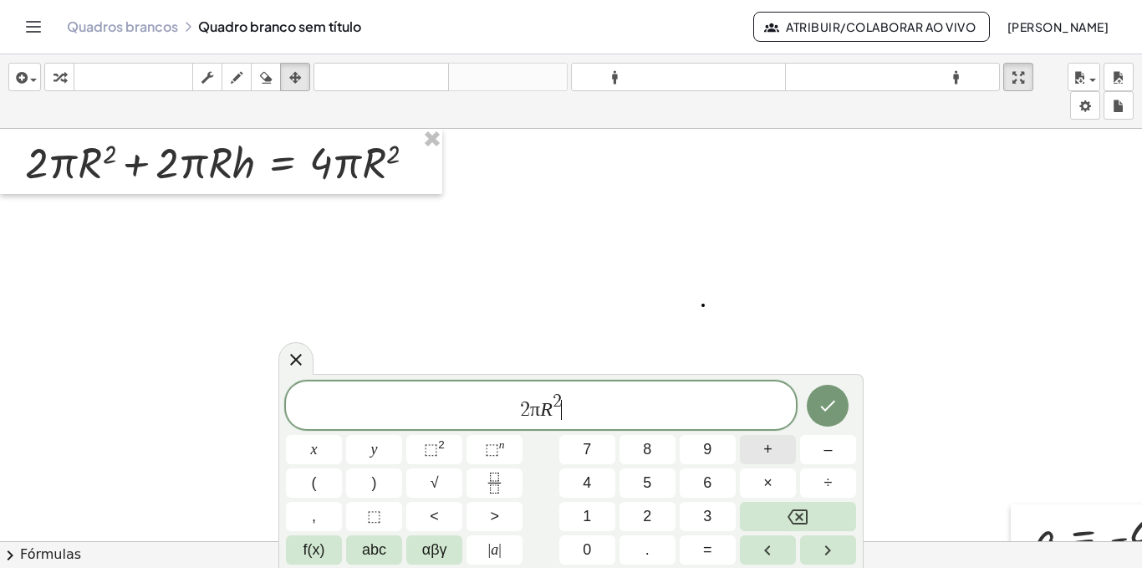
click at [766, 455] on span "+" at bounding box center [767, 449] width 9 height 23
click at [439, 558] on span "αβγ" at bounding box center [434, 549] width 25 height 23
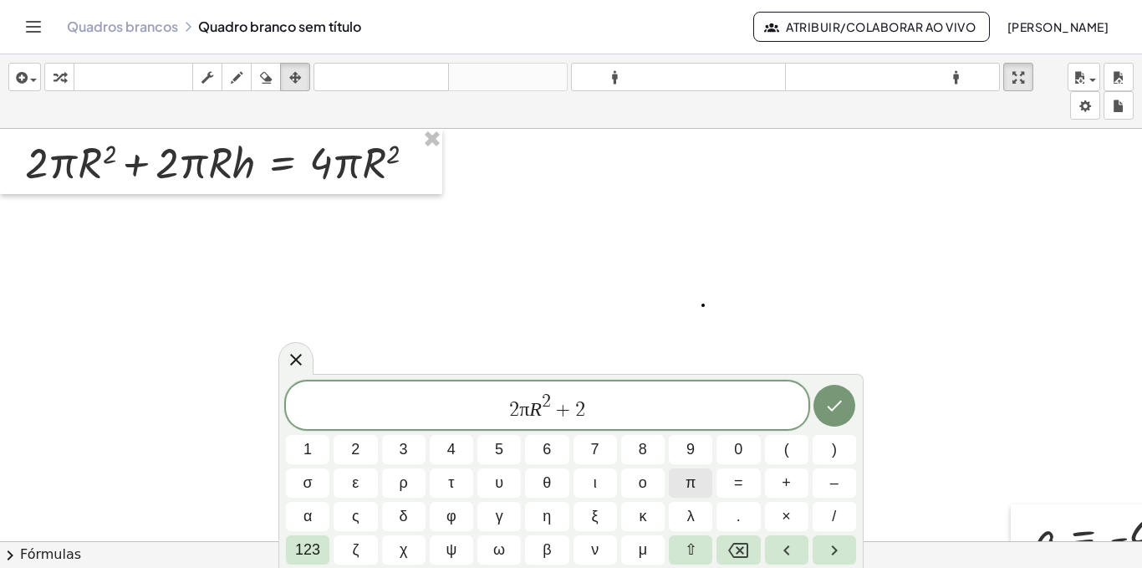
click at [691, 485] on span "π" at bounding box center [691, 483] width 10 height 23
click at [311, 553] on font "123" at bounding box center [307, 549] width 25 height 17
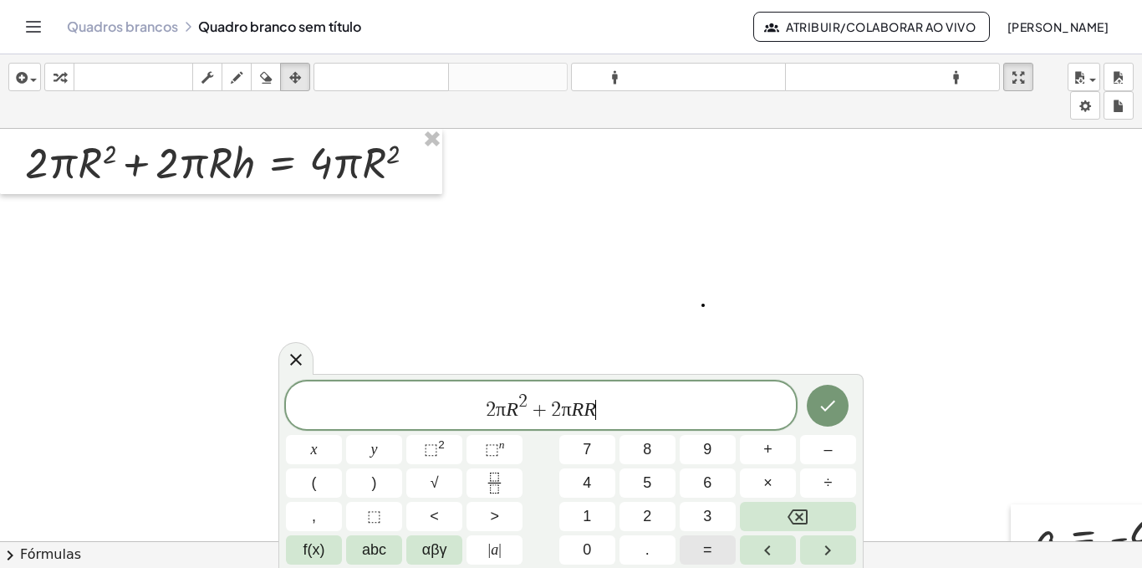
click at [703, 545] on span "=" at bounding box center [707, 549] width 9 height 23
click at [589, 486] on span "4" at bounding box center [587, 483] width 8 height 23
click at [422, 559] on span "αβγ" at bounding box center [434, 549] width 25 height 23
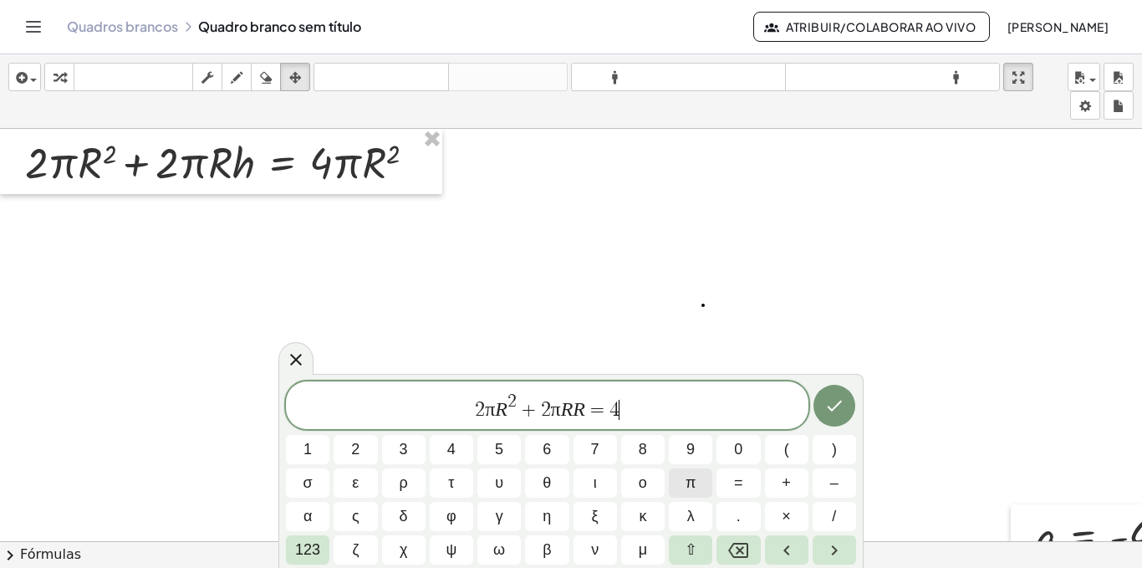
click at [681, 481] on button "π" at bounding box center [690, 482] width 43 height 29
click at [317, 546] on font "123" at bounding box center [307, 549] width 25 height 17
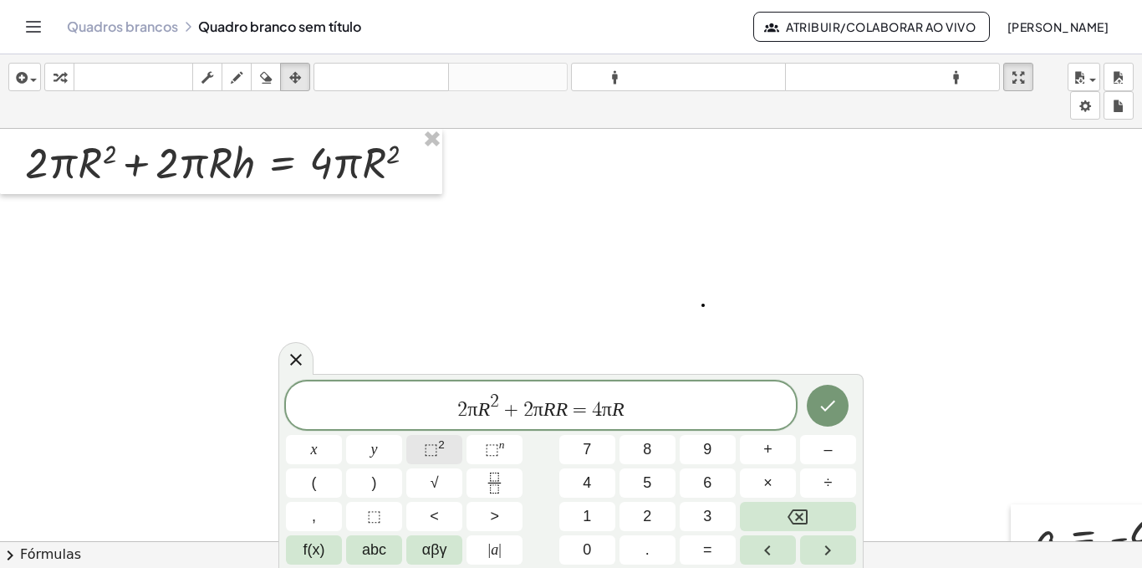
click at [439, 445] on sup "2" at bounding box center [441, 444] width 7 height 13
click at [824, 402] on icon "Feito" at bounding box center [828, 405] width 20 height 20
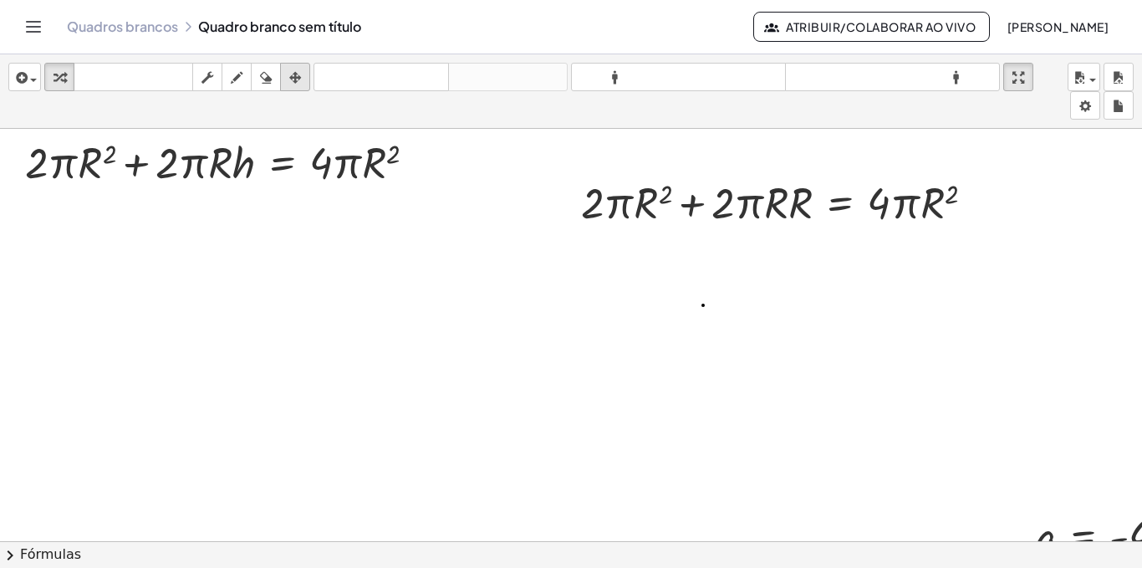
click at [288, 77] on div "button" at bounding box center [295, 77] width 22 height 20
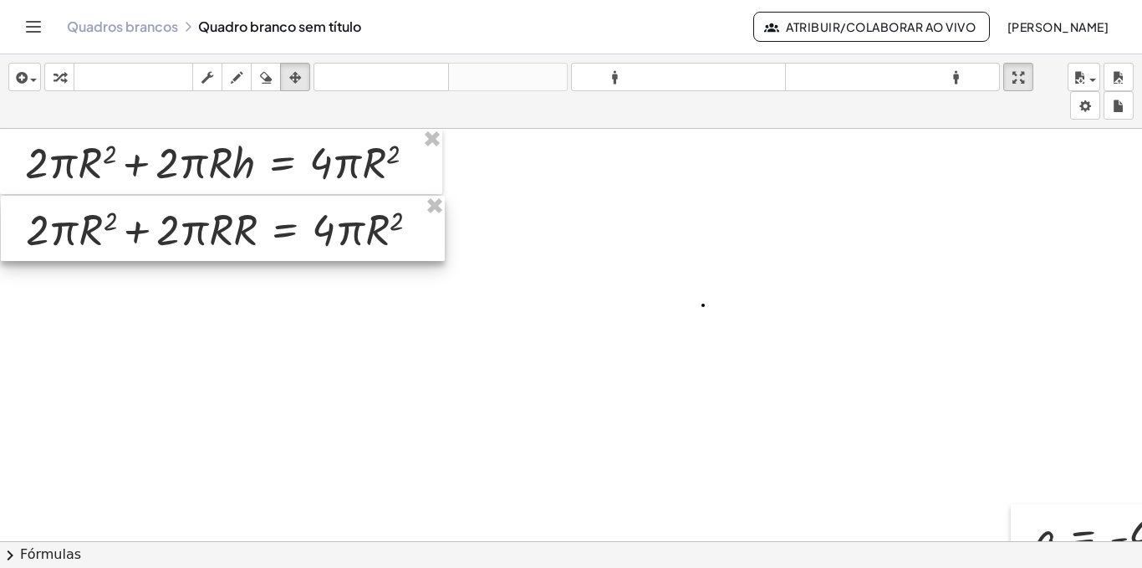
drag, startPoint x: 661, startPoint y: 203, endPoint x: 111, endPoint y: 228, distance: 550.7
click at [111, 228] on div at bounding box center [223, 228] width 444 height 65
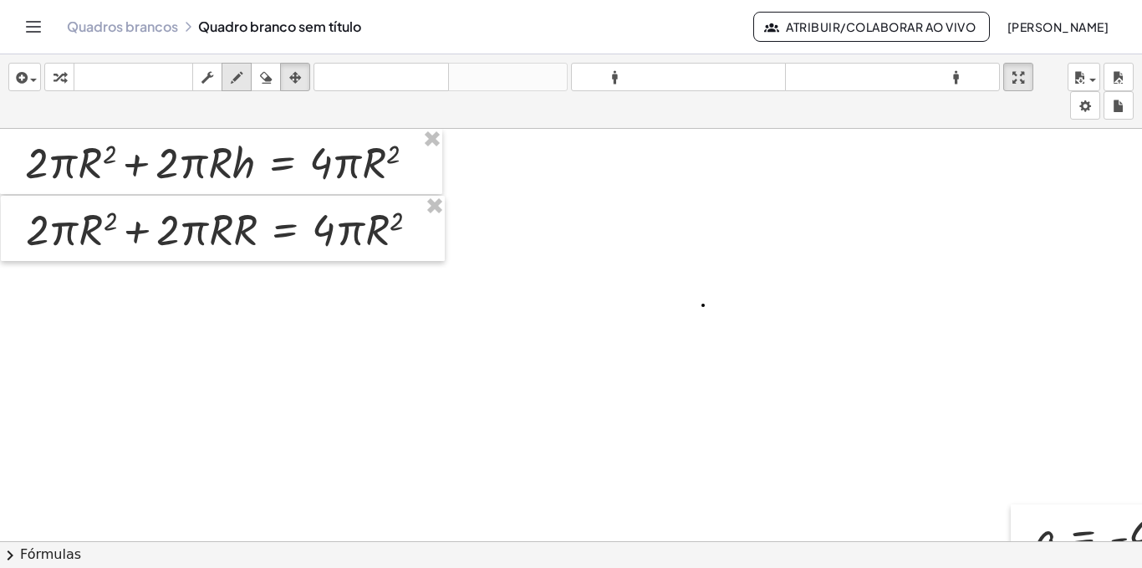
click at [237, 80] on icon "button" at bounding box center [237, 78] width 12 height 20
drag, startPoint x: 242, startPoint y: 182, endPoint x: 242, endPoint y: 214, distance: 31.8
click at [240, 187] on div at bounding box center [604, 553] width 1209 height 848
click at [263, 77] on icon "button" at bounding box center [266, 78] width 12 height 20
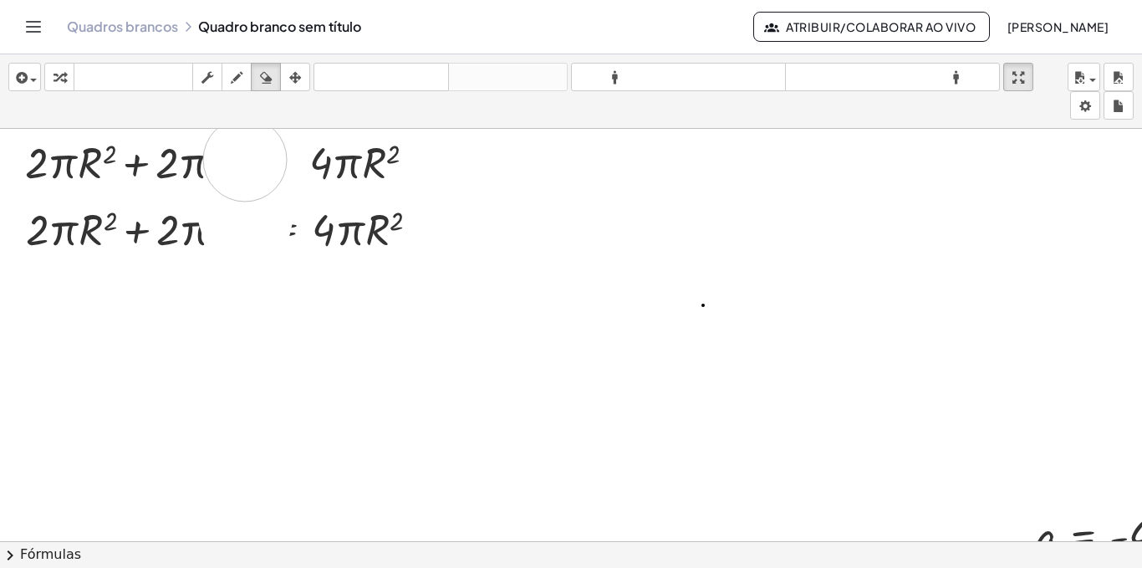
drag, startPoint x: 237, startPoint y: 206, endPoint x: 244, endPoint y: 164, distance: 43.2
click at [244, 164] on div at bounding box center [604, 553] width 1209 height 848
click at [54, 77] on icon "button" at bounding box center [60, 78] width 12 height 20
click at [222, 234] on div at bounding box center [229, 228] width 423 height 57
drag, startPoint x: 224, startPoint y: 240, endPoint x: 247, endPoint y: 237, distance: 23.6
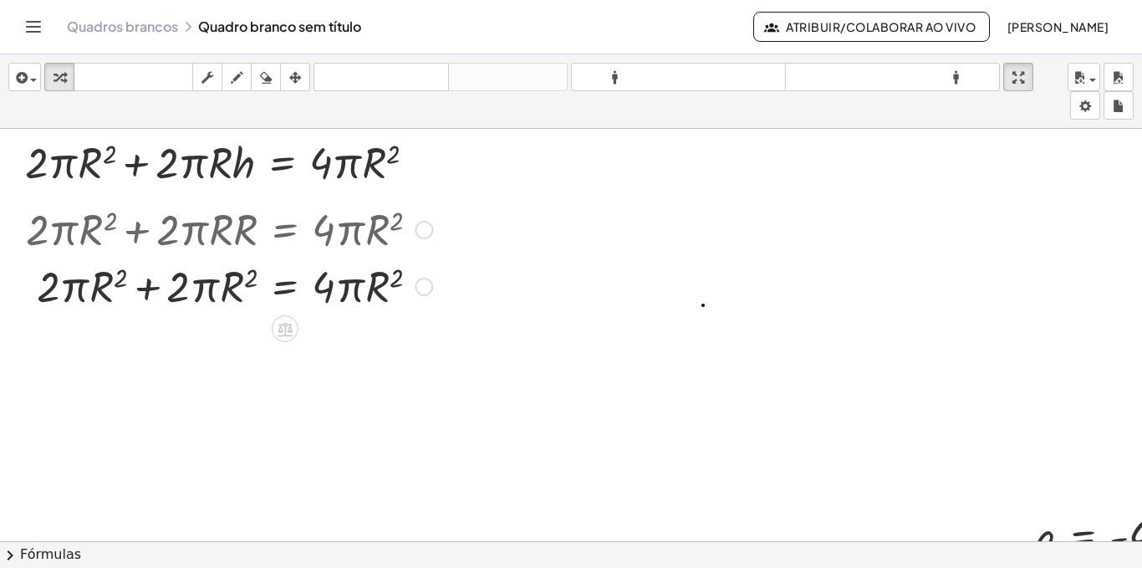
click at [202, 290] on div at bounding box center [229, 285] width 423 height 57
click at [203, 290] on div at bounding box center [229, 285] width 423 height 57
drag, startPoint x: 67, startPoint y: 290, endPoint x: 71, endPoint y: 283, distance: 8.6
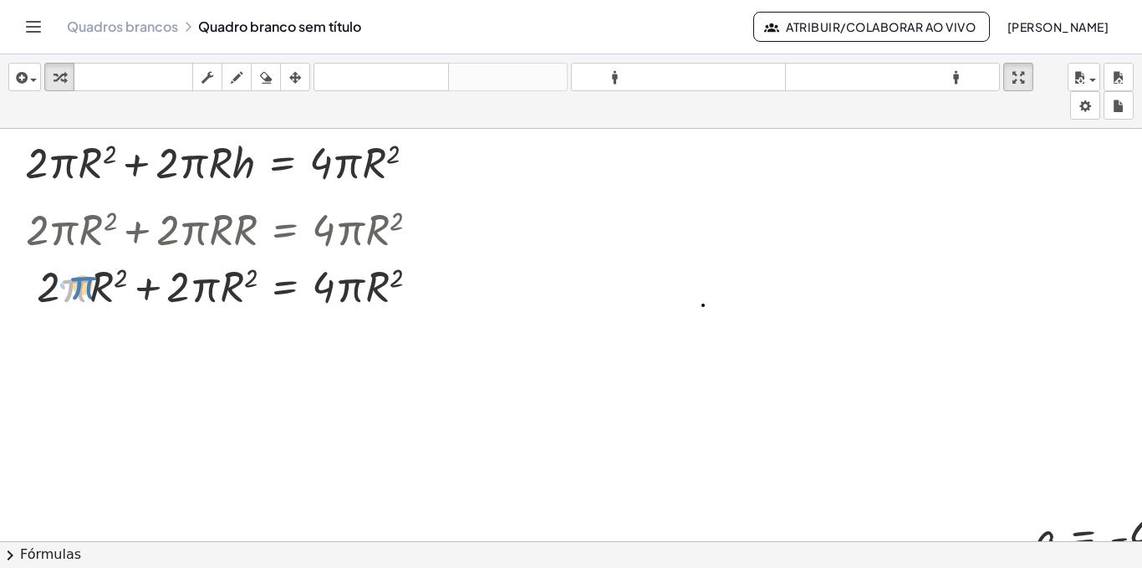
click at [71, 283] on div at bounding box center [229, 285] width 423 height 57
drag, startPoint x: 52, startPoint y: 287, endPoint x: 186, endPoint y: 283, distance: 134.6
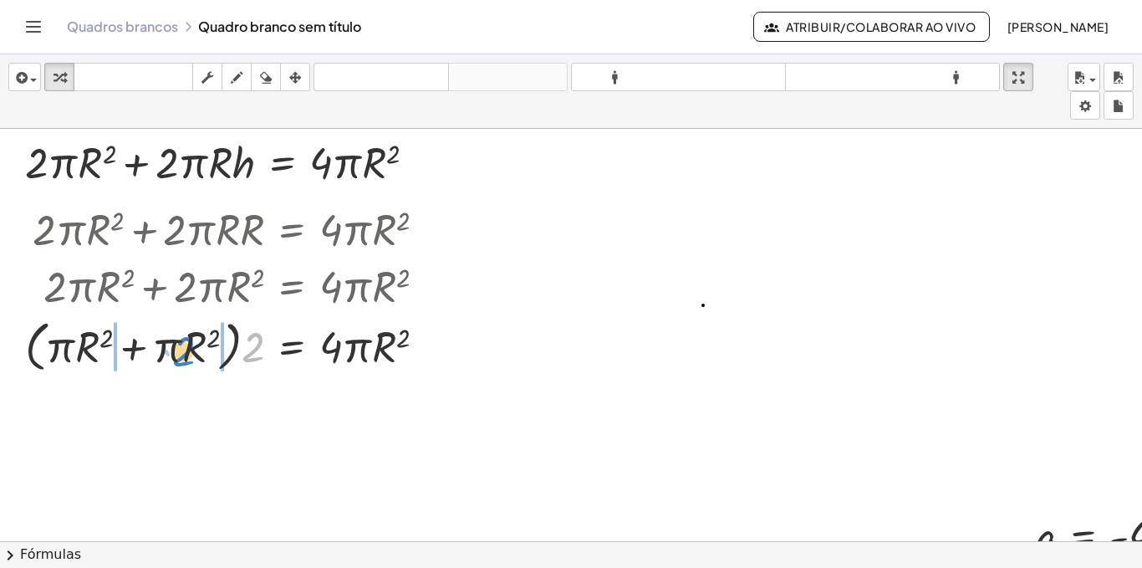
drag, startPoint x: 252, startPoint y: 347, endPoint x: 183, endPoint y: 353, distance: 69.6
click at [173, 351] on div at bounding box center [232, 345] width 431 height 64
click at [252, 354] on div at bounding box center [232, 345] width 431 height 64
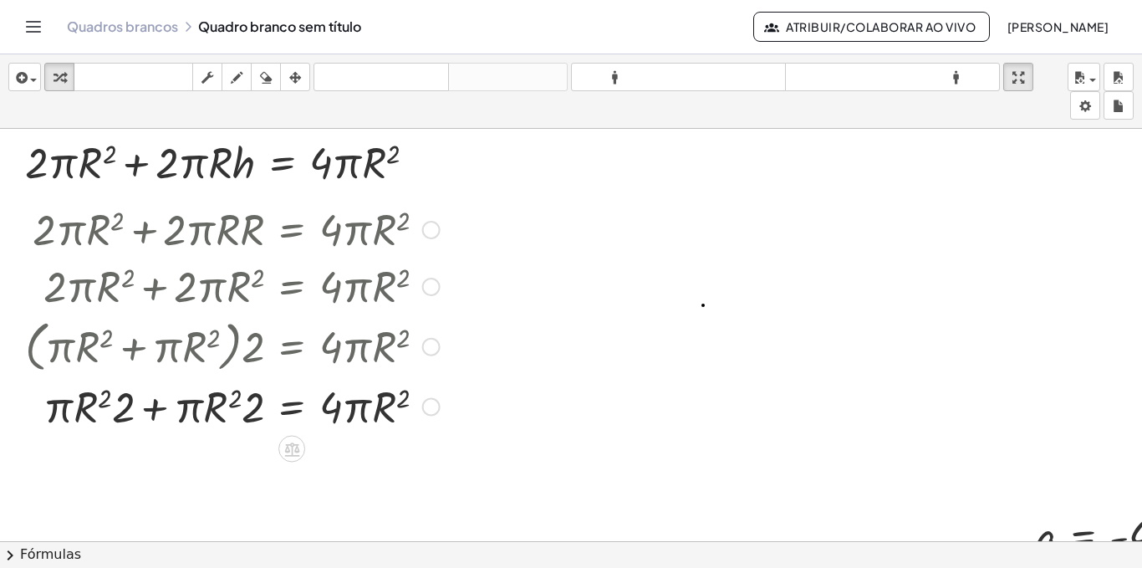
click at [183, 405] on div at bounding box center [232, 405] width 431 height 57
click at [155, 408] on div at bounding box center [232, 405] width 431 height 57
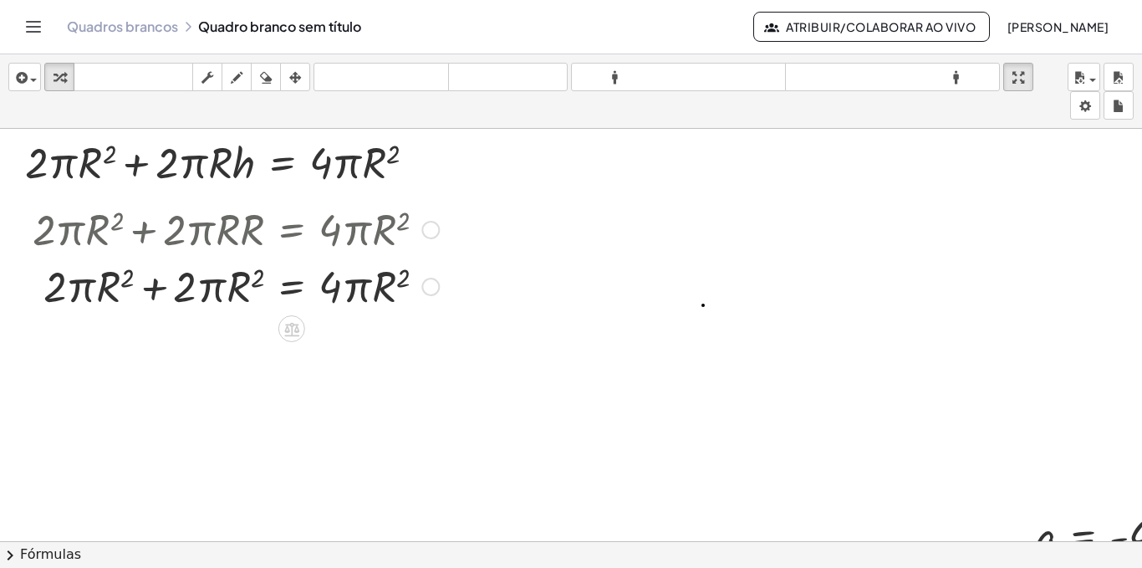
click at [155, 290] on div at bounding box center [235, 285] width 423 height 57
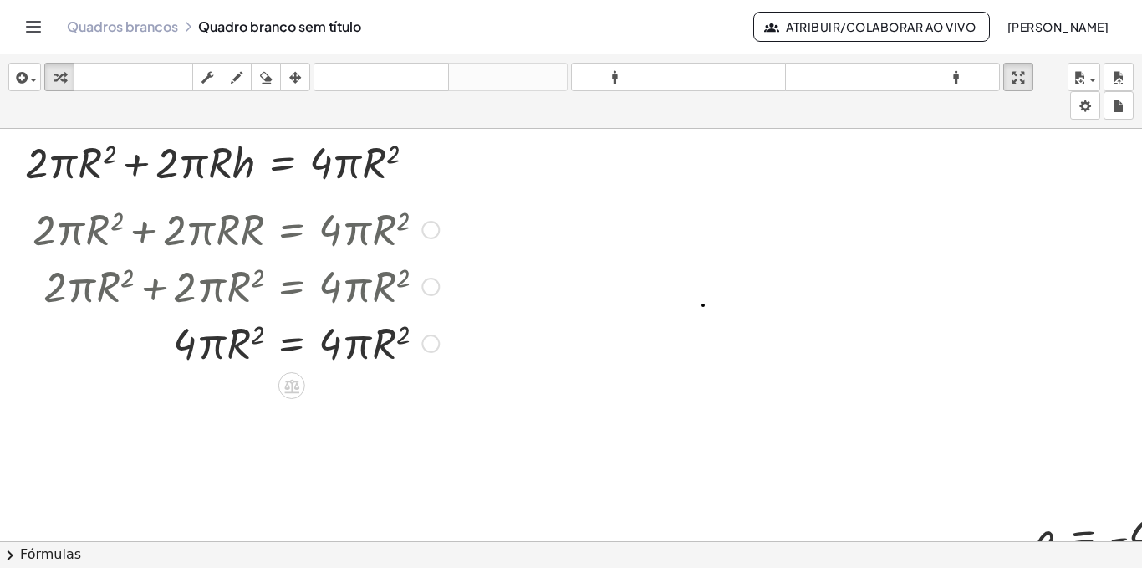
click at [230, 342] on div at bounding box center [235, 341] width 423 height 57
click at [229, 342] on div at bounding box center [235, 341] width 423 height 57
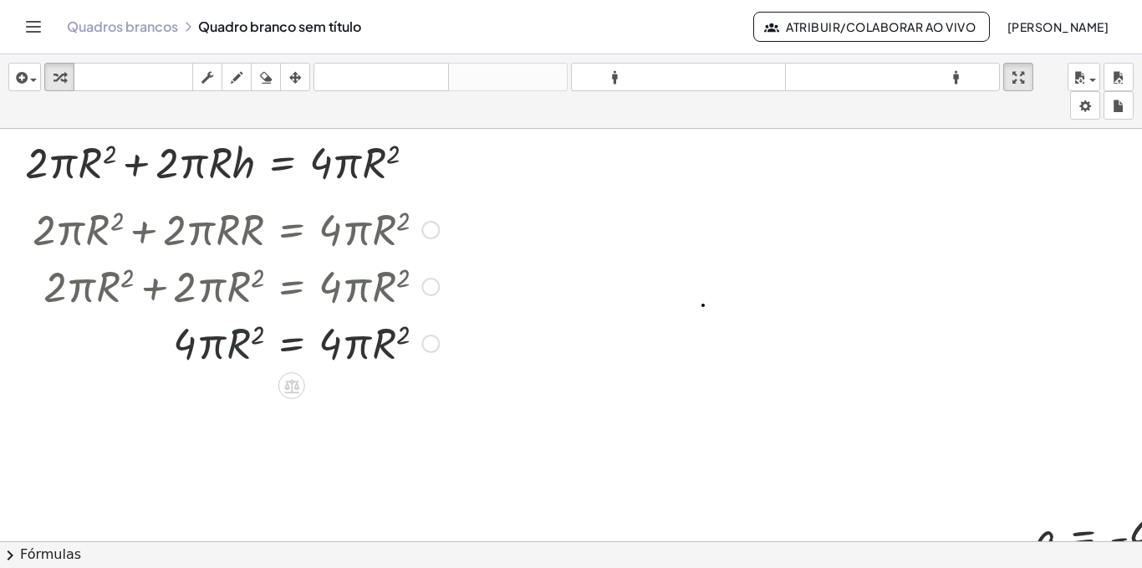
click at [229, 342] on div at bounding box center [235, 341] width 423 height 57
click at [364, 338] on div at bounding box center [235, 341] width 423 height 57
click at [364, 339] on div at bounding box center [235, 341] width 423 height 57
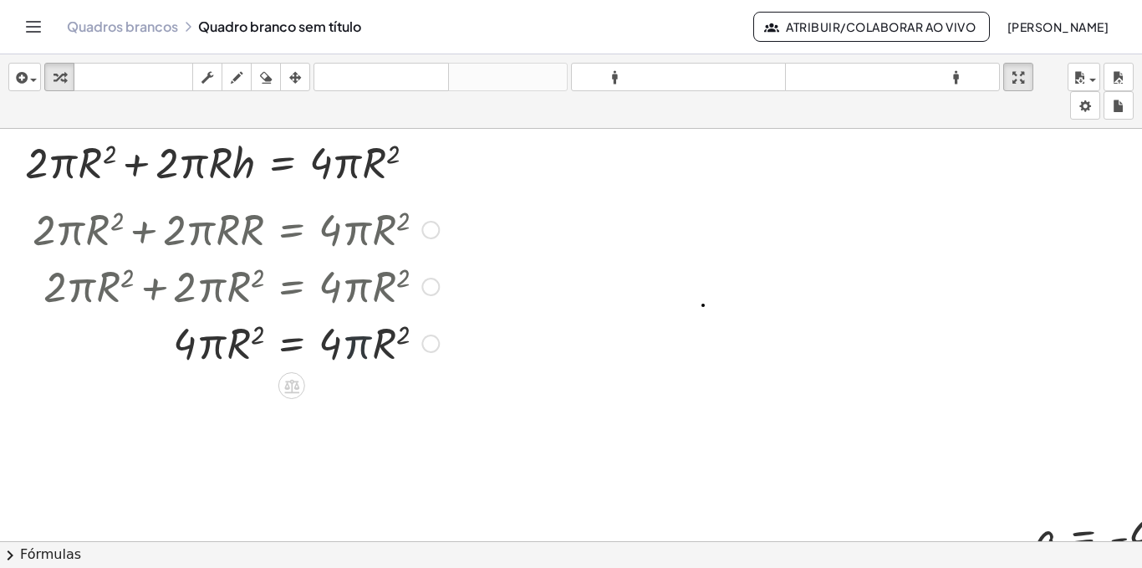
click at [364, 339] on div at bounding box center [235, 341] width 423 height 57
drag, startPoint x: 185, startPoint y: 347, endPoint x: 346, endPoint y: 390, distance: 166.9
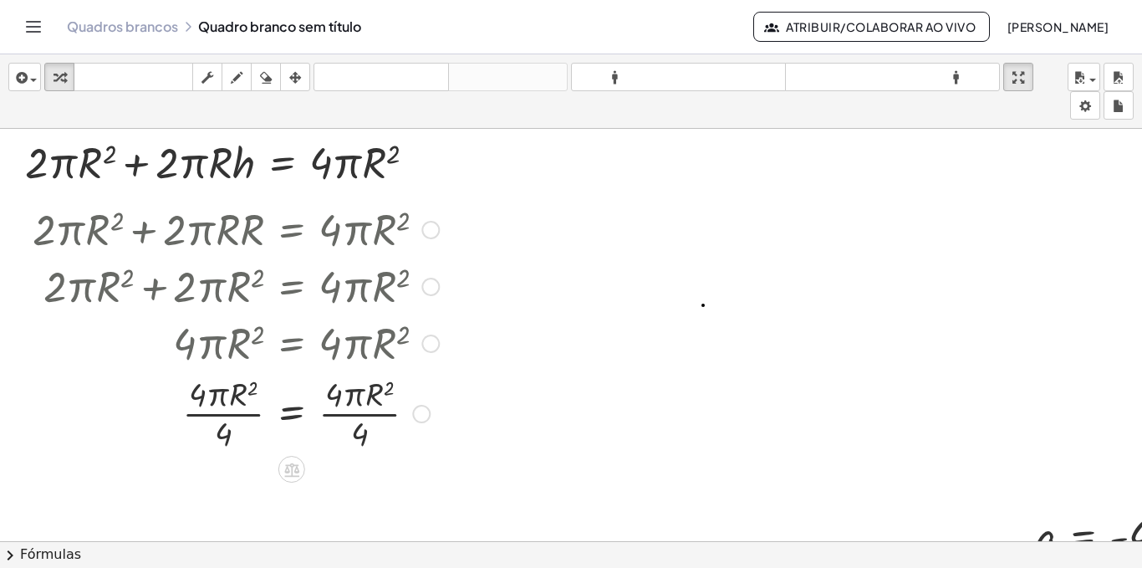
click at [216, 410] on div at bounding box center [235, 412] width 423 height 84
click at [368, 397] on div at bounding box center [235, 412] width 423 height 84
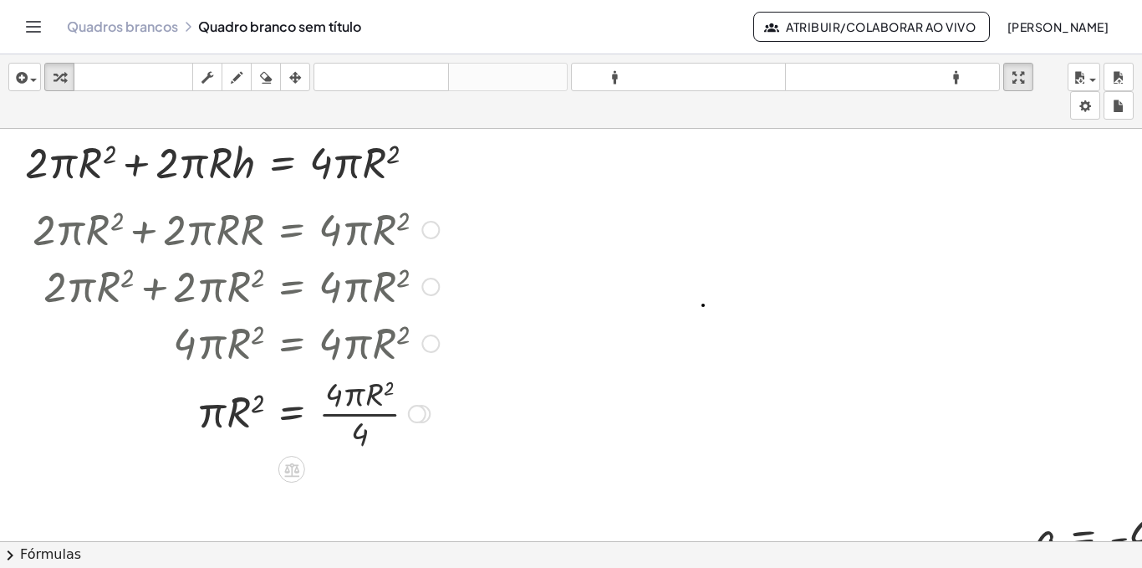
click at [353, 404] on div at bounding box center [235, 412] width 423 height 84
click at [335, 394] on div at bounding box center [235, 412] width 423 height 84
click at [361, 431] on div at bounding box center [235, 412] width 423 height 84
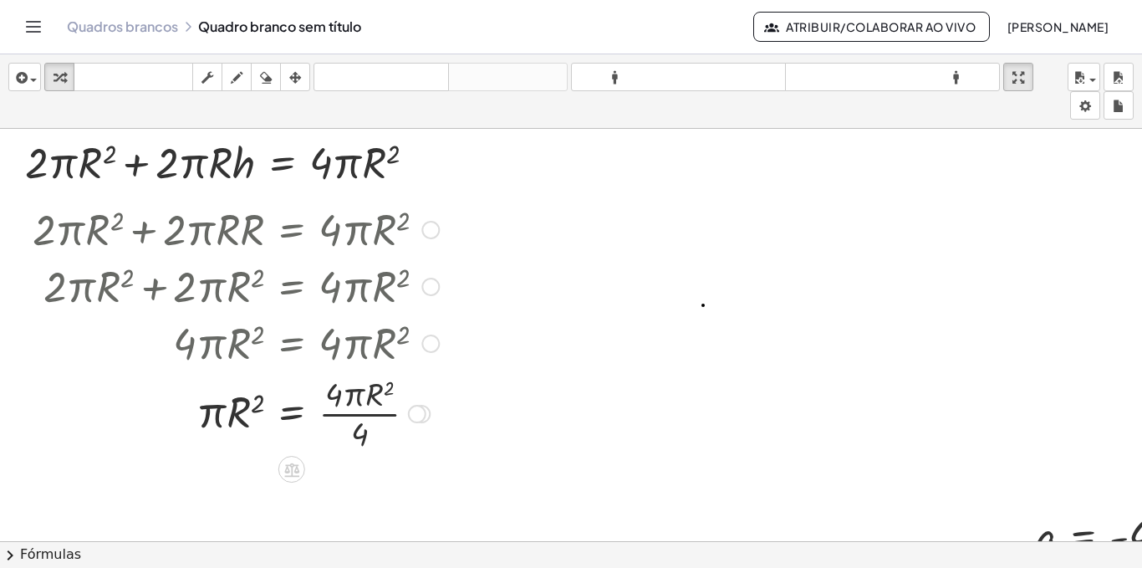
click at [361, 431] on div at bounding box center [235, 412] width 423 height 84
drag, startPoint x: 212, startPoint y: 416, endPoint x: 357, endPoint y: 452, distance: 149.8
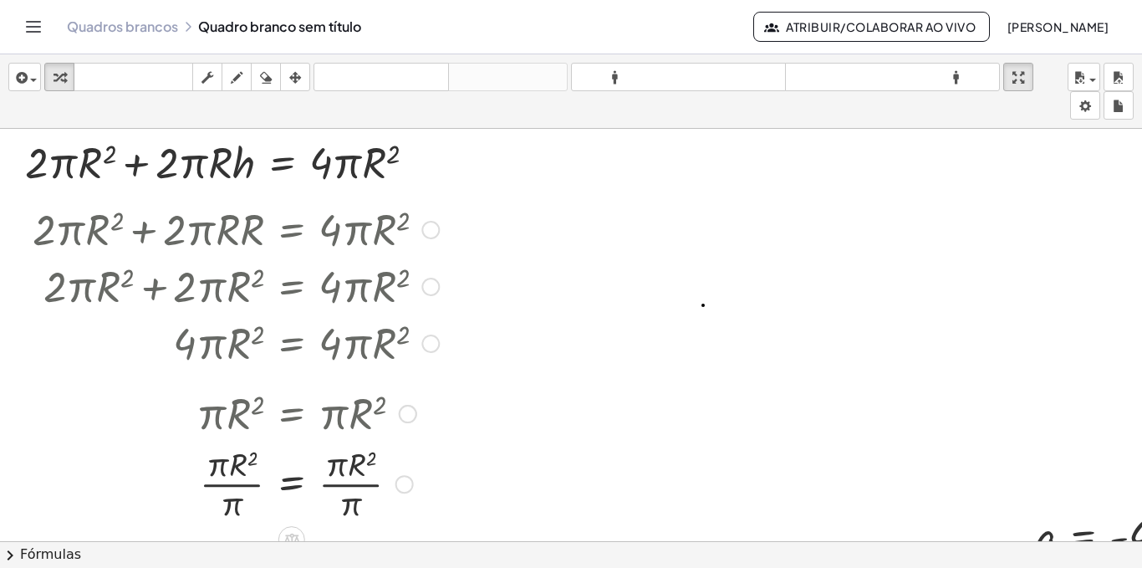
click at [238, 465] on div at bounding box center [235, 483] width 423 height 84
click at [357, 471] on div at bounding box center [235, 483] width 423 height 84
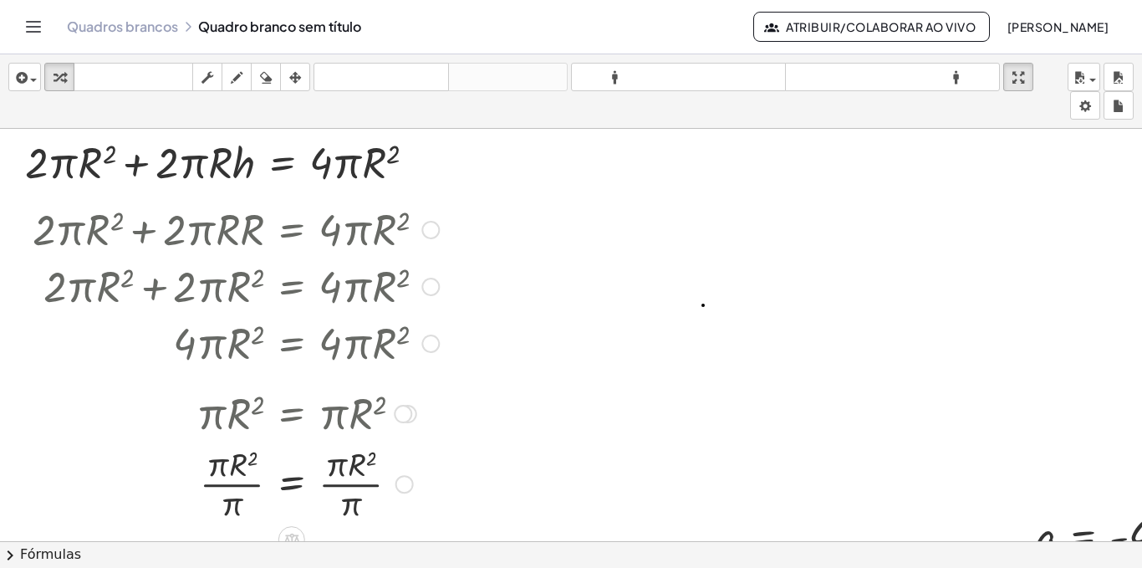
click at [357, 471] on div at bounding box center [235, 483] width 423 height 84
click at [214, 482] on div at bounding box center [235, 483] width 423 height 84
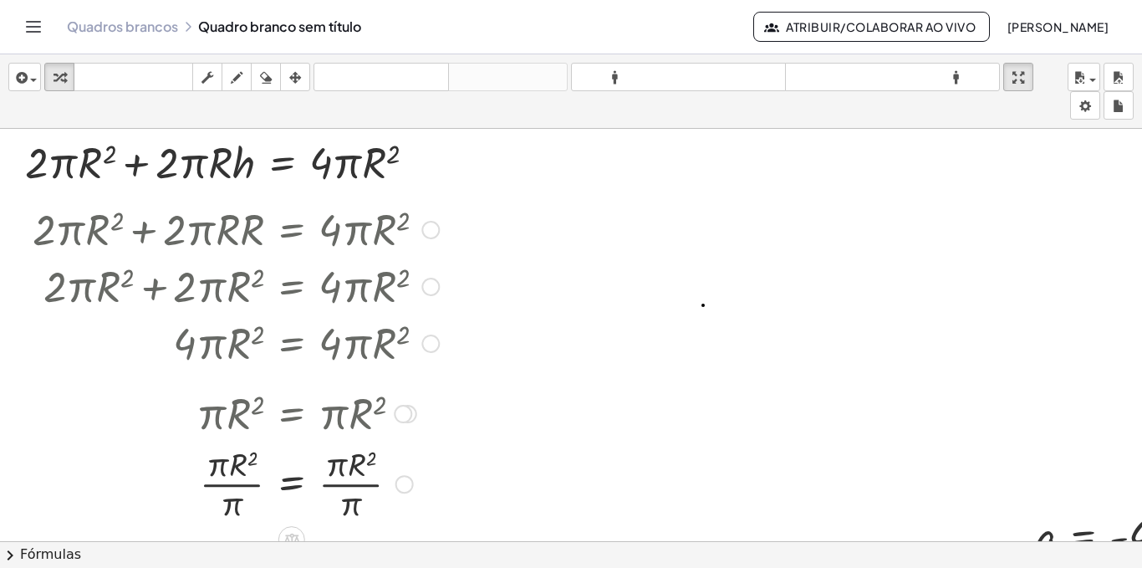
click at [253, 460] on div at bounding box center [235, 483] width 423 height 84
click at [234, 470] on div at bounding box center [235, 483] width 423 height 84
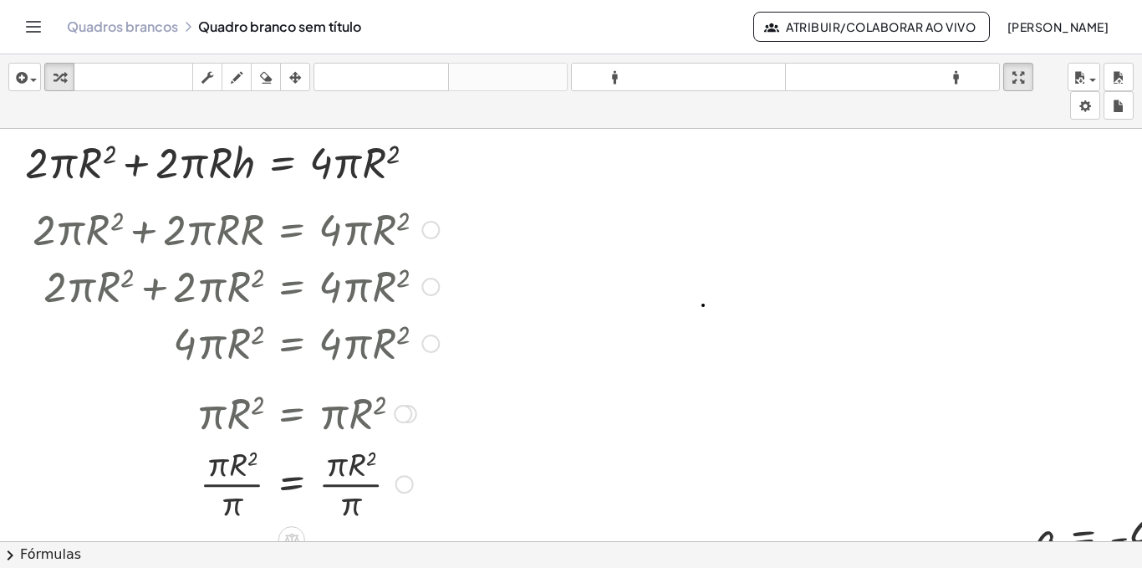
click at [234, 470] on div at bounding box center [235, 483] width 423 height 84
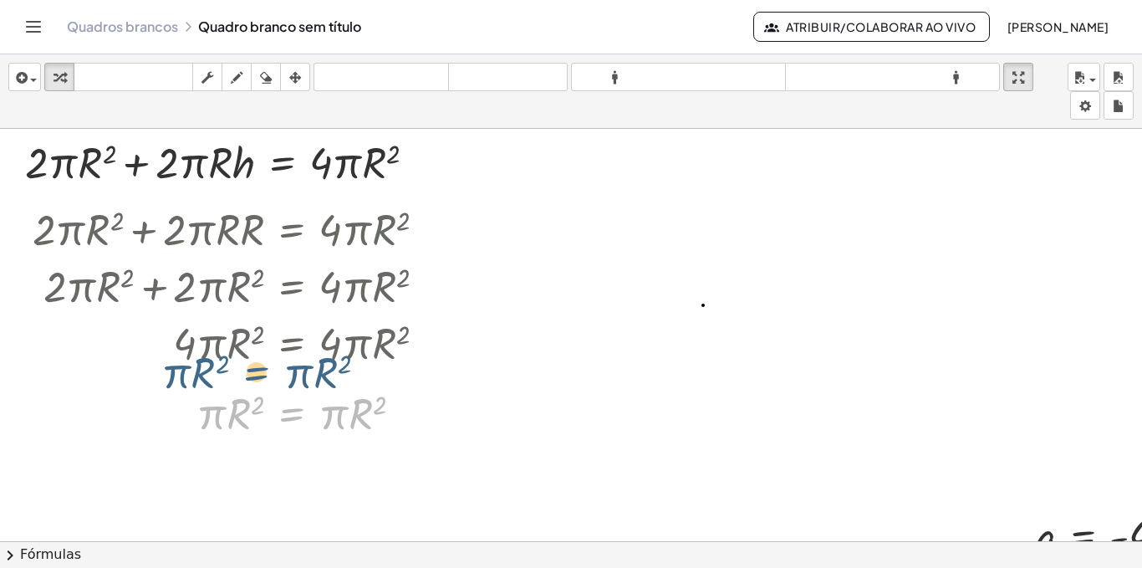
click at [257, 364] on div at bounding box center [235, 341] width 441 height 57
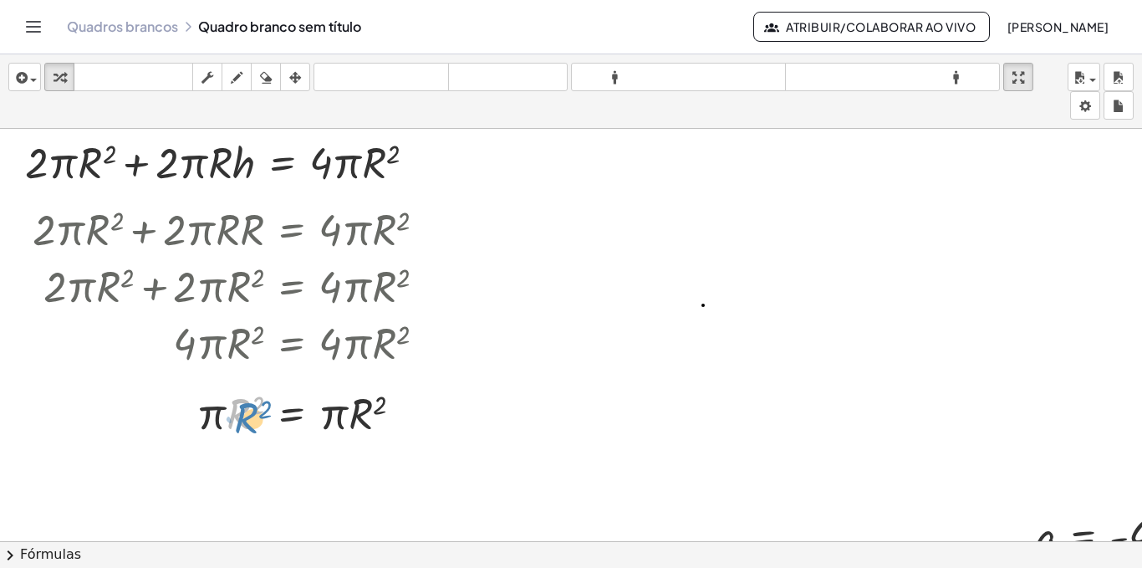
drag, startPoint x: 268, startPoint y: 342, endPoint x: 256, endPoint y: 401, distance: 60.7
click at [256, 401] on div at bounding box center [236, 412] width 431 height 57
drag, startPoint x: 246, startPoint y: 405, endPoint x: 370, endPoint y: 456, distance: 133.8
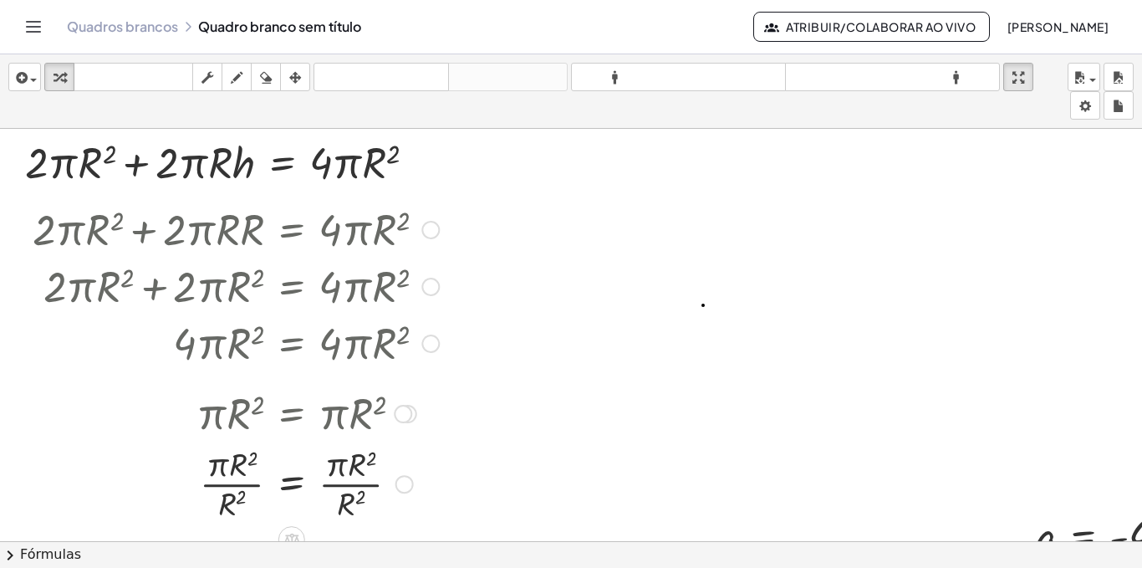
click at [227, 480] on div at bounding box center [235, 483] width 423 height 84
click at [228, 480] on div at bounding box center [235, 483] width 423 height 84
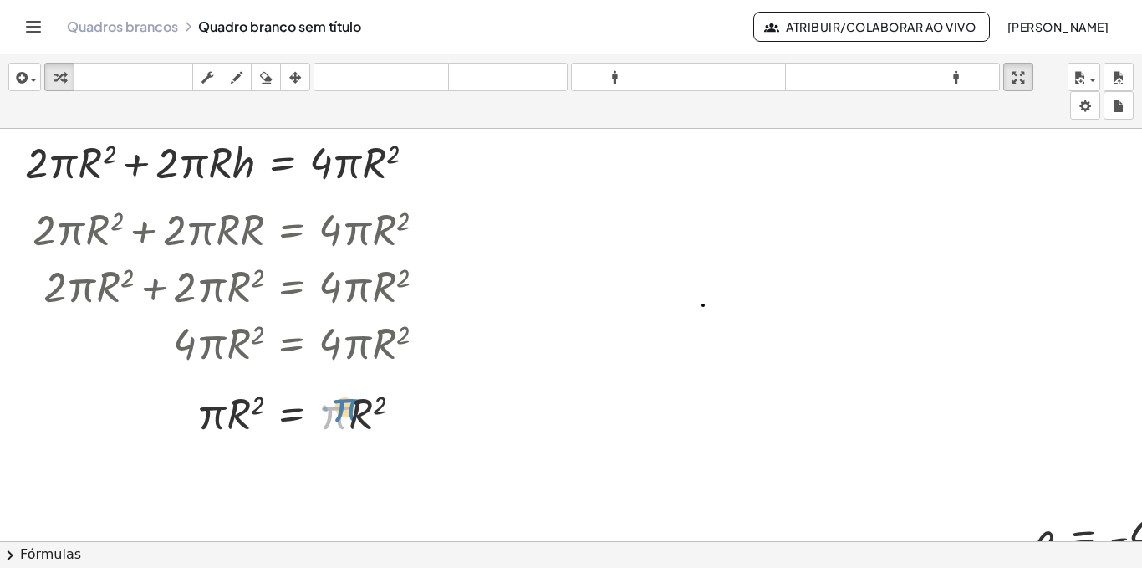
click at [338, 411] on div at bounding box center [236, 412] width 431 height 57
drag, startPoint x: 373, startPoint y: 447, endPoint x: 264, endPoint y: 407, distance: 115.9
click at [292, 406] on div "· π · R 2 = · π · R 2" at bounding box center [292, 406] width 0 height 0
click at [354, 420] on div at bounding box center [235, 412] width 423 height 57
drag, startPoint x: 333, startPoint y: 398, endPoint x: 341, endPoint y: 395, distance: 9.0
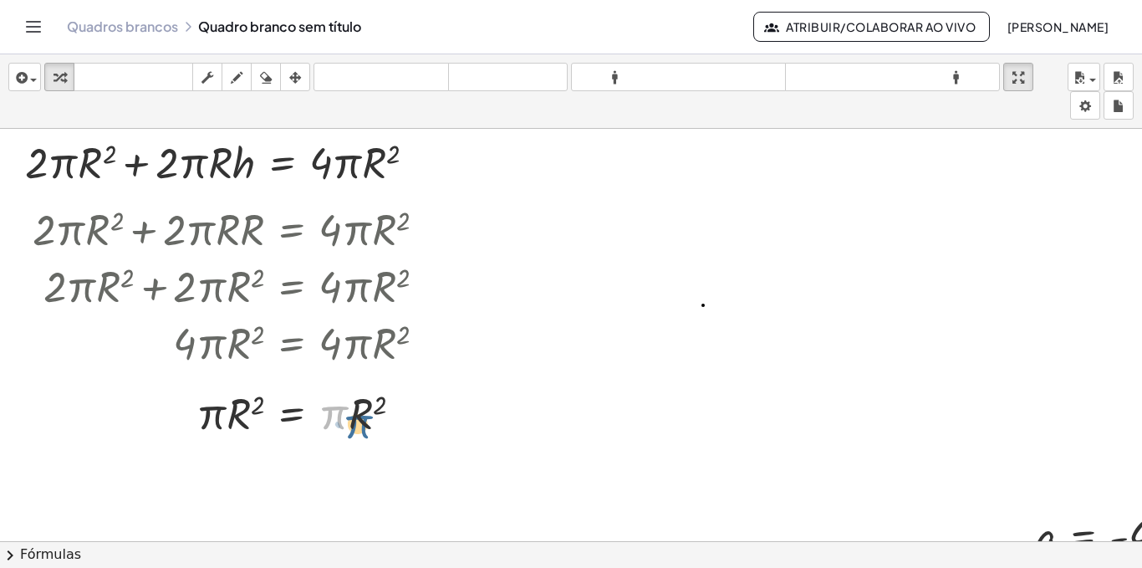
click at [341, 395] on div at bounding box center [235, 412] width 423 height 57
click at [364, 405] on div at bounding box center [235, 412] width 423 height 57
drag, startPoint x: 364, startPoint y: 405, endPoint x: 339, endPoint y: 408, distance: 25.2
click at [339, 408] on div at bounding box center [235, 412] width 423 height 57
drag, startPoint x: 329, startPoint y: 421, endPoint x: 217, endPoint y: 462, distance: 119.3
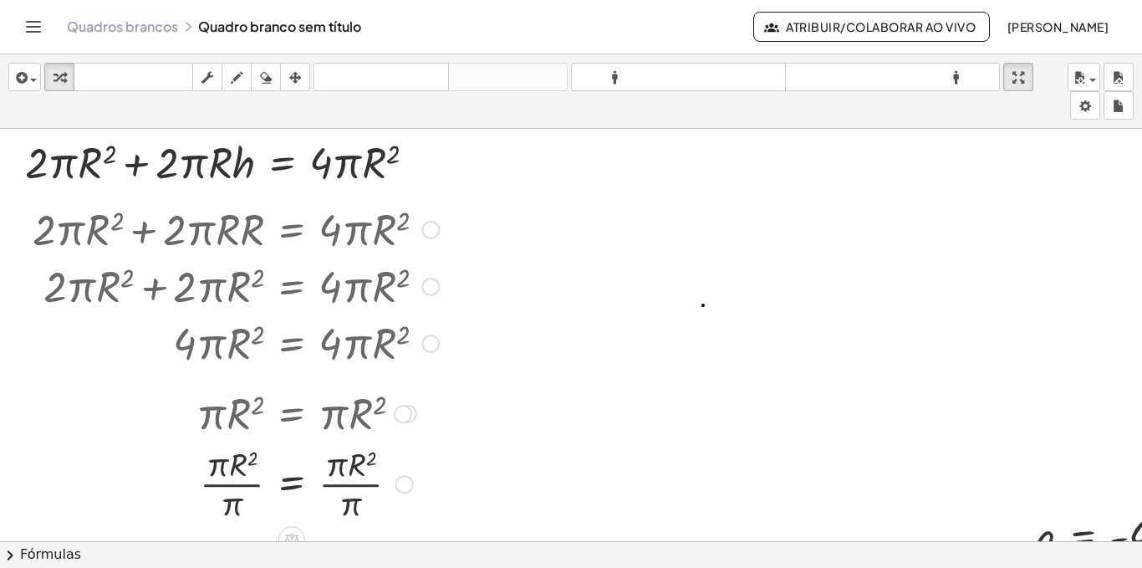
click at [234, 472] on div at bounding box center [235, 483] width 423 height 84
click at [361, 475] on div at bounding box center [235, 483] width 423 height 84
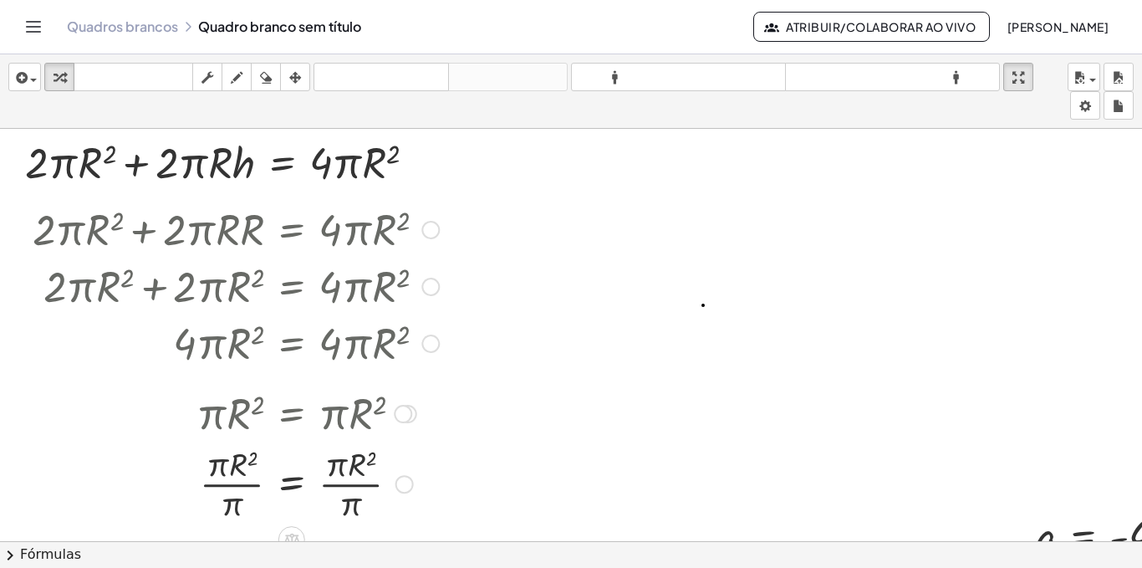
click at [361, 475] on div at bounding box center [235, 483] width 423 height 84
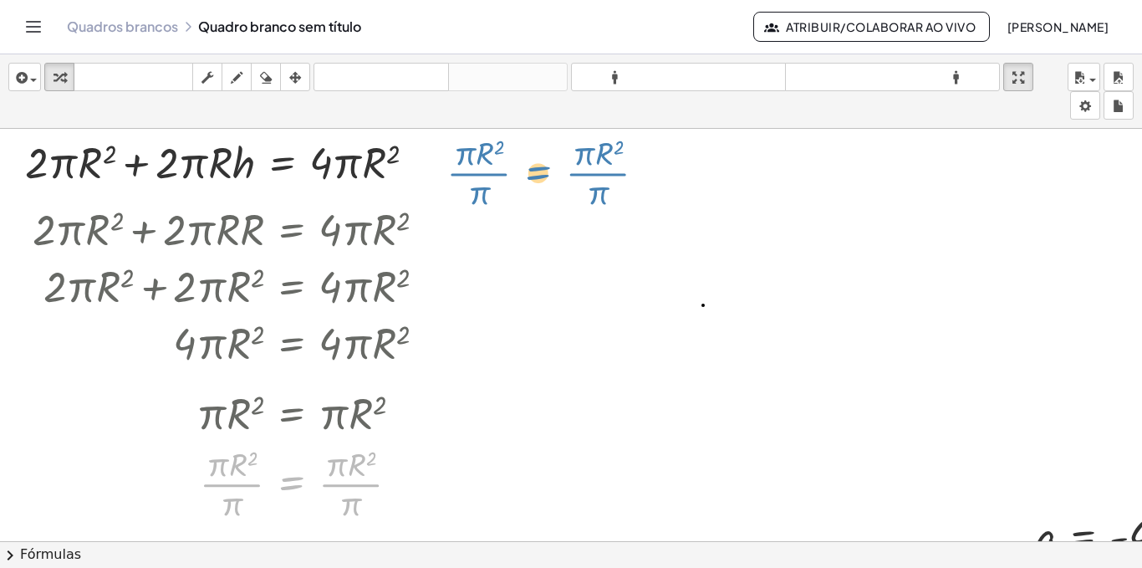
drag, startPoint x: 273, startPoint y: 515, endPoint x: 562, endPoint y: 200, distance: 427.2
click at [562, 200] on div "a = - 4 + · 2 · π · R 2 + · 2 · [GEOGRAPHIC_DATA] · R · h = · 4 · π · R 2 + · 2…" at bounding box center [604, 553] width 1209 height 848
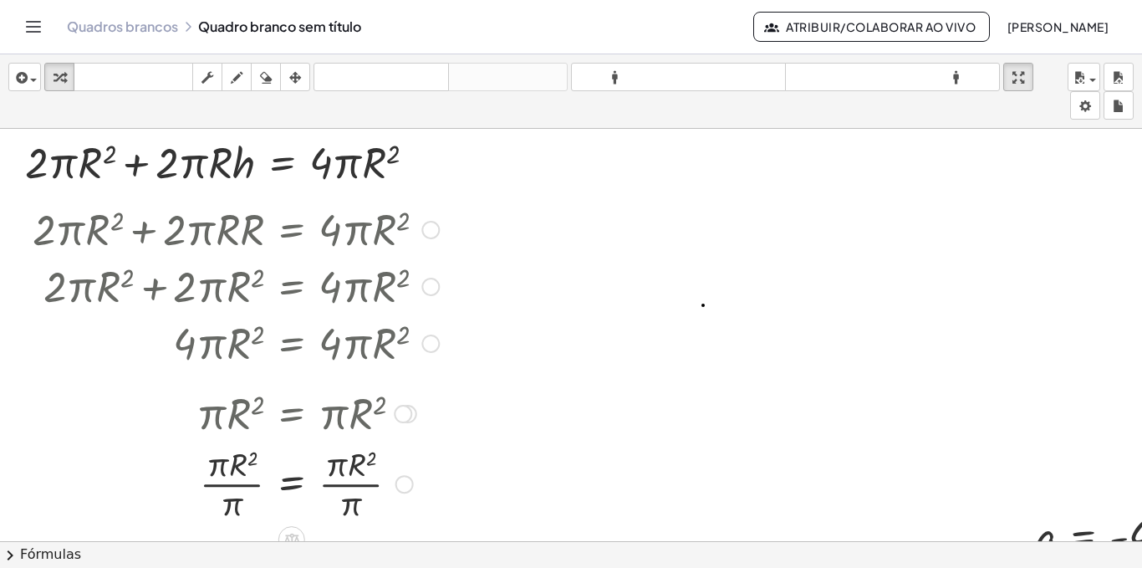
click at [359, 465] on div at bounding box center [235, 483] width 423 height 84
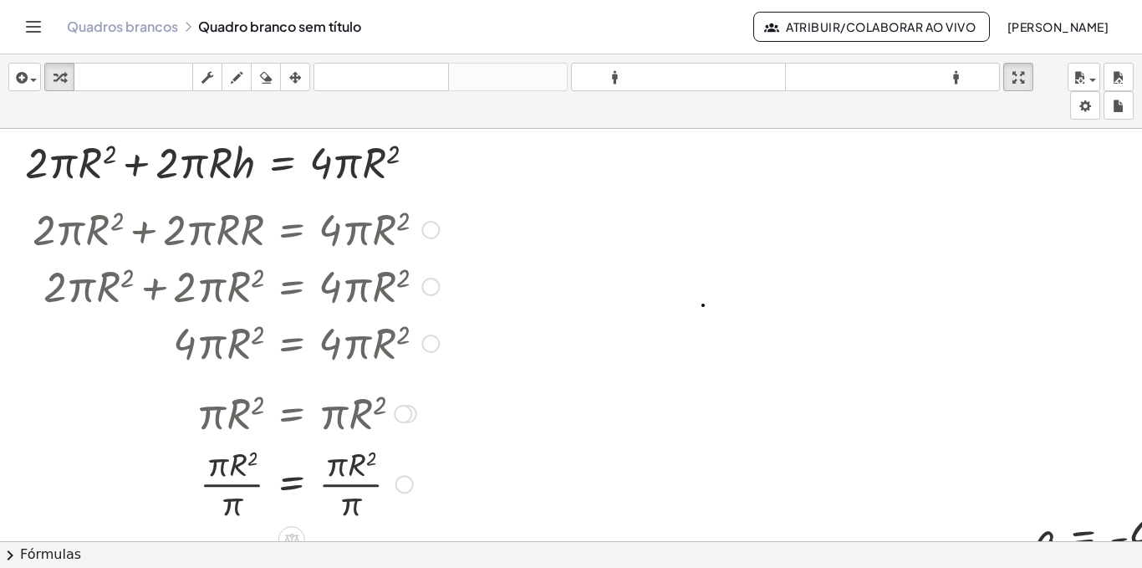
click at [360, 465] on div at bounding box center [235, 483] width 423 height 84
drag, startPoint x: 403, startPoint y: 484, endPoint x: 506, endPoint y: 376, distance: 149.0
click at [506, 376] on div "a = - 4 + · 2 · π · R 2 + · 2 · [GEOGRAPHIC_DATA] · R · h = · 4 · π · R 2 + · 2…" at bounding box center [604, 553] width 1209 height 848
drag, startPoint x: 405, startPoint y: 482, endPoint x: 574, endPoint y: 169, distance: 355.4
click at [574, 169] on div "a = - 4 + · 2 · π · R 2 + · 2 · [GEOGRAPHIC_DATA] · R · h = · 4 · π · R 2 + · 2…" at bounding box center [604, 553] width 1209 height 848
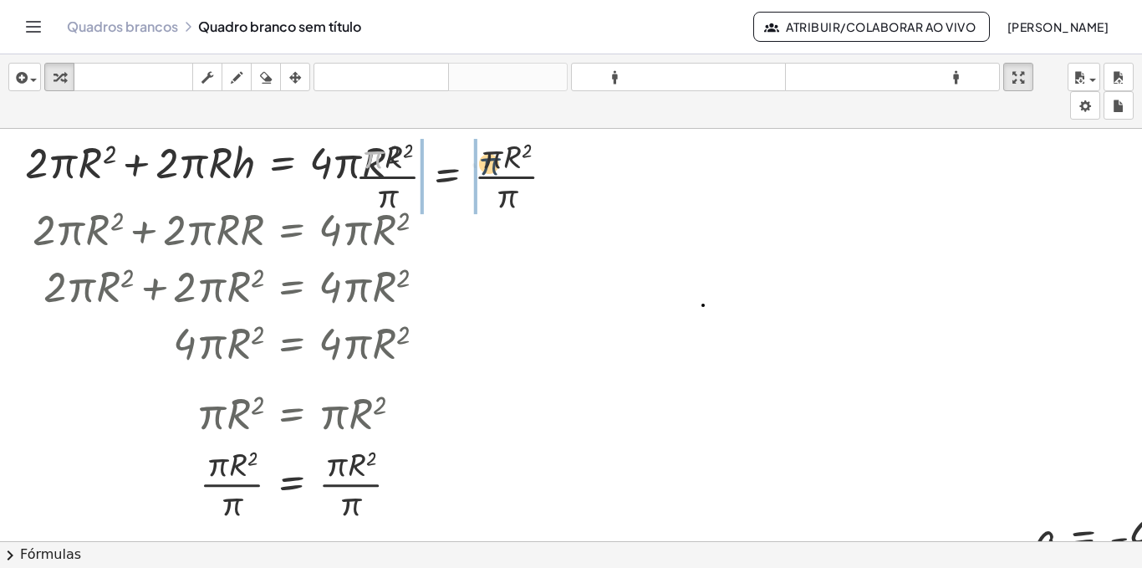
drag, startPoint x: 385, startPoint y: 166, endPoint x: 498, endPoint y: 182, distance: 114.9
click at [529, 174] on div at bounding box center [462, 175] width 230 height 84
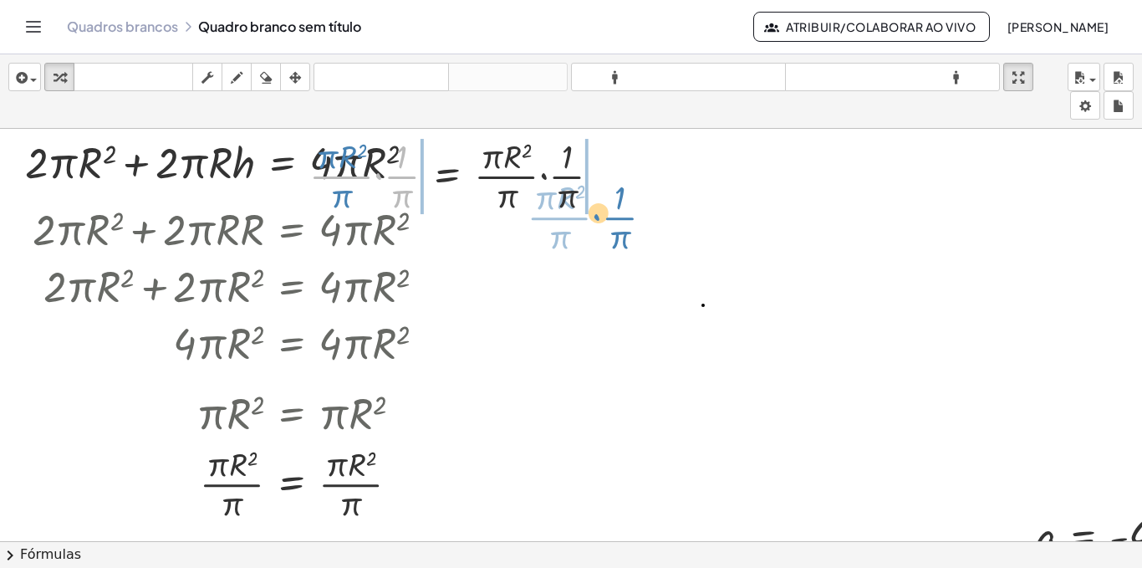
drag, startPoint x: 373, startPoint y: 166, endPoint x: 520, endPoint y: 533, distance: 396.2
click at [623, 228] on div "a = - 4 + · 2 · π · R 2 + · 2 · [GEOGRAPHIC_DATA] · R · h = · 4 · π · R 2 + · 2…" at bounding box center [604, 553] width 1209 height 848
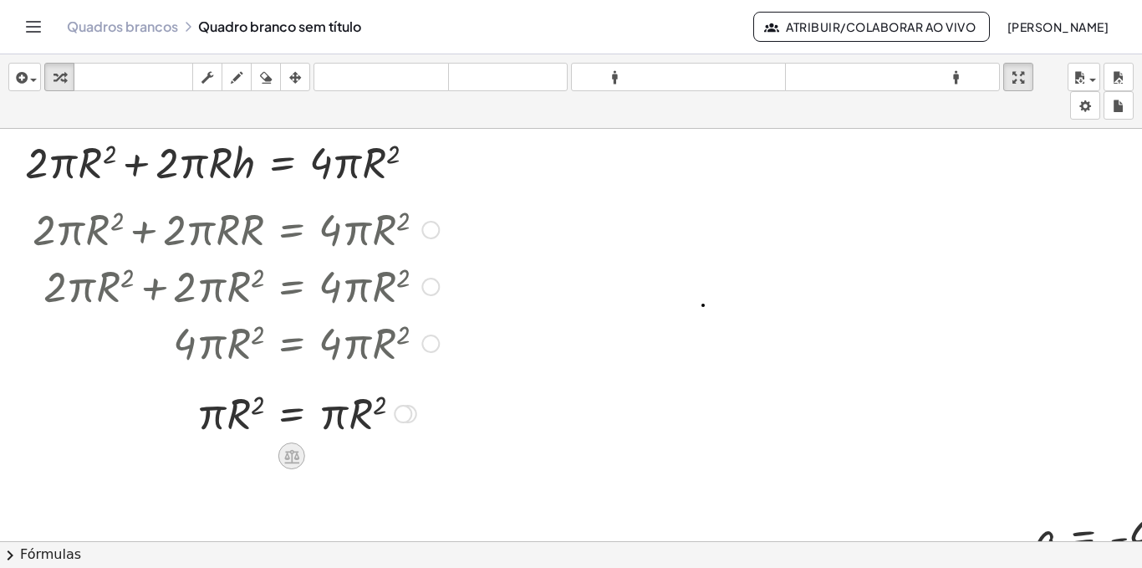
click at [286, 461] on icon at bounding box center [291, 456] width 15 height 14
click at [320, 460] on font "÷" at bounding box center [324, 455] width 9 height 18
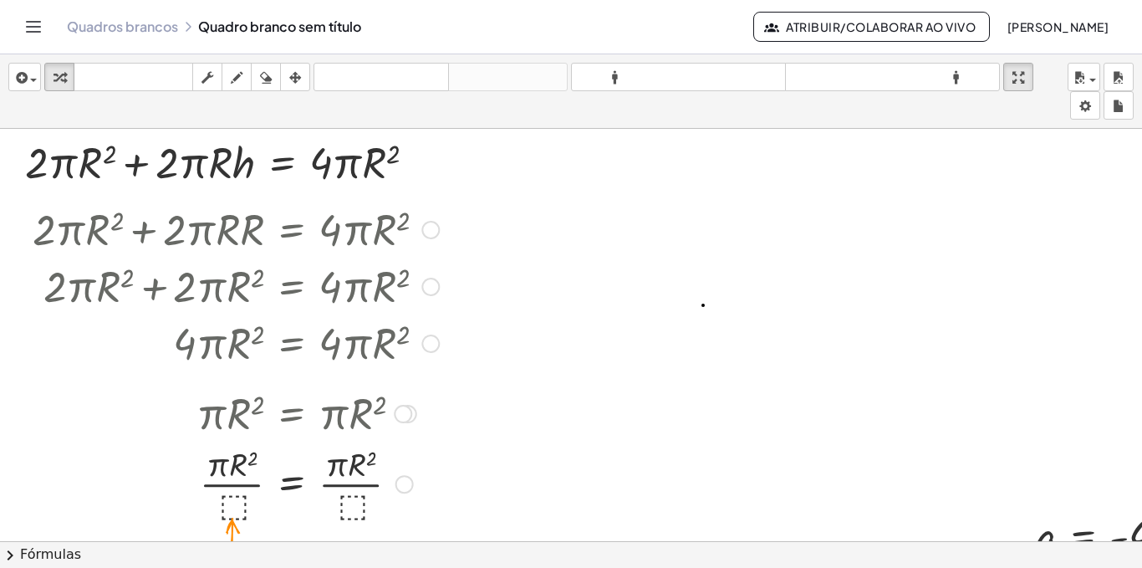
click at [230, 504] on div at bounding box center [235, 483] width 423 height 84
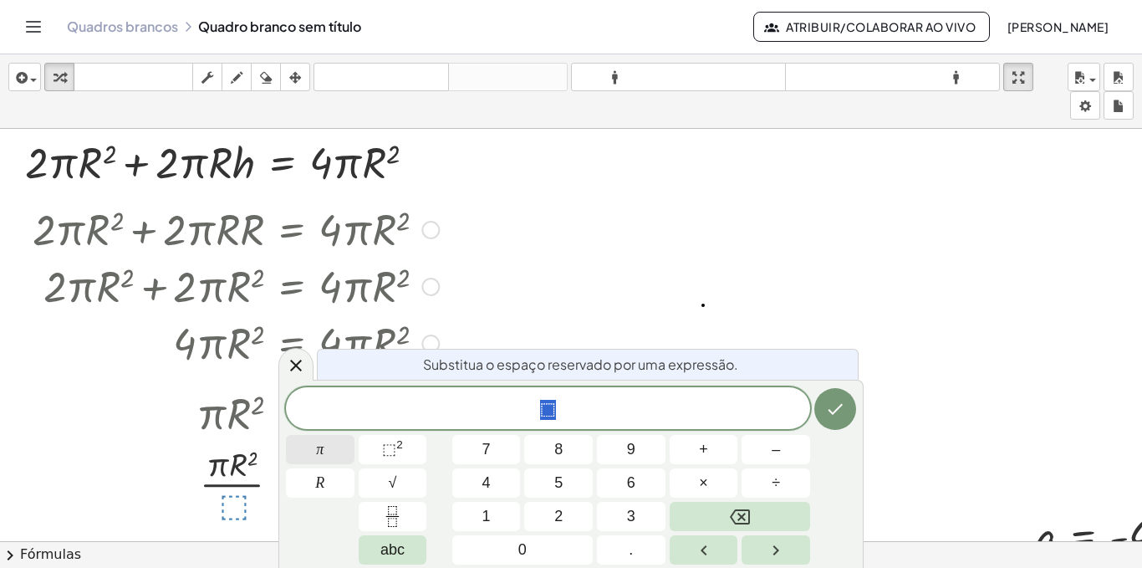
click at [325, 445] on button "π" at bounding box center [320, 449] width 69 height 29
click at [828, 411] on icon "Feito" at bounding box center [835, 409] width 20 height 20
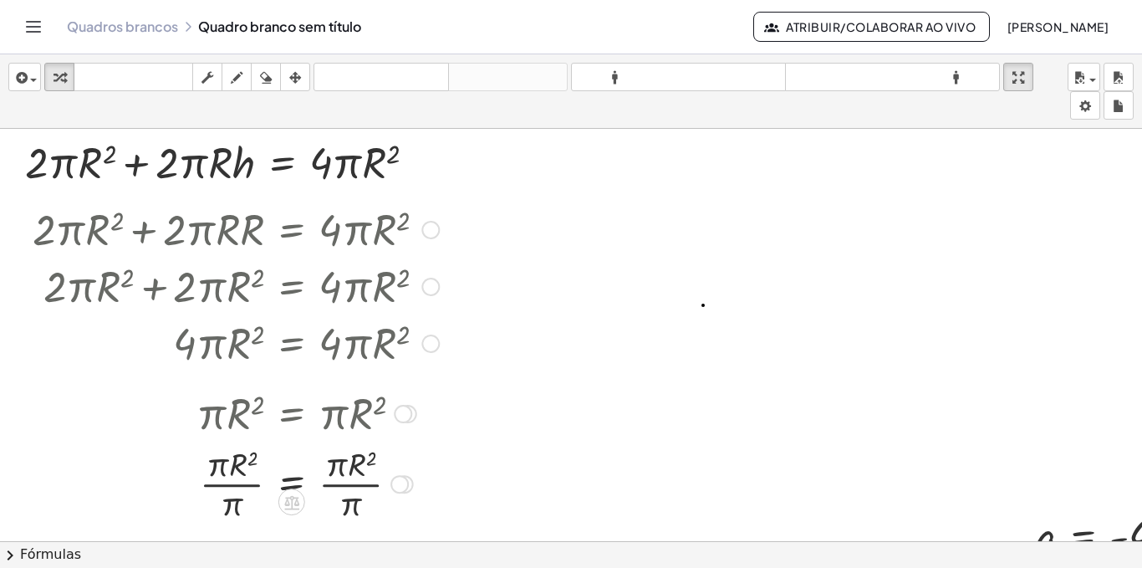
click at [353, 480] on div at bounding box center [235, 483] width 423 height 84
click at [232, 476] on div at bounding box center [235, 483] width 423 height 84
click at [232, 476] on div at bounding box center [235, 482] width 423 height 55
